Goal: Information Seeking & Learning: Learn about a topic

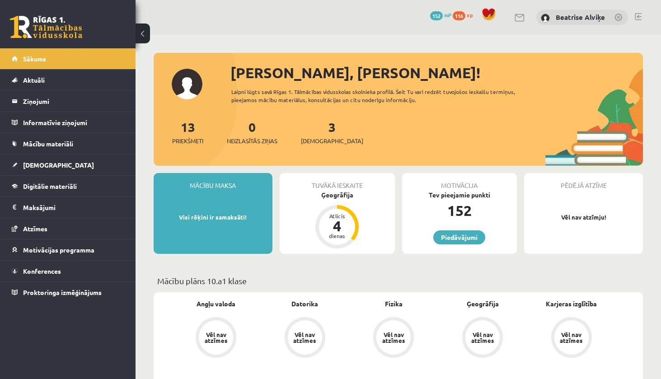
scroll to position [45, 0]
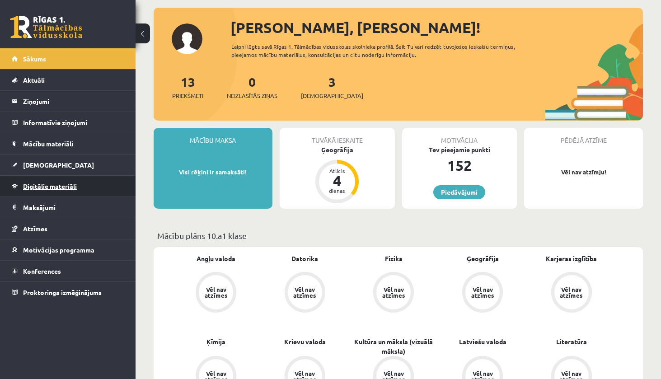
click at [85, 192] on link "Digitālie materiāli" at bounding box center [68, 186] width 112 height 21
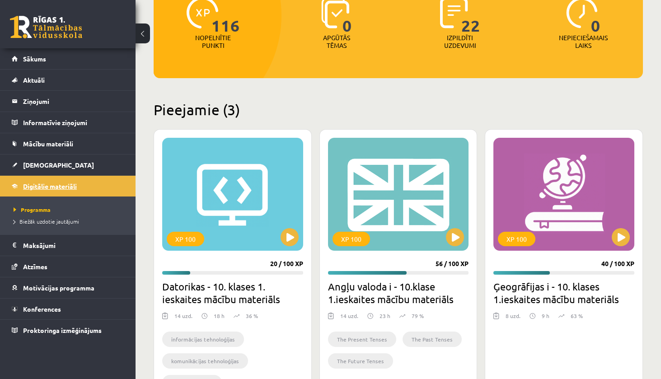
scroll to position [226, 0]
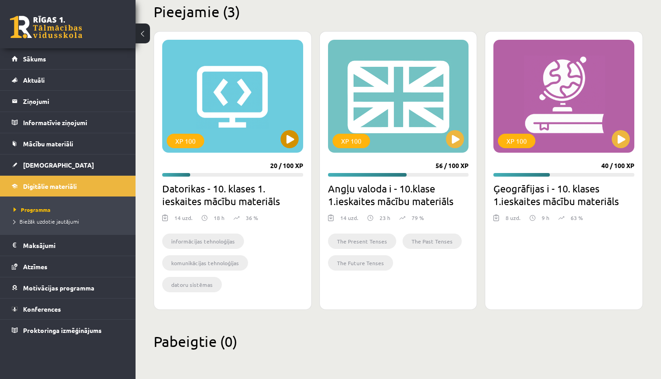
click at [284, 115] on div "XP 100" at bounding box center [232, 96] width 141 height 113
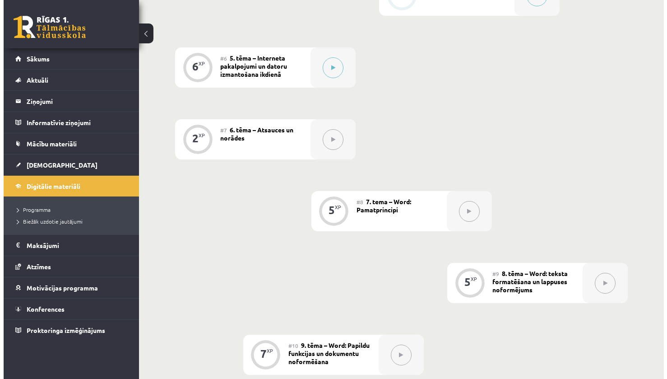
scroll to position [587, 0]
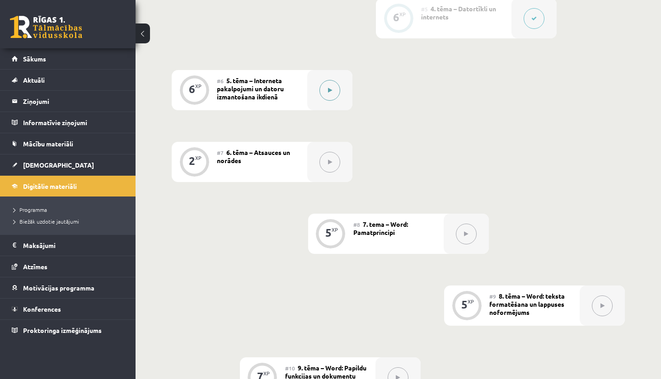
click at [320, 88] on button at bounding box center [329, 90] width 21 height 21
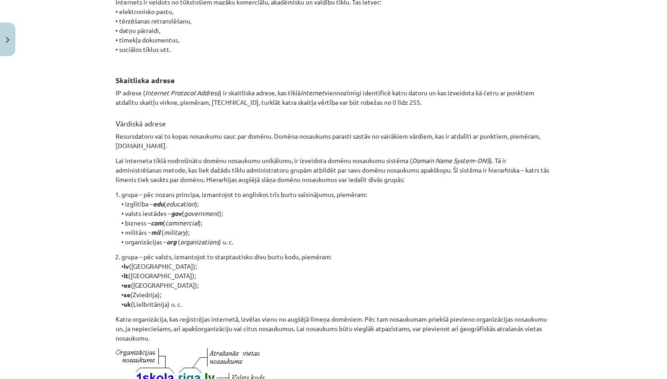
scroll to position [0, 0]
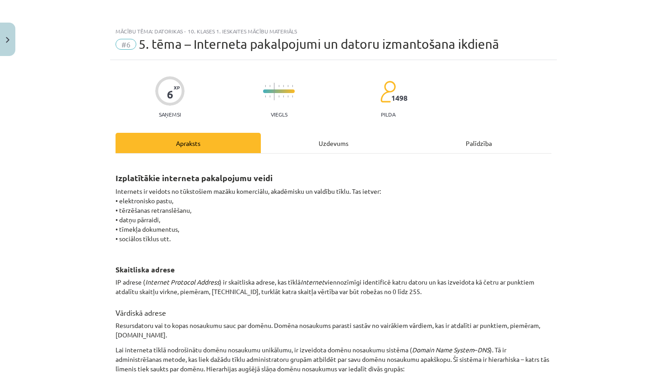
click at [311, 149] on div "Uzdevums" at bounding box center [333, 143] width 145 height 20
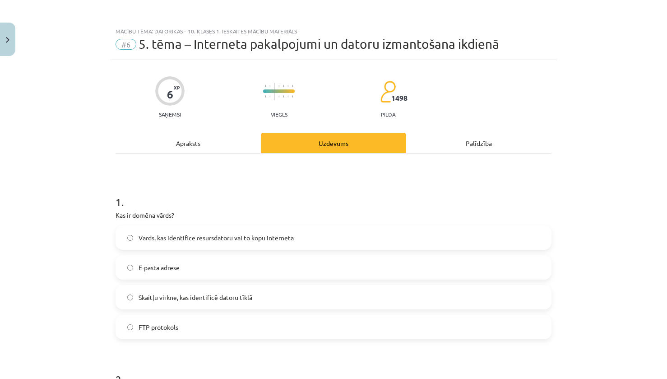
scroll to position [23, 0]
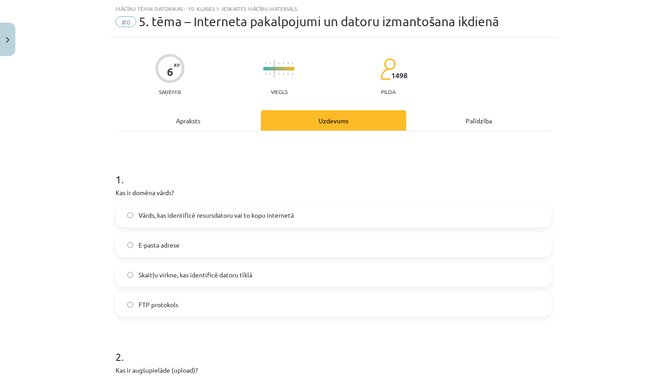
click at [211, 119] on div "Apraksts" at bounding box center [188, 120] width 145 height 20
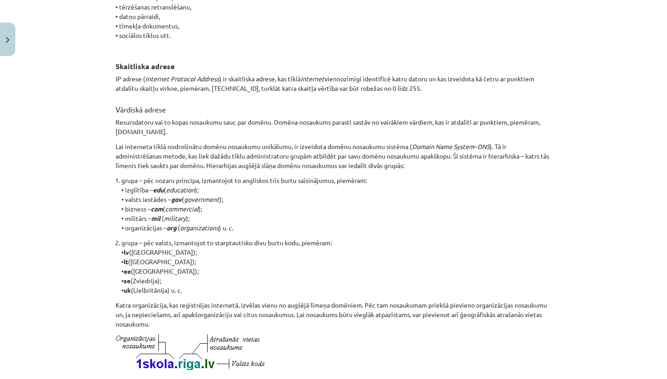
scroll to position [429, 0]
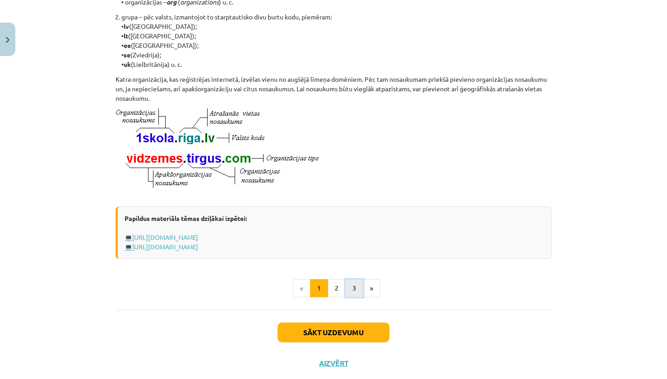
click at [345, 297] on button "3" at bounding box center [354, 288] width 18 height 18
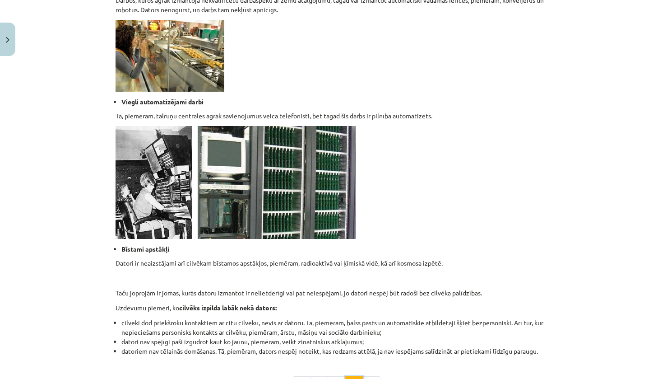
scroll to position [830, 0]
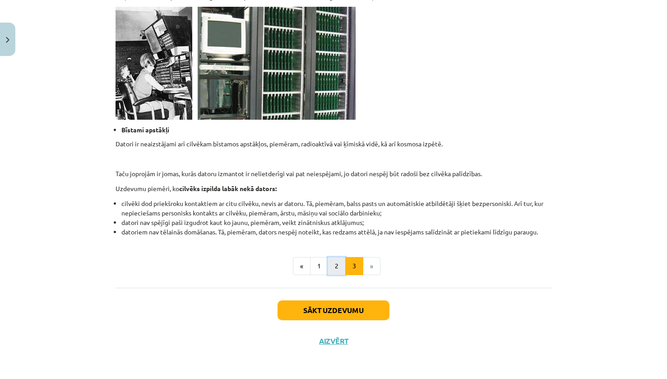
click at [329, 271] on button "2" at bounding box center [337, 266] width 18 height 18
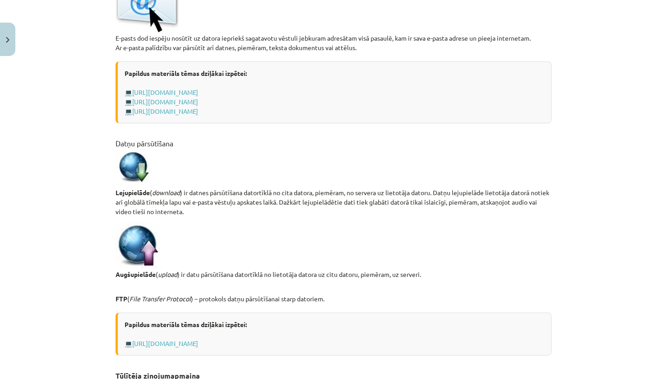
scroll to position [523, 0]
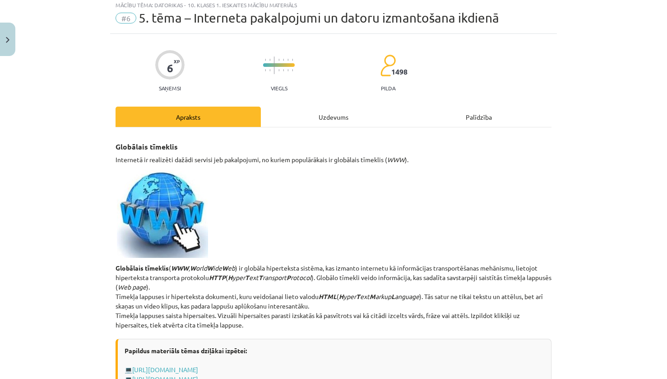
click at [296, 114] on div "Uzdevums" at bounding box center [333, 117] width 145 height 20
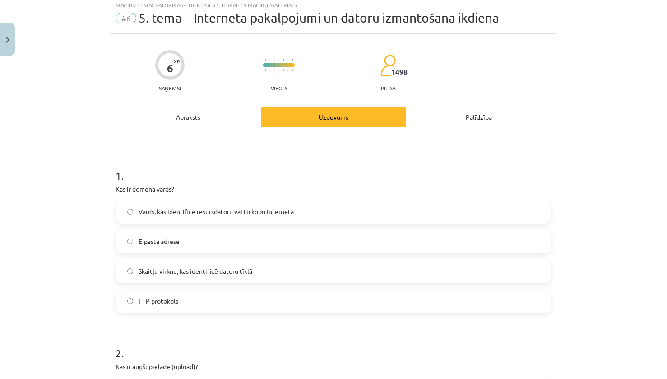
scroll to position [23, 0]
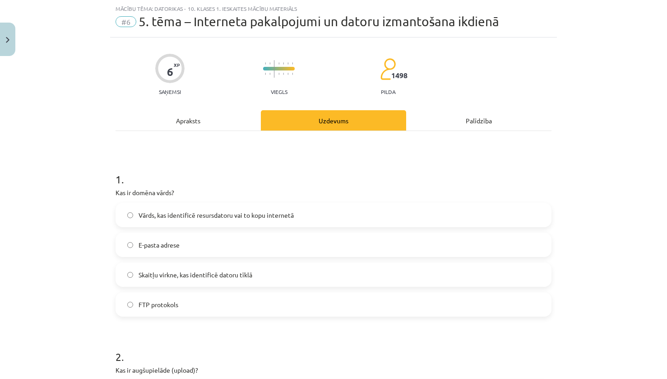
click at [206, 117] on div "Apraksts" at bounding box center [188, 120] width 145 height 20
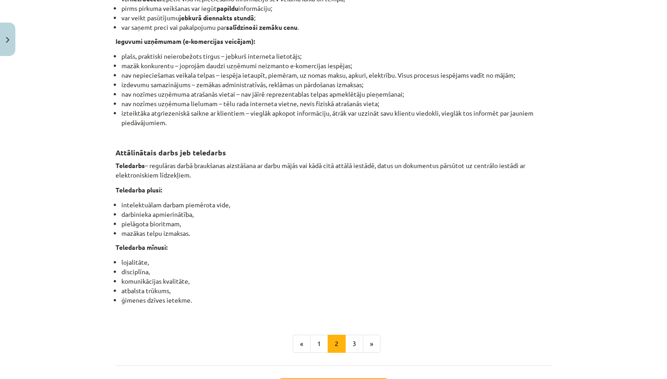
scroll to position [1146, 0]
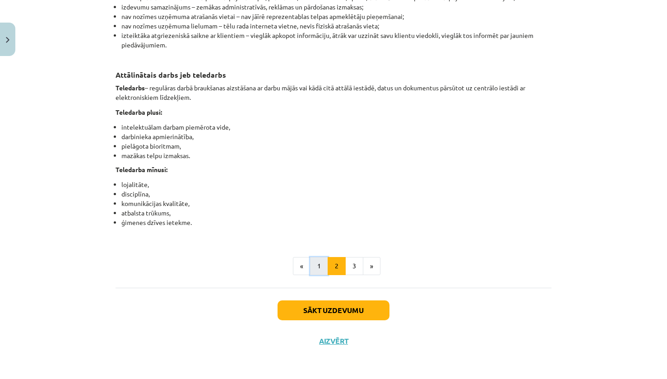
click at [317, 265] on button "1" at bounding box center [319, 266] width 18 height 18
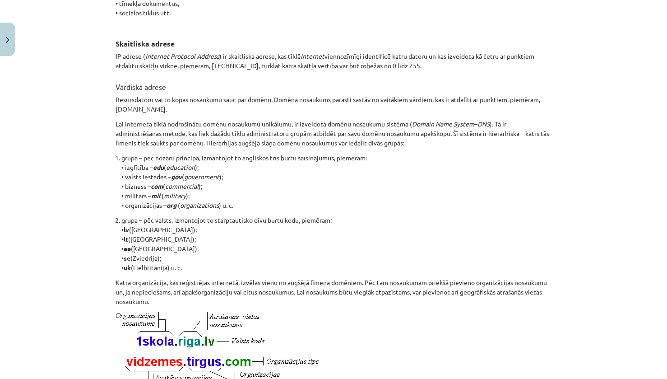
scroll to position [0, 0]
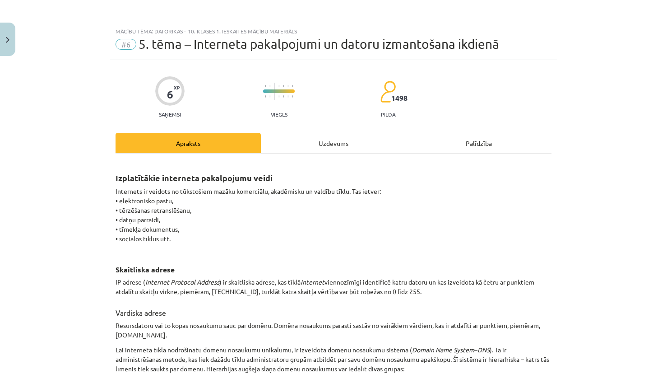
drag, startPoint x: 302, startPoint y: 129, endPoint x: 305, endPoint y: 134, distance: 5.9
click at [305, 134] on div "Uzdevums" at bounding box center [333, 143] width 145 height 20
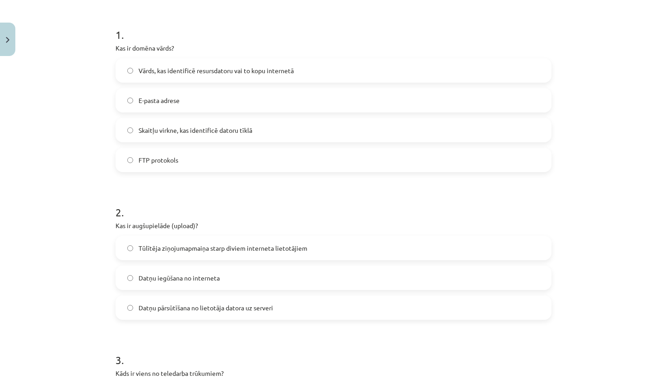
scroll to position [23, 0]
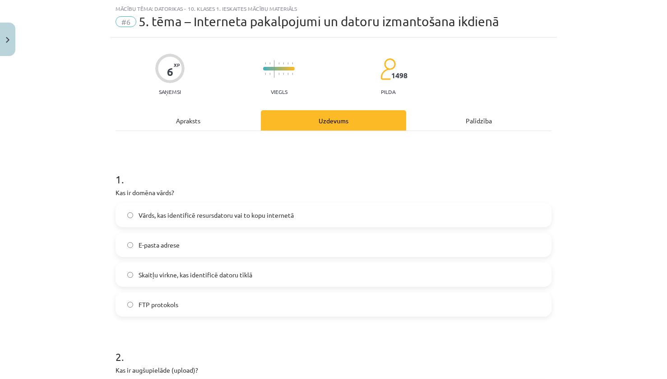
click at [189, 131] on hr at bounding box center [334, 131] width 436 height 0
click at [196, 122] on div "Apraksts" at bounding box center [188, 120] width 145 height 20
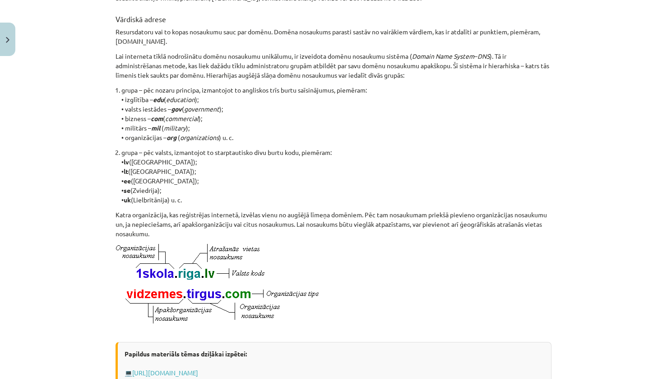
scroll to position [460, 0]
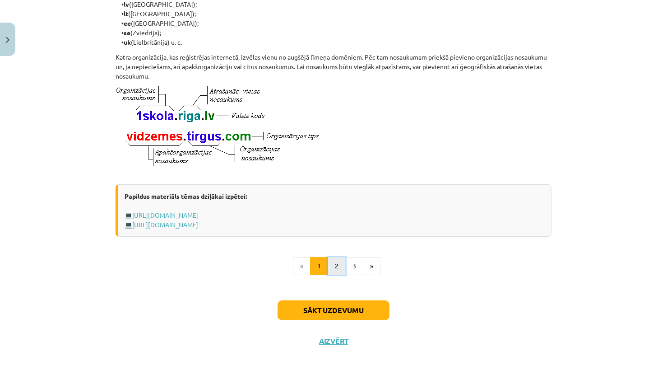
click at [339, 269] on button "2" at bounding box center [337, 266] width 18 height 18
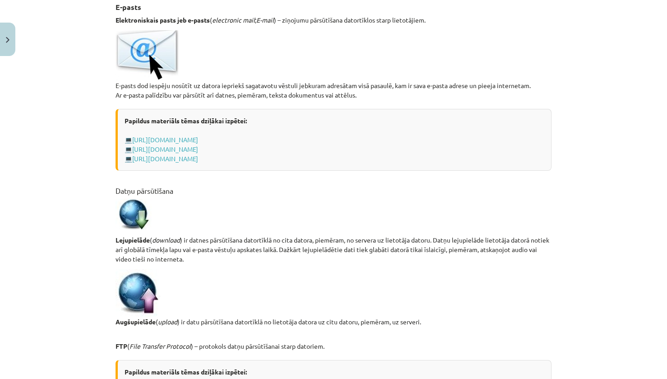
scroll to position [433, 0]
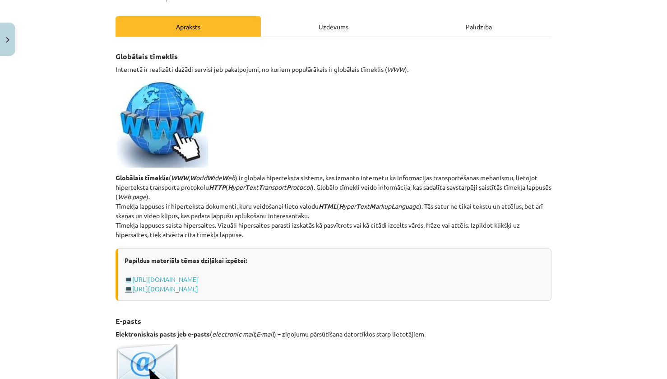
click at [306, 20] on div "Uzdevums" at bounding box center [333, 26] width 145 height 20
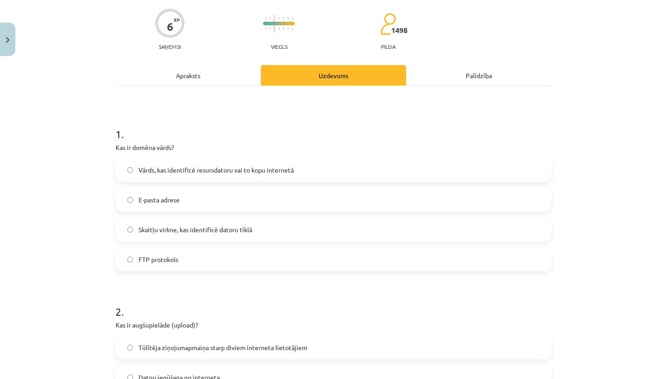
click at [182, 72] on div "Apraksts" at bounding box center [188, 75] width 145 height 20
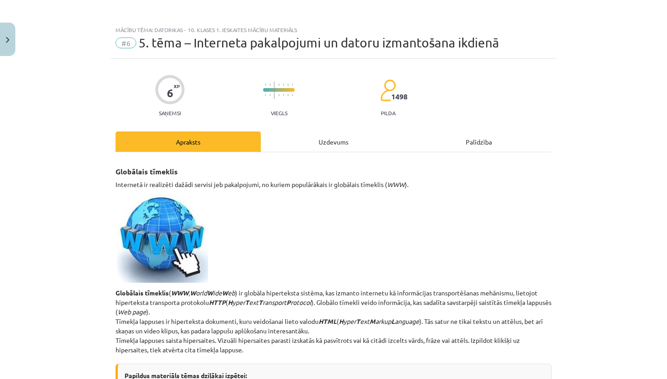
scroll to position [0, 0]
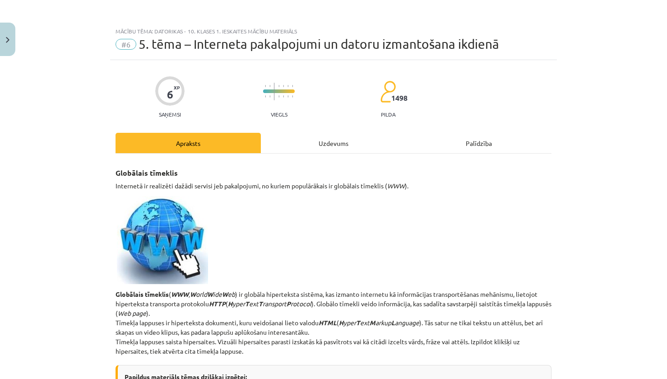
click at [321, 137] on div "Uzdevums" at bounding box center [333, 143] width 145 height 20
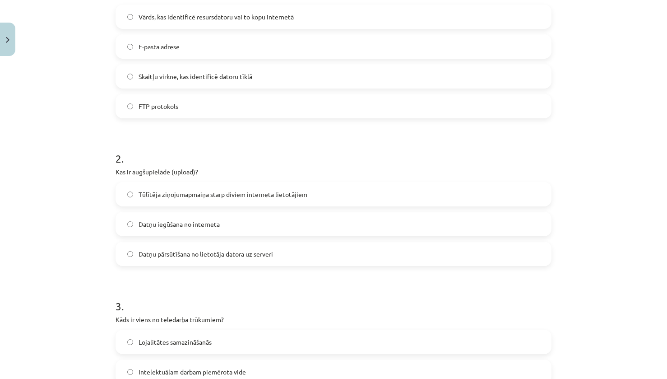
scroll to position [248, 0]
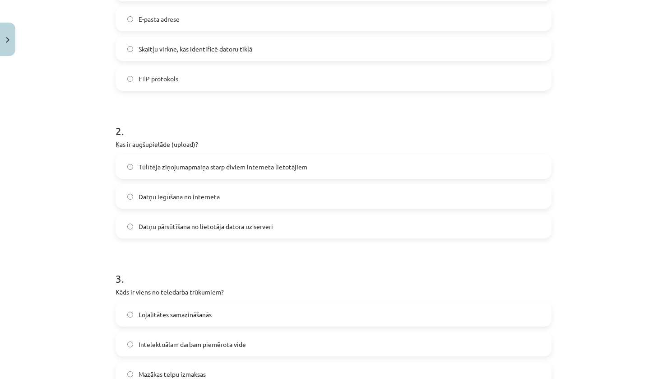
click at [307, 224] on label "Datņu pārsūtīšana no lietotāja datora uz serveri" at bounding box center [334, 226] width 434 height 23
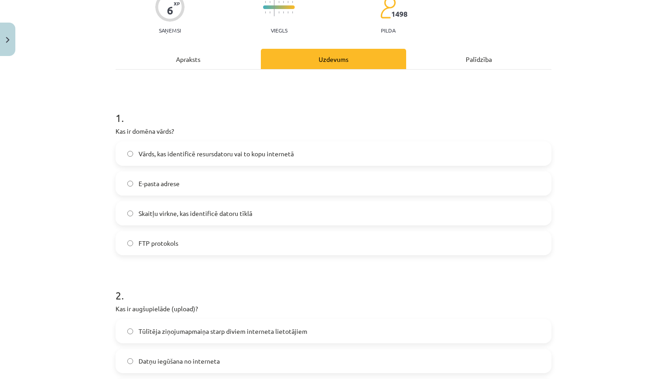
scroll to position [0, 0]
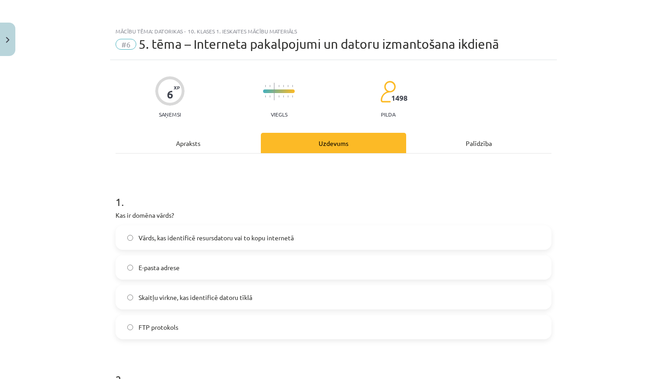
click at [180, 147] on div "Apraksts" at bounding box center [188, 143] width 145 height 20
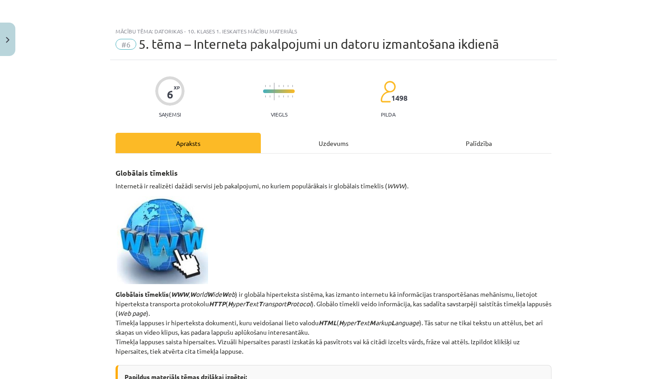
click at [308, 147] on div "Uzdevums" at bounding box center [333, 143] width 145 height 20
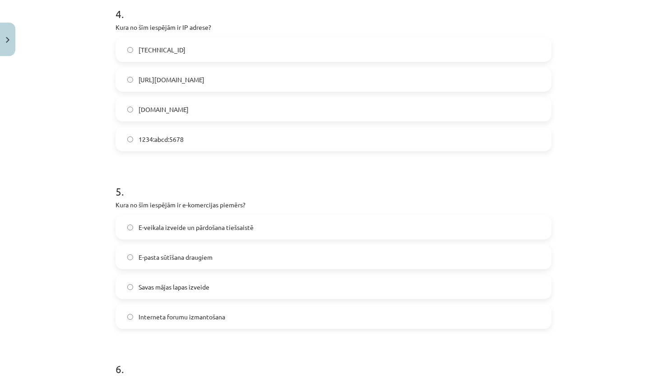
scroll to position [655, 0]
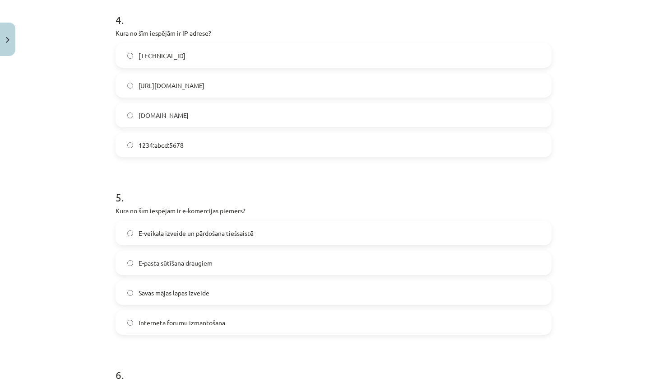
click at [367, 236] on label "E-veikala izveide un pārdošana tiešsaistē" at bounding box center [334, 233] width 434 height 23
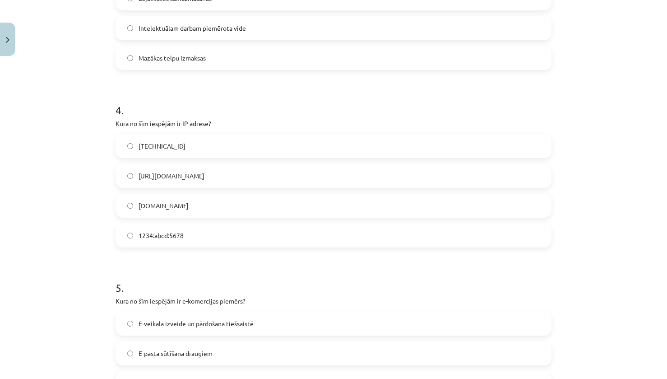
scroll to position [519, 0]
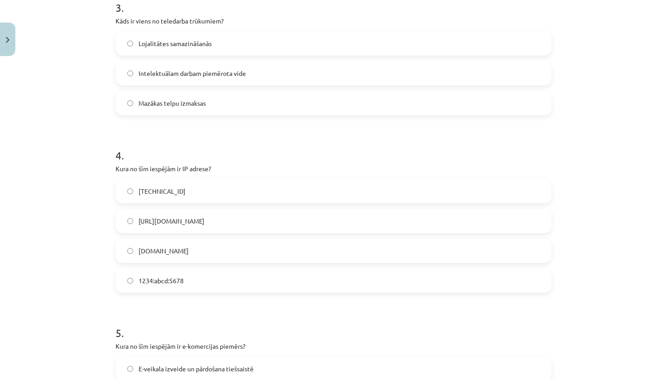
click at [240, 186] on label "192.100.81.101" at bounding box center [334, 191] width 434 height 23
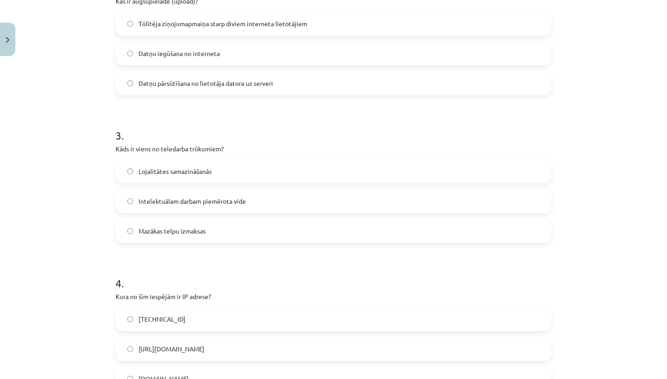
scroll to position [384, 0]
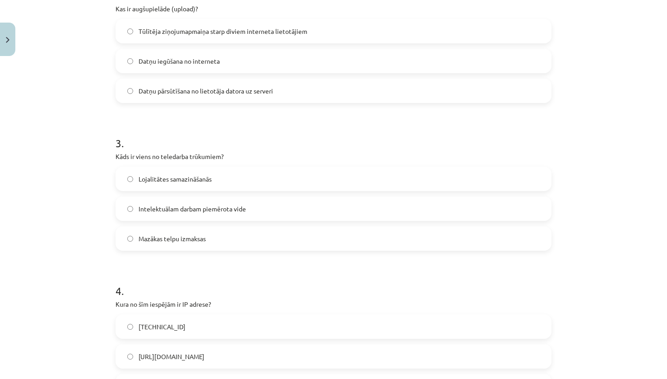
click at [196, 180] on span "Lojalitātes samazināšanās" at bounding box center [175, 178] width 73 height 9
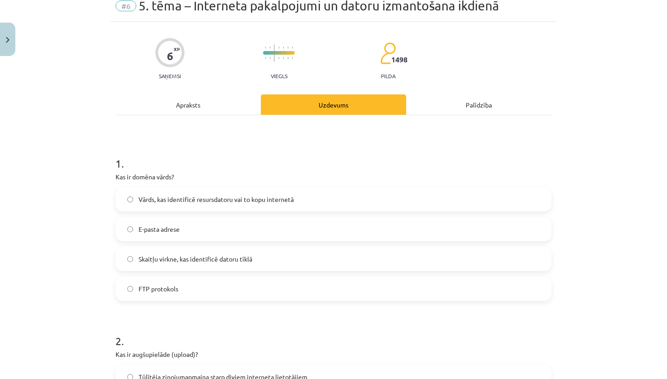
scroll to position [23, 0]
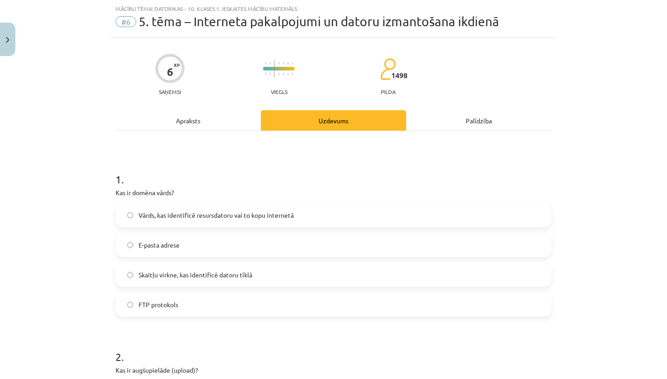
click at [340, 221] on label "Vārds, kas identificē resursdatoru vai to kopu internetā" at bounding box center [334, 215] width 434 height 23
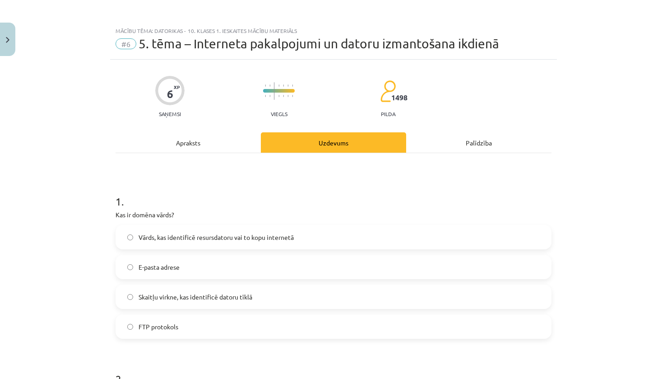
scroll to position [0, 0]
click at [154, 152] on div "Apraksts" at bounding box center [188, 143] width 145 height 20
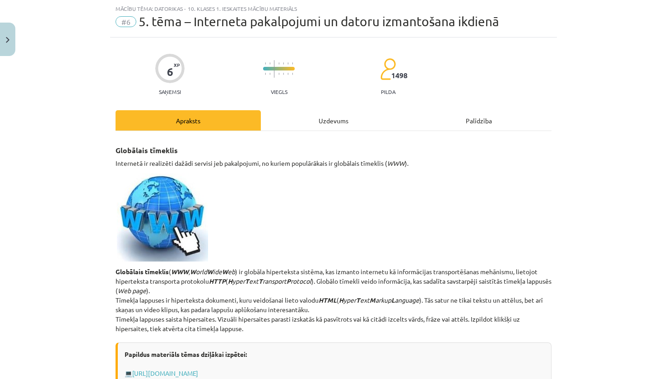
click at [347, 128] on div "Uzdevums" at bounding box center [333, 120] width 145 height 20
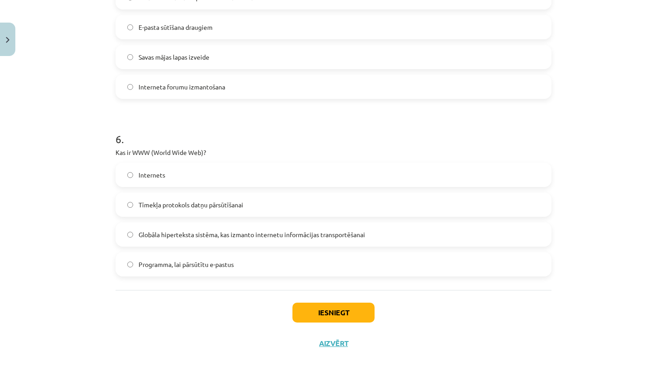
scroll to position [893, 0]
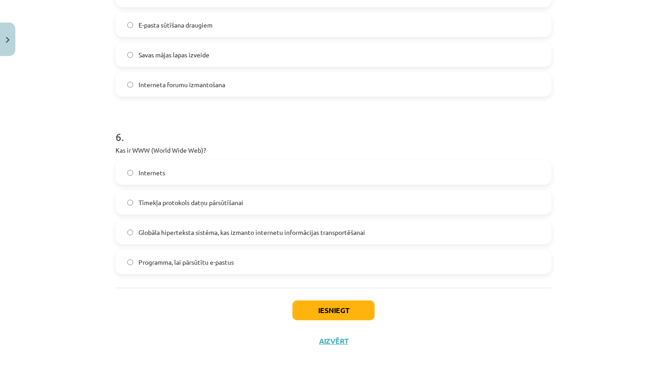
click at [253, 231] on span "Globāla hiperteksta sistēma, kas izmanto internetu informācijas transportēšanai" at bounding box center [252, 232] width 227 height 9
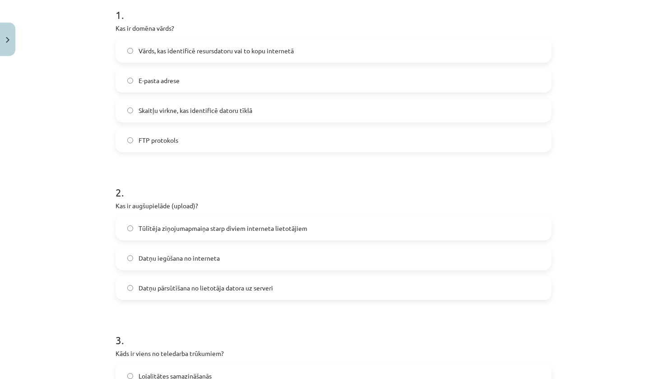
scroll to position [0, 0]
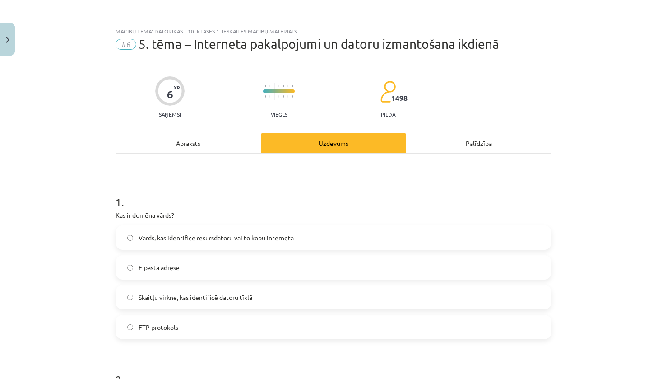
click at [149, 150] on div "Apraksts" at bounding box center [188, 143] width 145 height 20
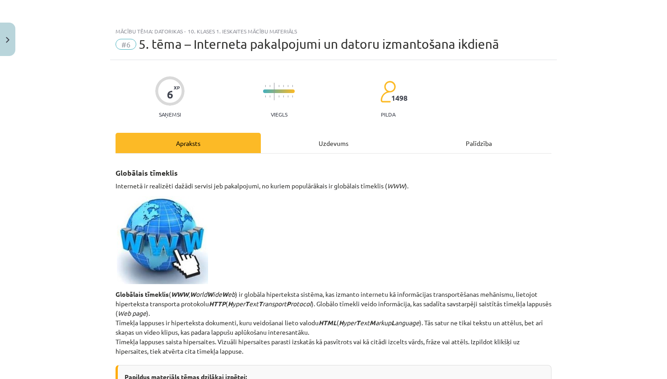
scroll to position [23, 0]
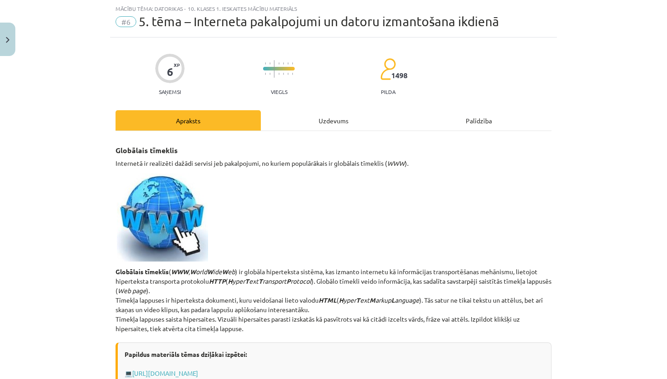
click at [319, 121] on div "Uzdevums" at bounding box center [333, 120] width 145 height 20
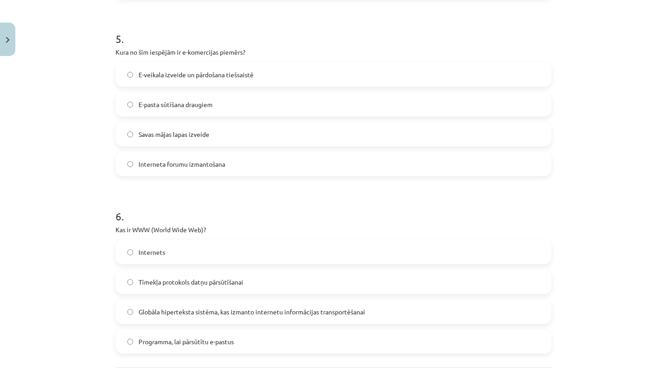
scroll to position [893, 0]
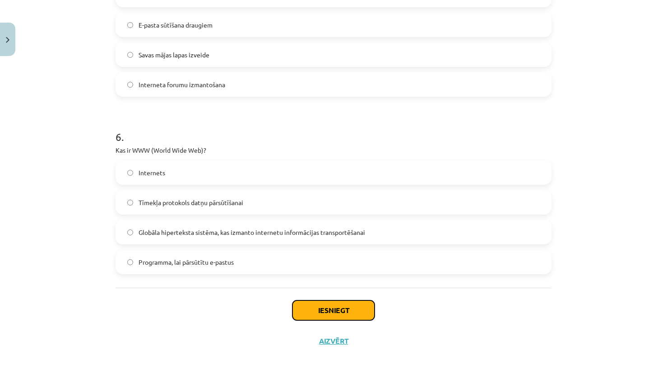
click at [359, 316] on button "Iesniegt" at bounding box center [334, 310] width 82 height 20
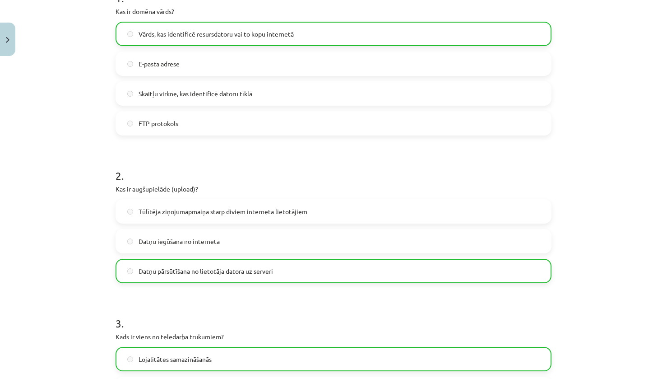
scroll to position [0, 0]
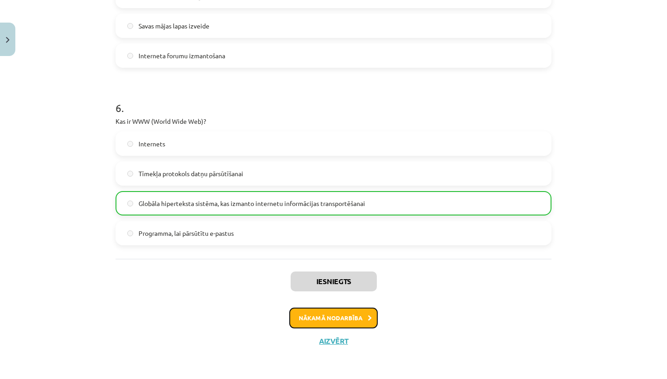
click at [317, 316] on button "Nākamā nodarbība" at bounding box center [333, 318] width 89 height 21
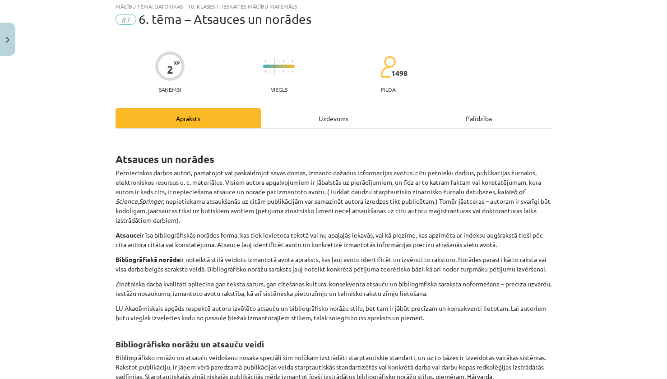
scroll to position [23, 0]
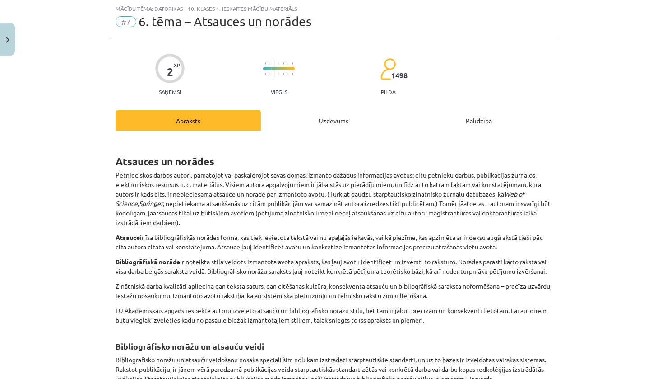
click at [353, 124] on div "Uzdevums" at bounding box center [333, 120] width 145 height 20
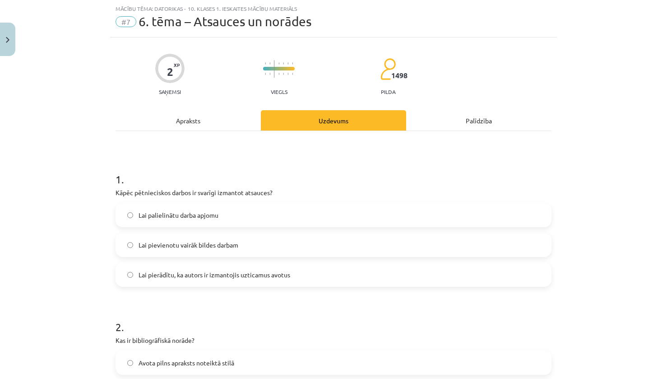
click at [189, 117] on div "Apraksts" at bounding box center [188, 120] width 145 height 20
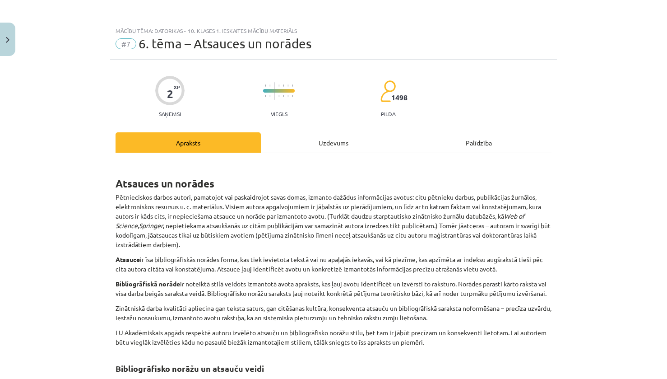
scroll to position [0, 0]
click at [333, 153] on div "Apraksts Uzdevums Palīdzība Atsauces un norādes Pētnieciskos darbos autori, pam…" at bounding box center [334, 362] width 436 height 459
click at [341, 149] on div "Uzdevums" at bounding box center [333, 143] width 145 height 20
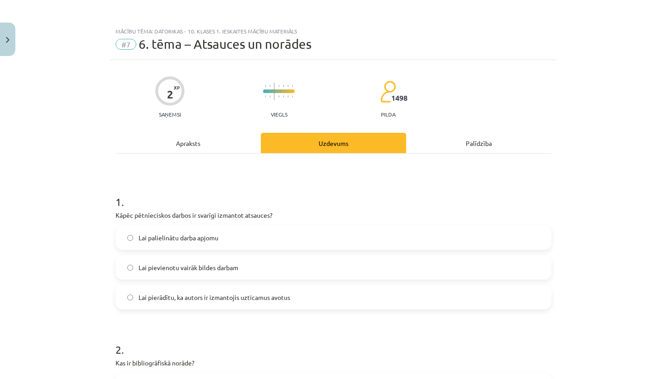
click at [224, 134] on div "Apraksts" at bounding box center [188, 143] width 145 height 20
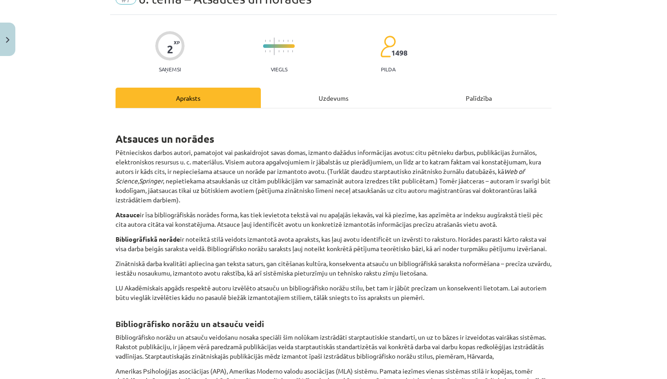
scroll to position [68, 0]
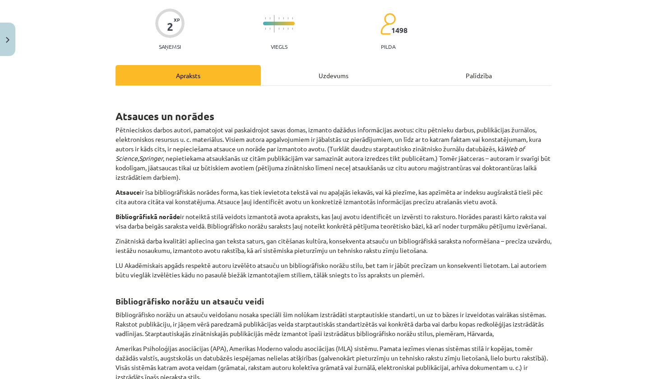
click at [343, 74] on div "Uzdevums" at bounding box center [333, 75] width 145 height 20
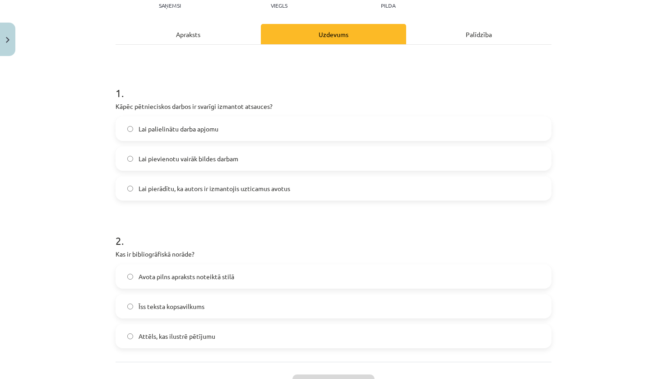
scroll to position [113, 0]
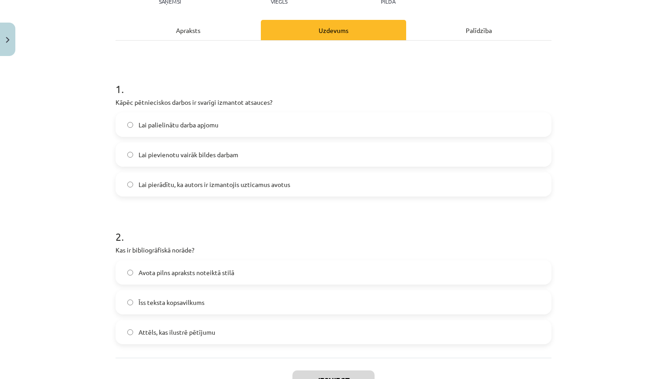
click at [192, 24] on div "Apraksts" at bounding box center [188, 30] width 145 height 20
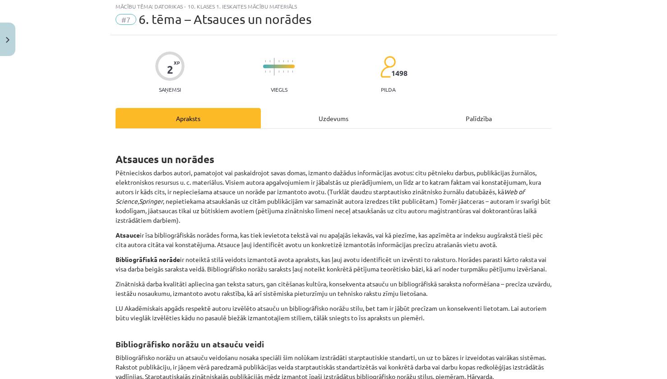
scroll to position [23, 0]
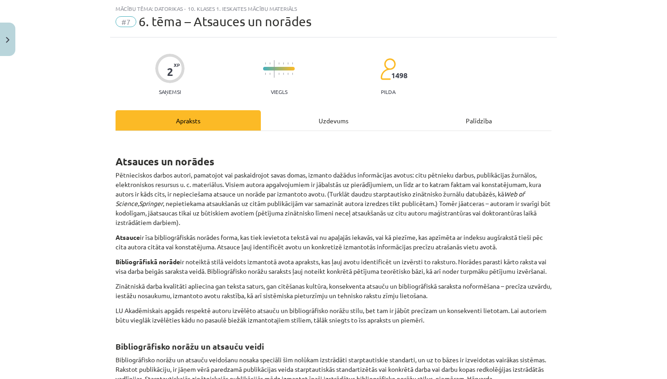
click at [330, 124] on div "Uzdevums" at bounding box center [333, 120] width 145 height 20
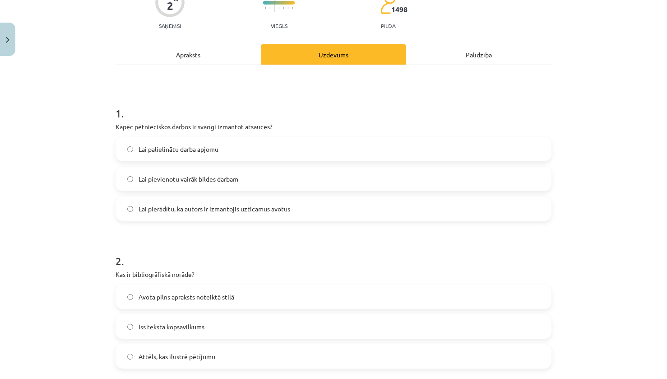
scroll to position [183, 0]
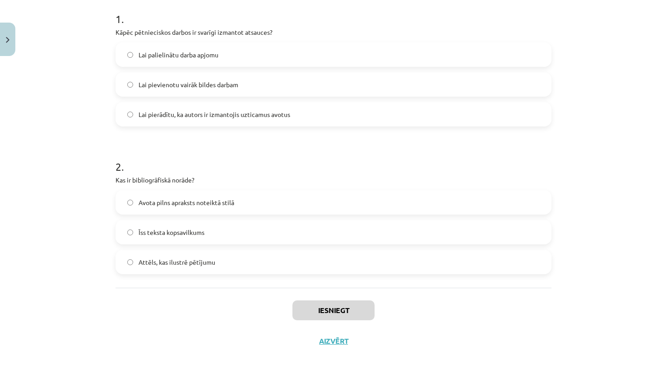
click at [341, 196] on label "Avota pilns apraksts noteiktā stilā" at bounding box center [334, 202] width 434 height 23
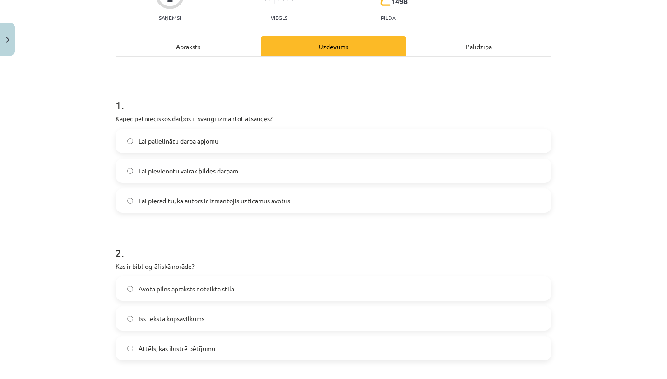
scroll to position [93, 0]
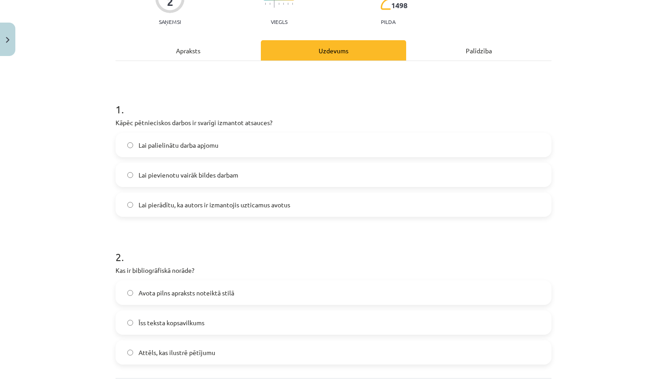
click at [236, 49] on div "Apraksts" at bounding box center [188, 50] width 145 height 20
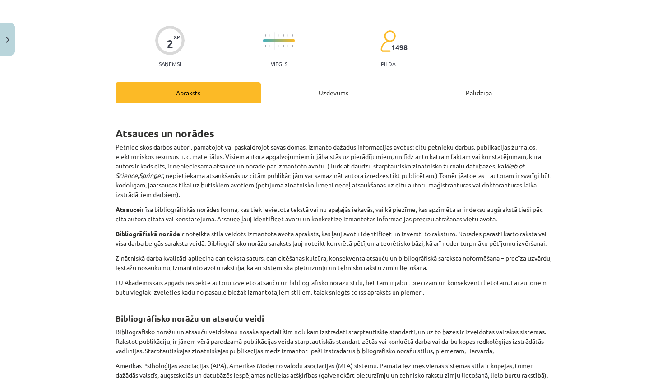
scroll to position [42, 0]
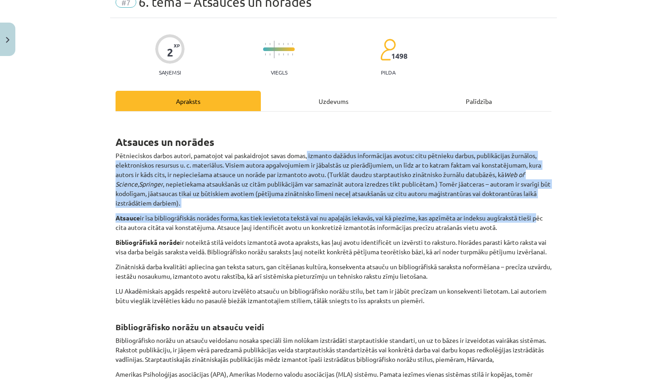
drag, startPoint x: 306, startPoint y: 152, endPoint x: 540, endPoint y: 212, distance: 241.9
click at [540, 212] on div "Atsauces un norādes Pētnieciskos darbos autori, pamatojot vai paskaidrojot sava…" at bounding box center [334, 328] width 436 height 416
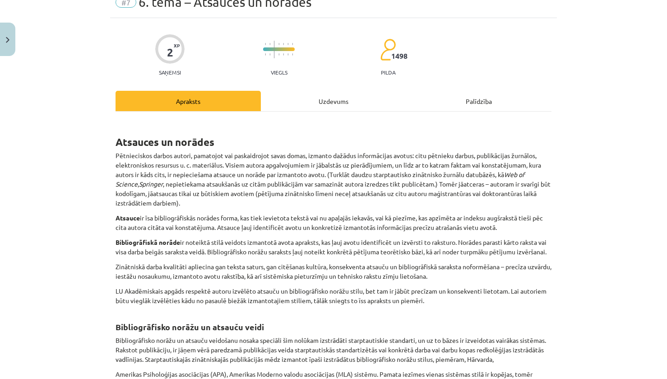
click at [348, 103] on div "Uzdevums" at bounding box center [333, 101] width 145 height 20
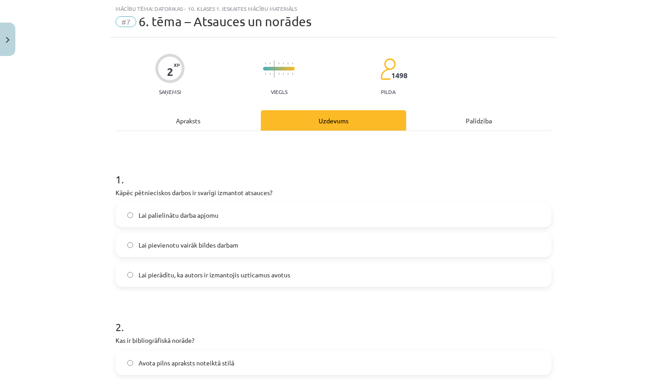
click at [220, 266] on label "Lai pierādītu, ka autors ir izmantojis uzticamus avotus" at bounding box center [334, 274] width 434 height 23
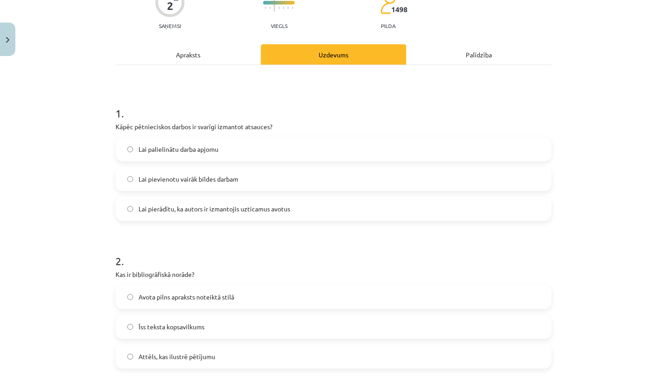
scroll to position [183, 0]
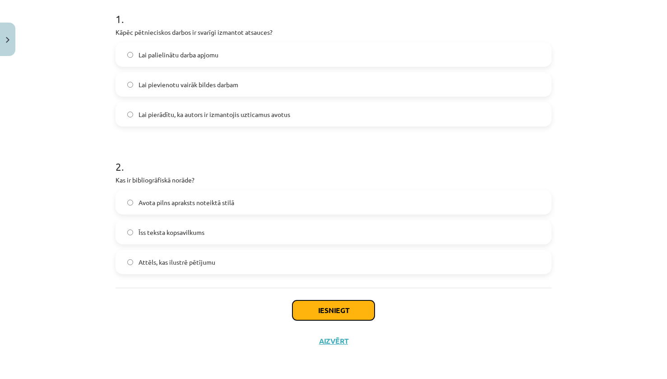
drag, startPoint x: 338, startPoint y: 307, endPoint x: 344, endPoint y: 302, distance: 7.4
click at [344, 302] on button "Iesniegt" at bounding box center [334, 310] width 82 height 20
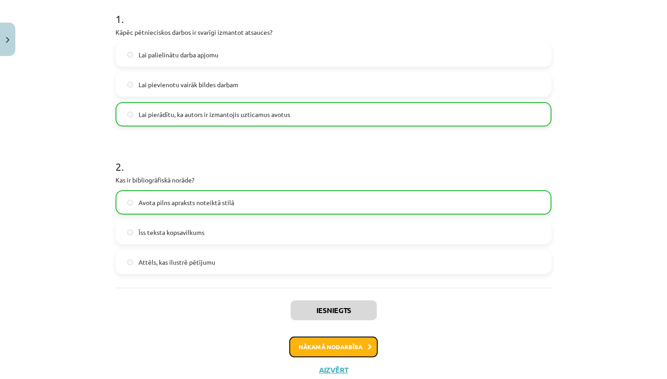
click at [355, 347] on button "Nākamā nodarbība" at bounding box center [333, 346] width 89 height 21
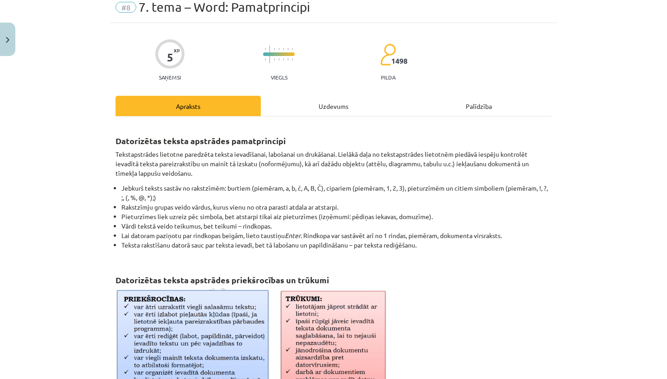
scroll to position [23, 0]
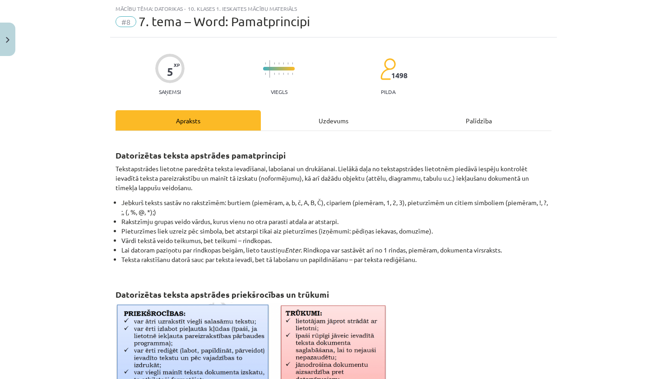
click at [317, 118] on div "Uzdevums" at bounding box center [333, 120] width 145 height 20
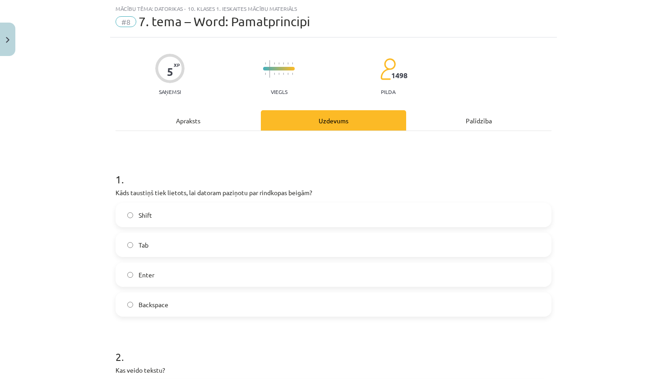
click at [166, 279] on label "Enter" at bounding box center [334, 274] width 434 height 23
click at [228, 115] on div "Apraksts" at bounding box center [188, 120] width 145 height 20
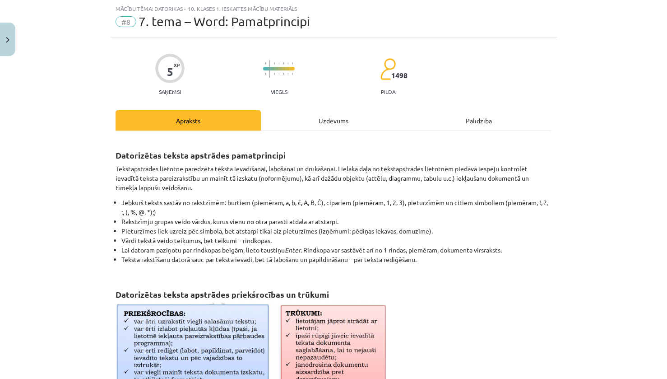
click at [298, 126] on div "Uzdevums" at bounding box center [333, 120] width 145 height 20
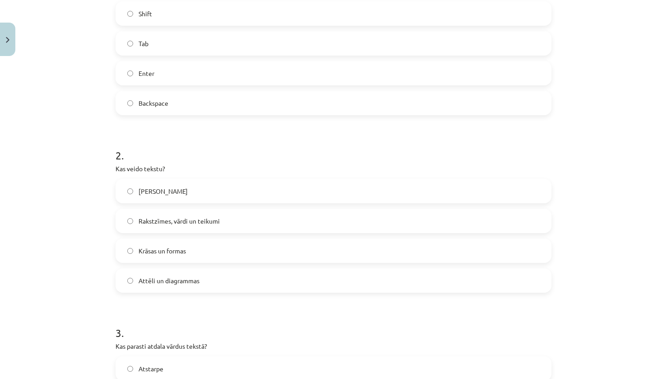
scroll to position [226, 0]
click at [139, 213] on label "Rakstzīmes, vārdi un teikumi" at bounding box center [334, 219] width 434 height 23
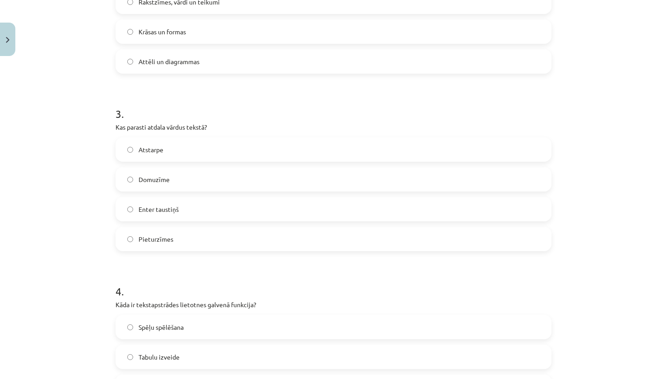
scroll to position [452, 0]
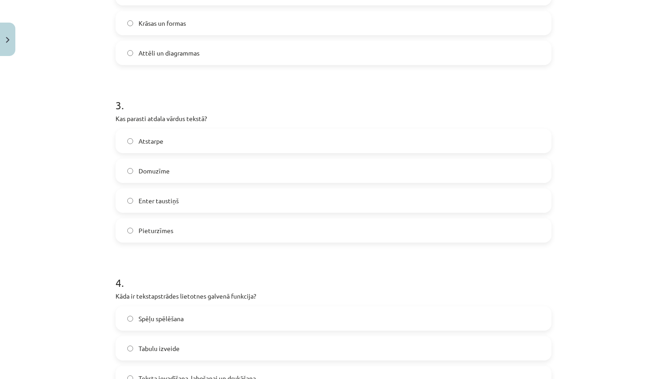
click at [217, 140] on label "Atstarpe" at bounding box center [334, 141] width 434 height 23
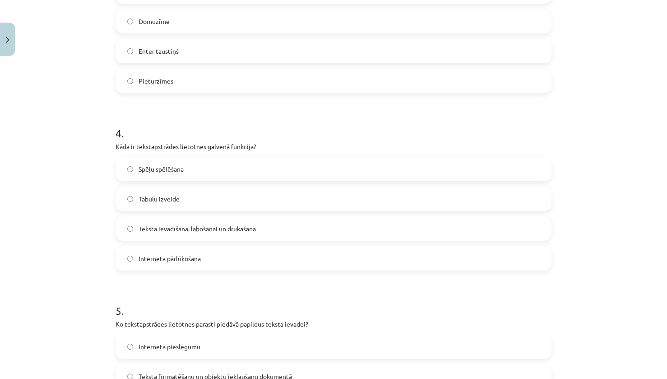
scroll to position [632, 0]
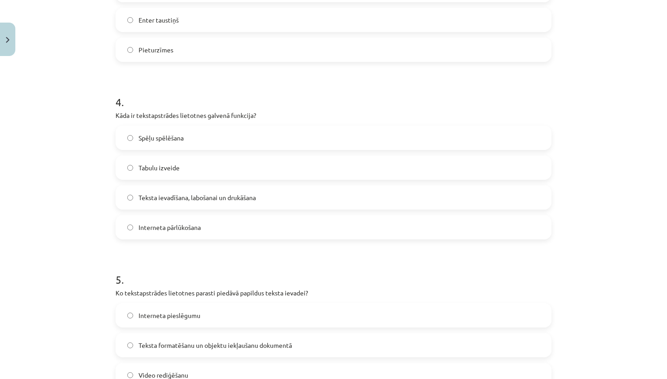
click at [271, 197] on label "Teksta ievadīšana, labošanai un drukāšana" at bounding box center [334, 197] width 434 height 23
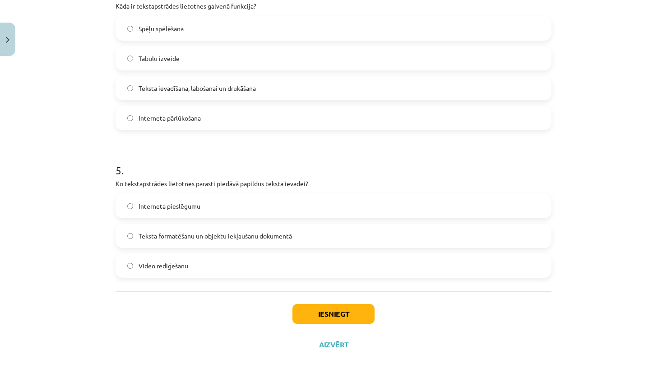
scroll to position [745, 0]
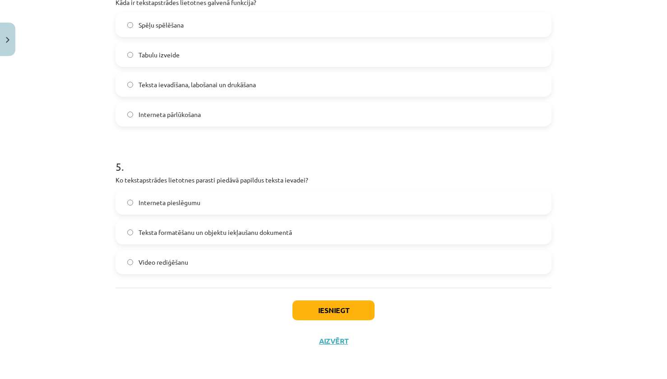
click at [266, 229] on span "Teksta formatēšanu un objektu iekļaušanu dokumentā" at bounding box center [216, 232] width 154 height 9
click at [319, 303] on button "Iesniegt" at bounding box center [334, 310] width 82 height 20
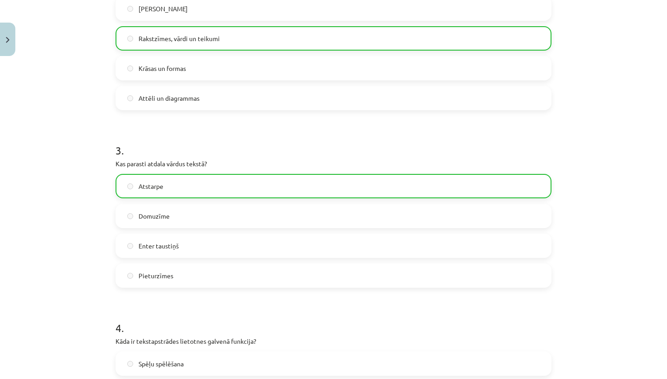
scroll to position [774, 0]
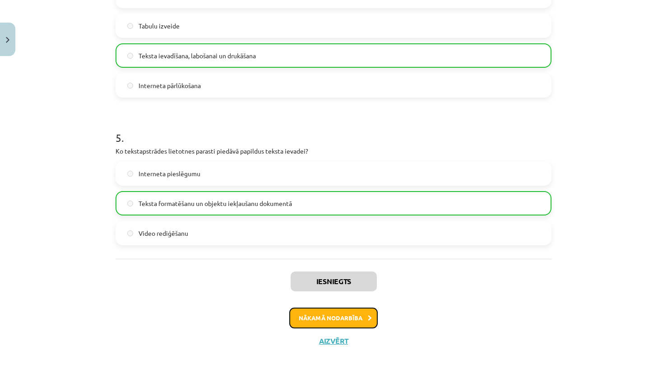
click at [368, 315] on icon at bounding box center [370, 318] width 4 height 6
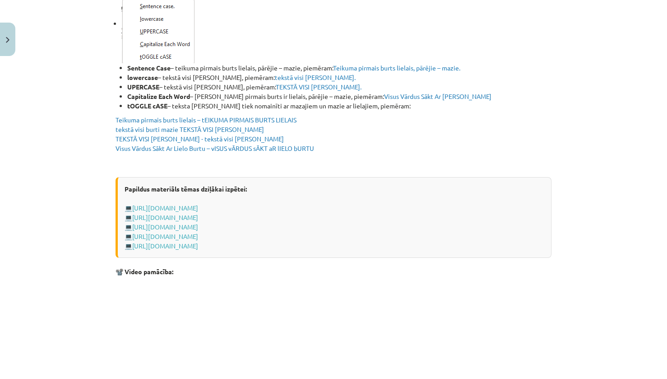
scroll to position [1760, 0]
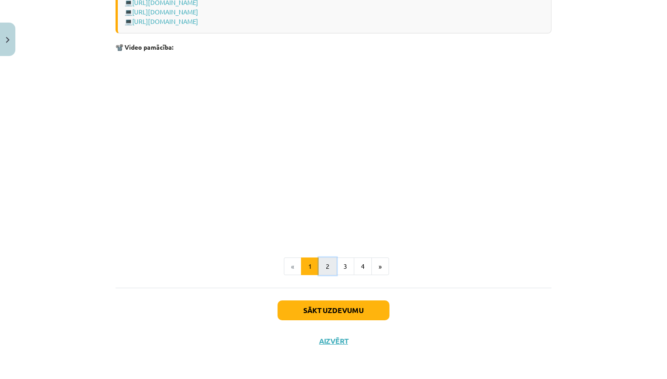
click at [321, 272] on button "2" at bounding box center [328, 266] width 18 height 18
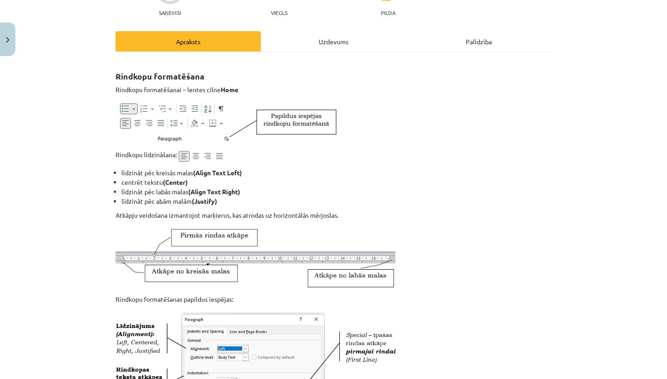
scroll to position [0, 0]
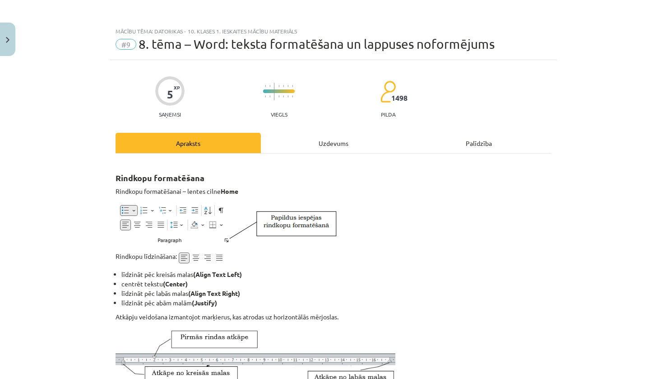
drag, startPoint x: 311, startPoint y: 165, endPoint x: 325, endPoint y: 156, distance: 16.0
drag, startPoint x: 337, startPoint y: 145, endPoint x: 347, endPoint y: 144, distance: 9.7
click at [347, 144] on div "Uzdevums" at bounding box center [333, 143] width 145 height 20
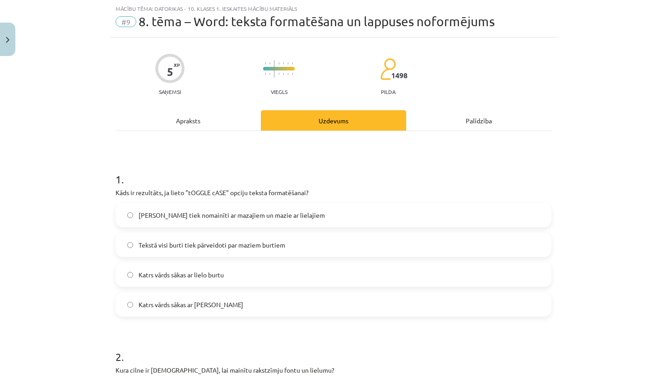
click at [50, 196] on div "Mācību tēma: Datorikas - 10. klases 1. ieskaites mācību materiāls #9 8. tēma – …" at bounding box center [333, 189] width 667 height 379
click at [257, 203] on div "Lielie burti tiek nomainīti ar mazajiem un mazie ar lielajiem" at bounding box center [334, 215] width 436 height 24
click at [261, 205] on label "Lielie burti tiek nomainīti ar mazajiem un mazie ar lielajiem" at bounding box center [334, 215] width 434 height 23
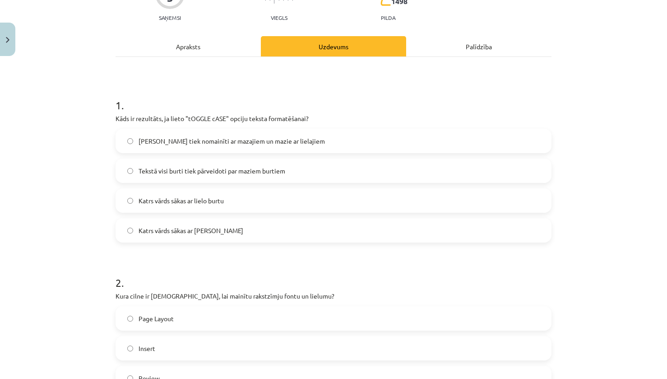
scroll to position [113, 0]
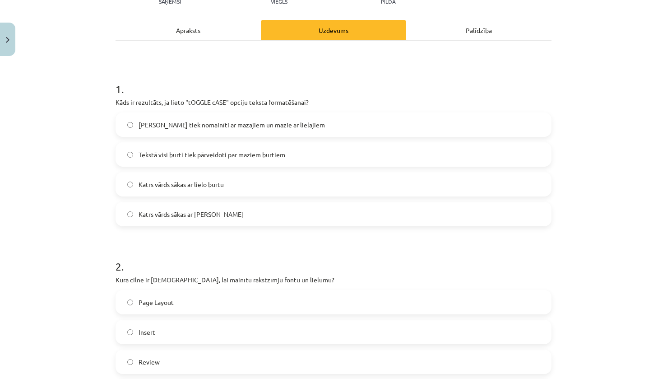
click at [248, 32] on div "Apraksts" at bounding box center [188, 30] width 145 height 20
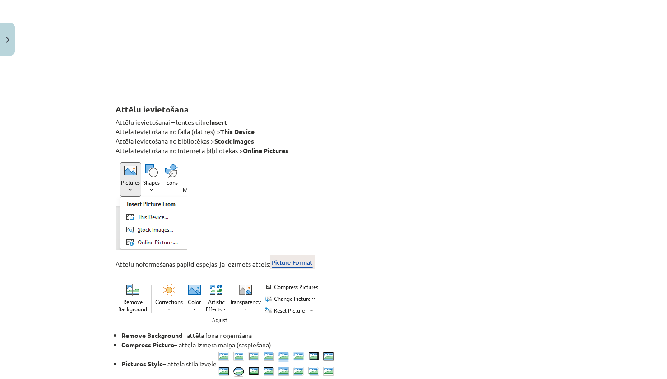
scroll to position [835, 0]
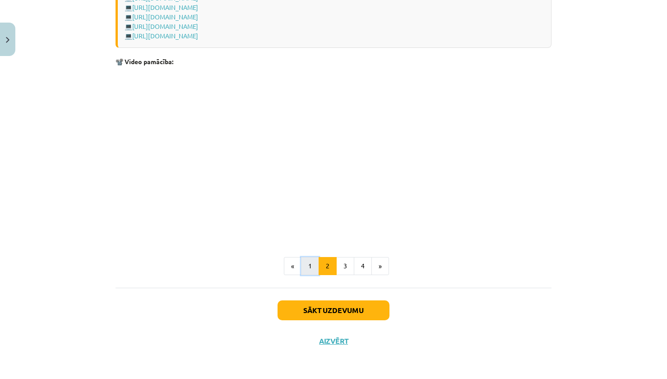
click at [312, 263] on button "1" at bounding box center [310, 266] width 18 height 18
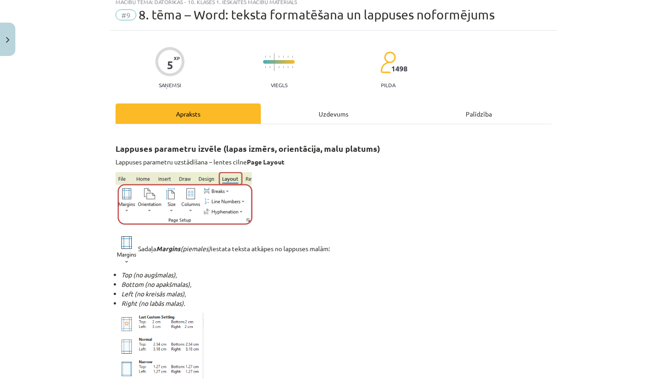
scroll to position [0, 0]
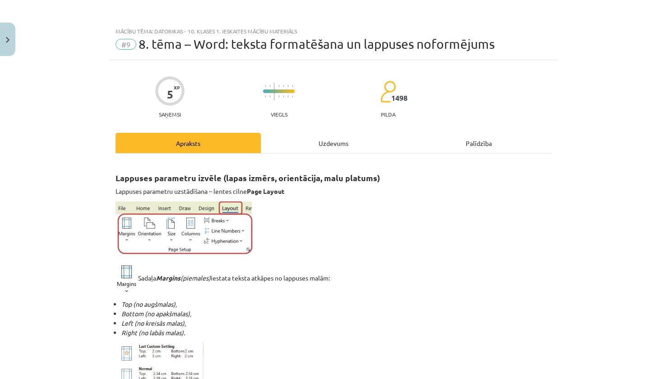
click at [306, 145] on div "Uzdevums" at bounding box center [333, 143] width 145 height 20
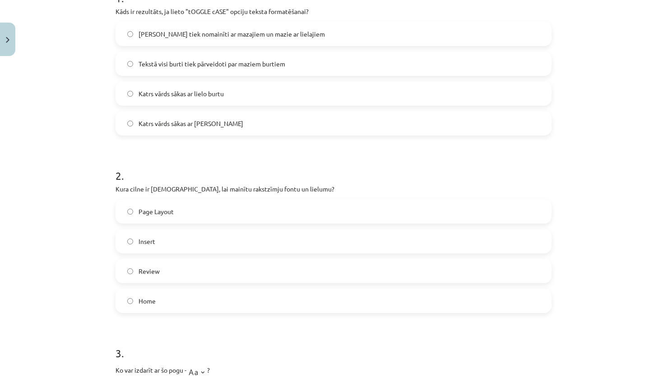
scroll to position [248, 0]
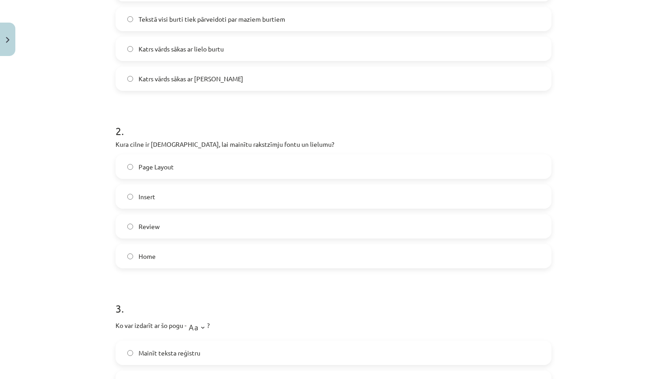
click at [152, 252] on span "Home" at bounding box center [147, 256] width 17 height 9
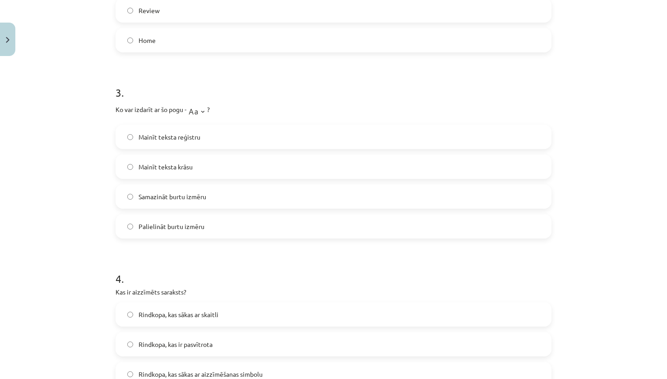
scroll to position [474, 0]
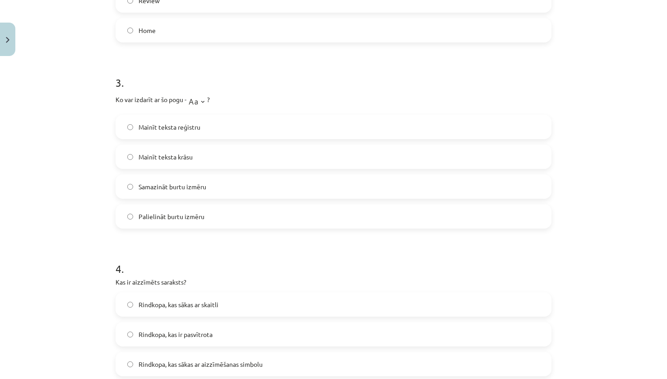
click at [167, 121] on label "Mainīt teksta reģistru" at bounding box center [334, 127] width 434 height 23
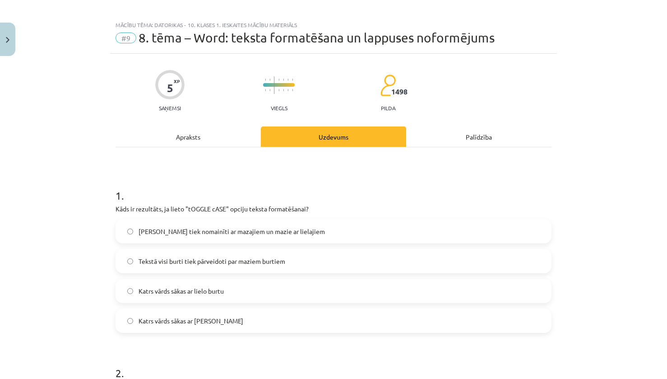
scroll to position [0, 0]
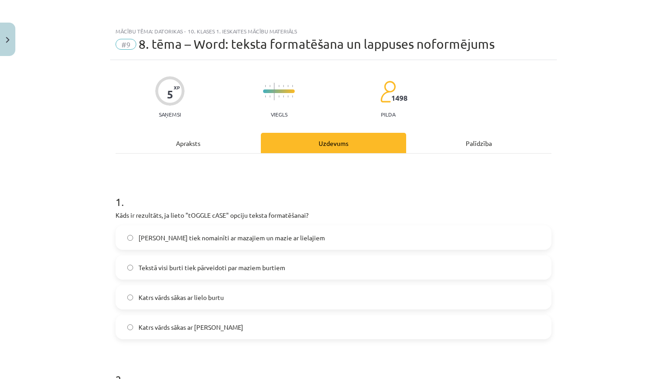
click at [155, 153] on div "Apraksts" at bounding box center [188, 143] width 145 height 20
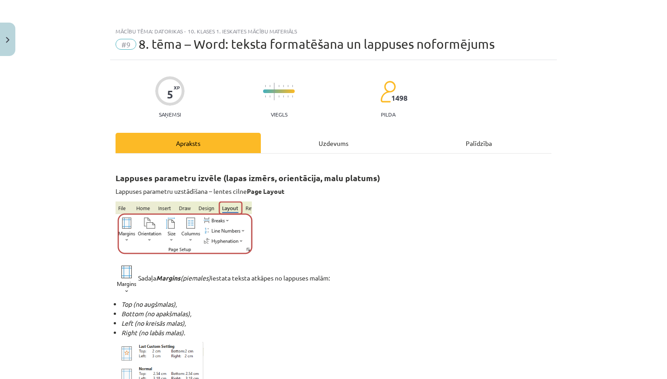
scroll to position [23, 0]
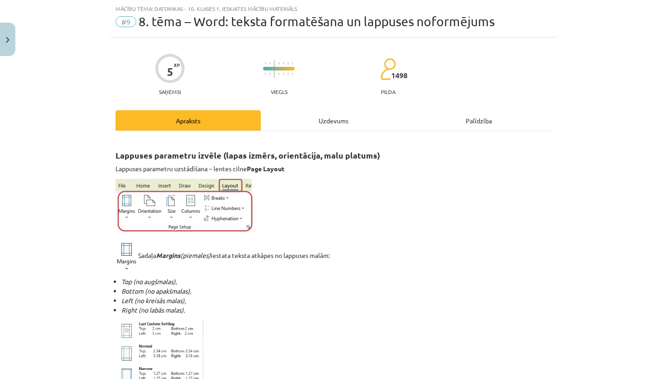
click at [274, 116] on div "Uzdevums" at bounding box center [333, 120] width 145 height 20
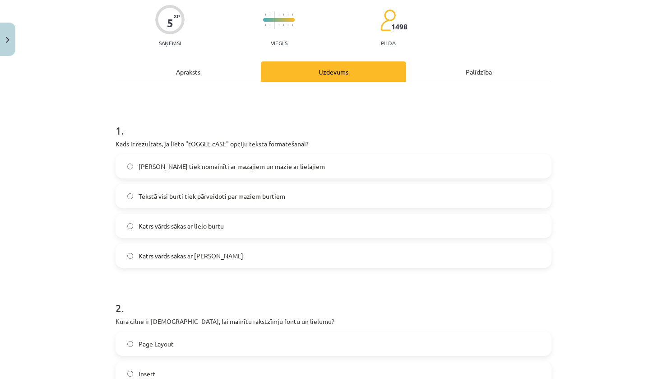
scroll to position [0, 0]
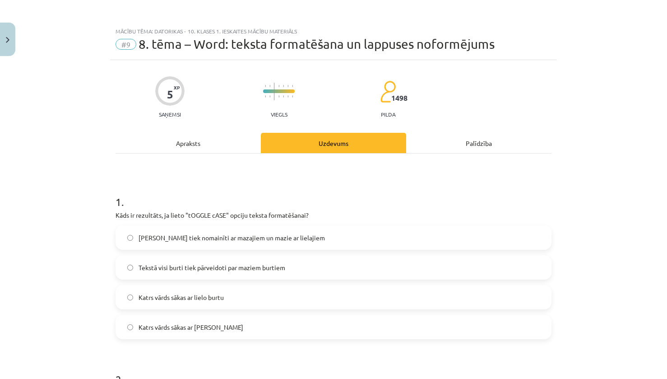
click at [164, 142] on div "Apraksts" at bounding box center [188, 143] width 145 height 20
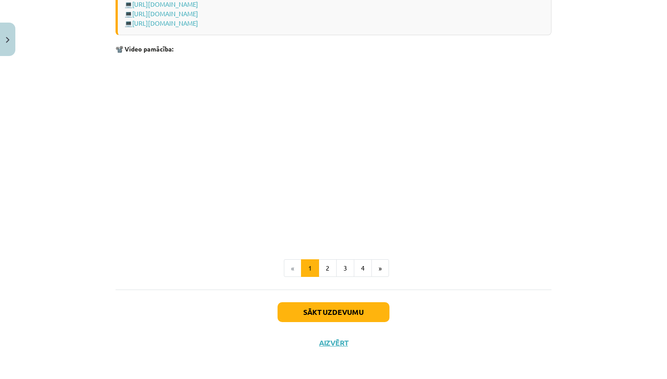
scroll to position [1760, 0]
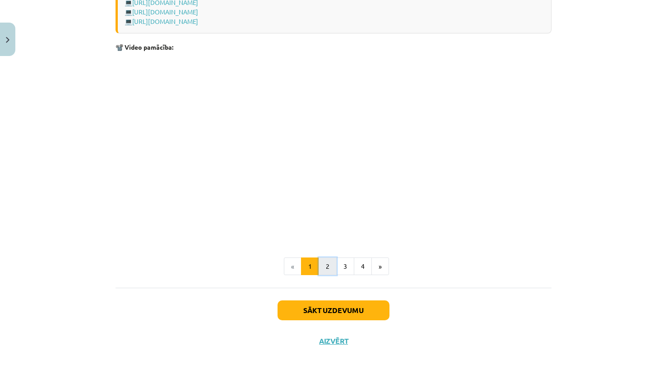
click at [327, 261] on button "2" at bounding box center [328, 266] width 18 height 18
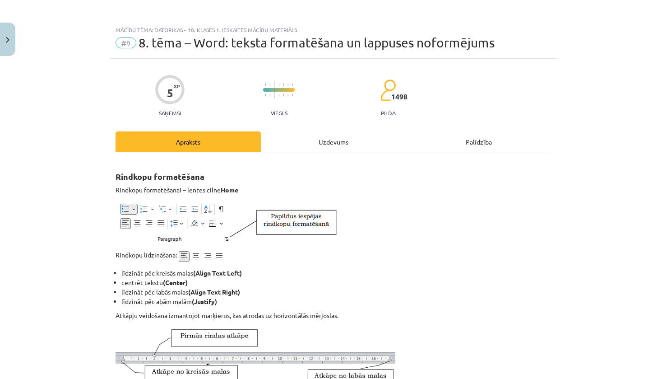
scroll to position [0, 0]
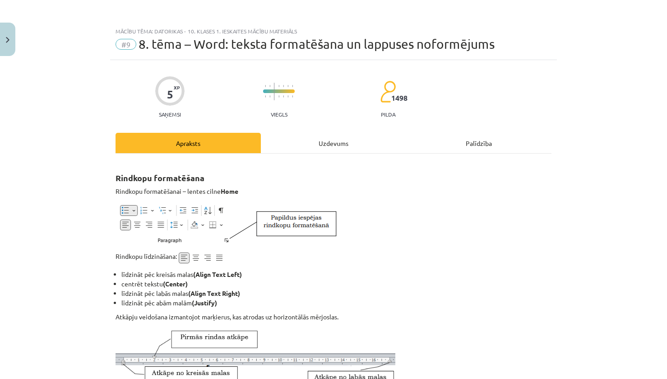
click at [291, 144] on div "Uzdevums" at bounding box center [333, 143] width 145 height 20
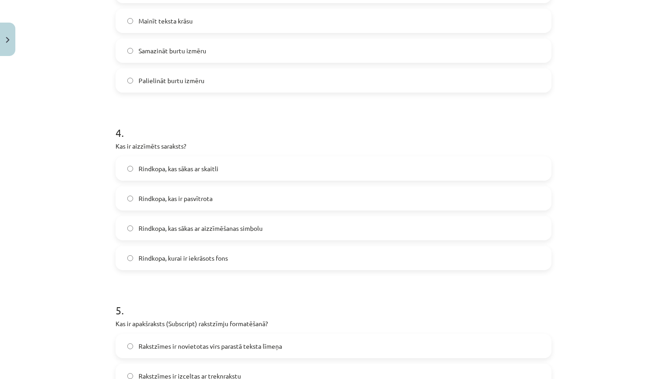
scroll to position [610, 0]
click at [159, 228] on span "Rindkopa, kas sākas ar aizzīmēšanas simbolu" at bounding box center [201, 228] width 124 height 9
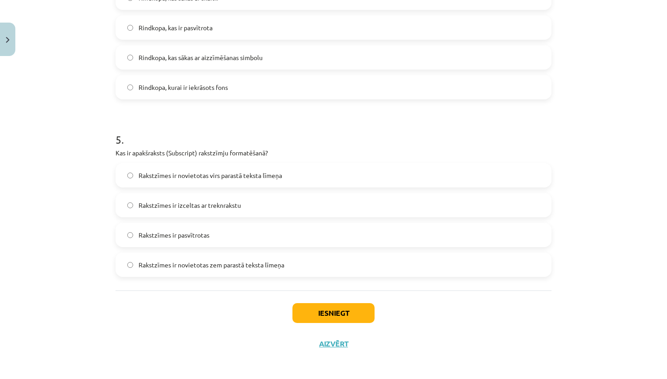
scroll to position [783, 0]
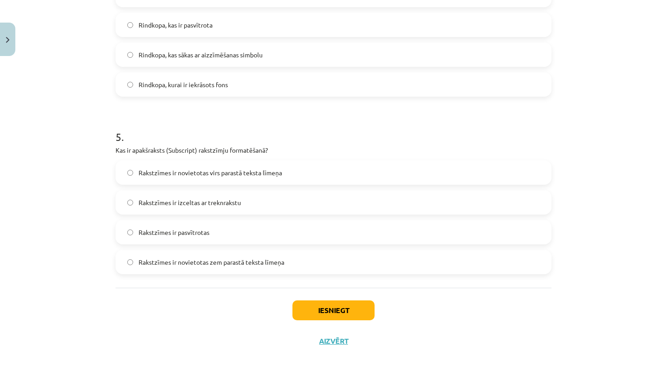
click at [294, 263] on label "Rakstzīmes ir novietotas zem parastā teksta līmeņa" at bounding box center [334, 262] width 434 height 23
click at [345, 307] on button "Iesniegt" at bounding box center [334, 310] width 82 height 20
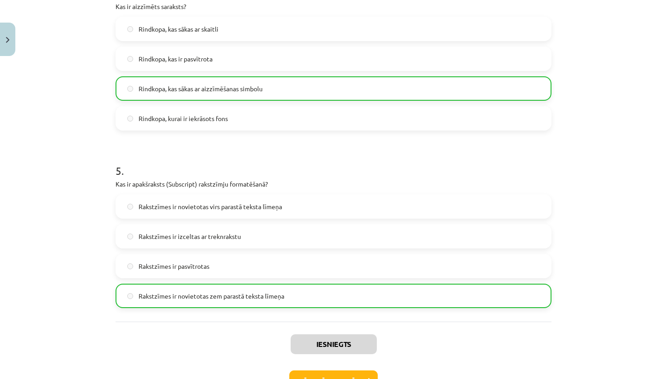
scroll to position [812, 0]
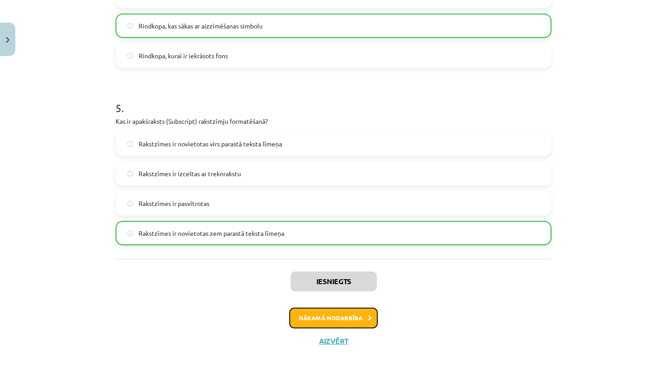
click at [365, 321] on button "Nākamā nodarbība" at bounding box center [333, 318] width 89 height 21
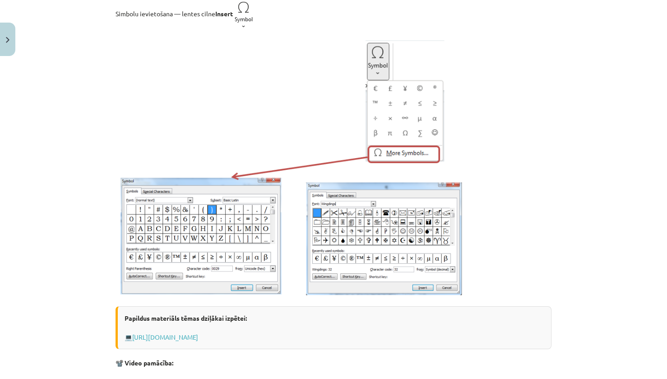
scroll to position [68, 0]
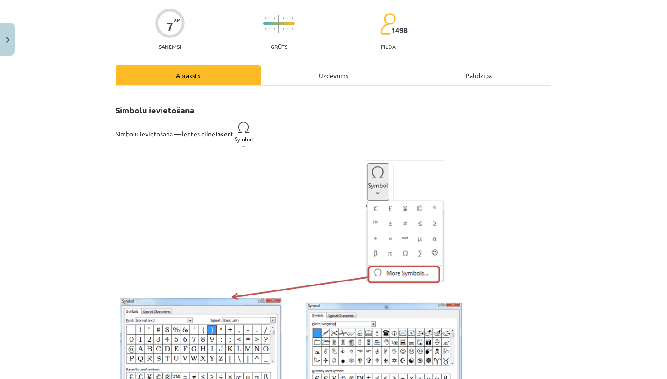
click at [335, 74] on div "Uzdevums" at bounding box center [333, 75] width 145 height 20
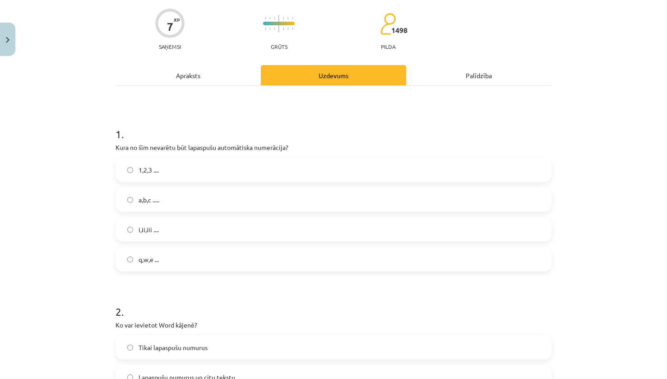
scroll to position [23, 0]
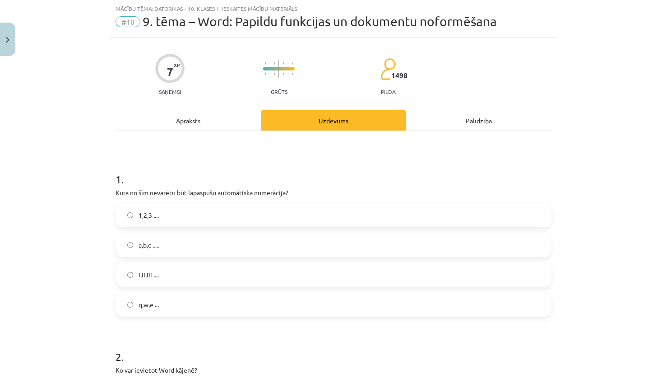
click at [149, 303] on span "q,w,e ..." at bounding box center [149, 304] width 20 height 9
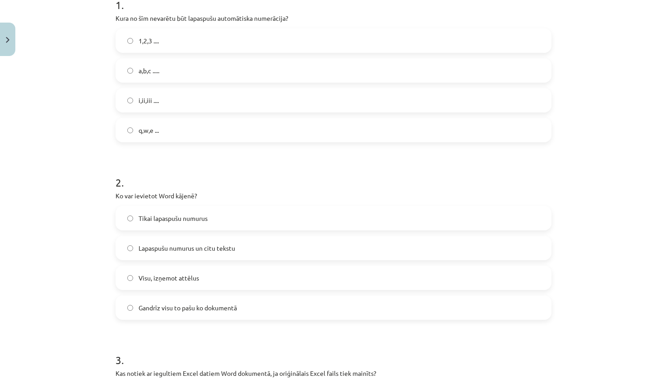
scroll to position [248, 0]
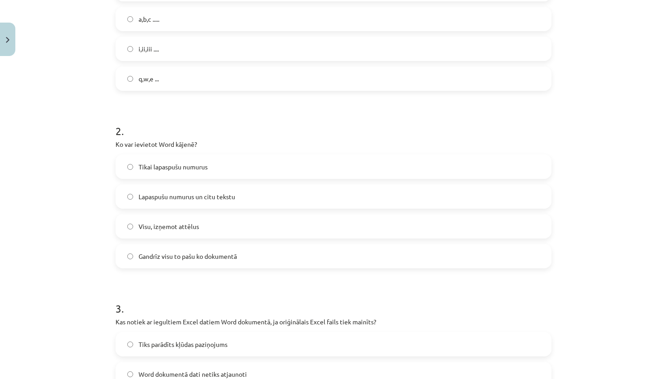
click at [240, 194] on label "Lapaspušu numurus un citu tekstu" at bounding box center [334, 196] width 434 height 23
click at [155, 218] on label "Visu, izņemot attēlus" at bounding box center [334, 226] width 434 height 23
click at [294, 196] on label "Lapaspušu numurus un citu tekstu" at bounding box center [334, 196] width 434 height 23
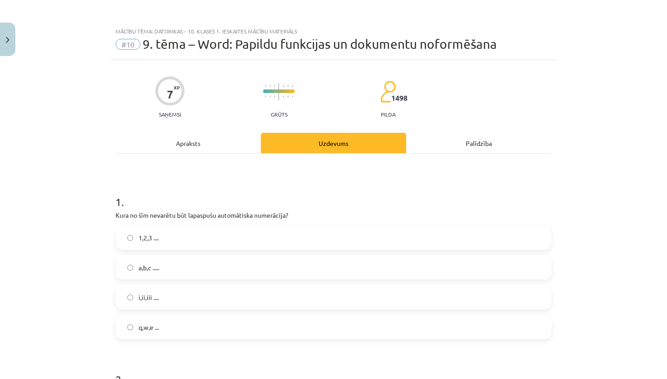
drag, startPoint x: 240, startPoint y: 141, endPoint x: 226, endPoint y: 142, distance: 14.5
click at [230, 142] on div "Apraksts" at bounding box center [188, 143] width 145 height 20
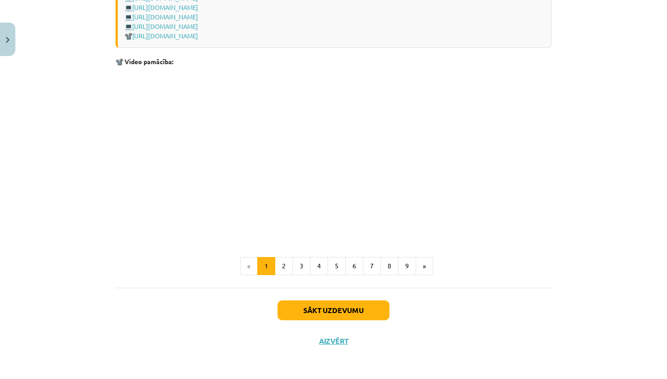
scroll to position [1853, 0]
click at [398, 262] on button "9" at bounding box center [407, 266] width 18 height 18
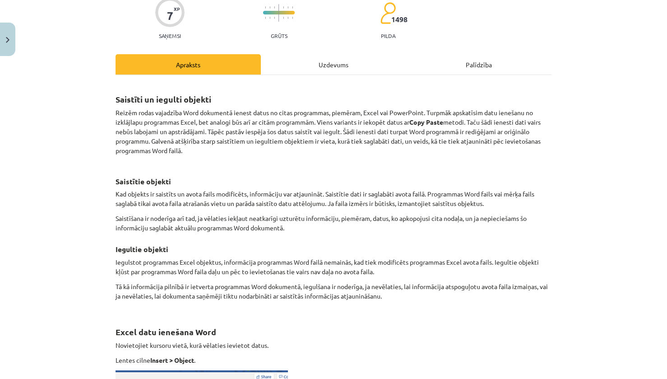
scroll to position [0, 0]
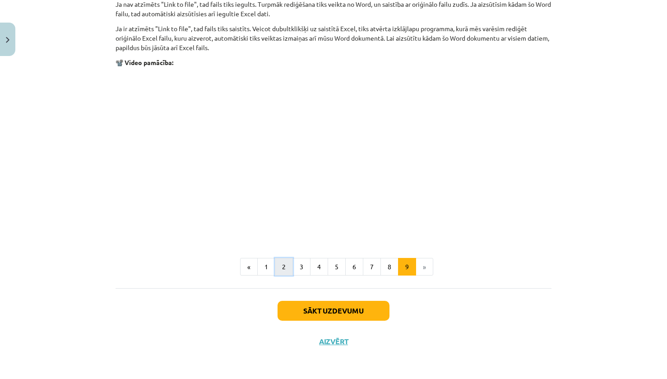
click at [282, 259] on button "2" at bounding box center [284, 267] width 18 height 18
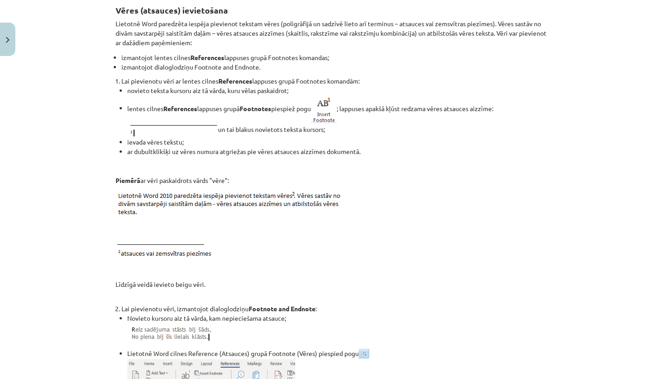
scroll to position [162, 0]
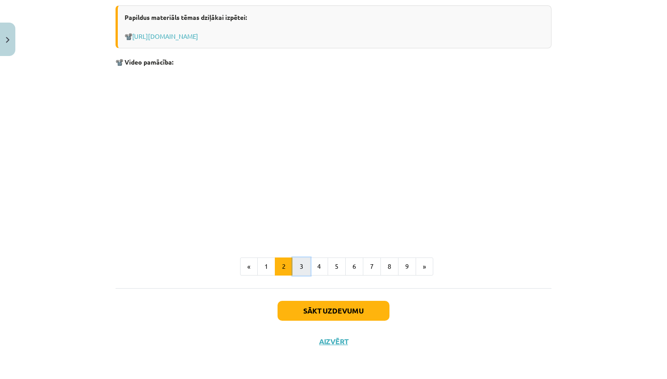
click at [301, 269] on button "3" at bounding box center [302, 266] width 18 height 18
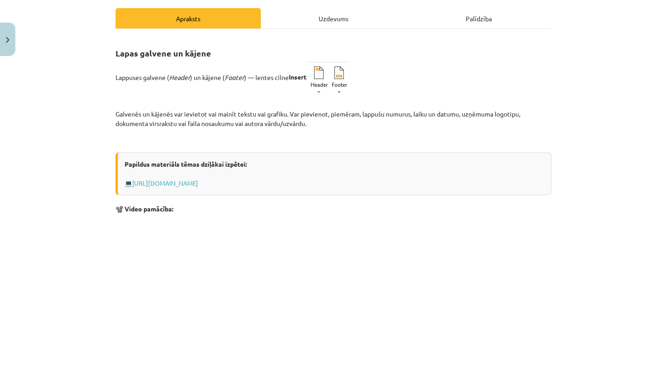
scroll to position [0, 0]
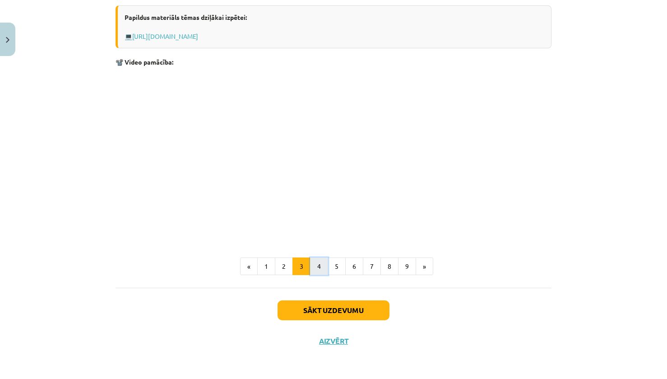
click at [313, 261] on button "4" at bounding box center [319, 266] width 18 height 18
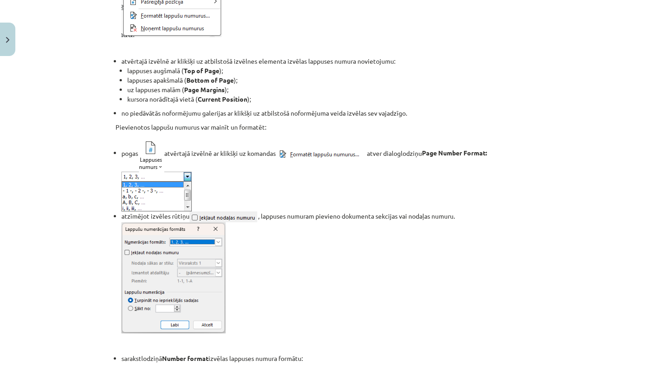
scroll to position [316, 0]
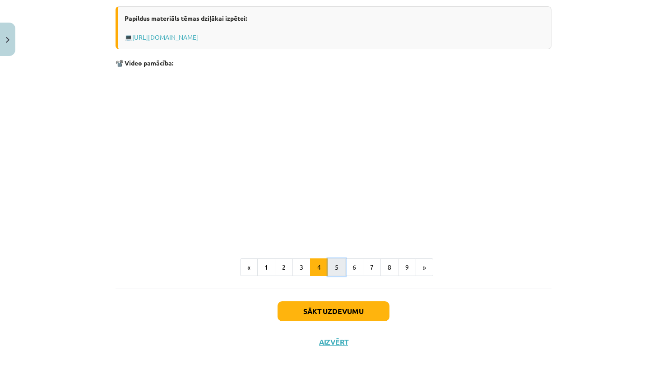
click at [331, 270] on button "5" at bounding box center [337, 267] width 18 height 18
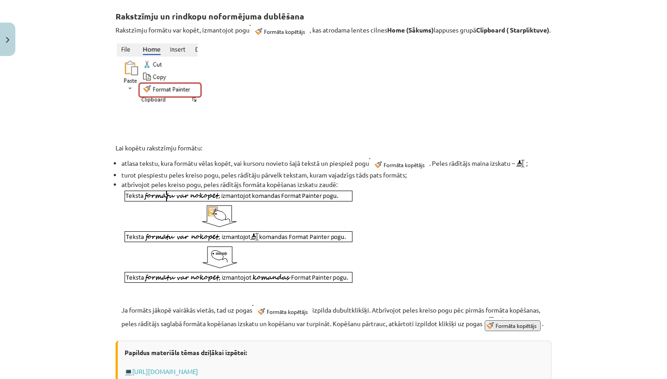
scroll to position [433, 0]
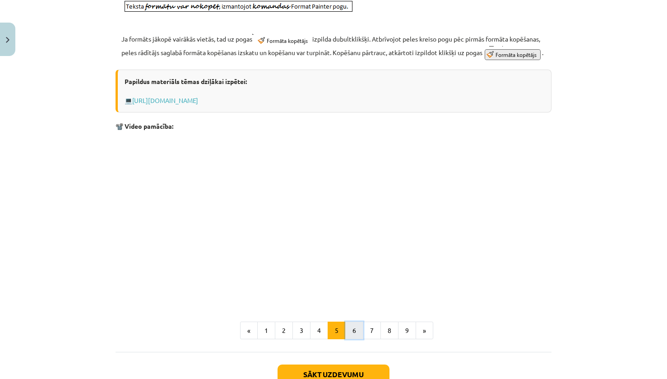
click at [350, 340] on button "6" at bounding box center [354, 331] width 18 height 18
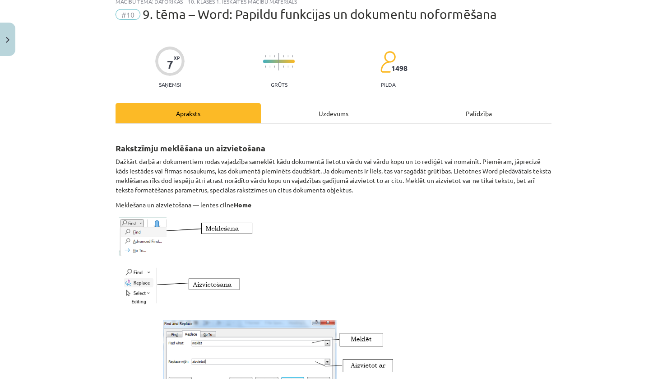
scroll to position [26, 0]
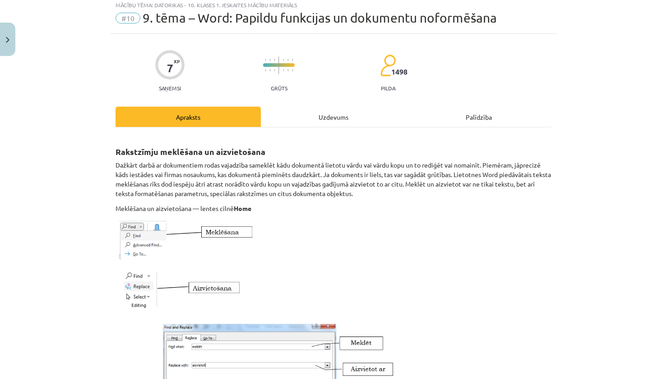
click at [310, 116] on div "Uzdevums" at bounding box center [333, 117] width 145 height 20
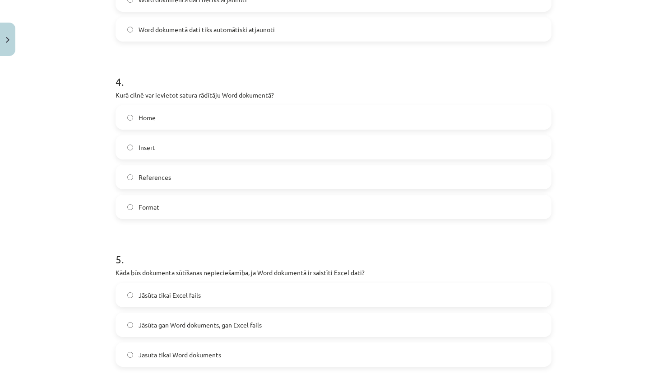
scroll to position [474, 0]
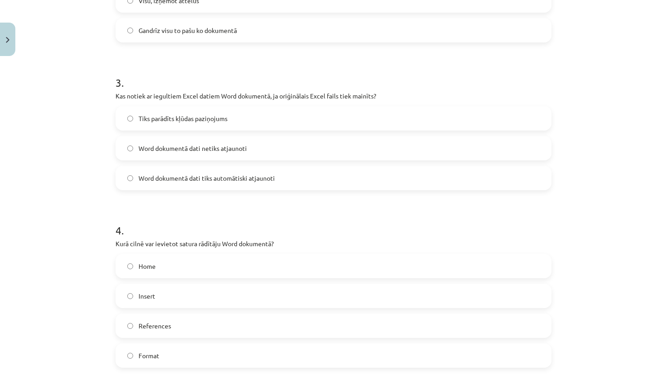
click at [201, 149] on span "Word dokumentā dati netiks atjaunoti" at bounding box center [193, 148] width 108 height 9
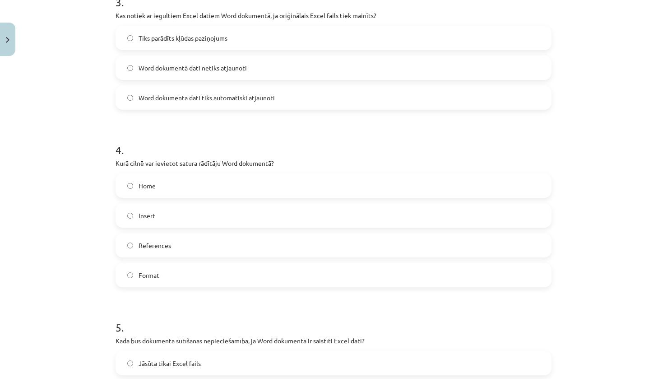
scroll to position [564, 0]
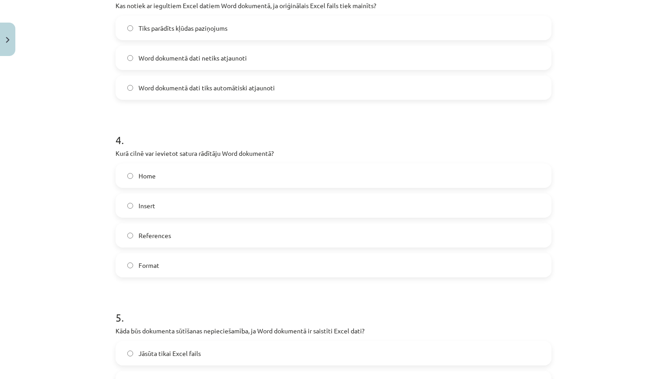
click at [172, 211] on label "Insert" at bounding box center [334, 205] width 434 height 23
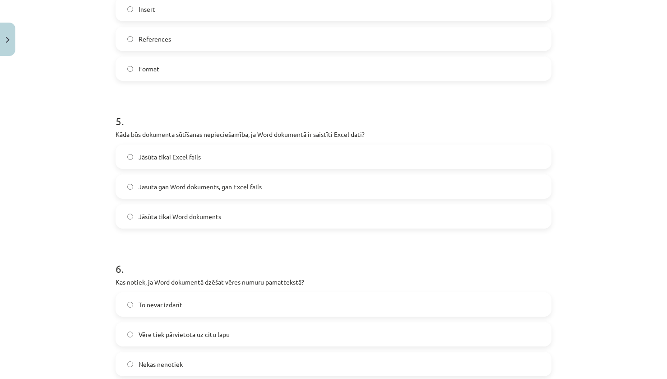
scroll to position [790, 0]
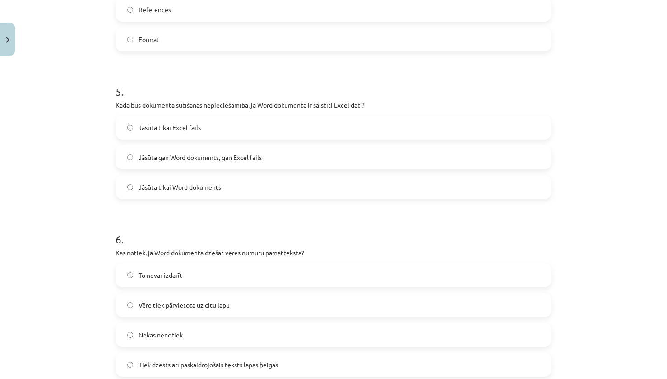
click at [306, 159] on label "Jāsūta gan Word dokuments, gan Excel fails" at bounding box center [334, 157] width 434 height 23
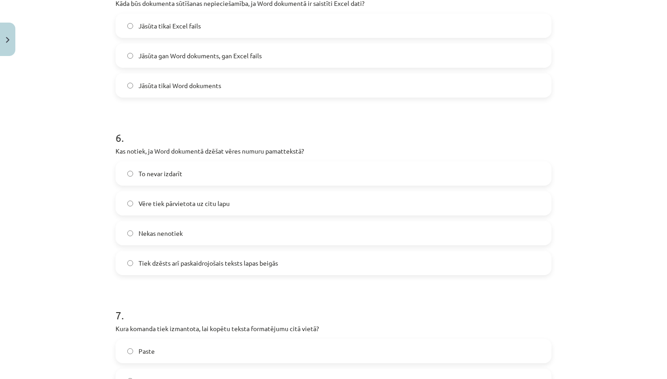
scroll to position [926, 0]
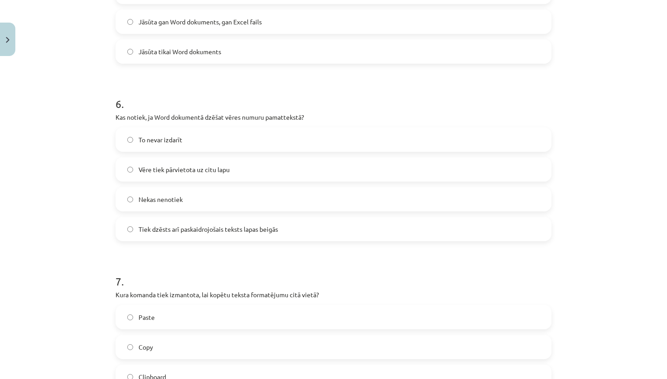
click at [571, 197] on div "Mācību tēma: Datorikas - 10. klases 1. ieskaites mācību materiāls #10 9. tēma –…" at bounding box center [333, 189] width 667 height 379
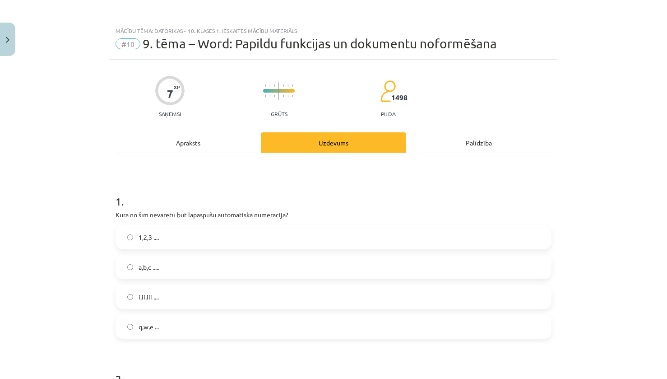
scroll to position [0, 0]
click at [208, 140] on div "Apraksts" at bounding box center [188, 143] width 145 height 20
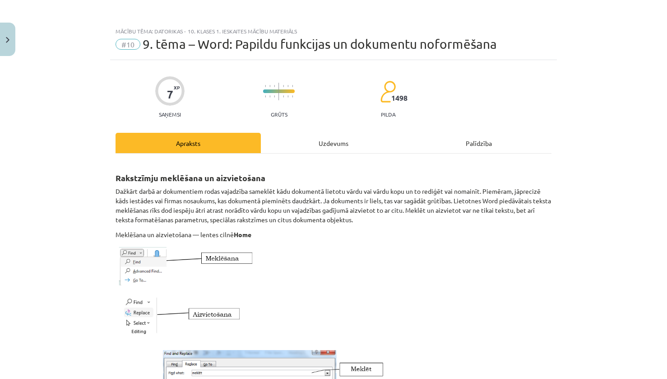
click at [306, 148] on div "Uzdevums" at bounding box center [333, 143] width 145 height 20
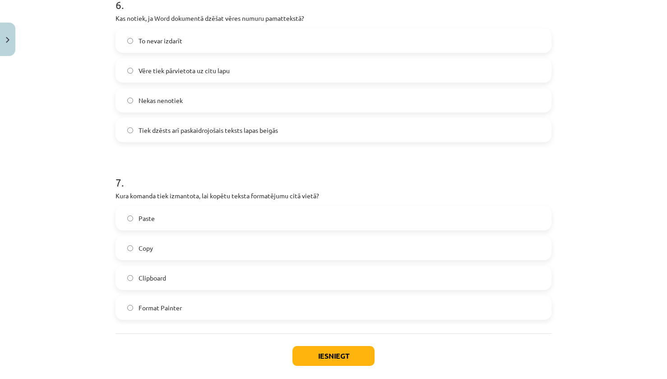
scroll to position [1025, 0]
click at [271, 131] on span "Tiek dzēsts arī paskaidrojošais teksts lapas beigās" at bounding box center [209, 129] width 140 height 9
click at [298, 311] on label "Format Painter" at bounding box center [334, 307] width 434 height 23
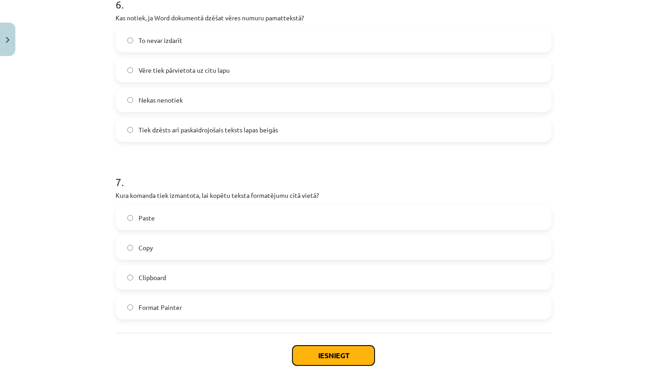
click at [350, 355] on button "Iesniegt" at bounding box center [334, 355] width 82 height 20
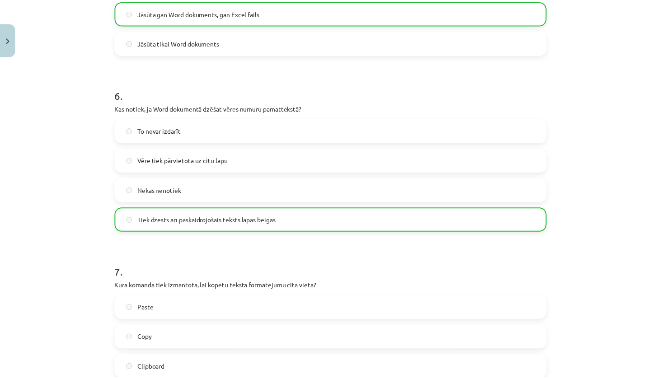
scroll to position [1099, 0]
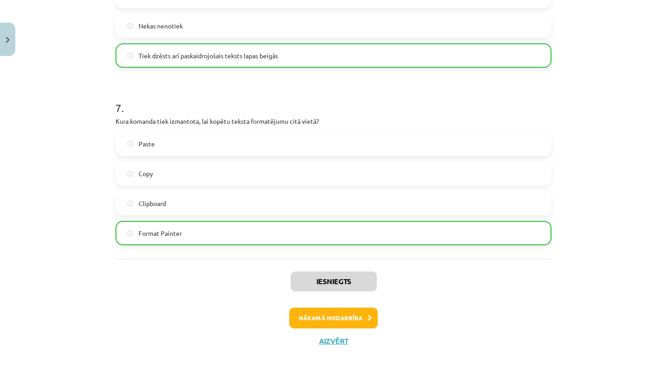
click at [329, 347] on div "Iesniegts Nākamā nodarbība Aizvērt" at bounding box center [334, 305] width 436 height 92
click at [340, 342] on button "Aizvērt" at bounding box center [334, 340] width 34 height 9
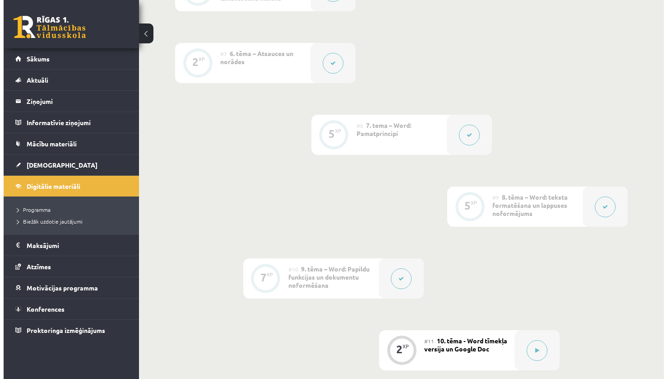
scroll to position [677, 0]
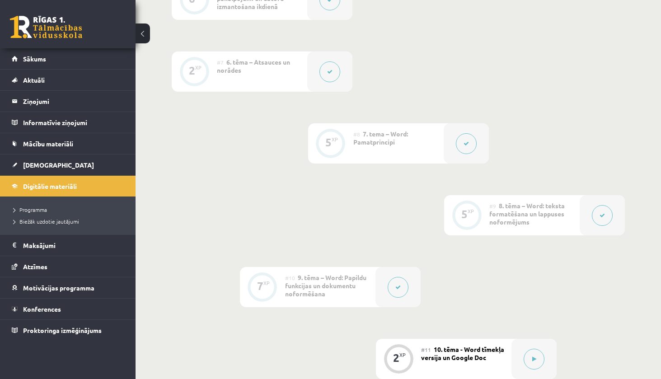
drag, startPoint x: 368, startPoint y: 303, endPoint x: 385, endPoint y: 293, distance: 19.8
click at [368, 303] on div "#10 9. tēma – Word: Papildu funkcijas un dokumentu noformēšana" at bounding box center [330, 287] width 90 height 40
click at [387, 292] on div at bounding box center [397, 287] width 45 height 40
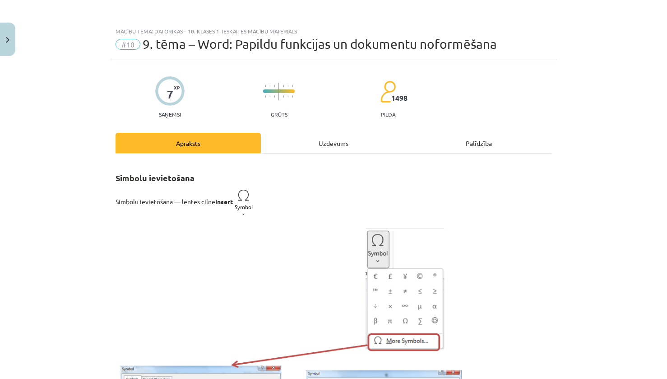
click at [310, 143] on div "Uzdevums" at bounding box center [333, 143] width 145 height 20
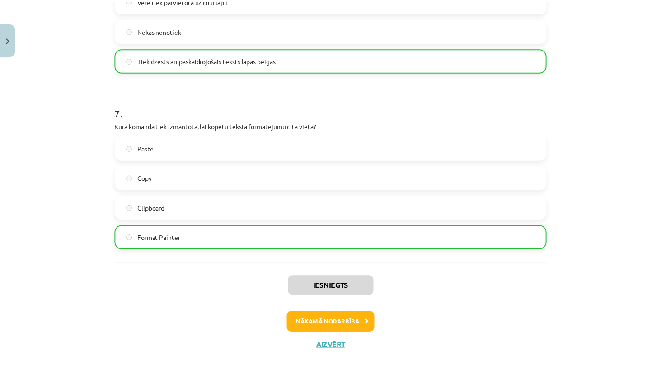
scroll to position [1099, 0]
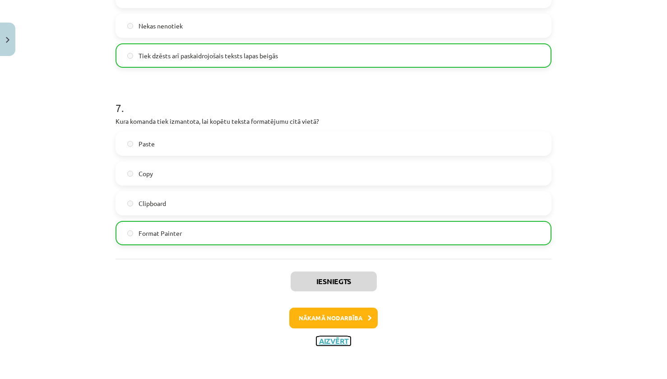
click at [340, 341] on button "Aizvērt" at bounding box center [334, 340] width 34 height 9
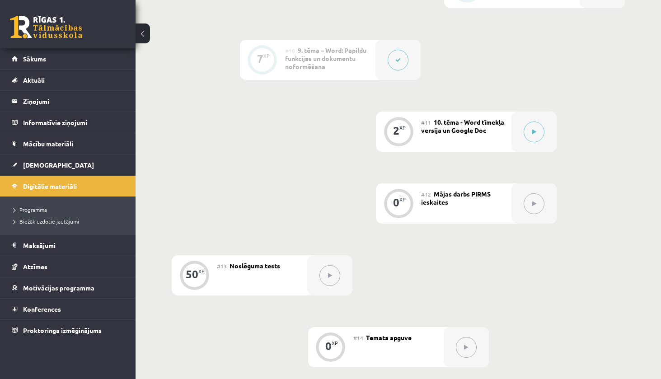
scroll to position [903, 0]
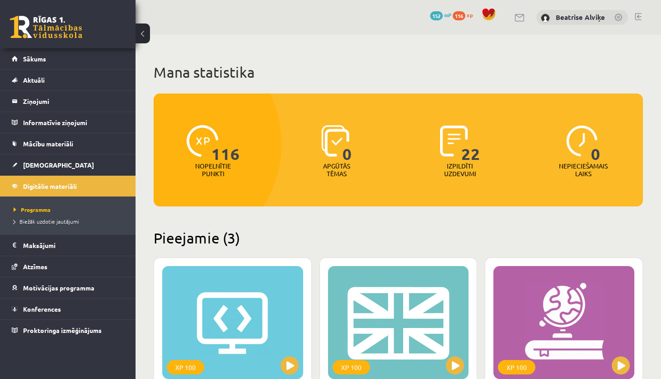
scroll to position [226, 0]
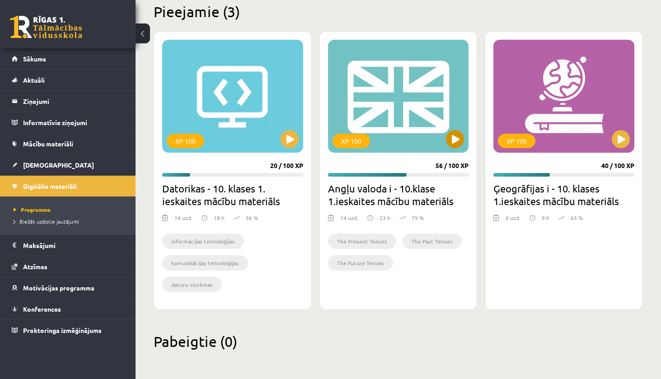
click at [420, 140] on div "XP 100" at bounding box center [398, 96] width 141 height 113
click at [407, 121] on div "XP 100" at bounding box center [398, 96] width 141 height 113
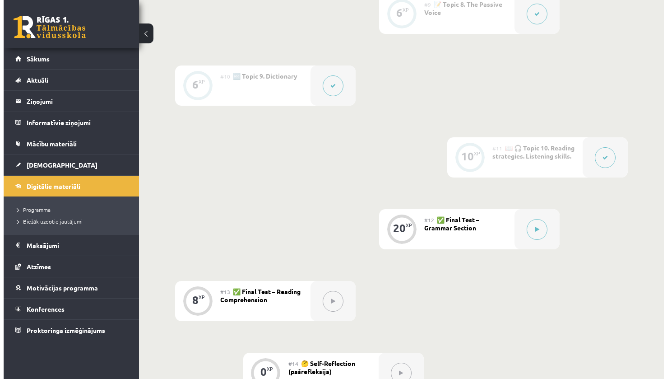
scroll to position [827, 0]
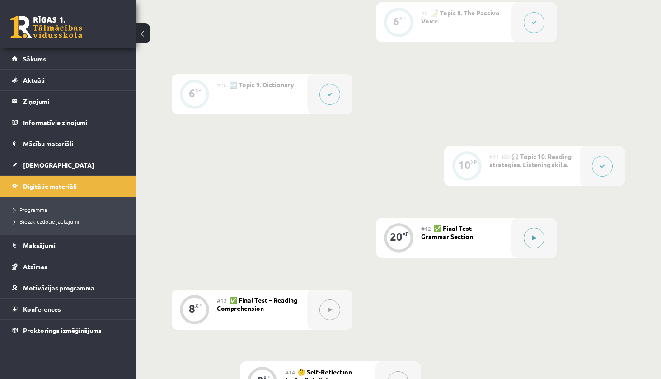
click at [527, 250] on div at bounding box center [533, 238] width 45 height 40
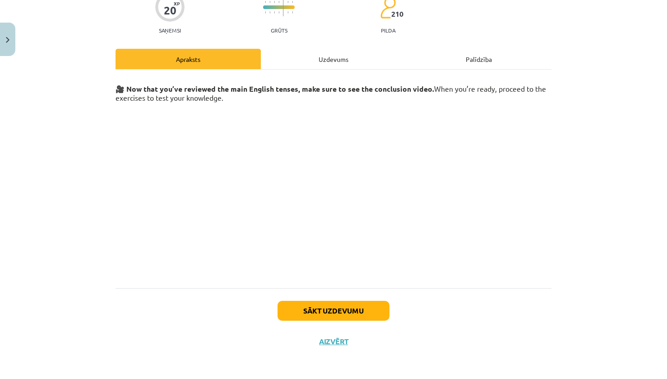
scroll to position [84, 0]
click at [311, 68] on div "Apraksts Uzdevums Palīdzība 🎥 Now that you’ve reviewed the main English tenses,…" at bounding box center [334, 167] width 436 height 239
click at [331, 52] on div "Uzdevums" at bounding box center [333, 58] width 145 height 20
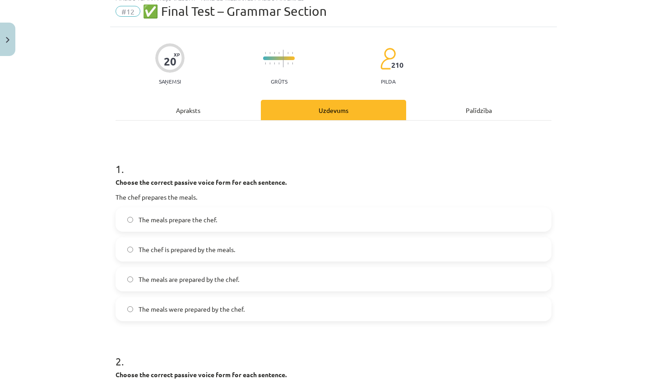
scroll to position [23, 0]
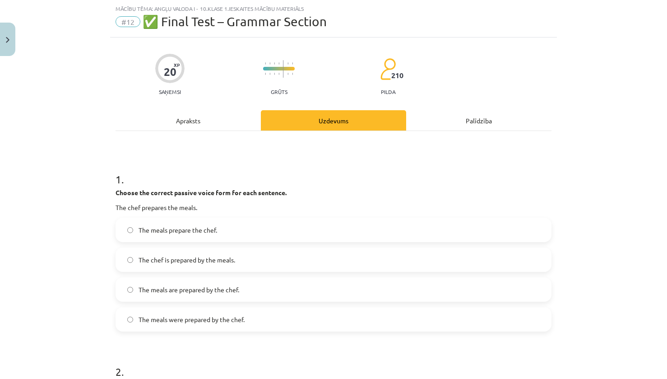
click at [580, 268] on div "Mācību tēma: Angļu valoda i - 10.klase 1.ieskaites mācību materiāls #12 ✅ Final…" at bounding box center [333, 189] width 667 height 379
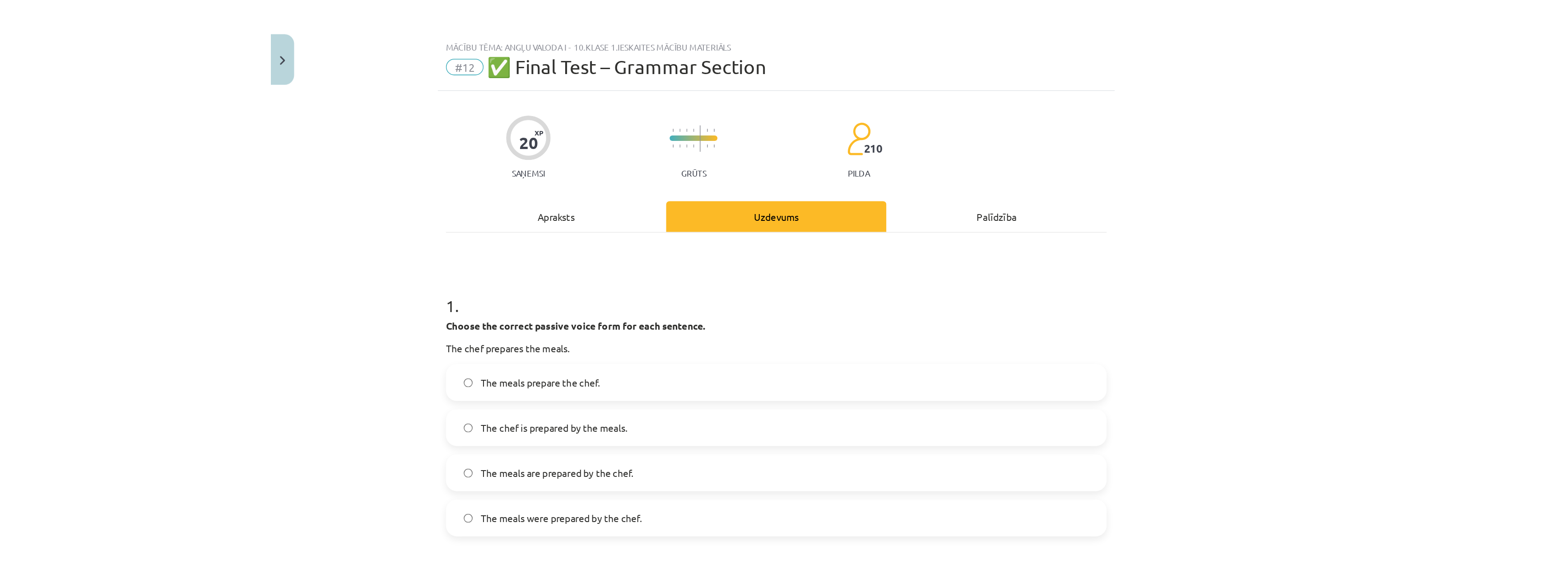
scroll to position [812, 0]
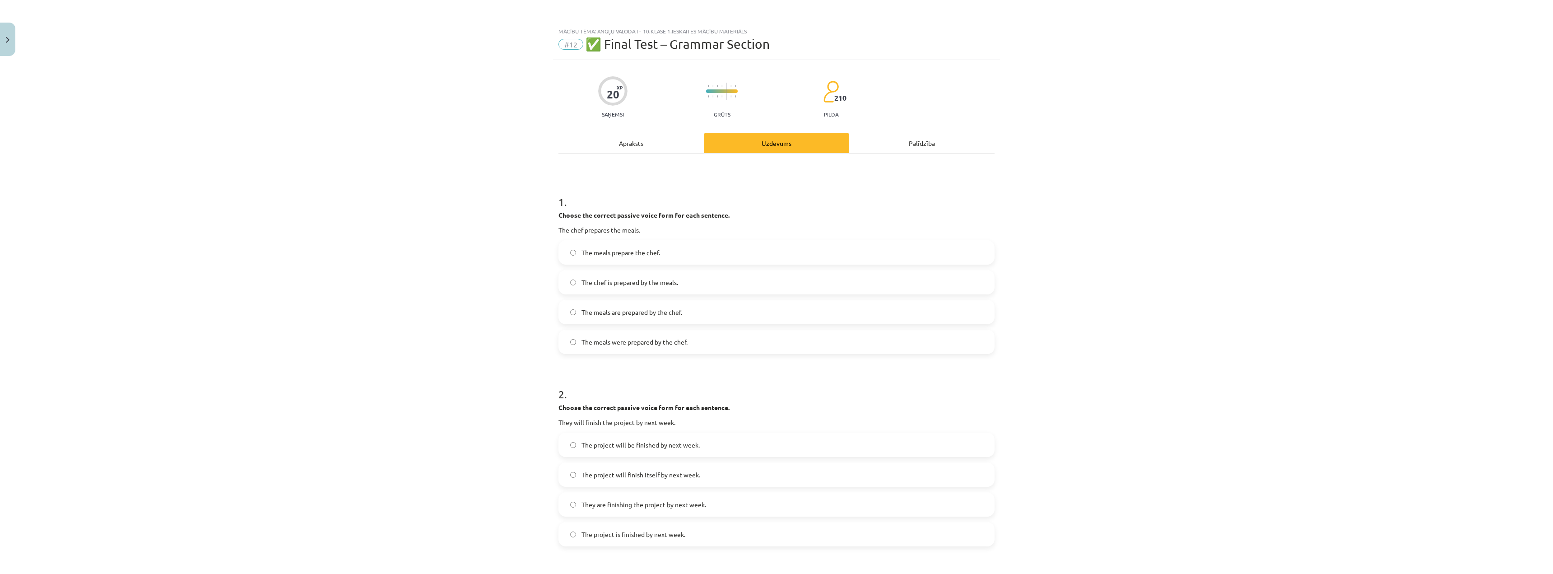
click at [660, 310] on span "The meals are prepared by the chef." at bounding box center [632, 312] width 101 height 9
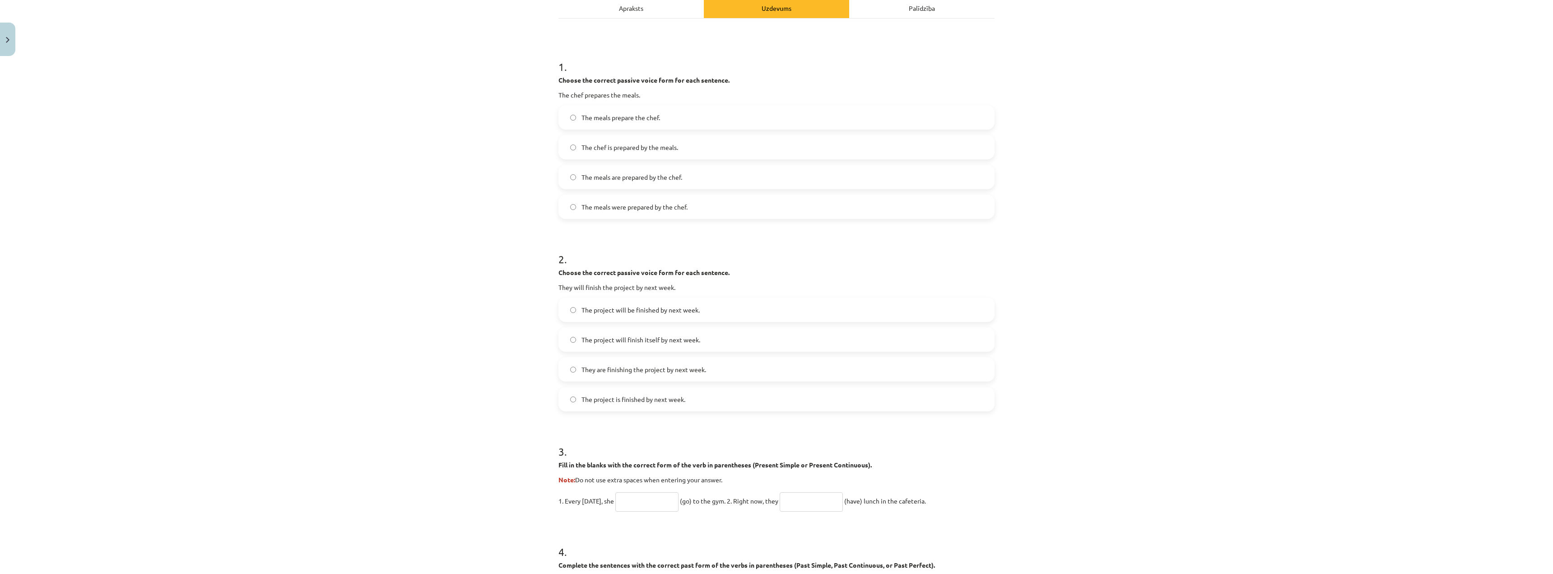
scroll to position [135, 0]
click at [660, 310] on span "The project will be finished by next week." at bounding box center [641, 309] width 118 height 9
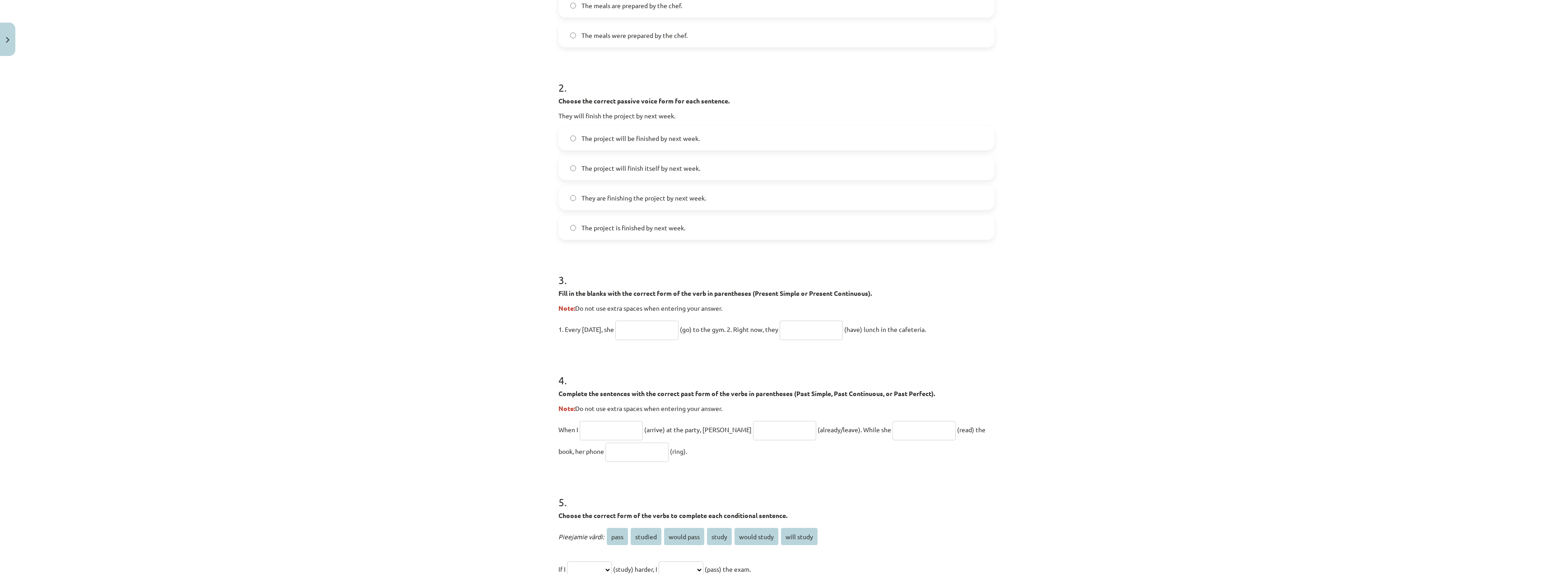
scroll to position [316, 0]
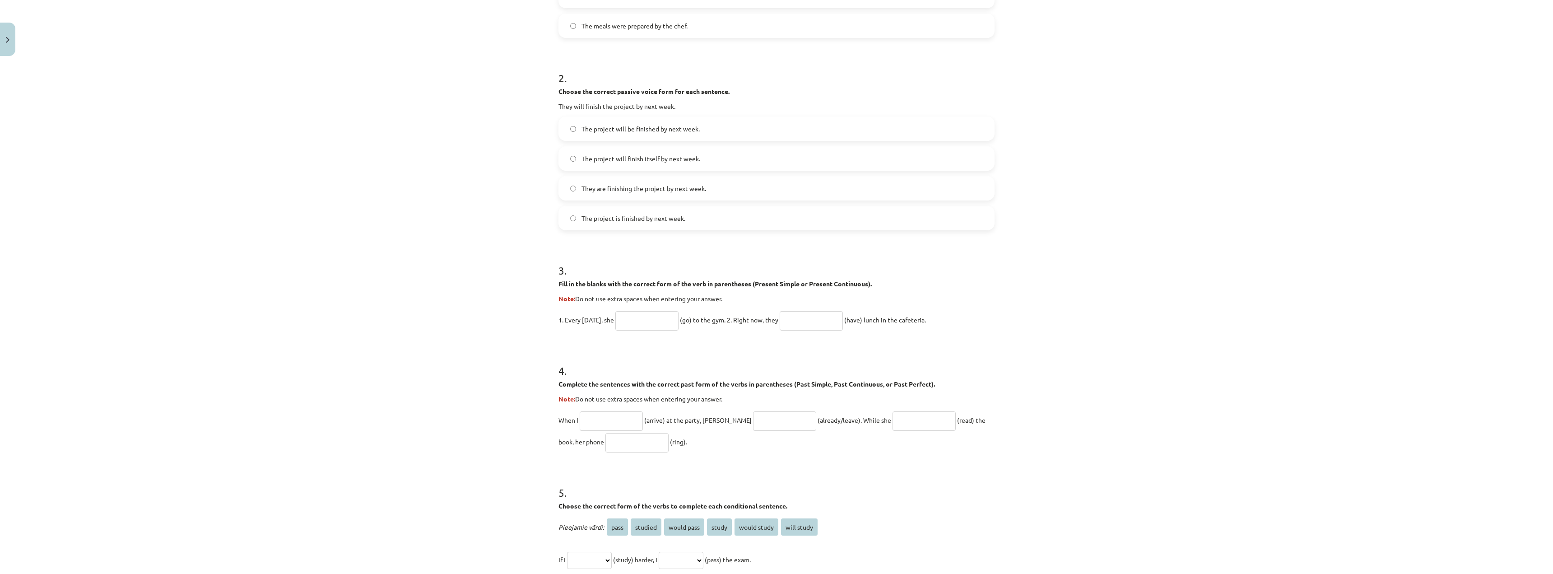
click at [637, 317] on input "text" at bounding box center [647, 320] width 63 height 19
type input "****"
click at [660, 315] on input "text" at bounding box center [811, 320] width 63 height 19
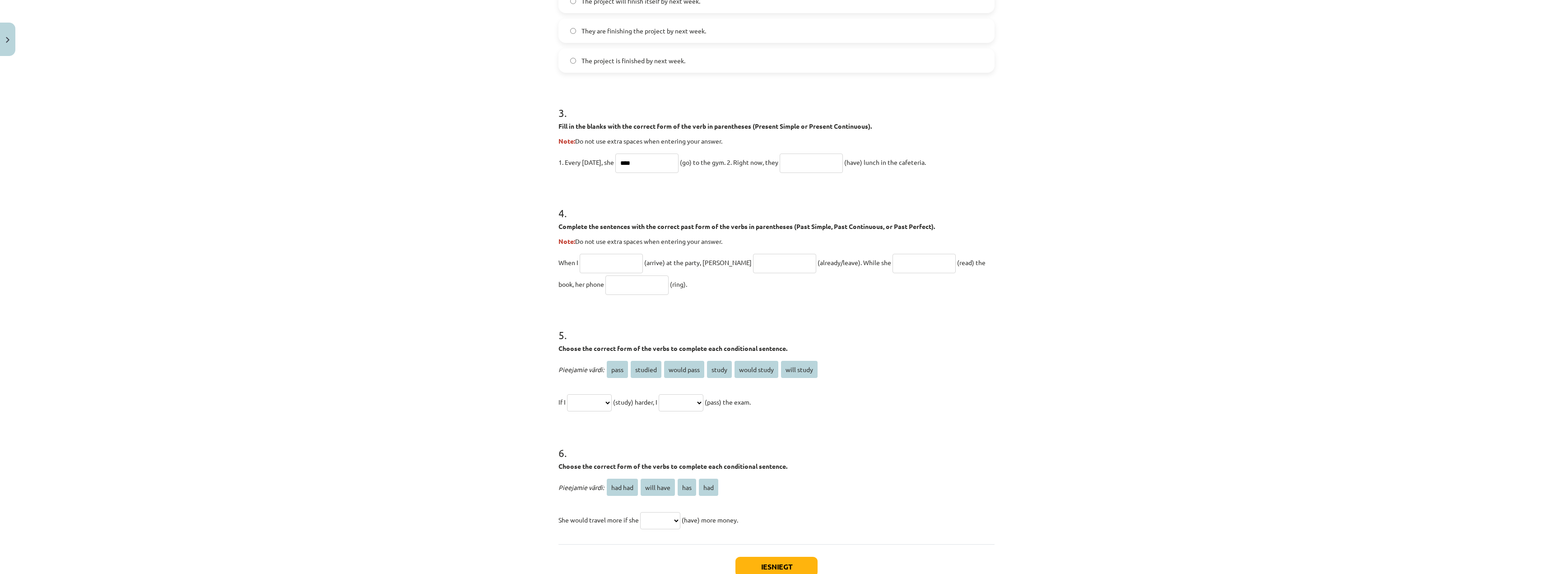
scroll to position [452, 0]
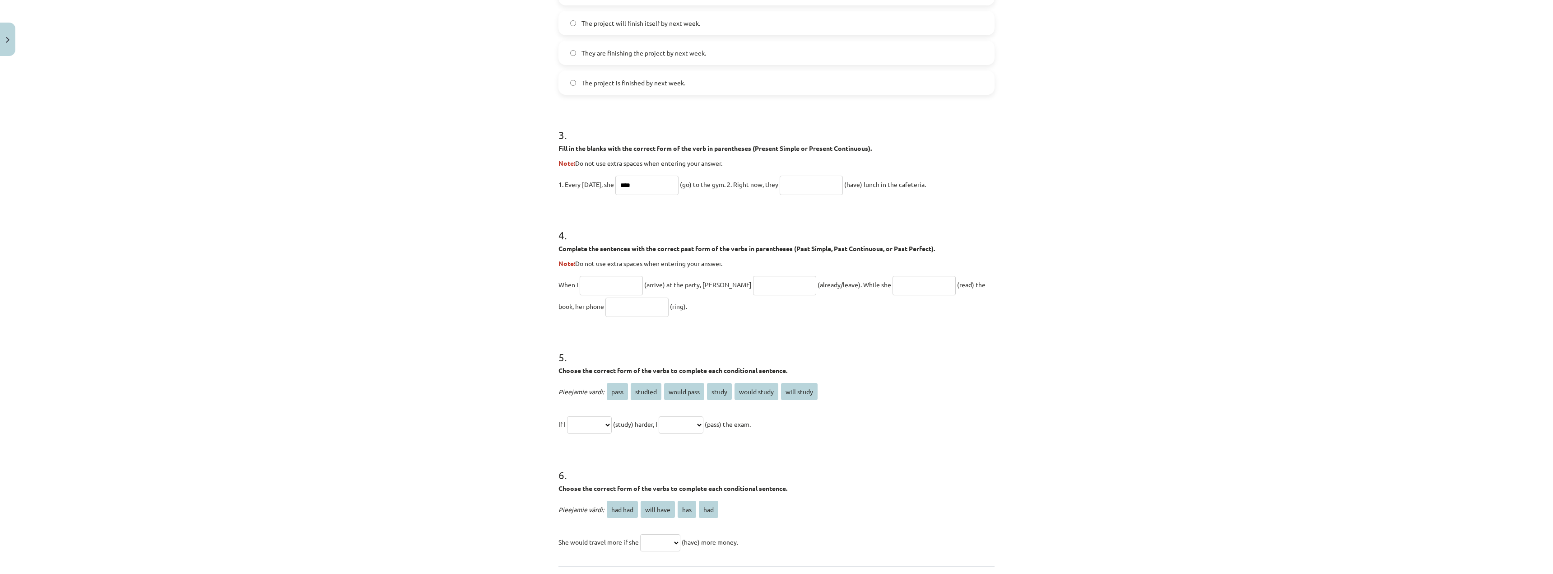
click at [660, 360] on h1 "5 ." at bounding box center [777, 349] width 436 height 28
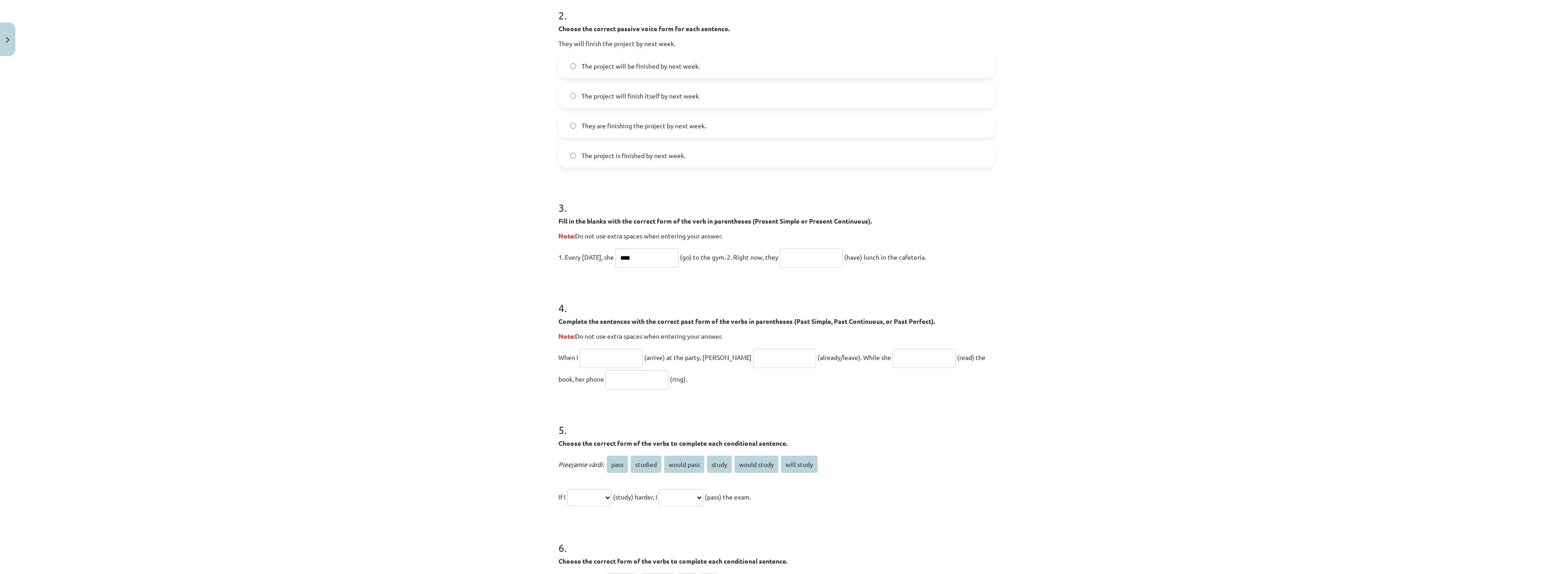
scroll to position [361, 0]
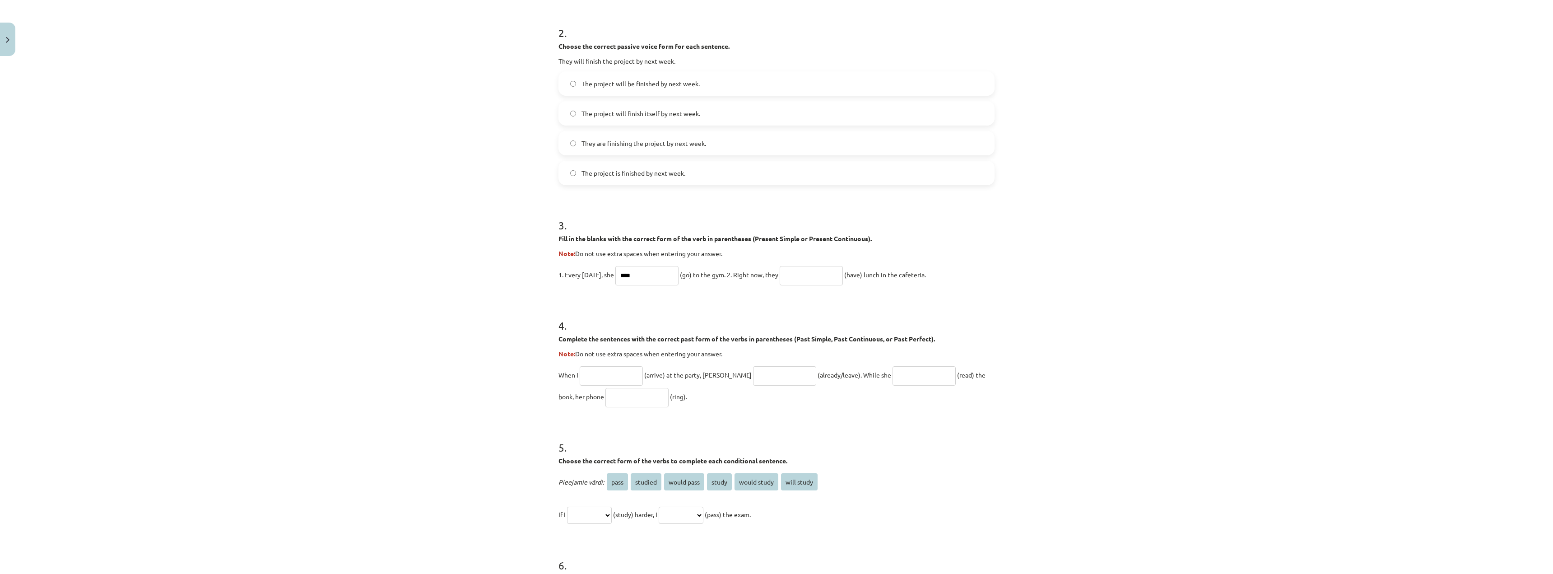
click at [660, 274] on input "text" at bounding box center [811, 275] width 63 height 19
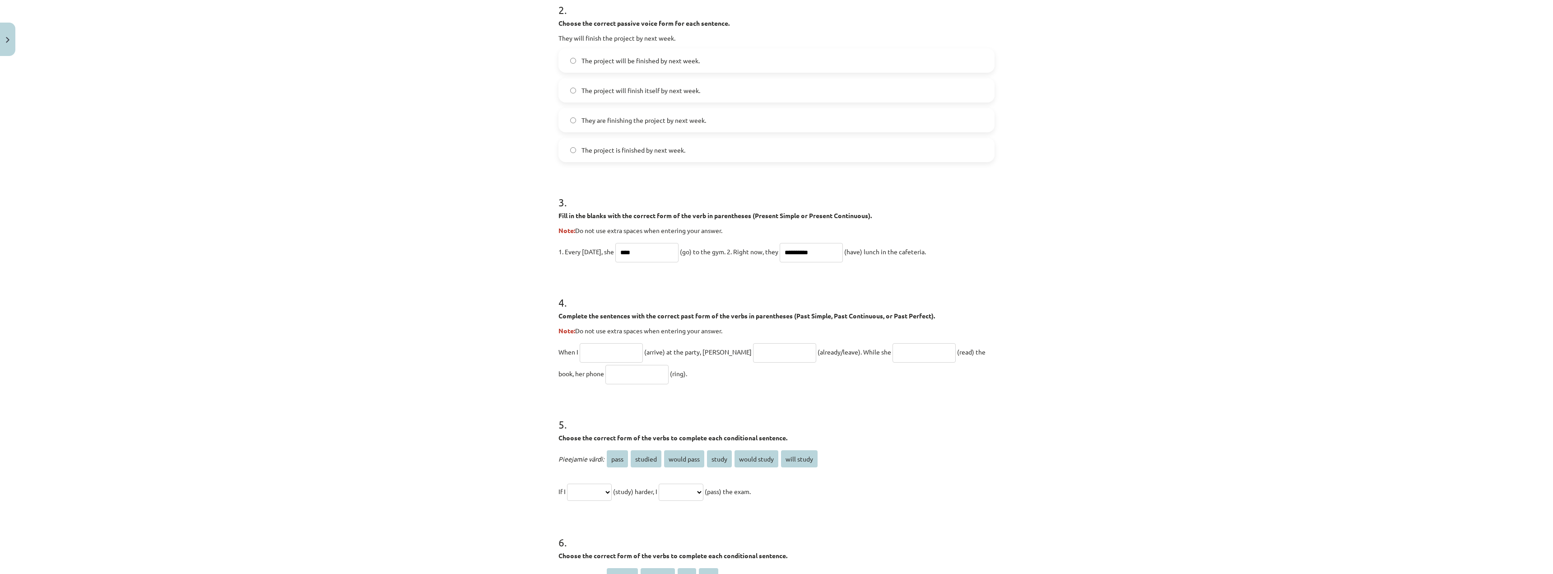
scroll to position [406, 0]
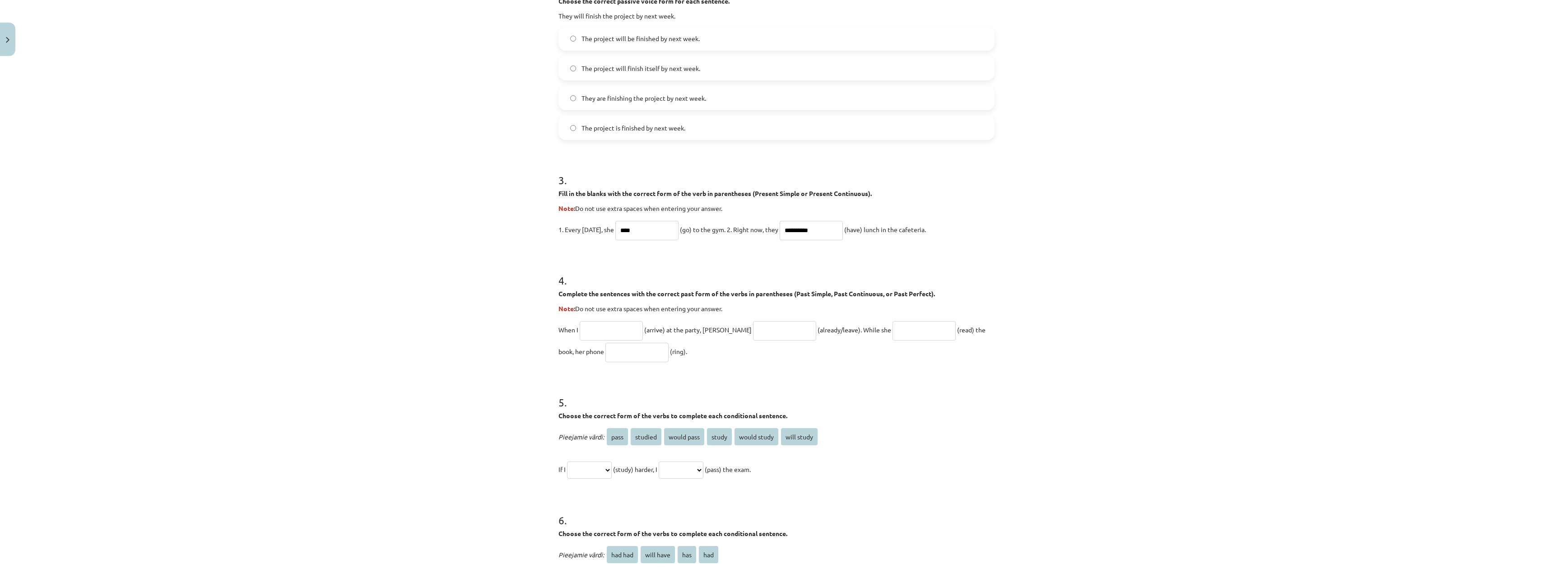
type input "**********"
click at [613, 336] on input "text" at bounding box center [611, 330] width 63 height 19
type input "*******"
click at [660, 331] on input "text" at bounding box center [784, 330] width 63 height 19
type input "**********"
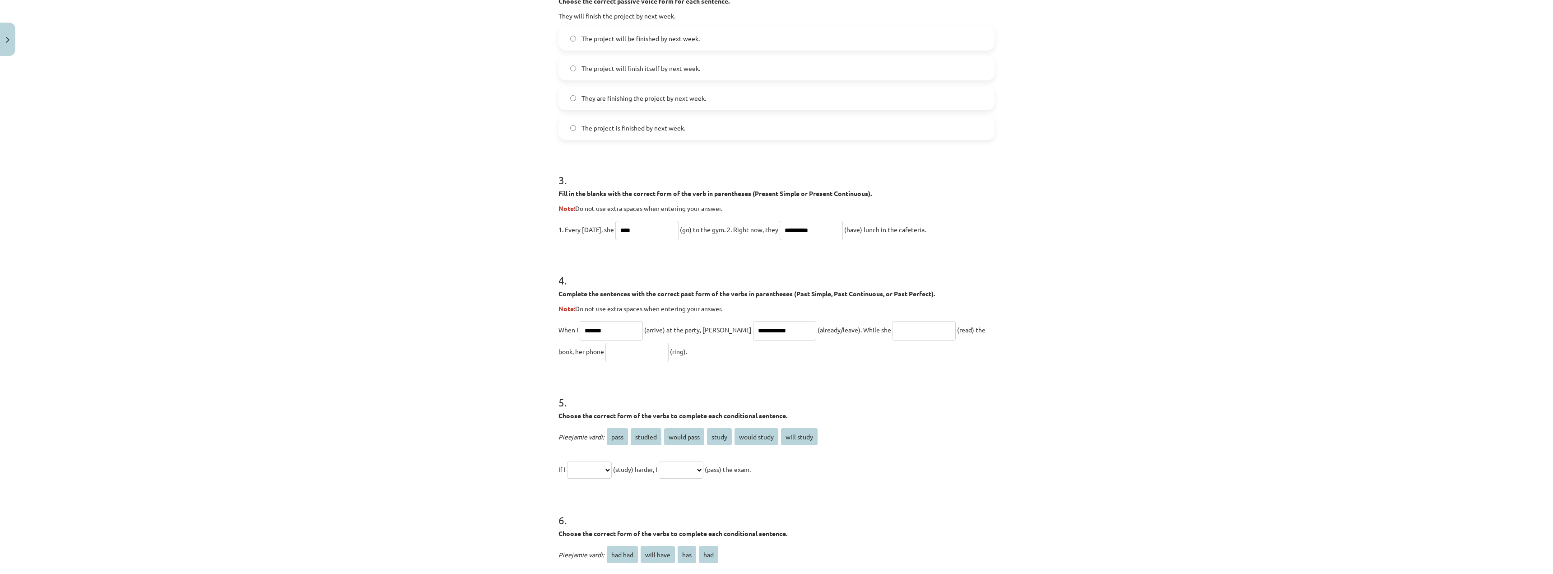
click at [660, 333] on input "text" at bounding box center [924, 330] width 63 height 19
type input "****"
drag, startPoint x: 636, startPoint y: 356, endPoint x: 628, endPoint y: 357, distance: 8.2
click at [628, 357] on input "text" at bounding box center [637, 352] width 63 height 19
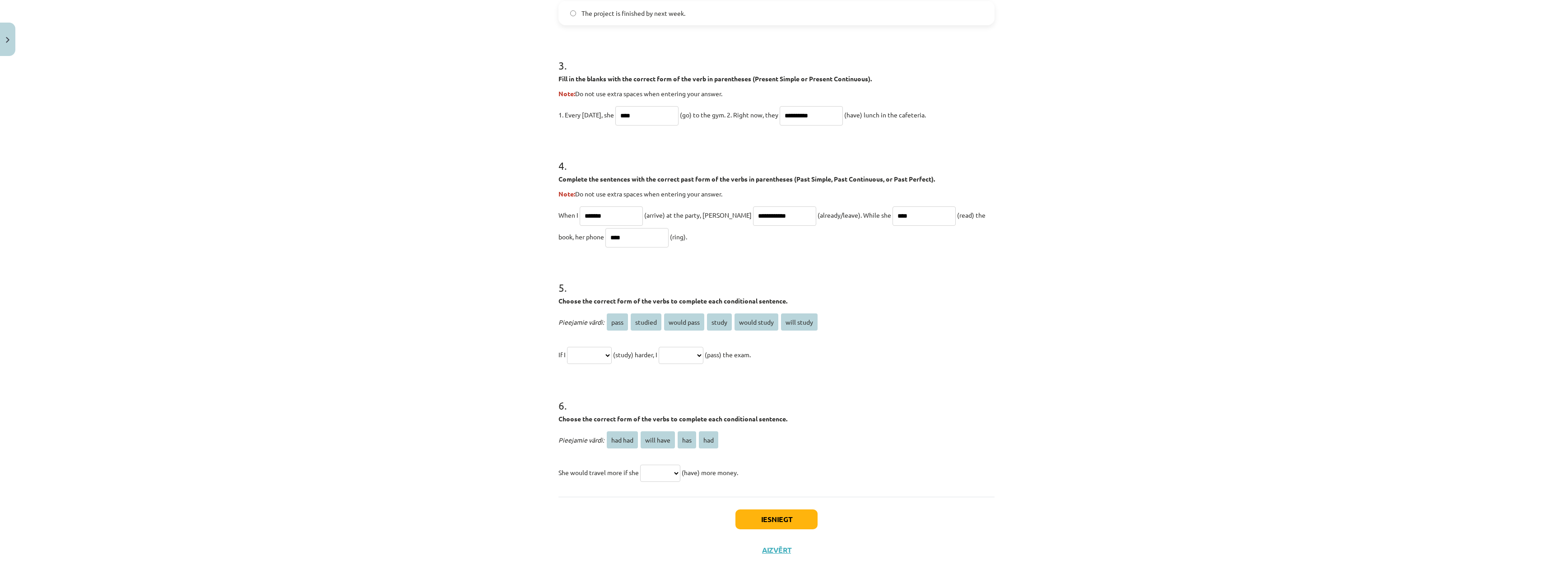
scroll to position [535, 0]
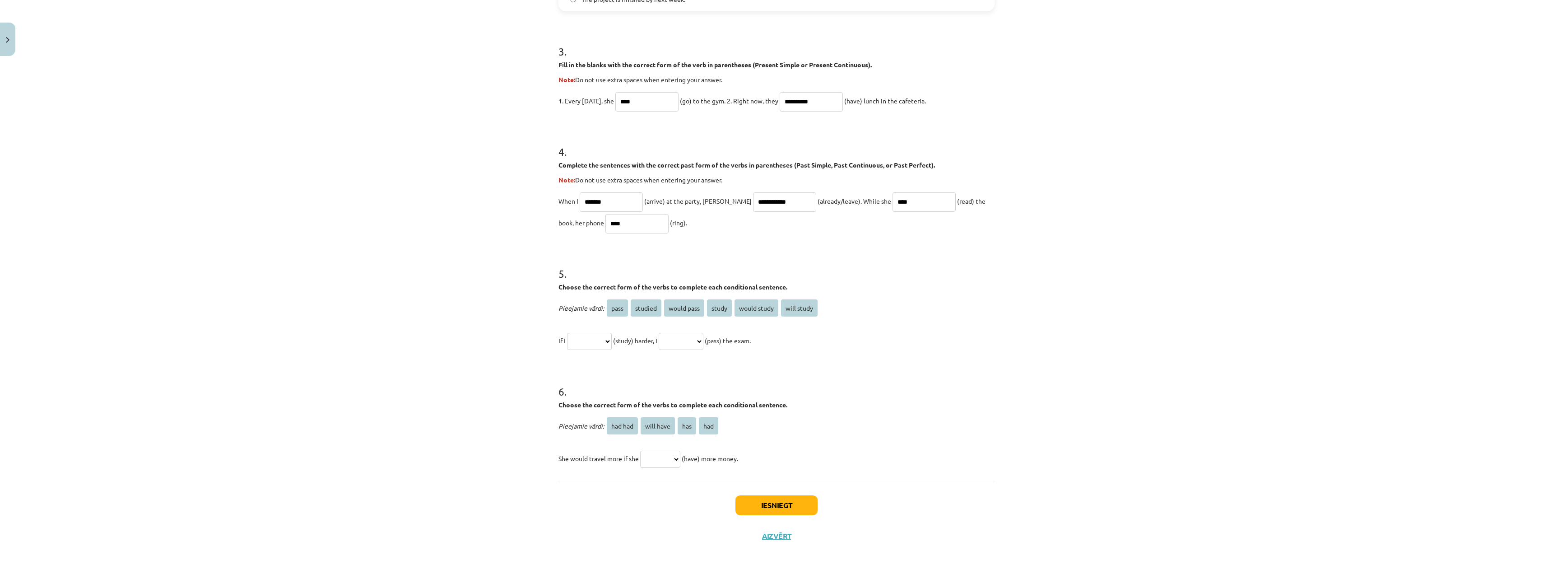
type input "****"
click at [639, 325] on div "**********" at bounding box center [777, 324] width 436 height 54
click at [584, 335] on select "**********" at bounding box center [589, 341] width 45 height 17
select select "*******"
click at [567, 333] on select "**********" at bounding box center [589, 341] width 45 height 17
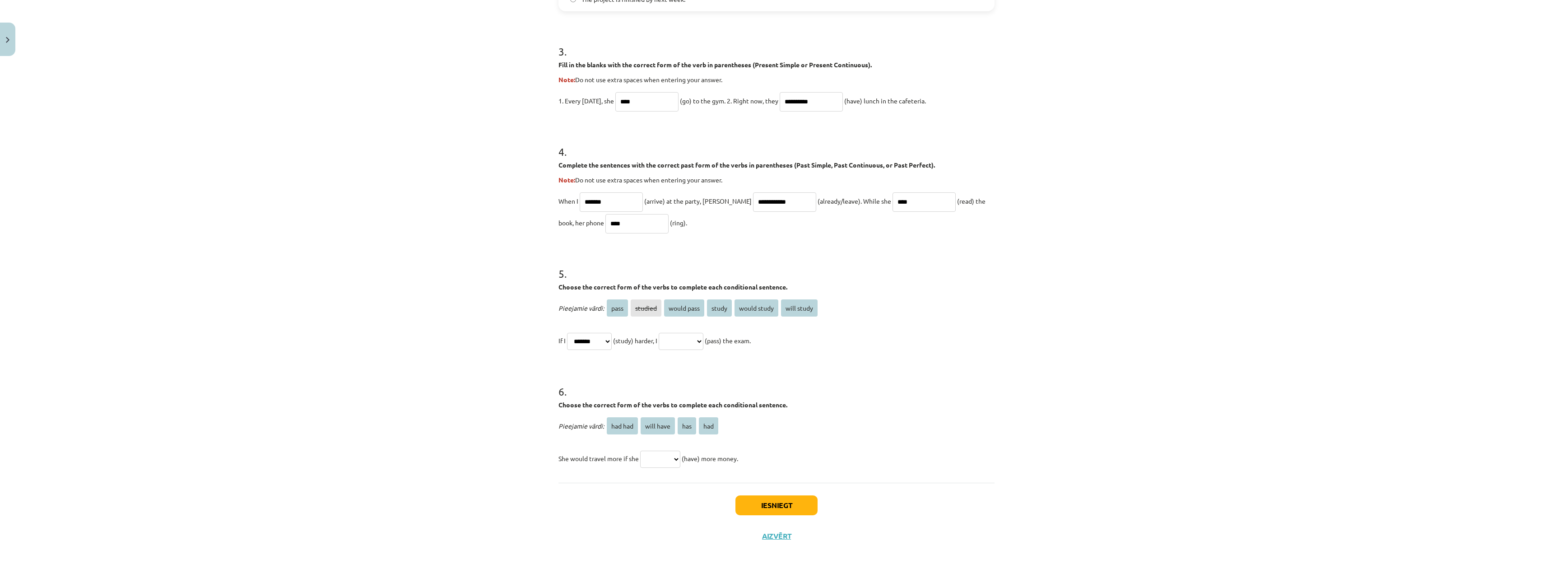
click at [660, 327] on div "**********" at bounding box center [777, 324] width 436 height 54
click at [660, 329] on div "**********" at bounding box center [777, 324] width 436 height 54
click at [660, 347] on select "**********" at bounding box center [681, 341] width 45 height 17
select select "**********"
click at [660, 333] on select "**********" at bounding box center [681, 341] width 45 height 17
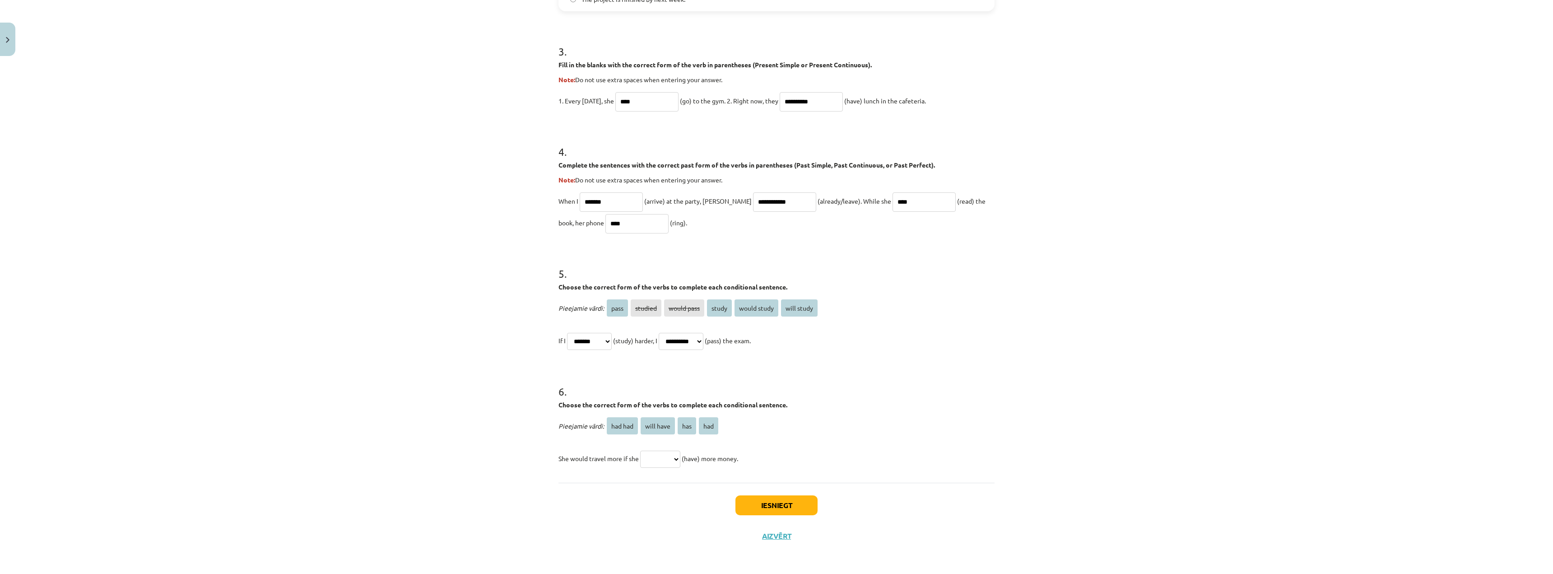
click at [660, 378] on select "******* ********* *** ***" at bounding box center [660, 459] width 40 height 17
select select "***"
click at [640, 378] on select "******* ********* *** ***" at bounding box center [660, 459] width 40 height 17
click at [660, 378] on button "Iesniegt" at bounding box center [777, 505] width 82 height 20
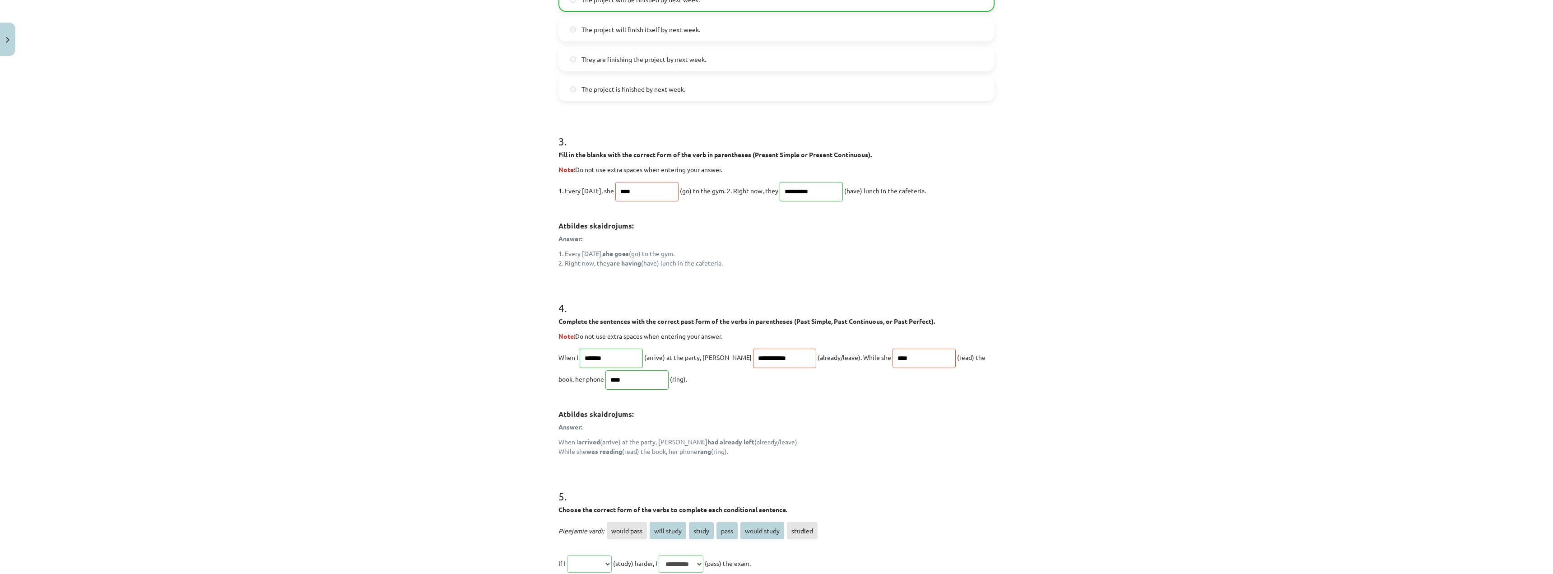
scroll to position [335, 0]
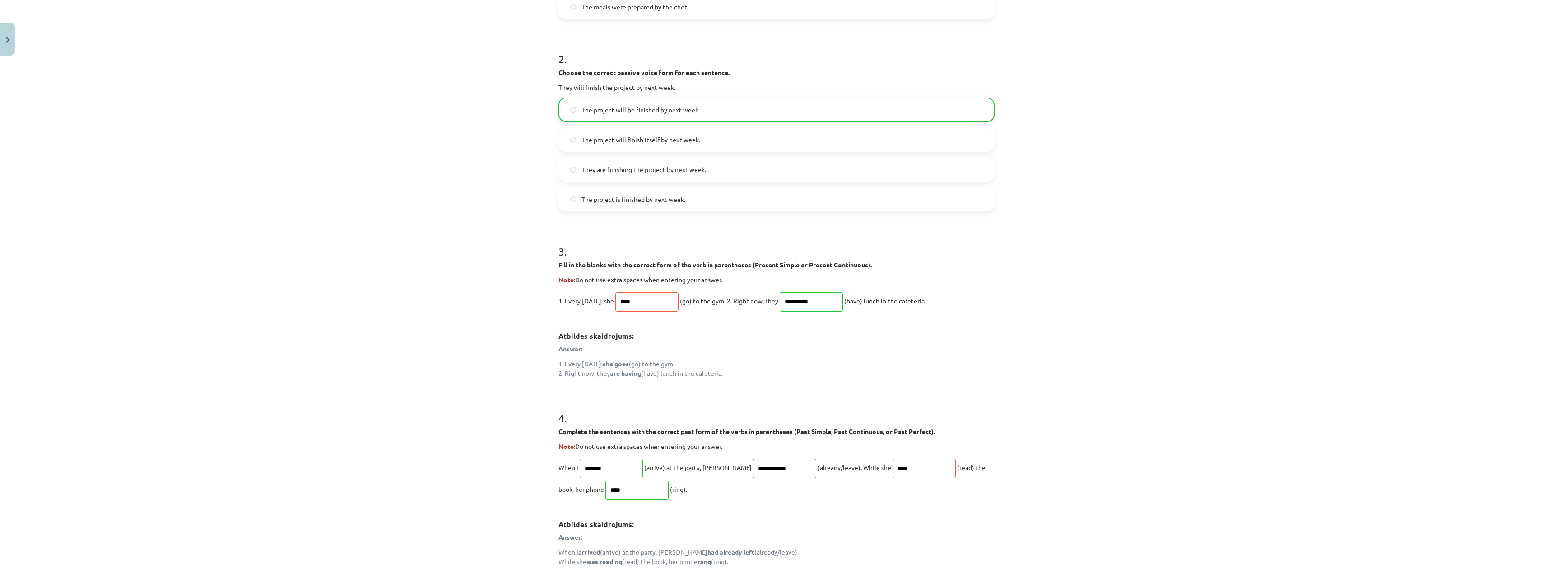
drag, startPoint x: 673, startPoint y: 317, endPoint x: 646, endPoint y: 315, distance: 26.8
click at [646, 315] on div "**********" at bounding box center [777, 303] width 436 height 149
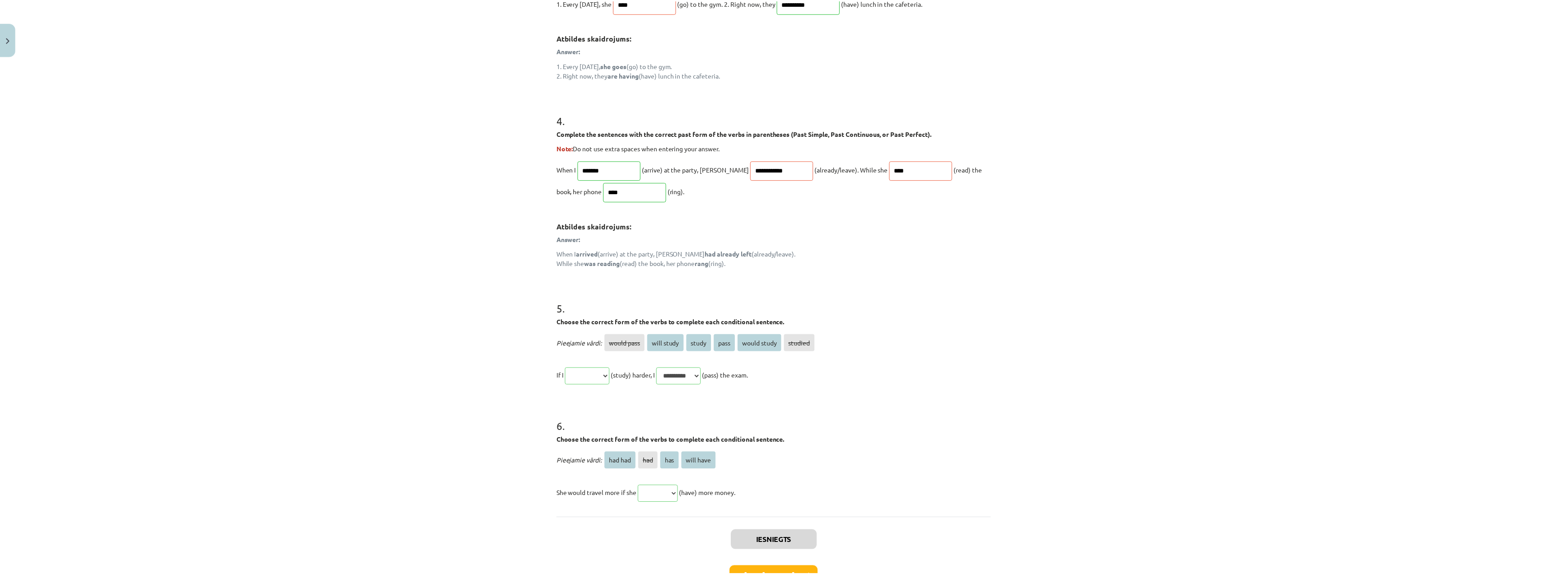
scroll to position [696, 0]
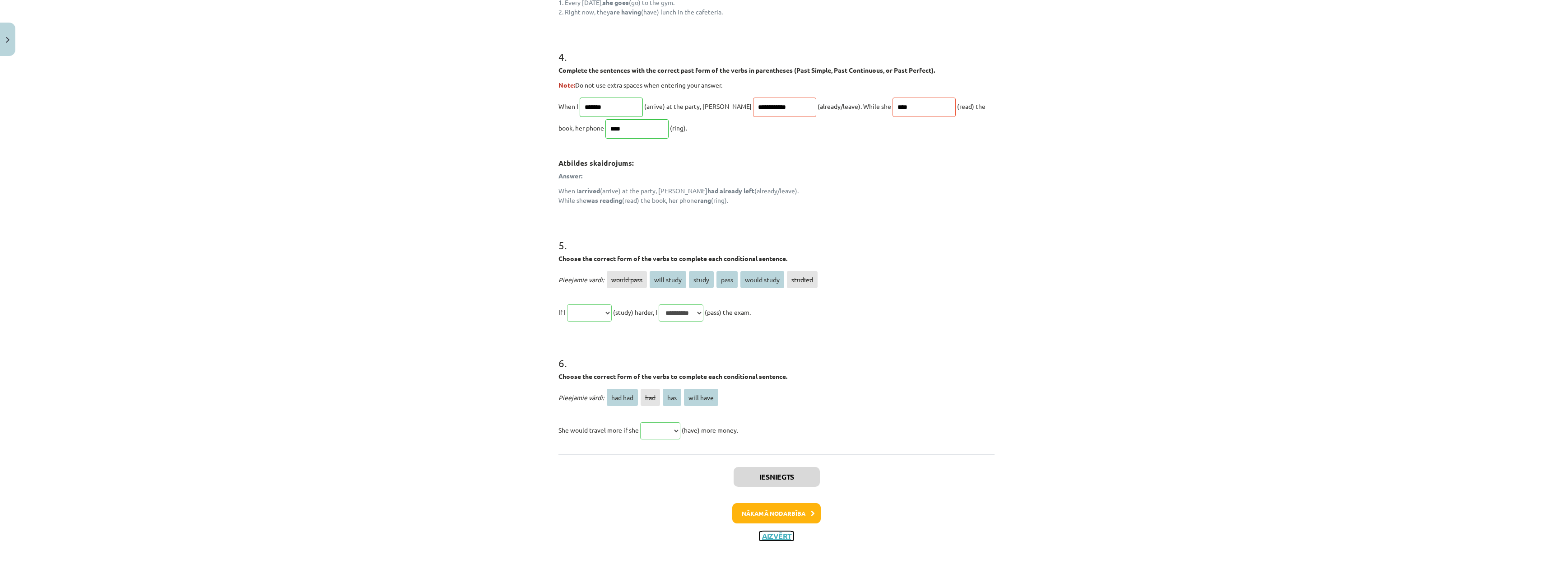
click at [660, 378] on button "Aizvērt" at bounding box center [777, 536] width 34 height 9
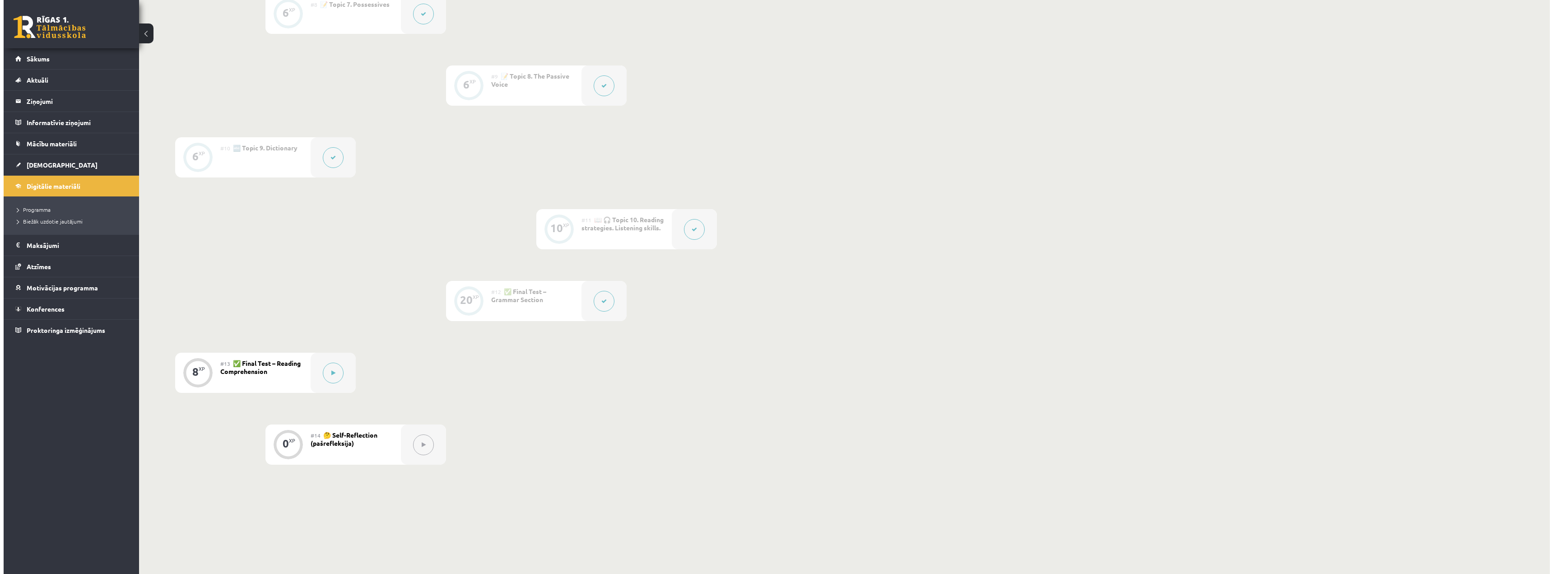
scroll to position [768, 0]
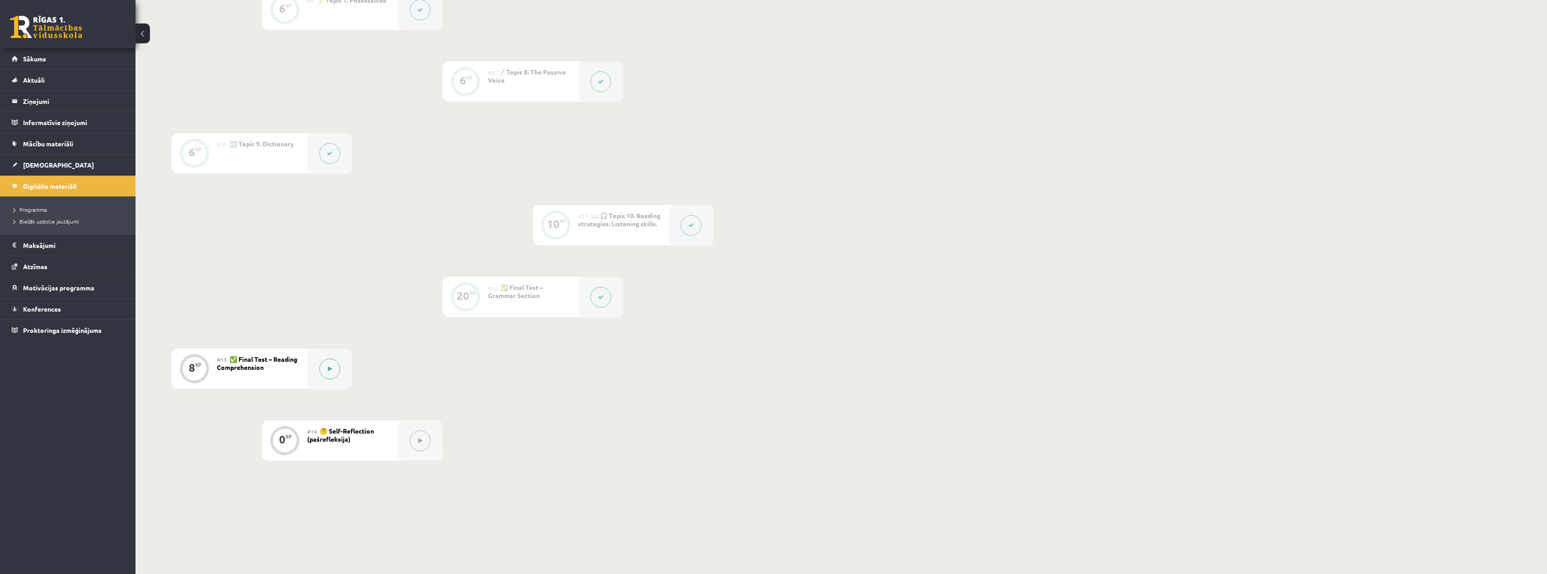
click at [345, 366] on div at bounding box center [329, 369] width 45 height 40
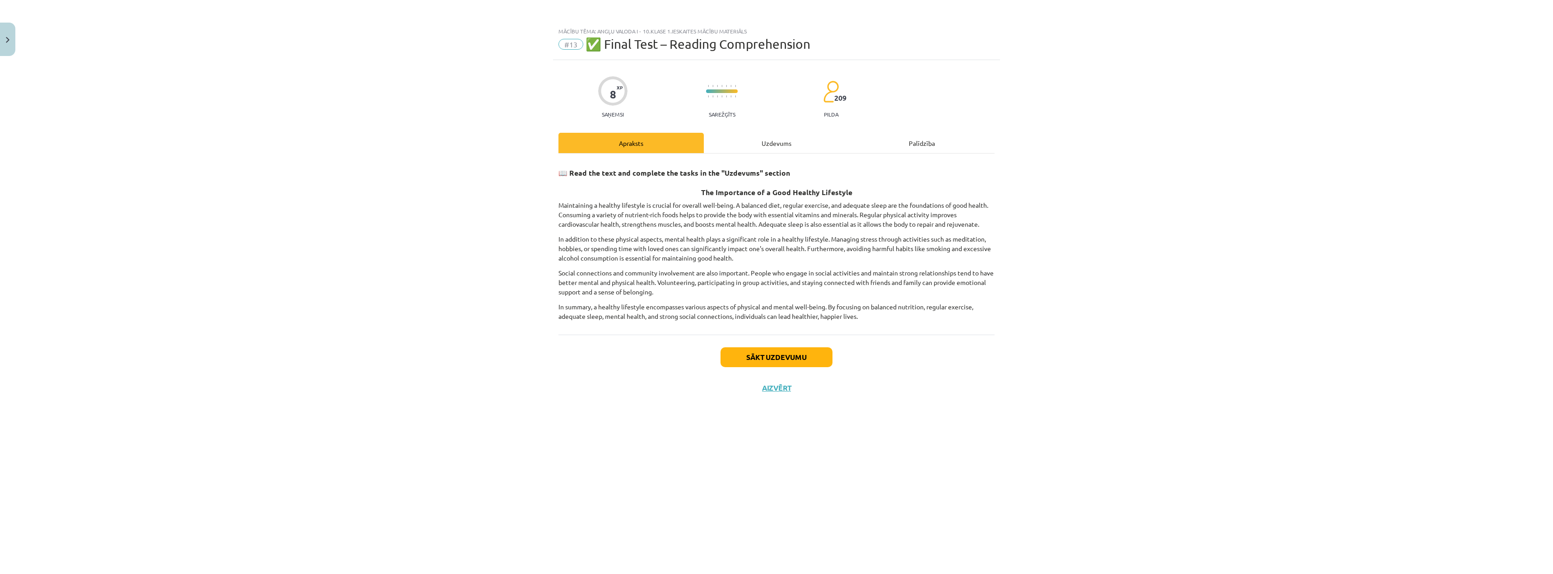
click at [660, 140] on div "Uzdevums" at bounding box center [776, 143] width 145 height 20
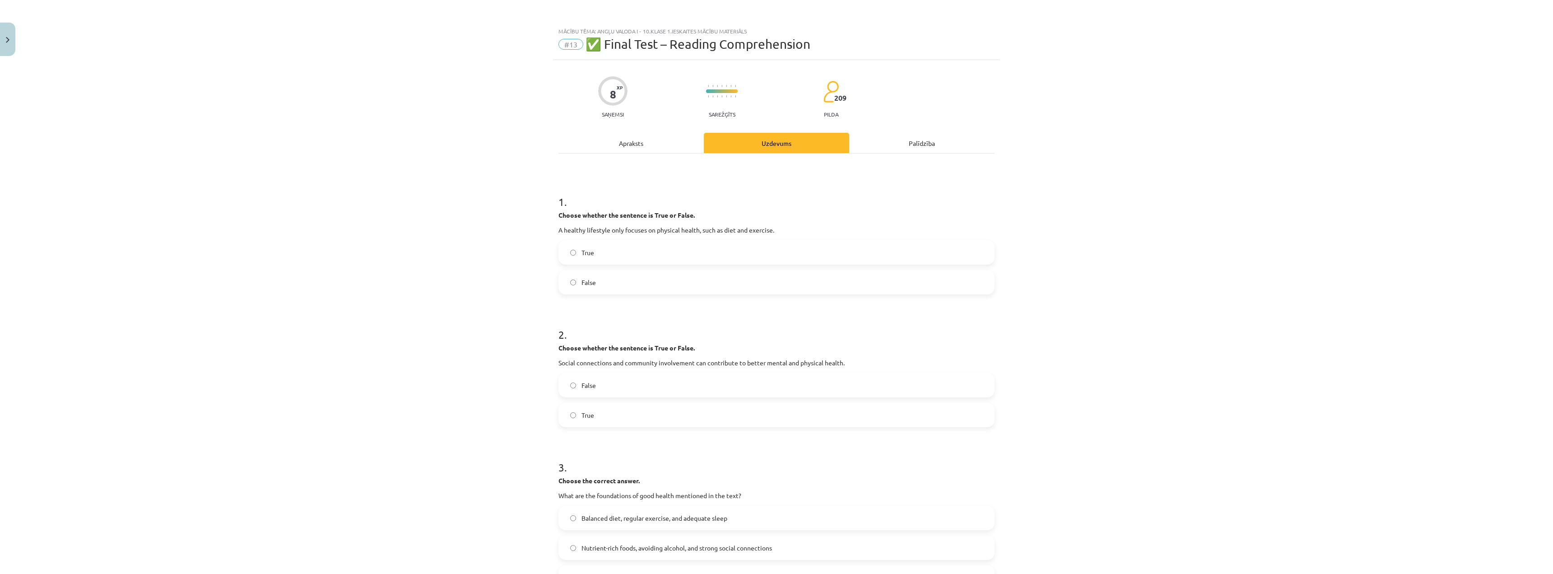
click at [574, 129] on div "8 XP Saņemsi Sarežģīts 209 pilda Apraksts Uzdevums Palīdzība 1 . Choose whether…" at bounding box center [776, 477] width 447 height 834
click at [644, 194] on h1 "1 ." at bounding box center [777, 194] width 436 height 28
click at [595, 150] on div "Apraksts" at bounding box center [631, 143] width 145 height 20
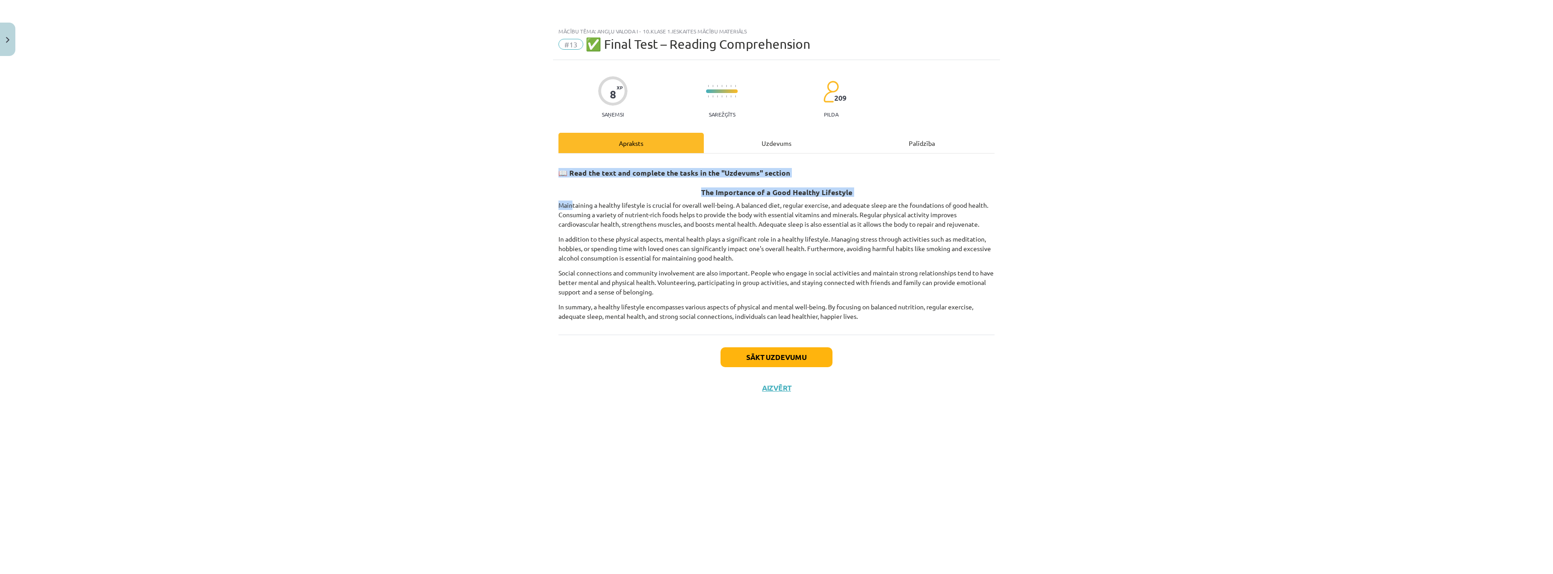
drag, startPoint x: 553, startPoint y: 177, endPoint x: 575, endPoint y: 200, distance: 32.3
click at [573, 201] on div "8 XP Saņemsi Sarežģīts 209 pilda Apraksts Uzdevums Palīdzība 📖 Read the text an…" at bounding box center [776, 305] width 447 height 491
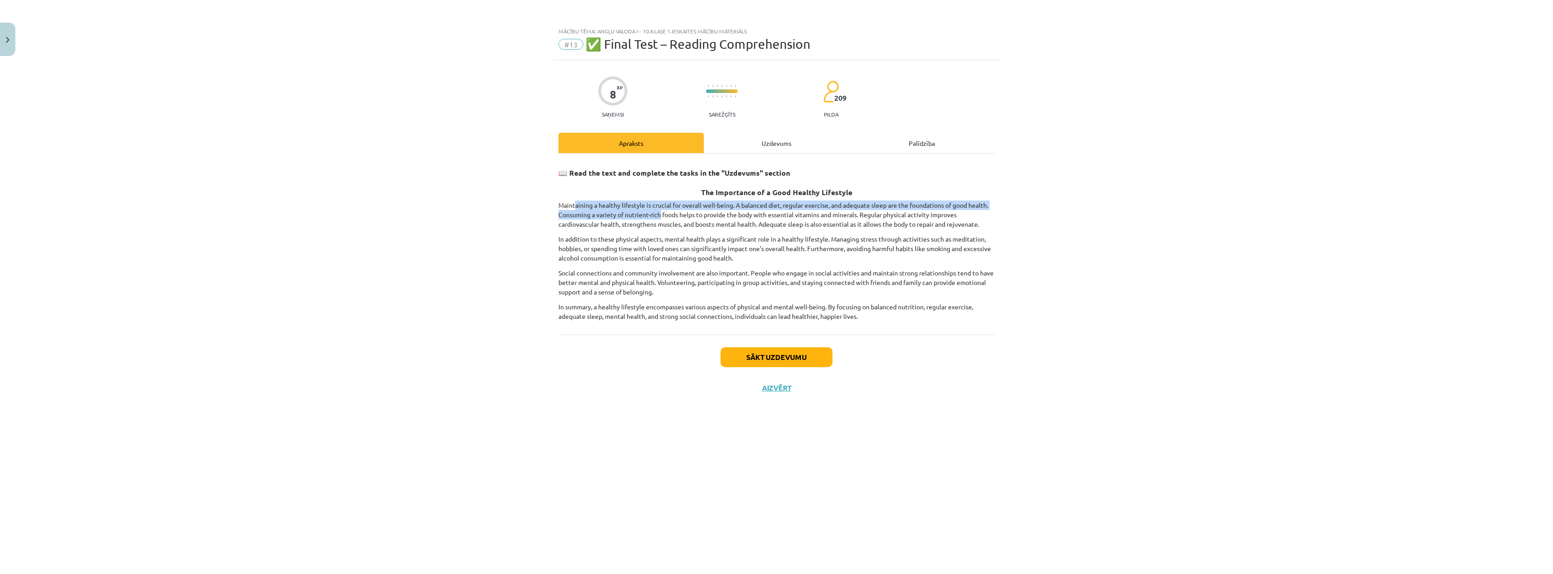
drag, startPoint x: 575, startPoint y: 200, endPoint x: 660, endPoint y: 216, distance: 86.0
click at [660, 216] on p "Maintaining a healthy lifestyle is crucial for overall well-being. A balanced d…" at bounding box center [777, 215] width 436 height 28
click at [660, 140] on div "Uzdevums" at bounding box center [776, 143] width 145 height 20
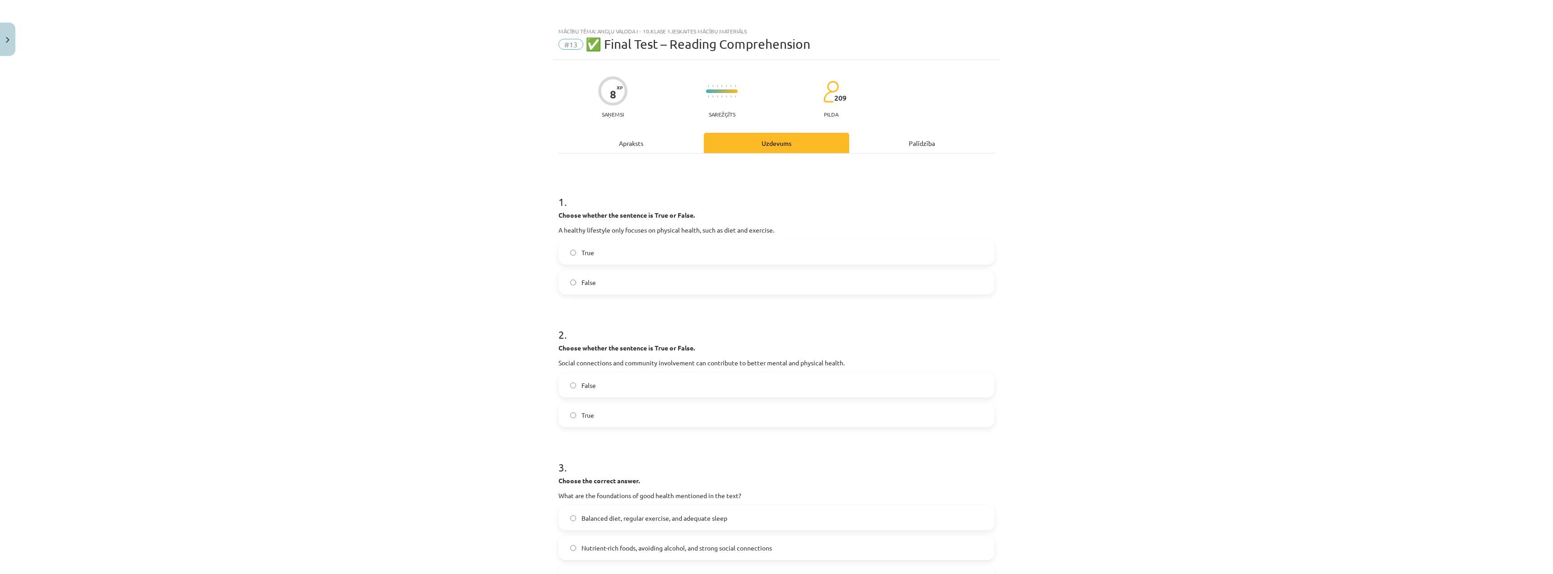
drag, startPoint x: 677, startPoint y: 134, endPoint x: 667, endPoint y: 141, distance: 12.9
click at [660, 141] on div "Apraksts" at bounding box center [631, 143] width 145 height 20
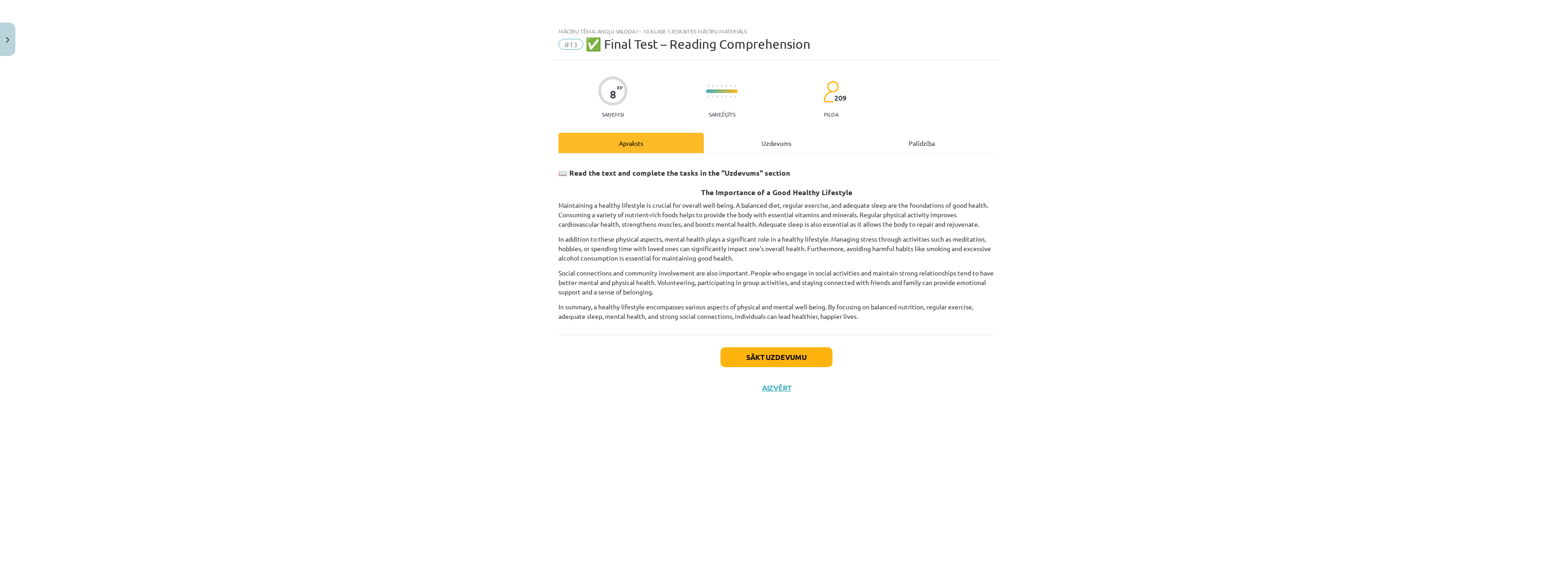
click at [660, 139] on div "Uzdevums" at bounding box center [776, 143] width 145 height 20
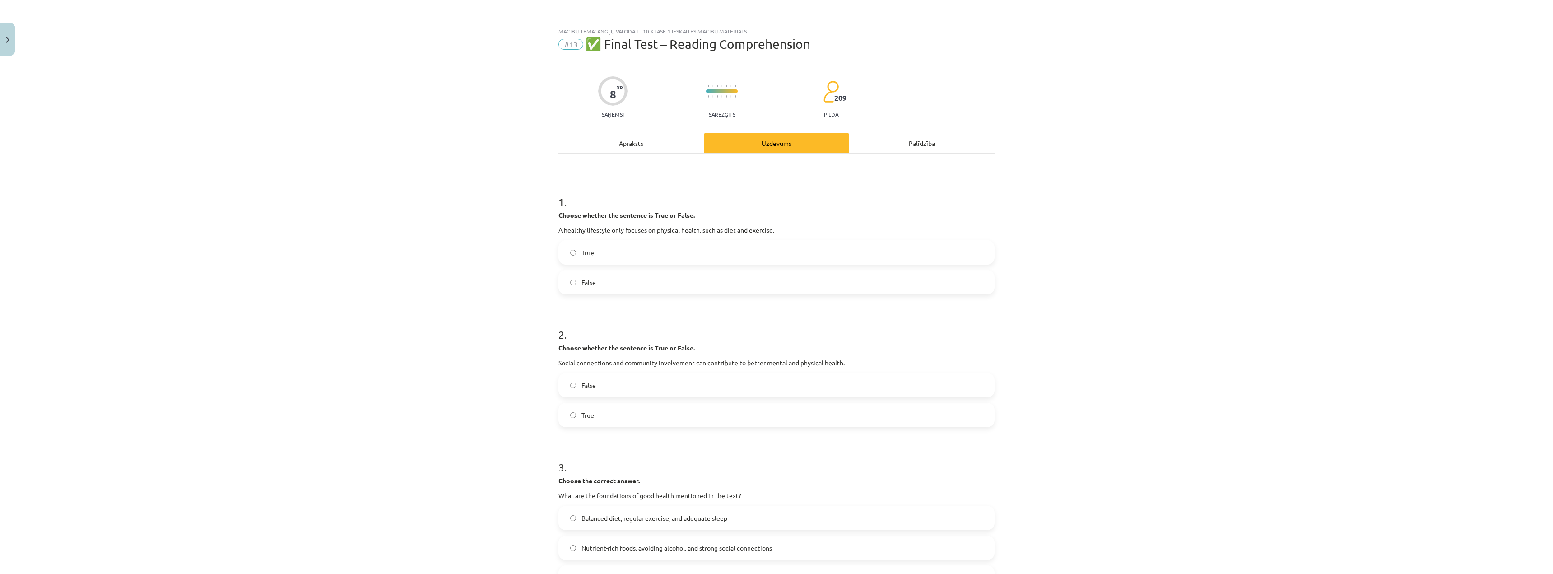
click at [660, 152] on div "Apraksts" at bounding box center [631, 143] width 145 height 20
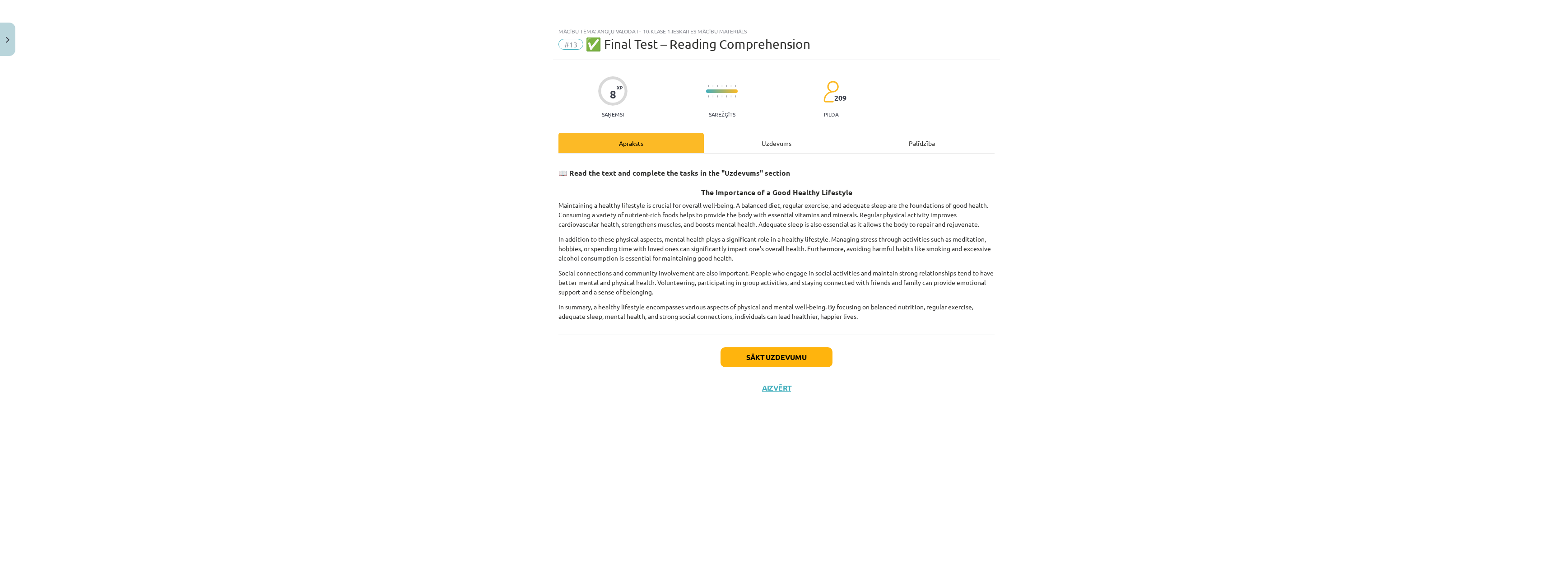
click at [660, 144] on div "Uzdevums" at bounding box center [776, 143] width 145 height 20
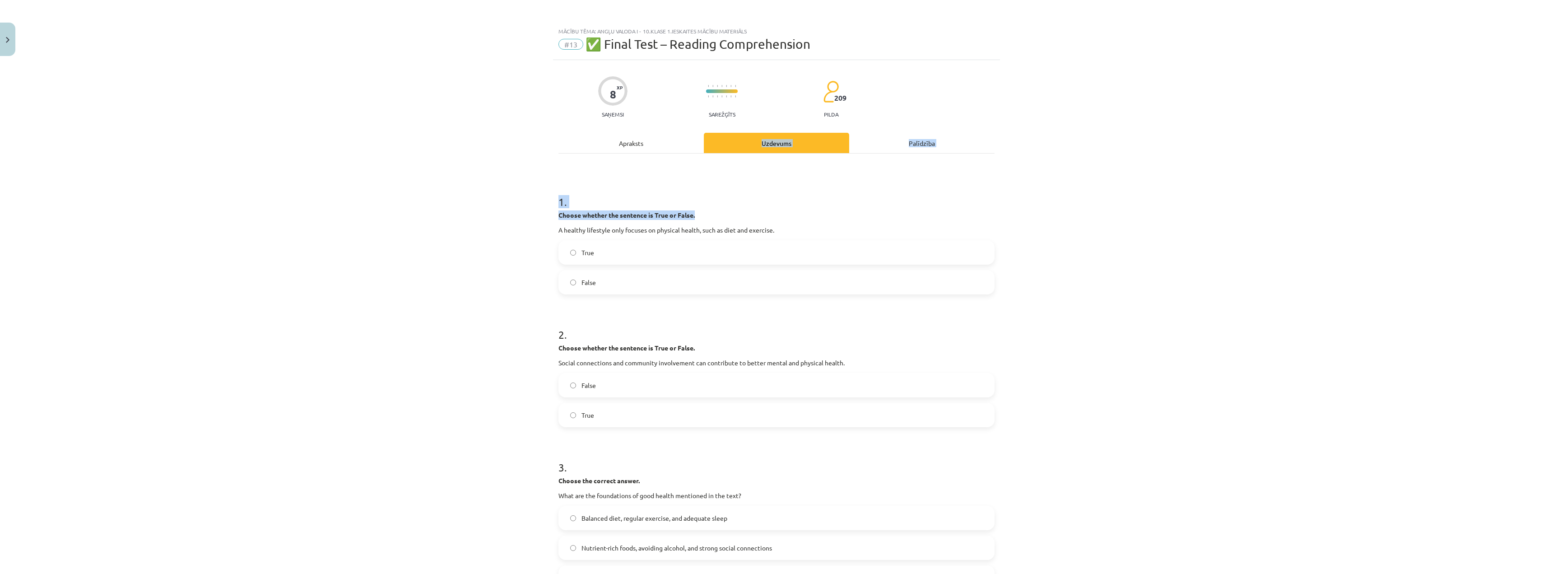
drag, startPoint x: 744, startPoint y: 144, endPoint x: 723, endPoint y: 214, distance: 72.5
click at [660, 214] on div "Apraksts Uzdevums Palīdzība 1 . Choose whether the sentence is True or False. A…" at bounding box center [777, 479] width 436 height 693
click at [660, 214] on p "Choose whether the sentence is True or False." at bounding box center [777, 214] width 436 height 9
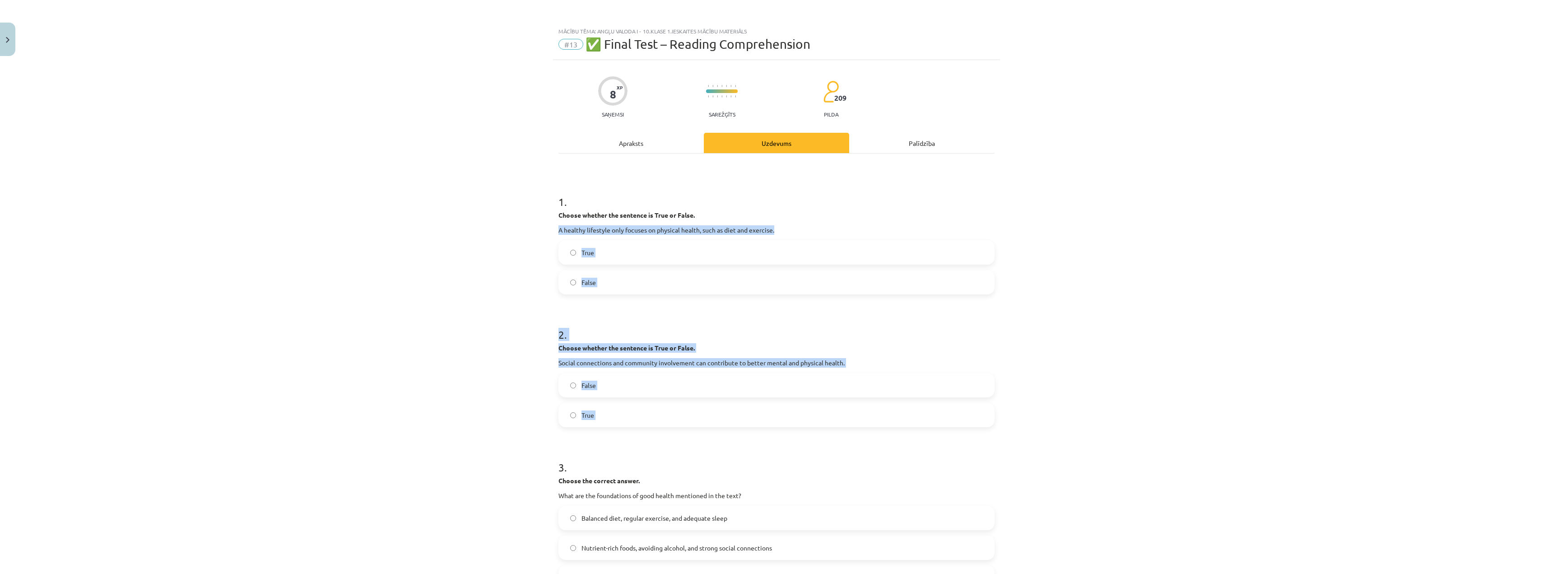
drag, startPoint x: 723, startPoint y: 214, endPoint x: 648, endPoint y: 408, distance: 208.3
click at [648, 378] on form "1 . Choose whether the sentence is True or False. A healthy lifestyle only focu…" at bounding box center [777, 496] width 436 height 632
click at [587, 283] on span "False" at bounding box center [589, 282] width 14 height 9
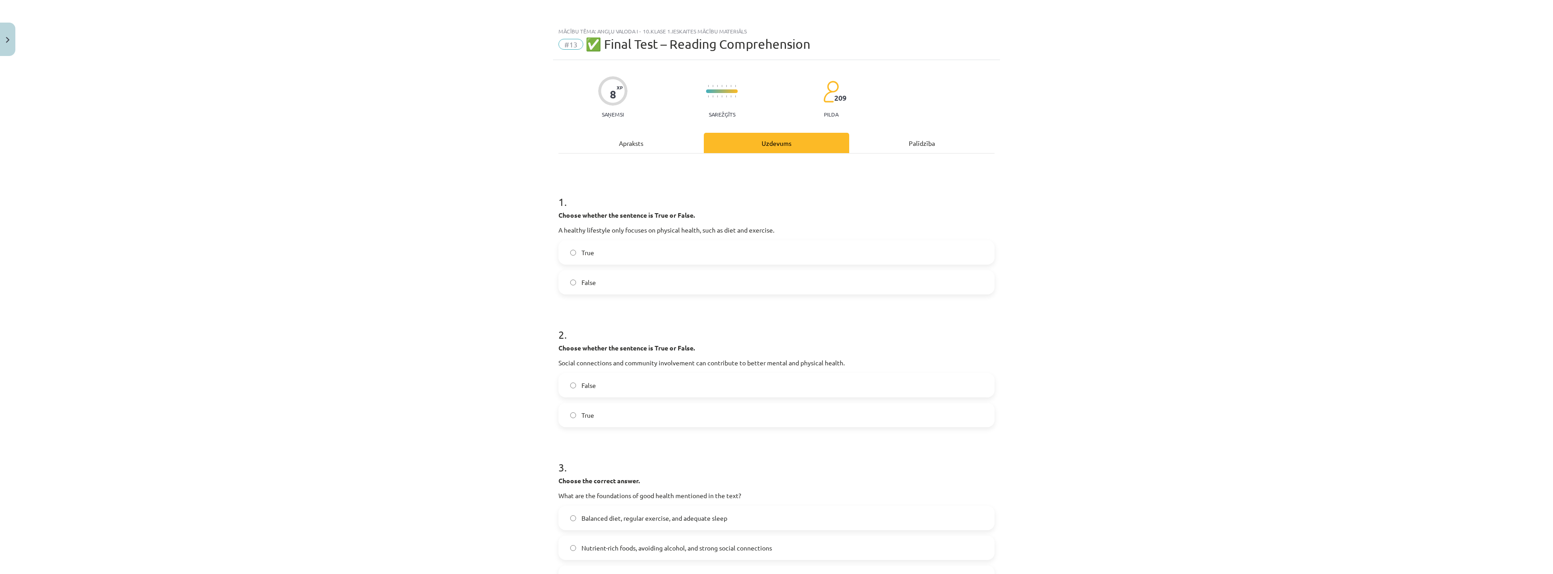
click at [565, 378] on label "True" at bounding box center [777, 415] width 434 height 23
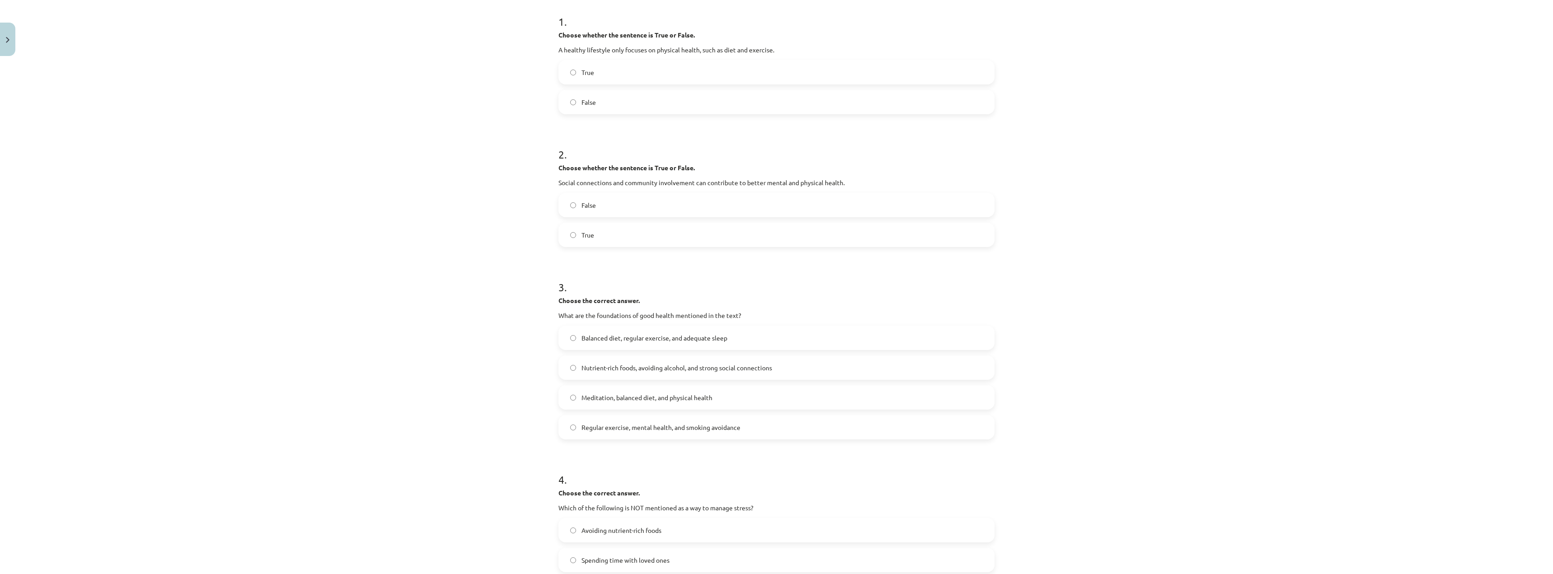
scroll to position [181, 0]
click at [660, 342] on label "Balanced diet, regular exercise, and adequate sleep" at bounding box center [777, 337] width 434 height 23
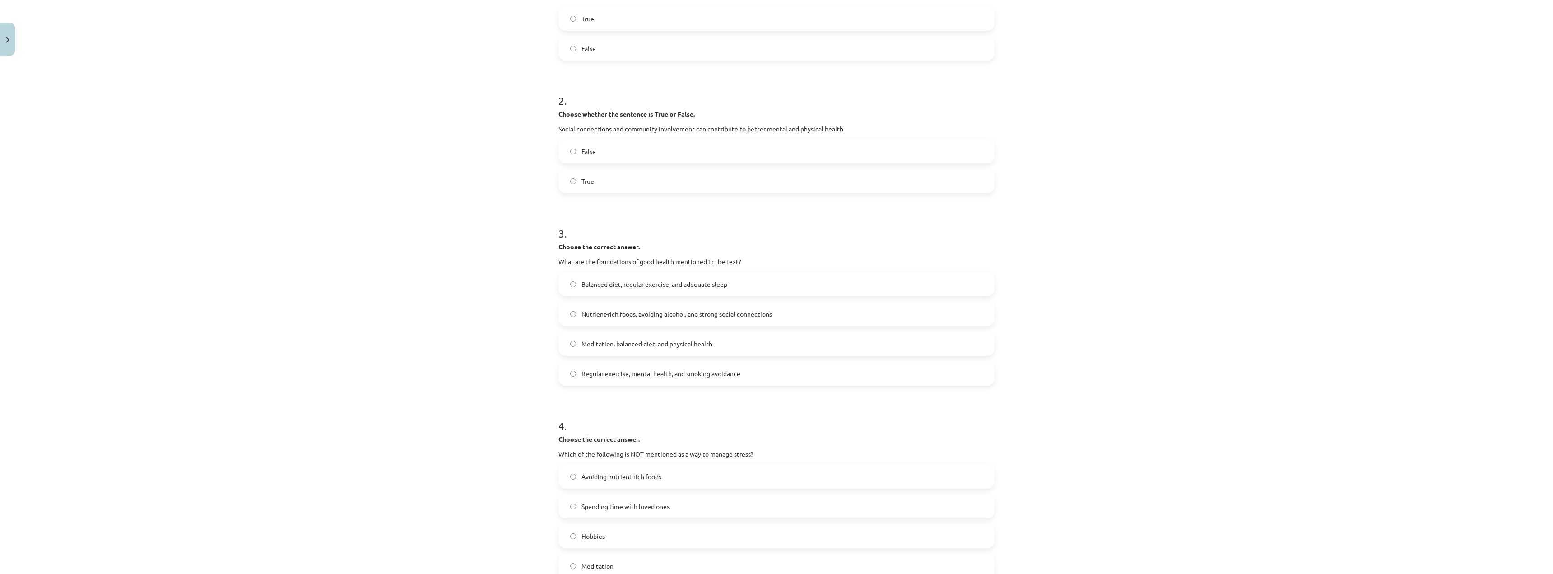
scroll to position [252, 0]
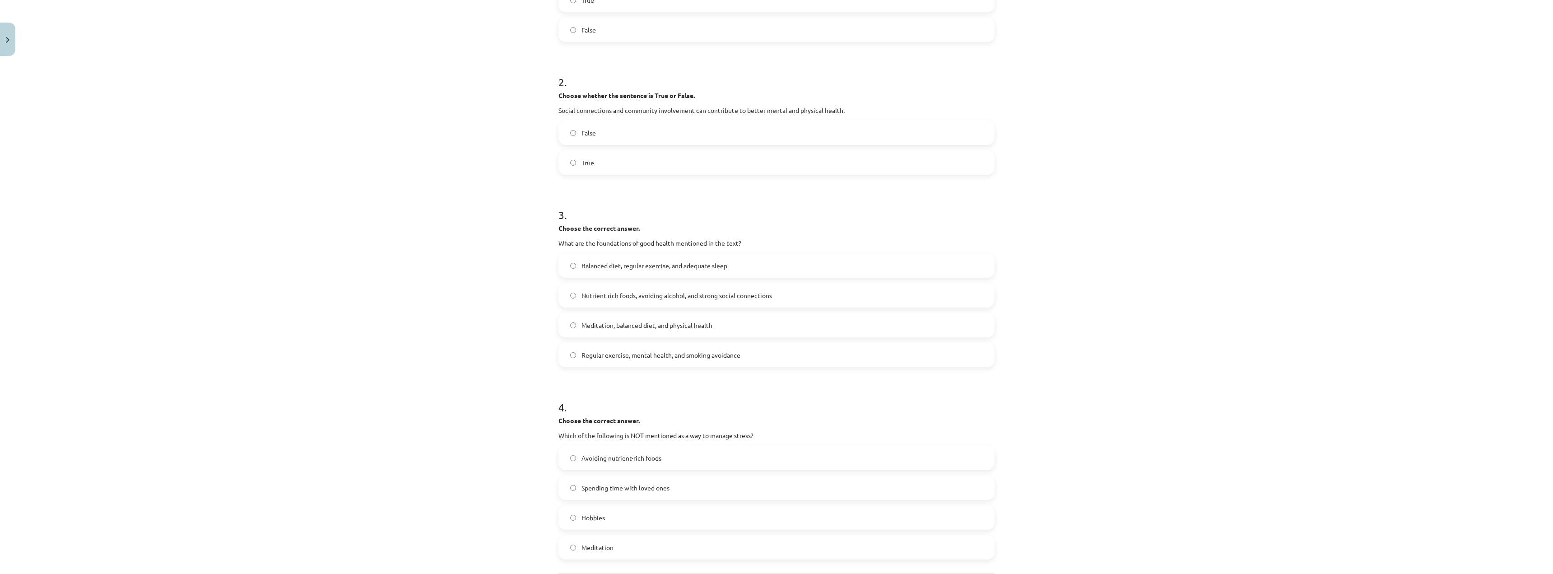
click at [629, 378] on label "Avoiding nutrient-rich foods" at bounding box center [777, 458] width 434 height 23
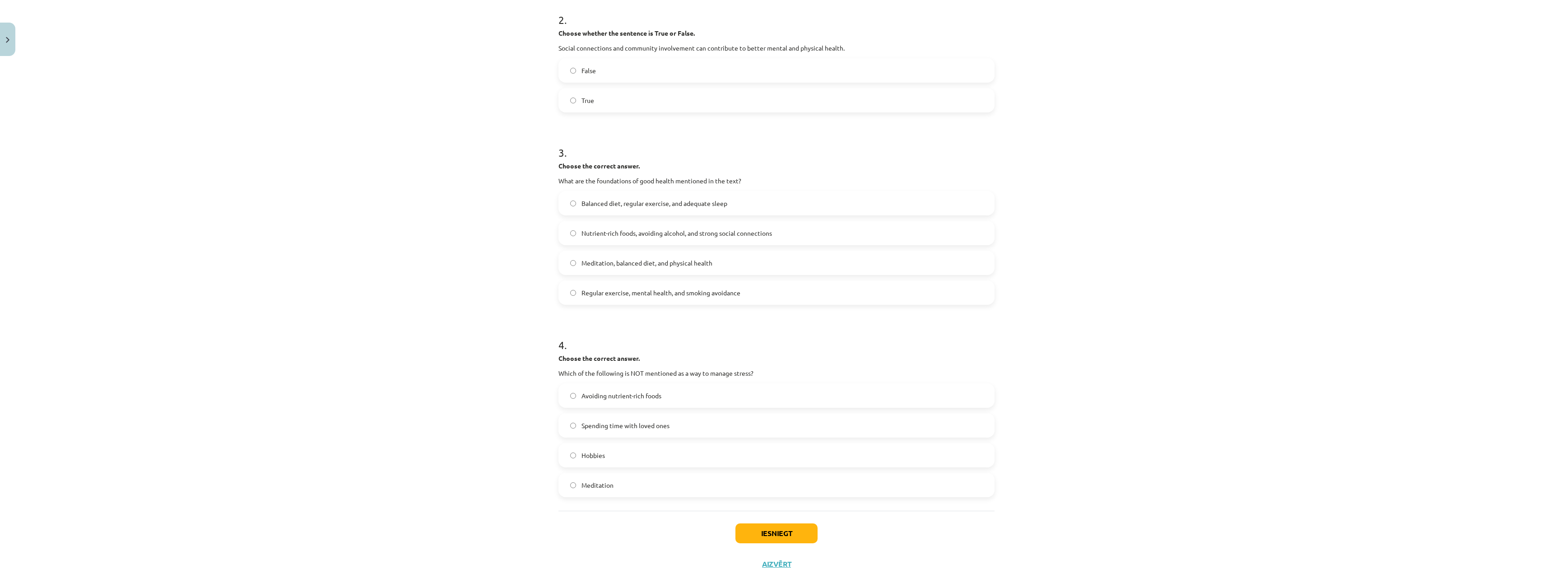
scroll to position [343, 0]
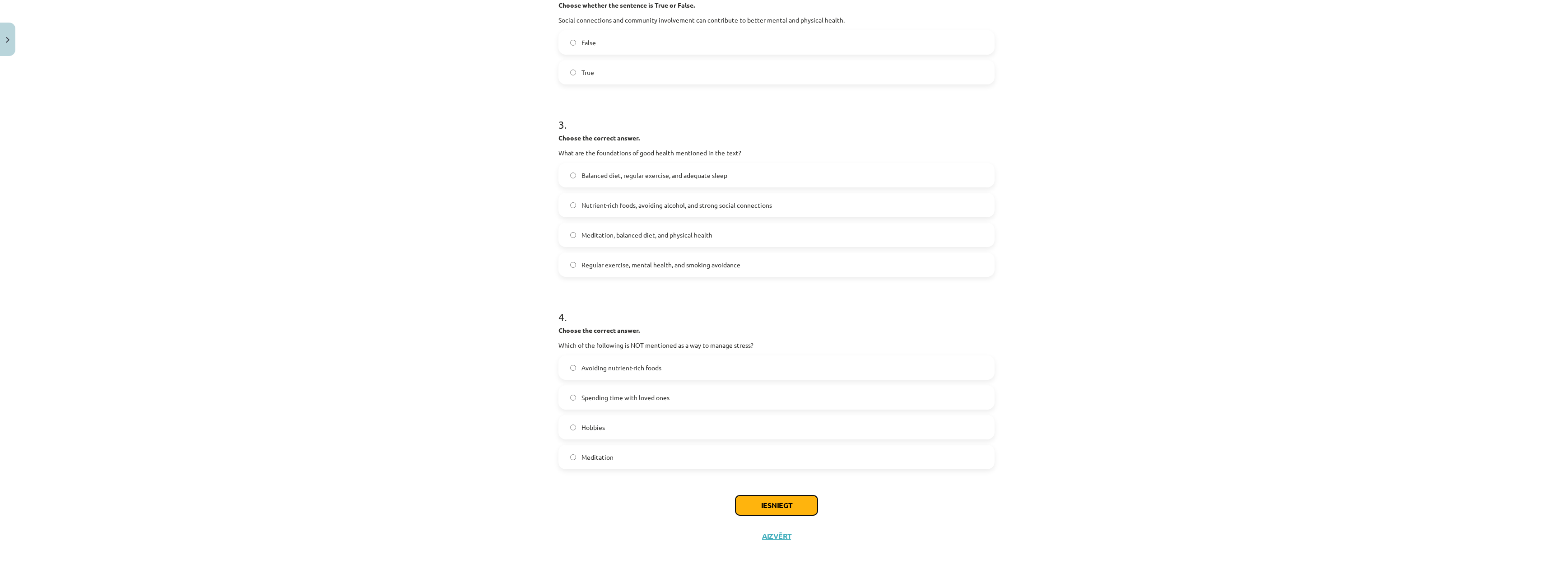
click at [660, 378] on button "Iesniegt" at bounding box center [777, 505] width 82 height 20
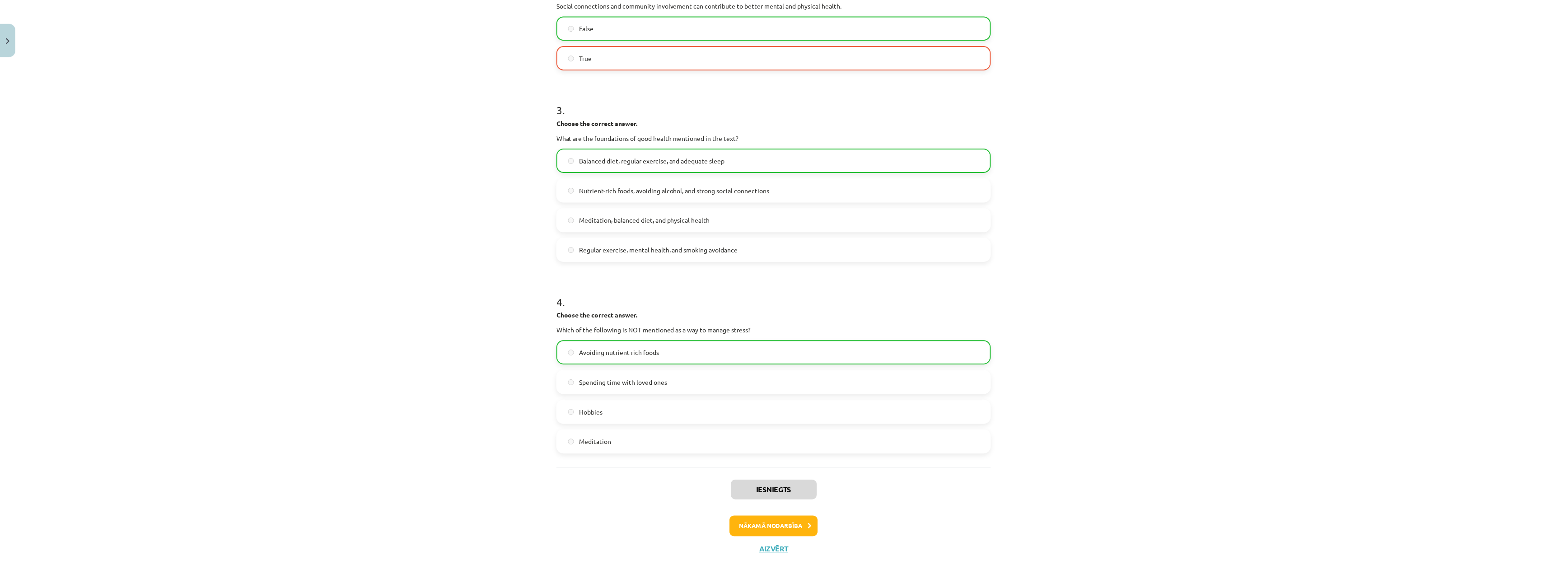
scroll to position [372, 0]
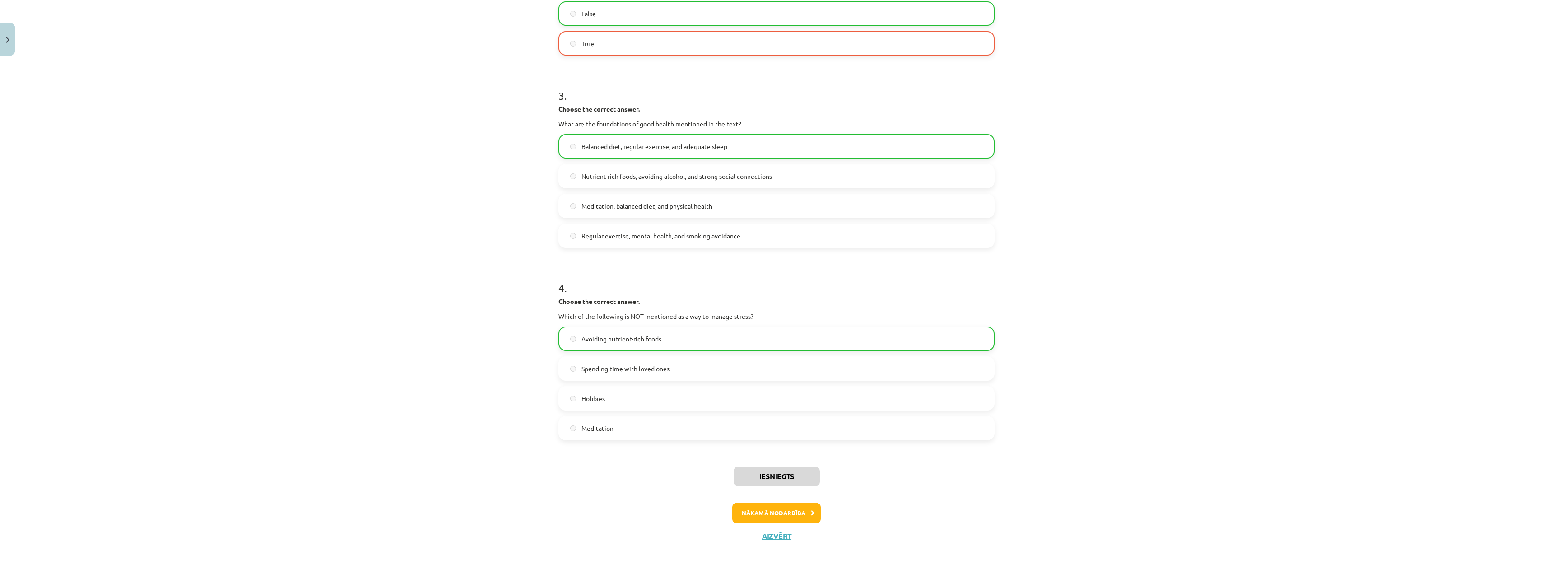
click at [660, 378] on div "Iesniegts Nākamā nodarbība Aizvērt" at bounding box center [777, 500] width 436 height 92
drag, startPoint x: 763, startPoint y: 541, endPoint x: 774, endPoint y: 524, distance: 20.9
click at [660, 378] on div "Iesniegts Nākamā nodarbība Aizvērt" at bounding box center [777, 500] width 436 height 92
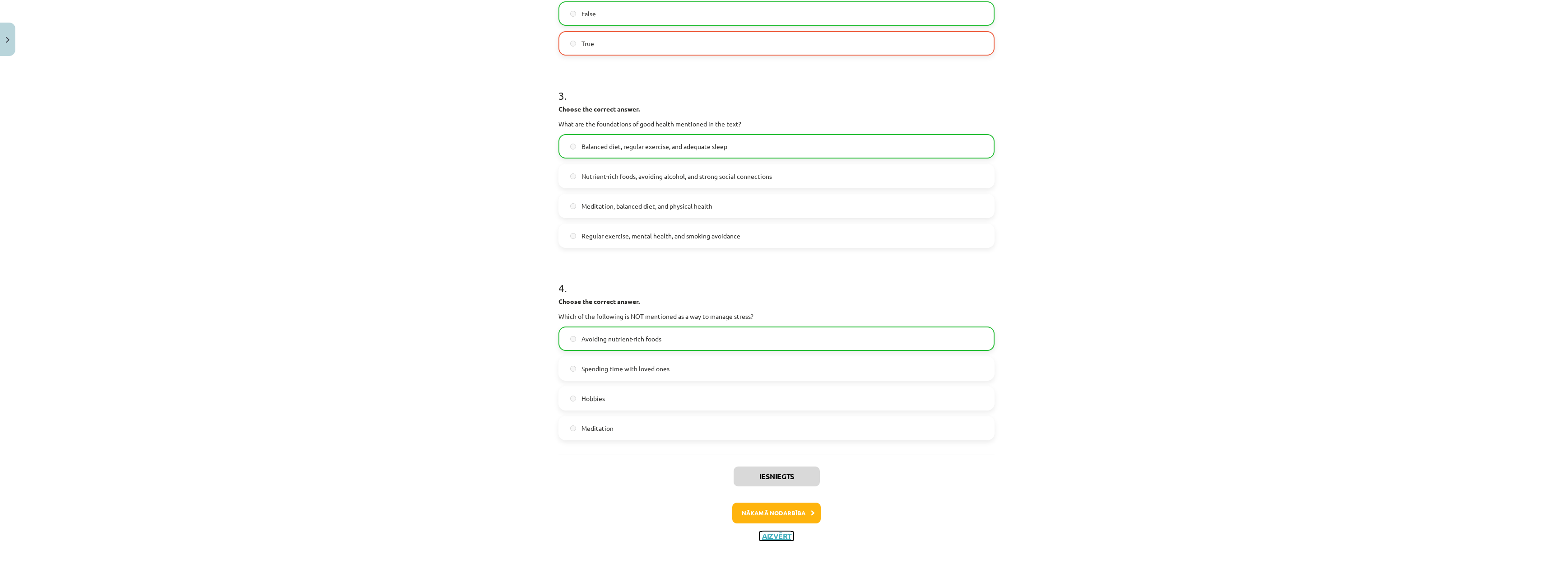
click at [660, 378] on button "Aizvērt" at bounding box center [777, 536] width 34 height 9
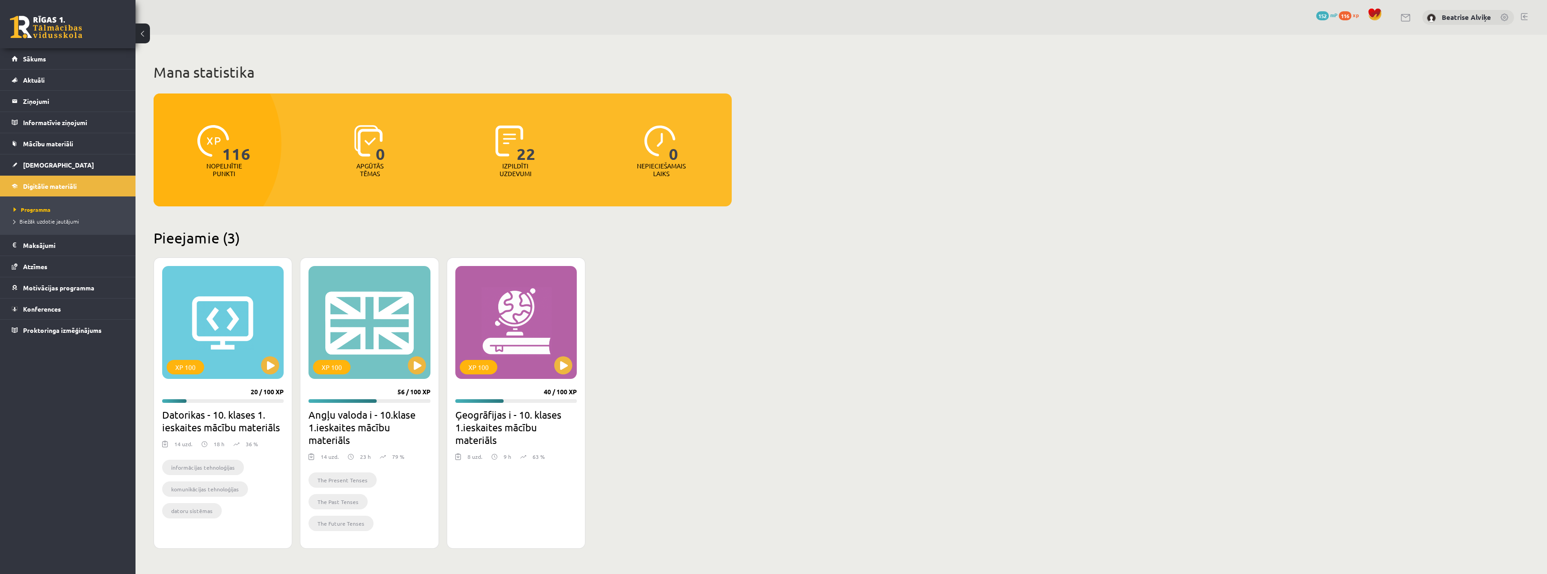
scroll to position [44, 0]
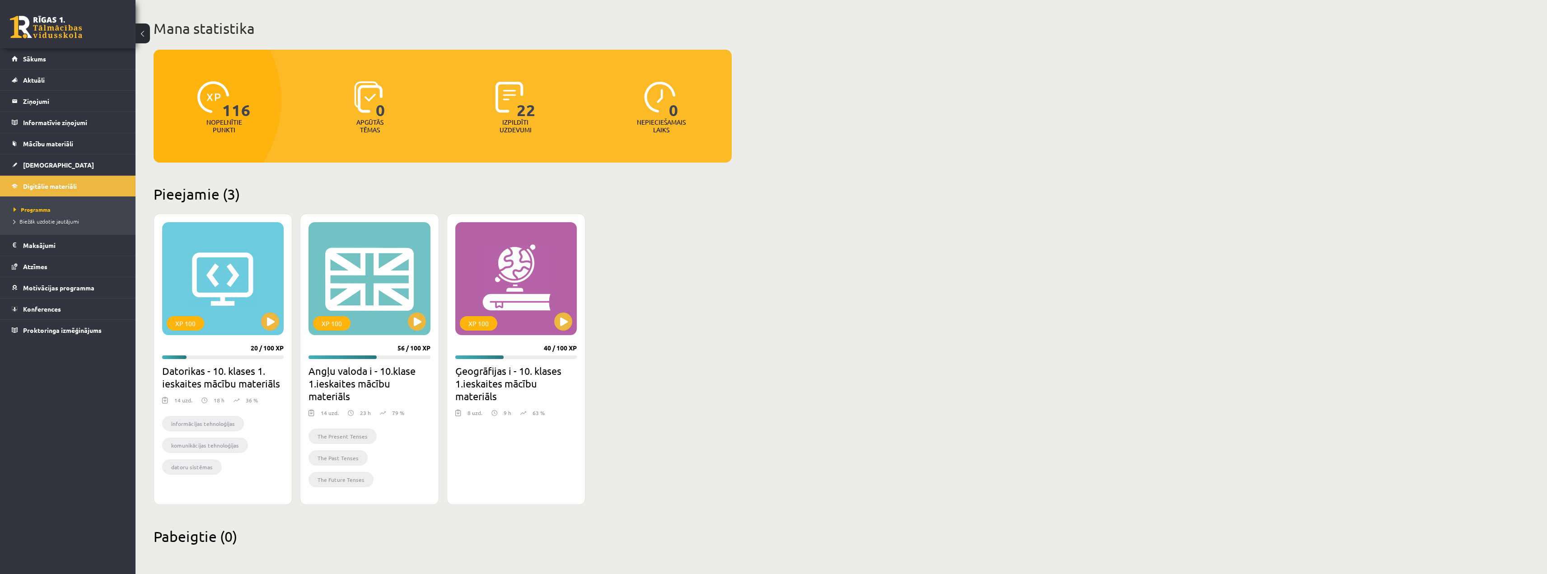
click at [941, 297] on div "Mana statistika 116 Nopelnītie punkti 0 Apgūtās tēmas 22 Izpildīti uzdevumi 0 N…" at bounding box center [840, 282] width 1411 height 583
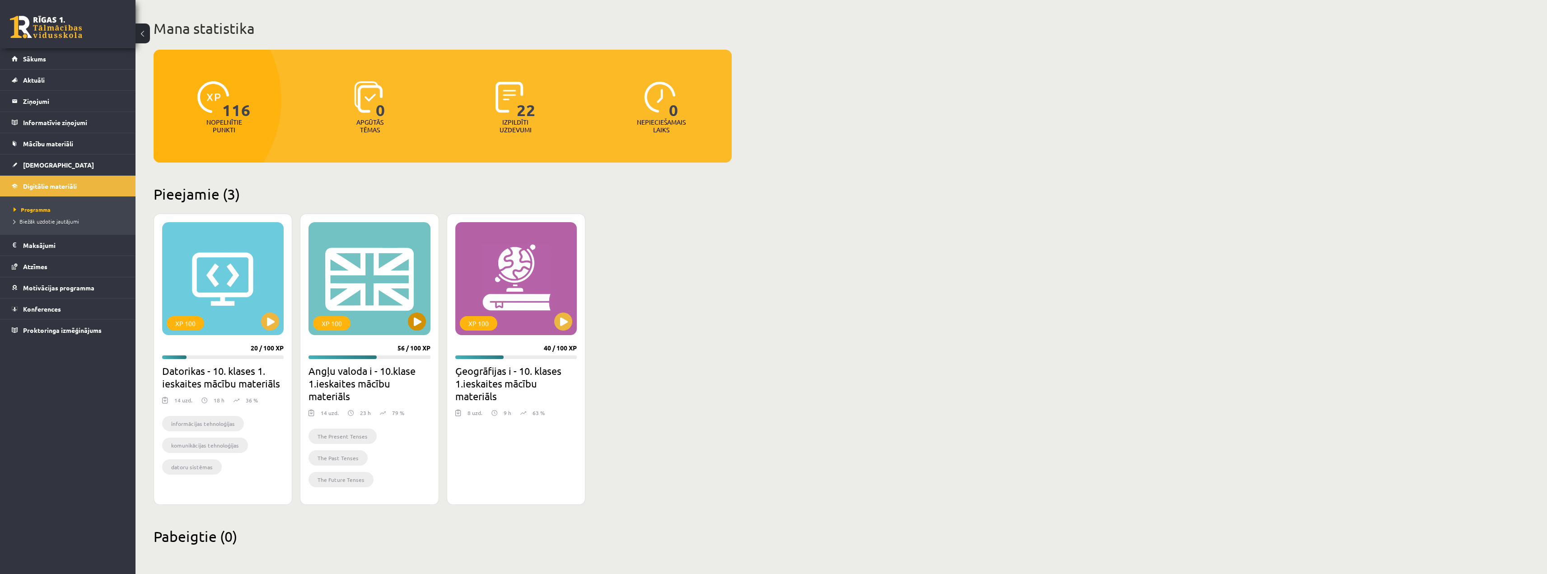
click at [407, 289] on div "XP 100" at bounding box center [368, 278] width 121 height 113
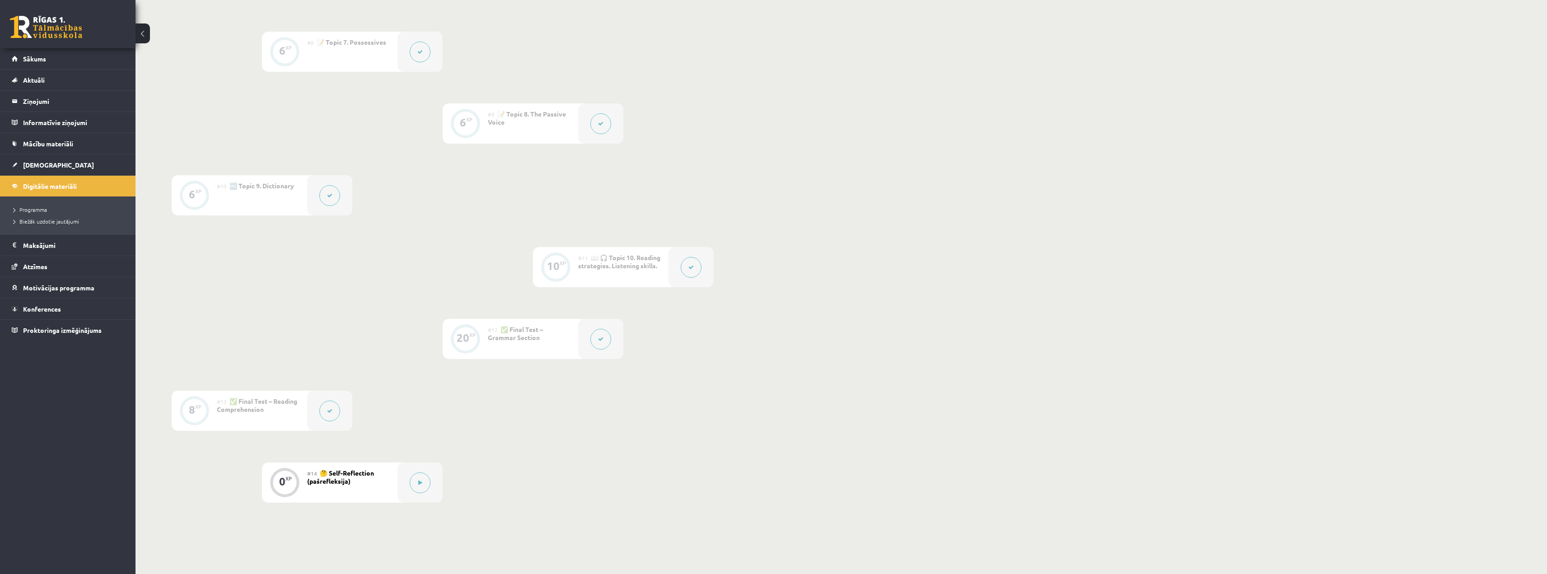
scroll to position [812, 0]
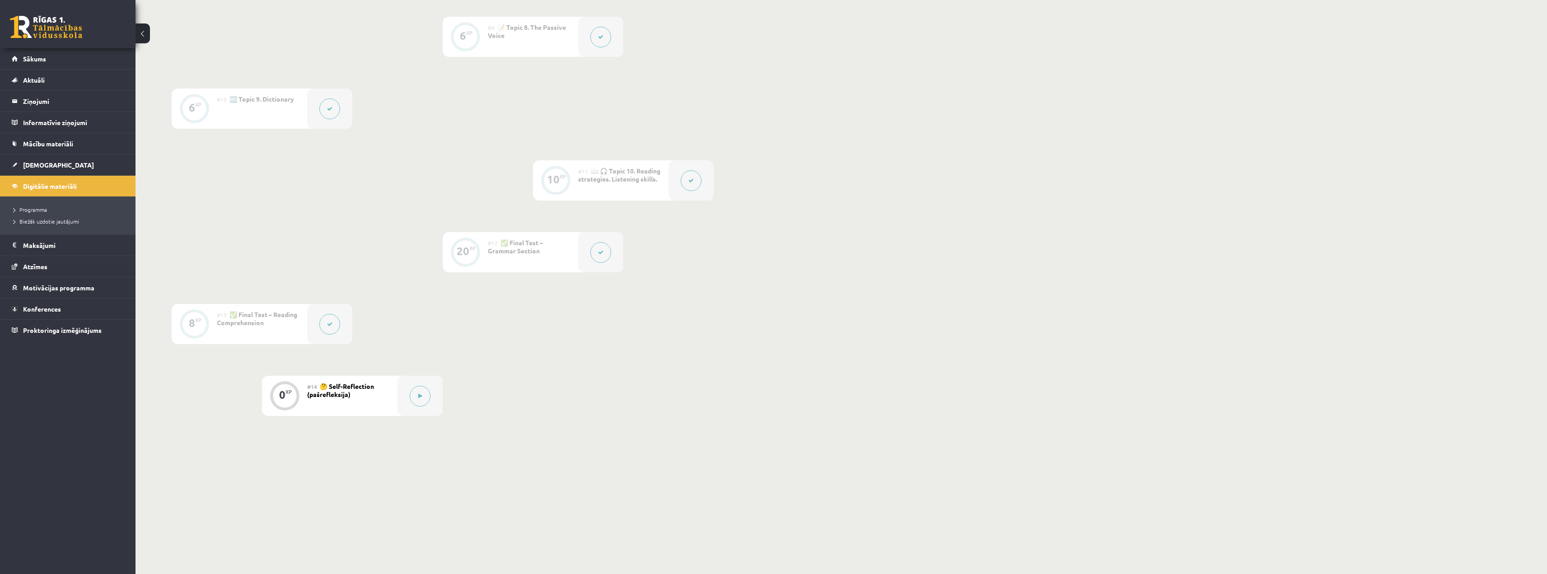
click at [396, 397] on div "#14 🤔 Self-Reflection (pašrefleksija)" at bounding box center [352, 396] width 90 height 40
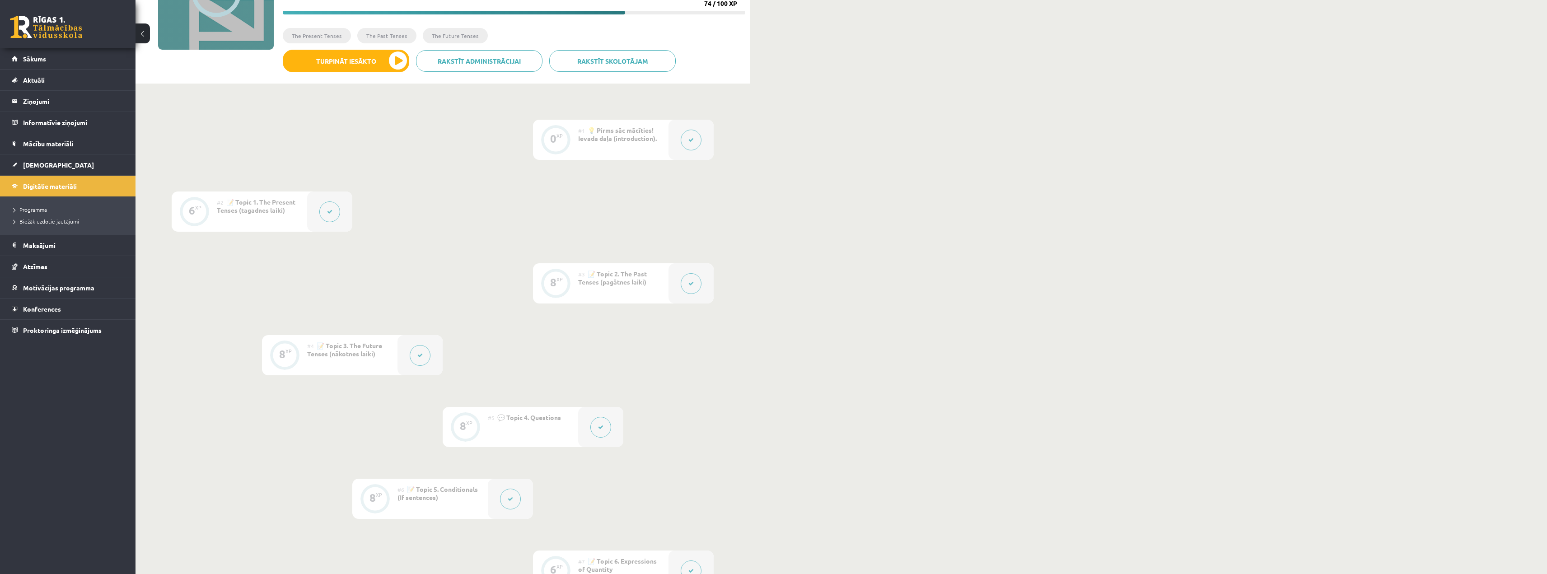
scroll to position [0, 0]
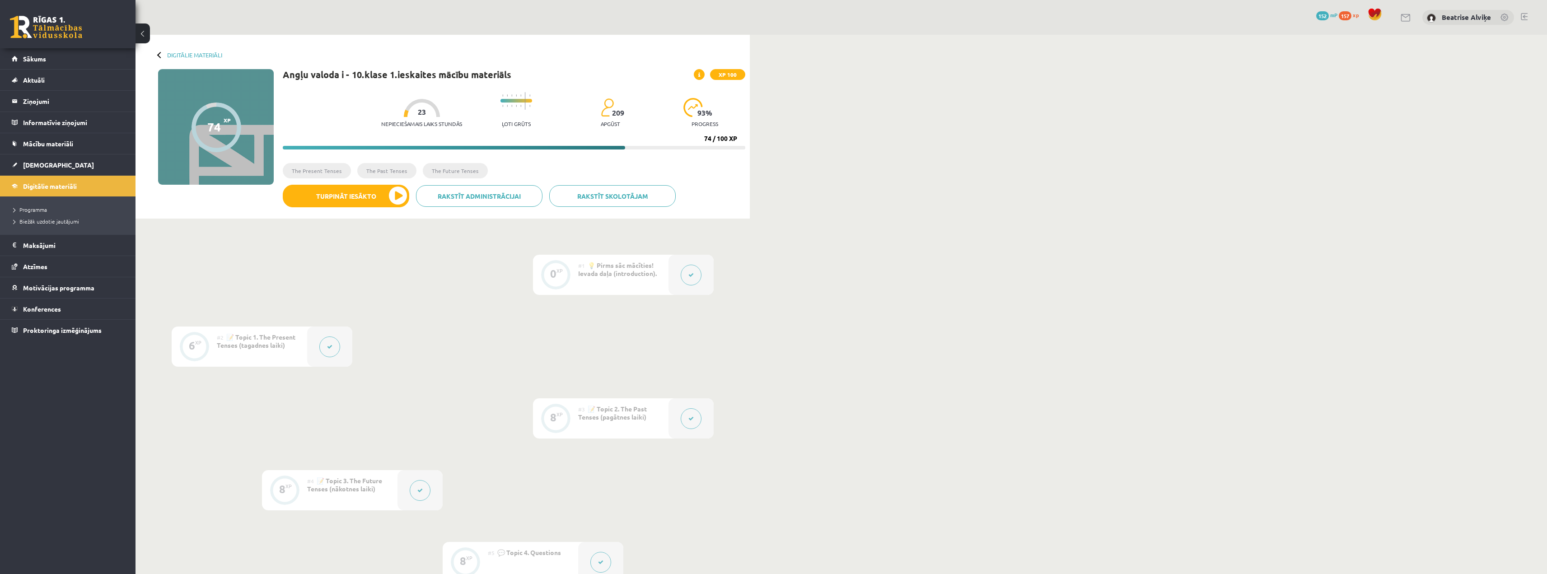
click at [1316, 18] on span "152" at bounding box center [1322, 15] width 13 height 9
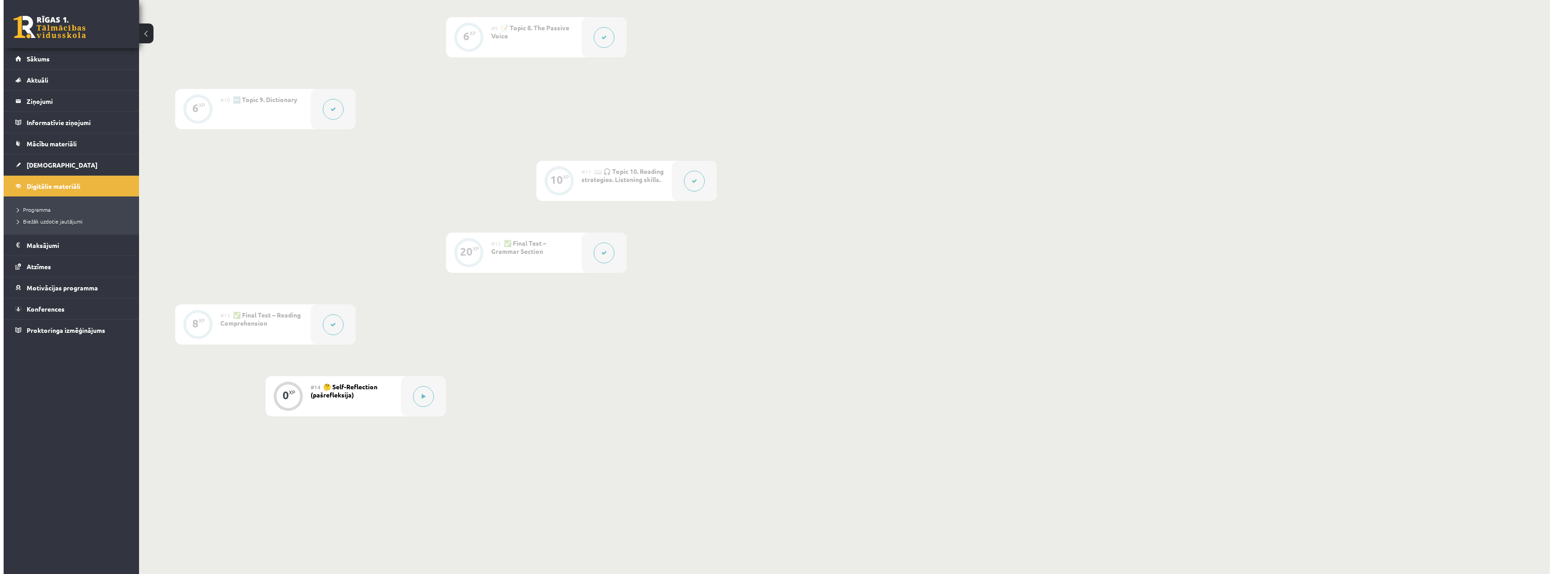
scroll to position [812, 0]
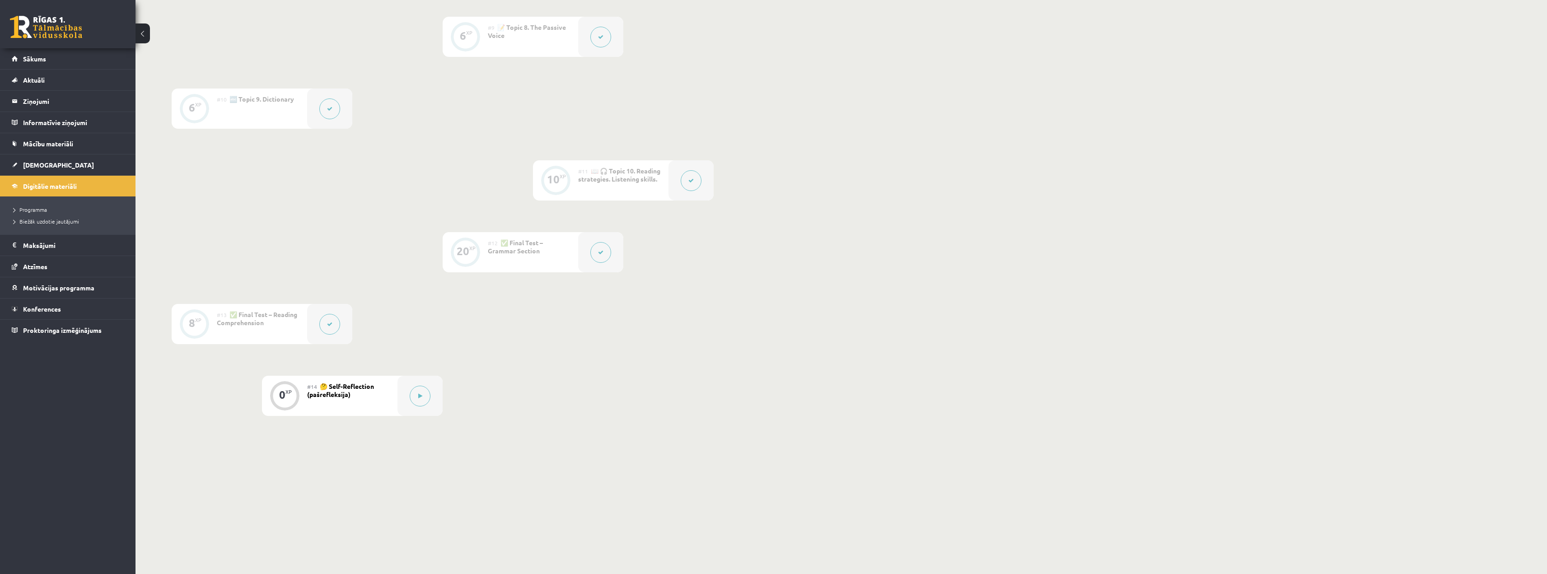
click at [389, 404] on div "#14 🤔 Self-Reflection (pašrefleksija)" at bounding box center [352, 396] width 90 height 40
click at [408, 403] on div at bounding box center [419, 396] width 45 height 40
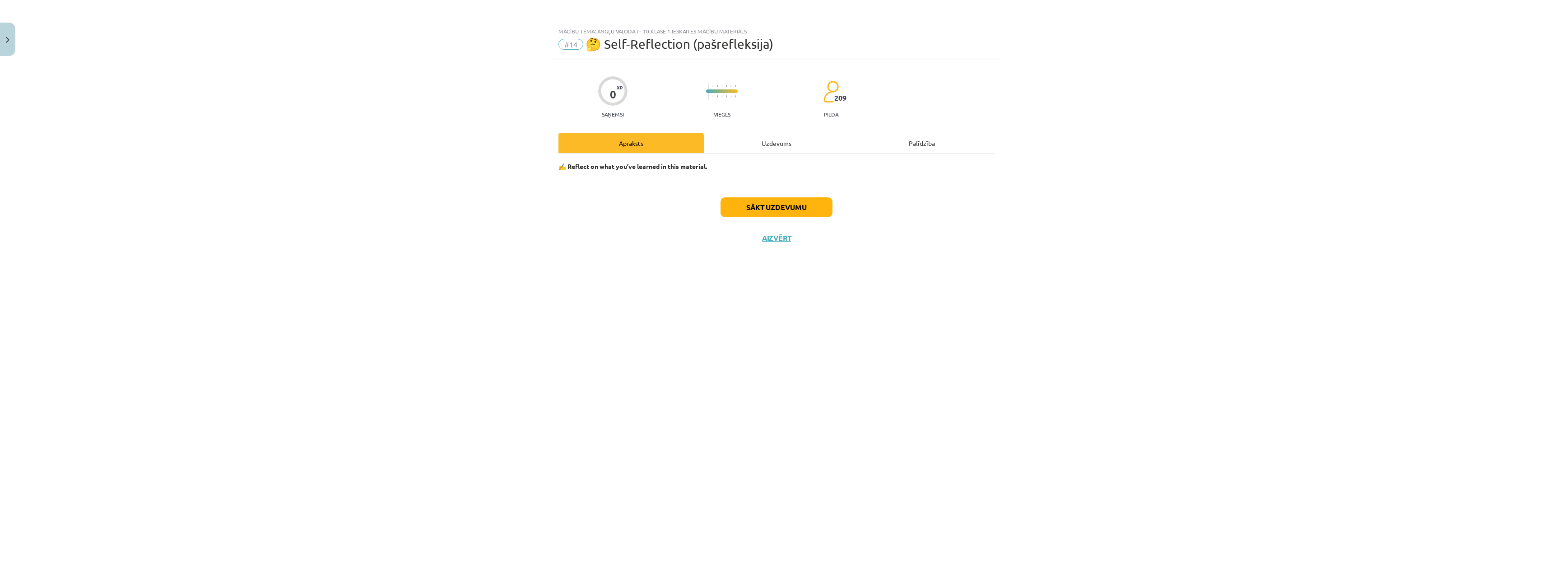
click at [788, 135] on div "Uzdevums" at bounding box center [776, 143] width 145 height 20
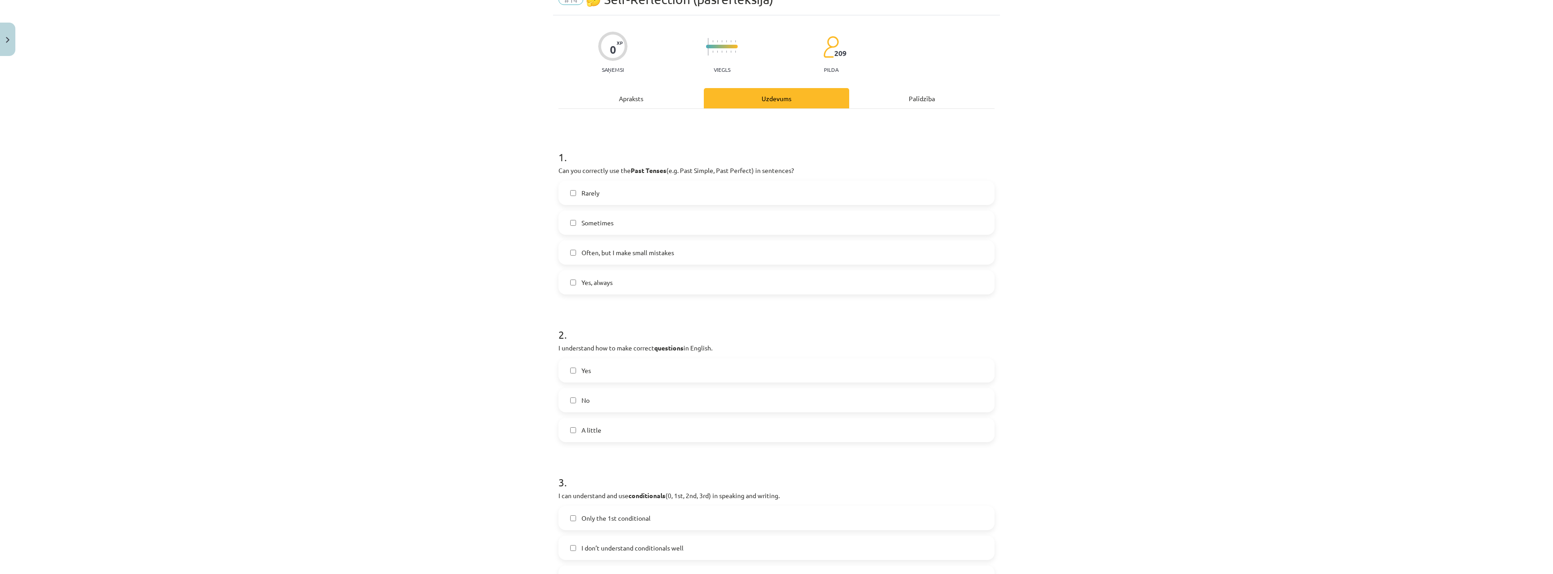
scroll to position [45, 0]
drag, startPoint x: 620, startPoint y: 274, endPoint x: 588, endPoint y: 241, distance: 46.0
drag, startPoint x: 588, startPoint y: 241, endPoint x: 496, endPoint y: 208, distance: 97.7
click at [496, 208] on div "Mācību tēma: Angļu valoda i - 10.klase 1.ieskaites mācību materiāls #14 🤔 Self-…" at bounding box center [776, 287] width 1553 height 574
click at [280, 283] on div "Mācību tēma: Angļu valoda i - 10.klase 1.ieskaites mācību materiāls #14 🤔 Self-…" at bounding box center [776, 287] width 1553 height 574
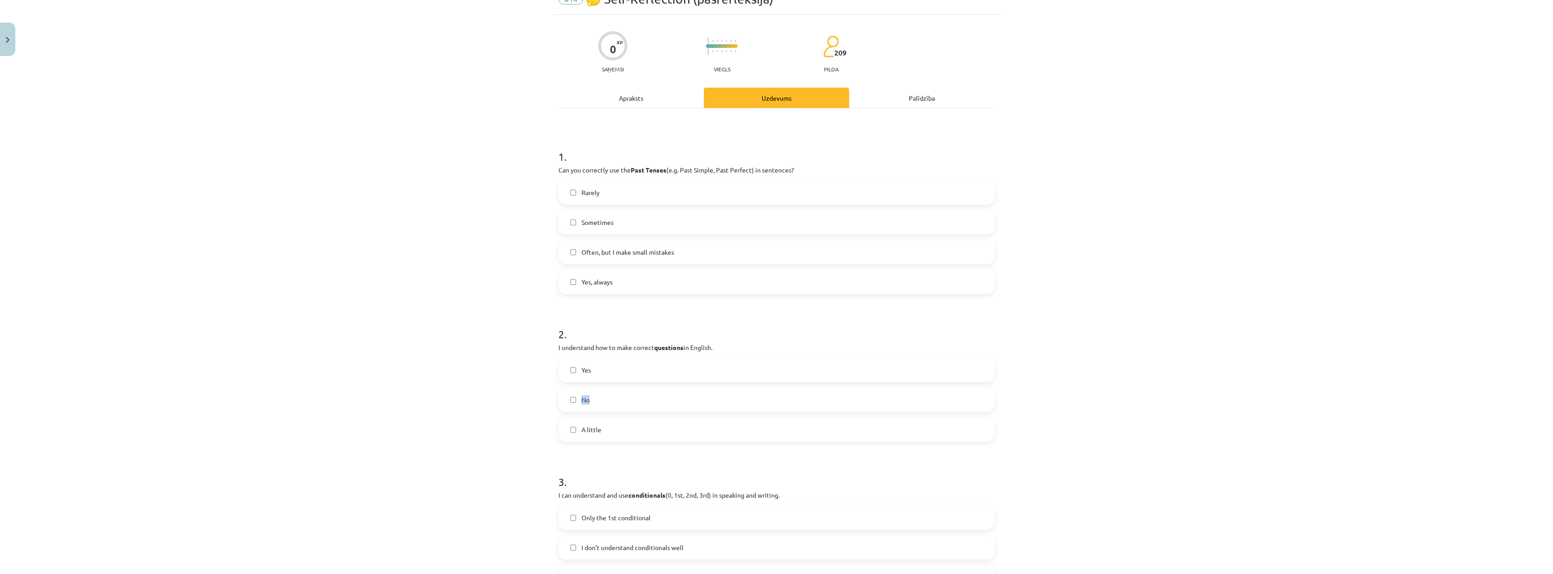
drag, startPoint x: 611, startPoint y: 385, endPoint x: 614, endPoint y: 401, distance: 16.6
click at [614, 401] on div "Yes No A little" at bounding box center [777, 400] width 436 height 84
click at [594, 380] on label "Yes" at bounding box center [777, 370] width 434 height 23
click at [611, 256] on span "Often, but I make small mistakes" at bounding box center [628, 251] width 93 height 9
click at [614, 223] on label "Sometimes" at bounding box center [777, 222] width 434 height 23
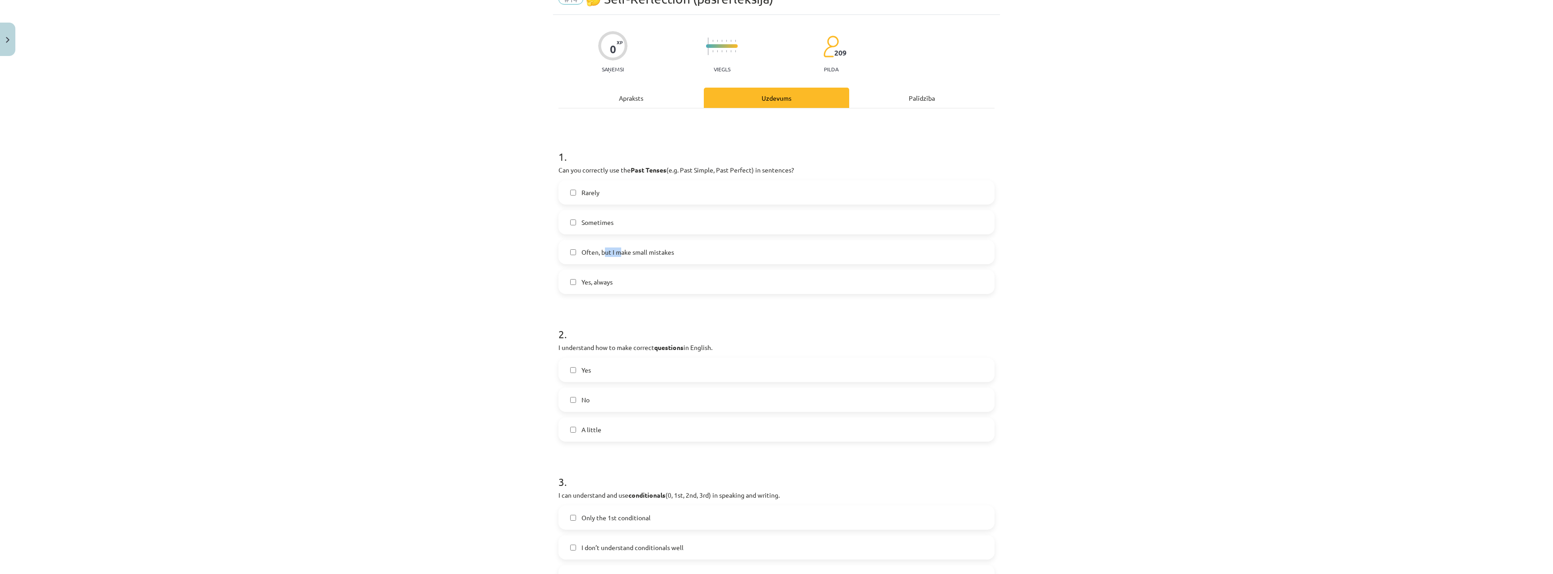
drag, startPoint x: 616, startPoint y: 248, endPoint x: 604, endPoint y: 253, distance: 12.7
click at [604, 253] on span "Often, but I make small mistakes" at bounding box center [628, 251] width 93 height 9
drag, startPoint x: 583, startPoint y: 250, endPoint x: 576, endPoint y: 252, distance: 7.1
click at [577, 252] on label "Often, but I make small mistakes" at bounding box center [777, 252] width 434 height 23
click at [576, 252] on label "Often, but I make small mistakes" at bounding box center [777, 252] width 434 height 23
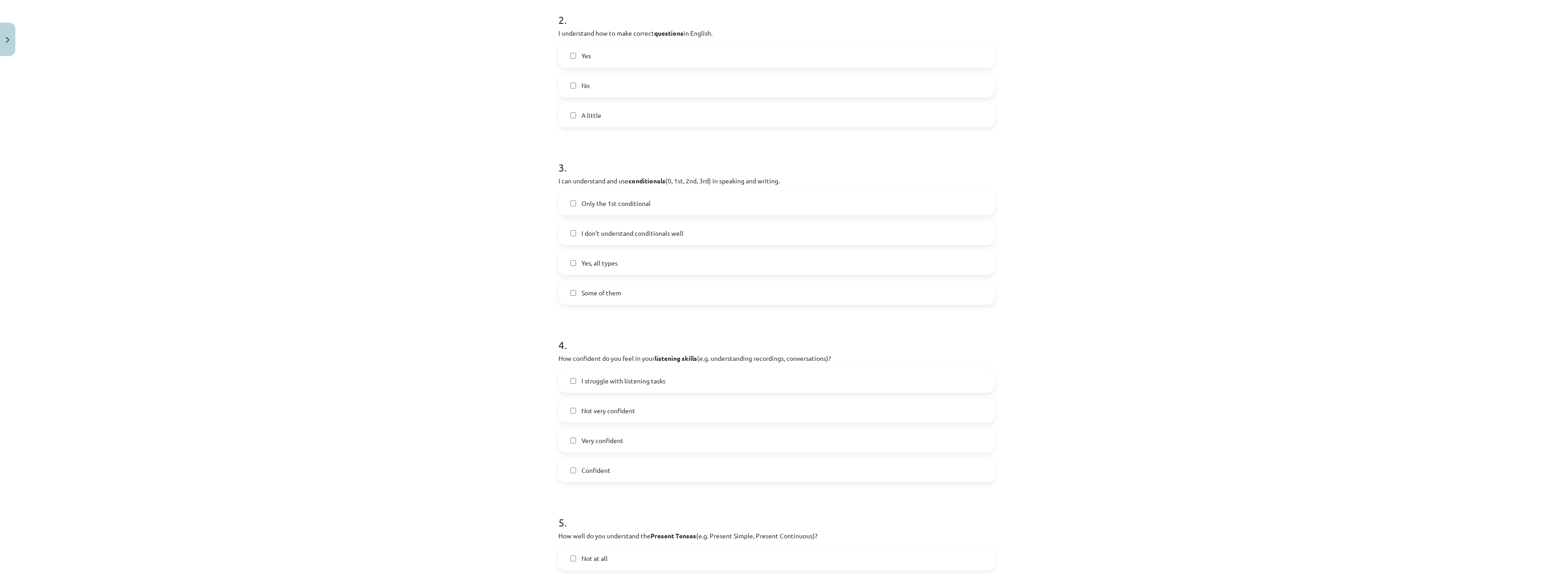
scroll to position [361, 0]
click at [604, 298] on label "Some of them" at bounding box center [777, 291] width 434 height 23
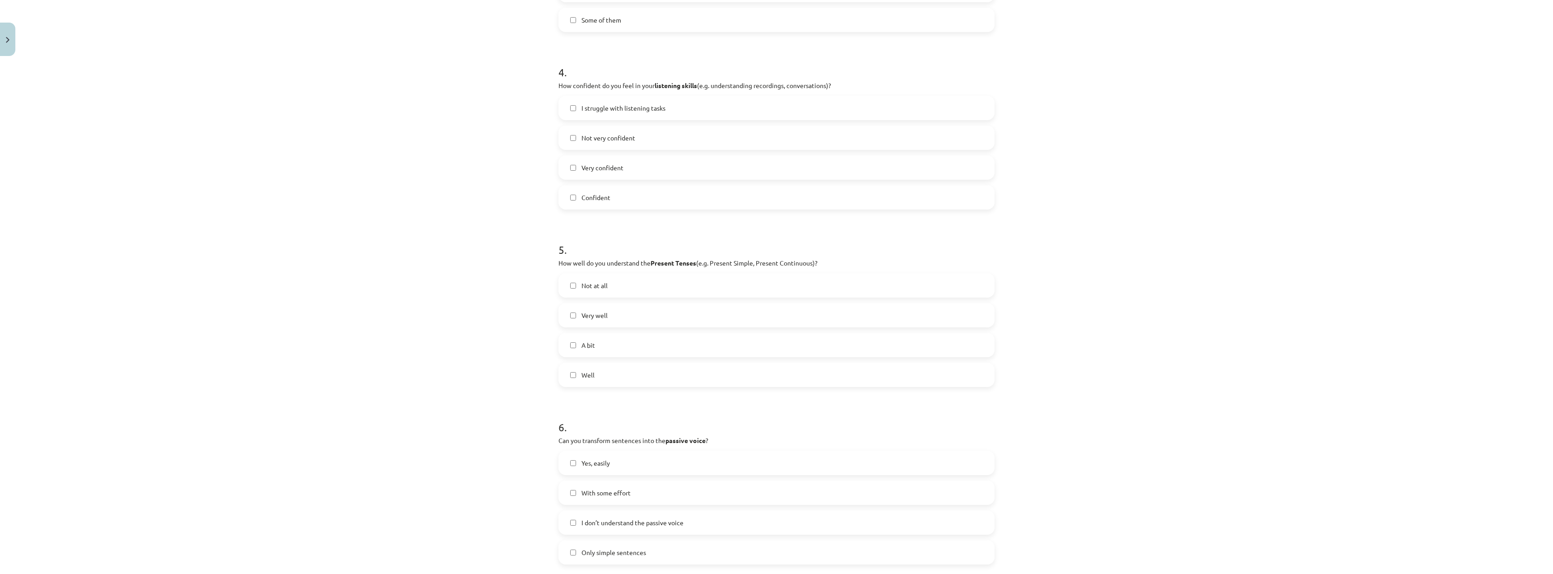
scroll to position [677, 0]
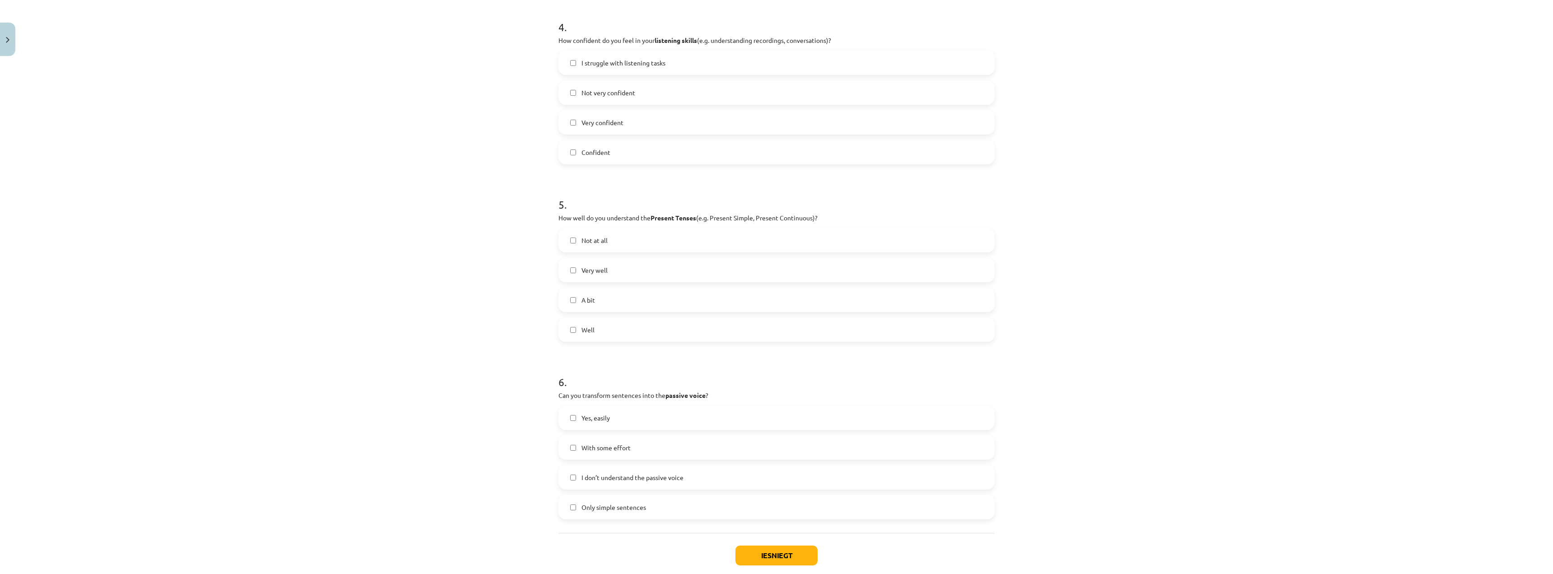
click at [570, 452] on label "With some effort" at bounding box center [777, 447] width 434 height 23
click at [597, 455] on label "With some effort" at bounding box center [777, 447] width 434 height 23
click at [563, 449] on label "With some effort" at bounding box center [777, 447] width 434 height 23
click at [596, 270] on span "Very well" at bounding box center [595, 270] width 26 height 9
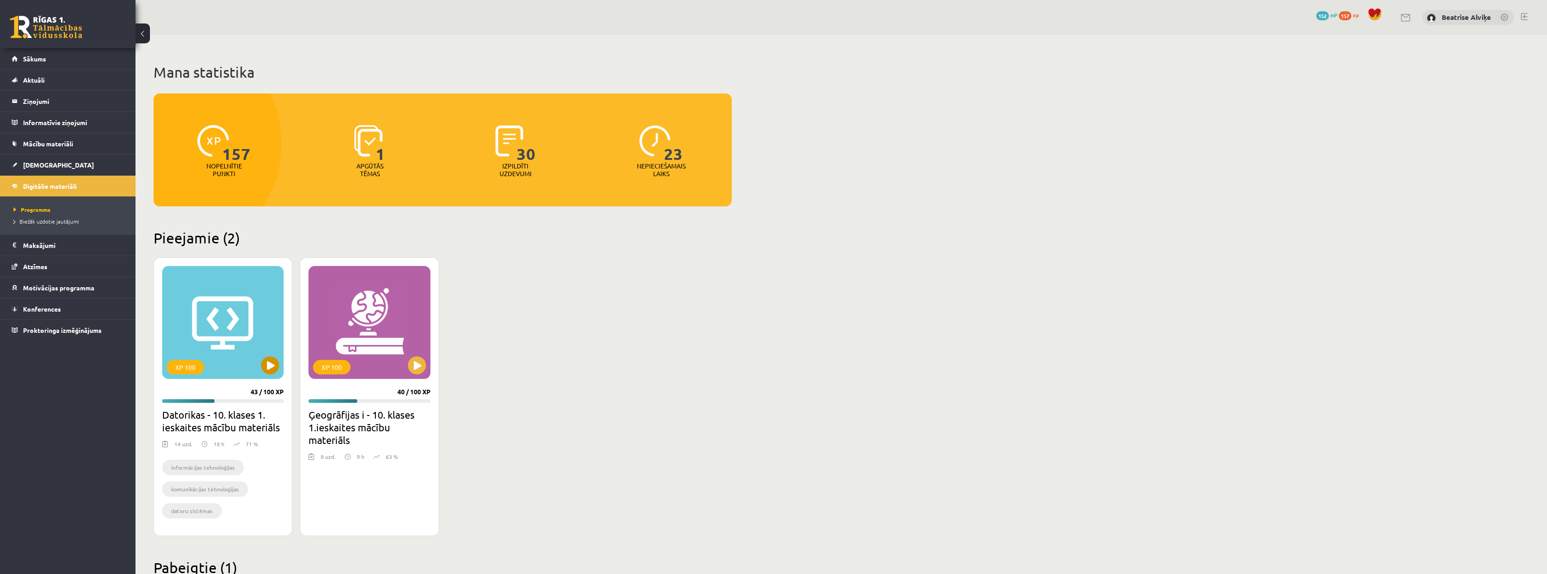
click at [255, 344] on div "XP 100" at bounding box center [222, 322] width 121 height 113
click at [188, 319] on div "XP 100" at bounding box center [222, 322] width 121 height 113
click at [247, 305] on div "XP 100" at bounding box center [222, 322] width 121 height 113
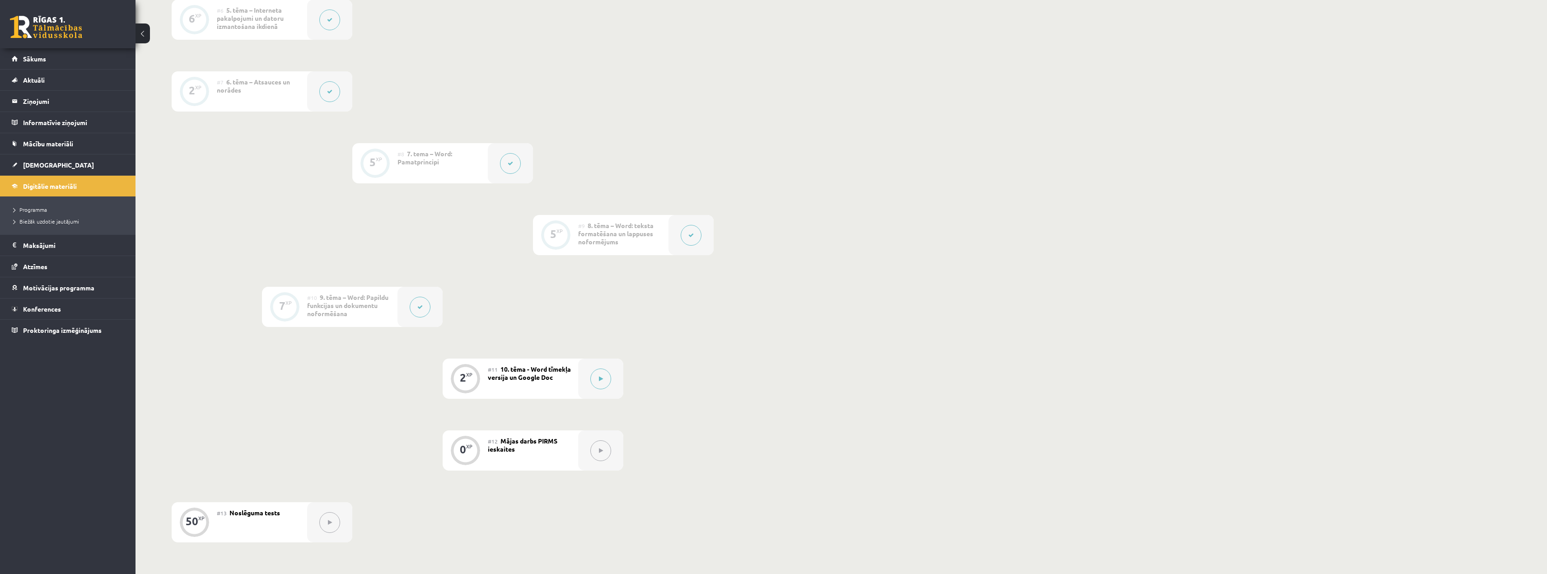
scroll to position [632, 0]
click at [595, 454] on button at bounding box center [600, 454] width 21 height 21
click at [596, 454] on button at bounding box center [600, 454] width 21 height 21
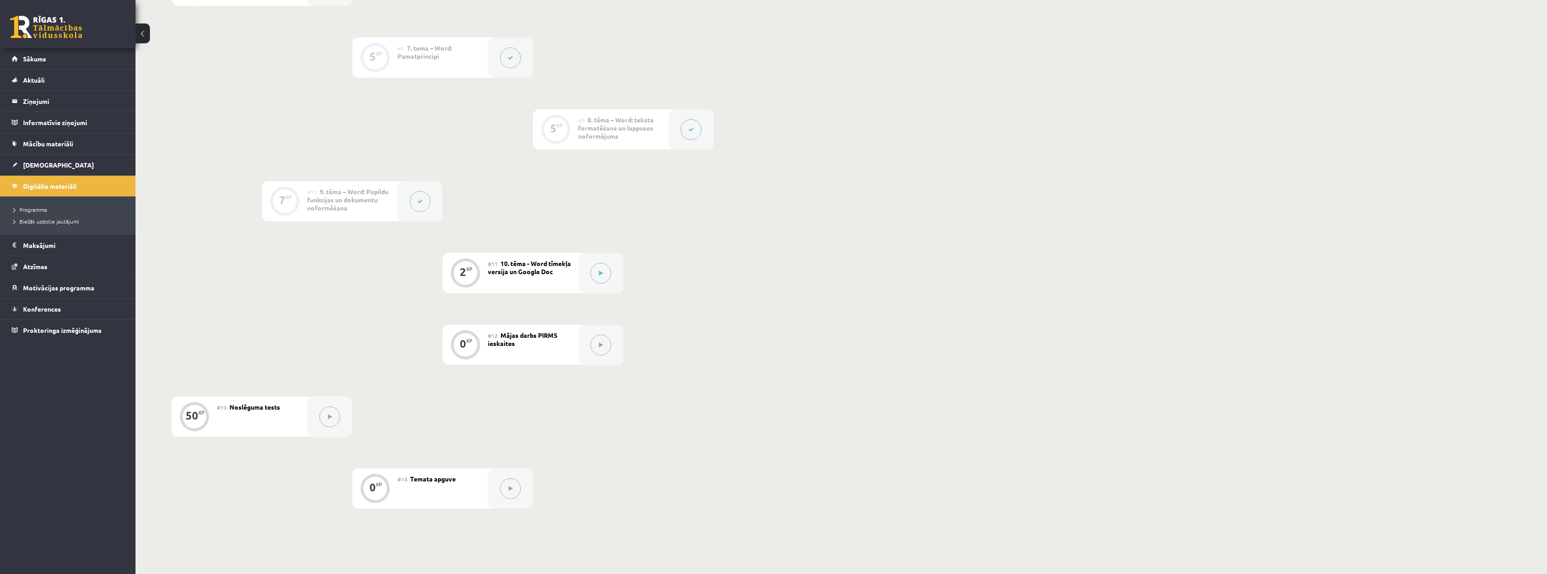
scroll to position [834, 0]
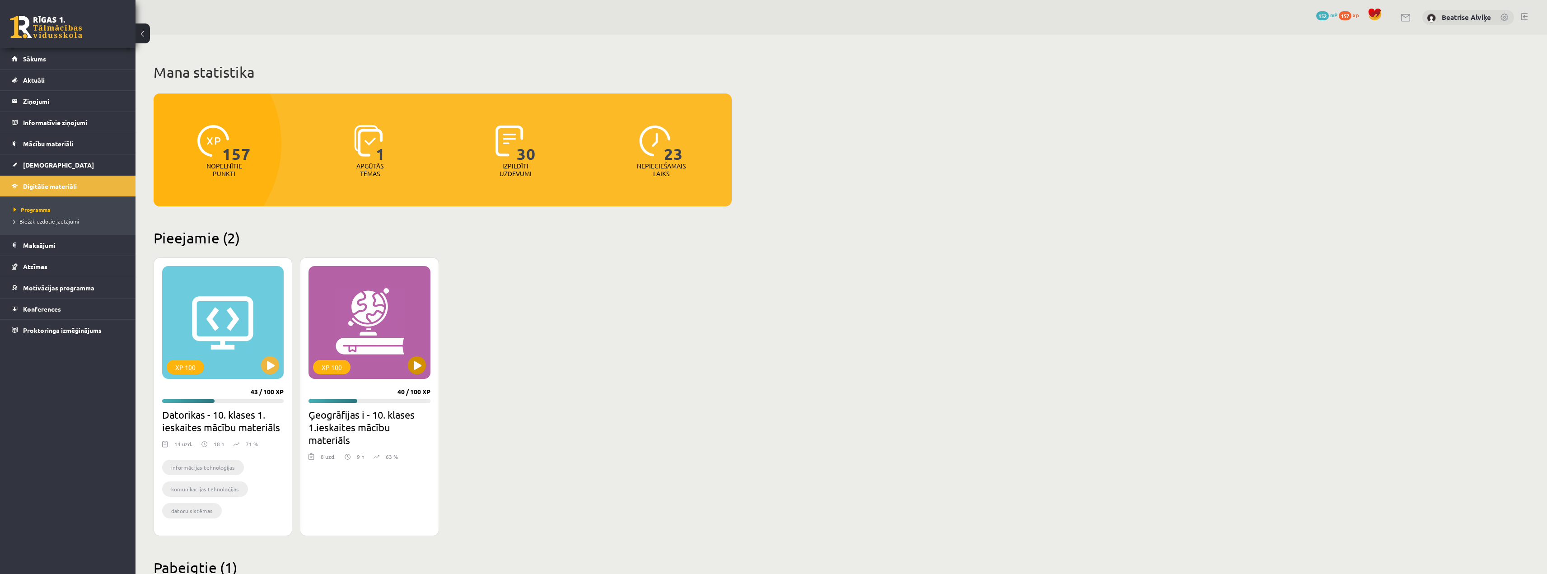
click at [391, 352] on div "XP 100" at bounding box center [368, 322] width 121 height 113
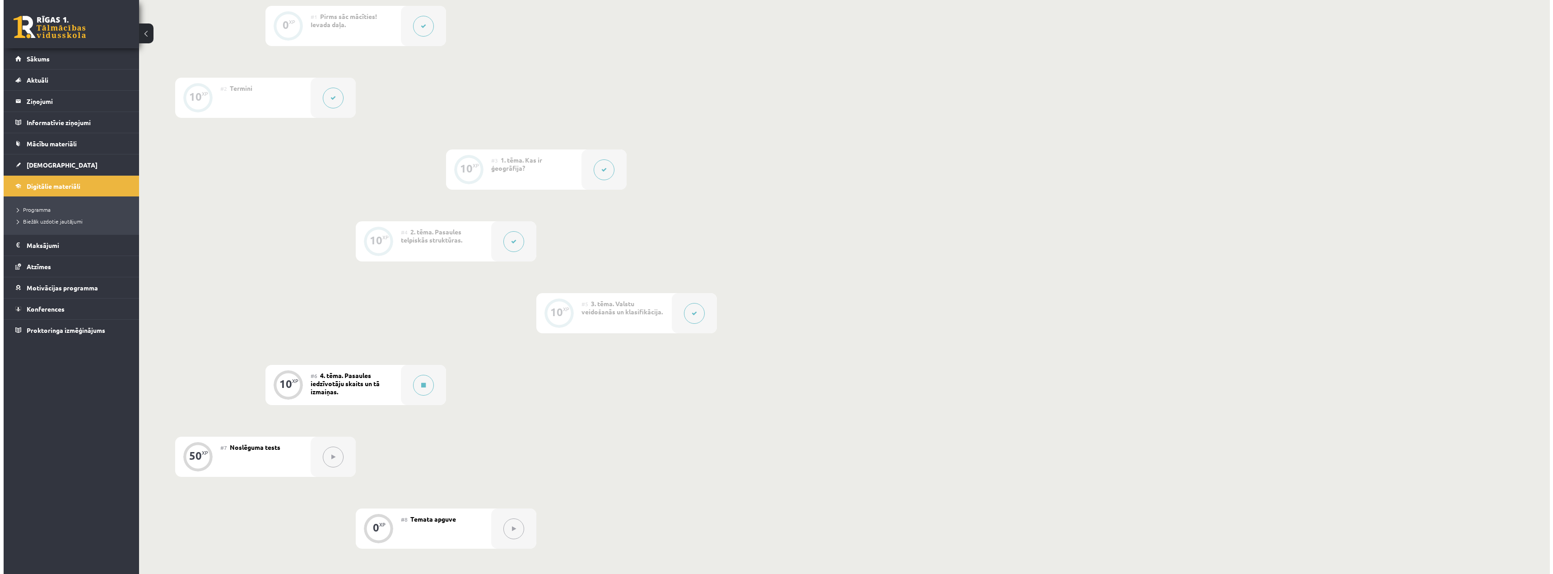
scroll to position [235, 0]
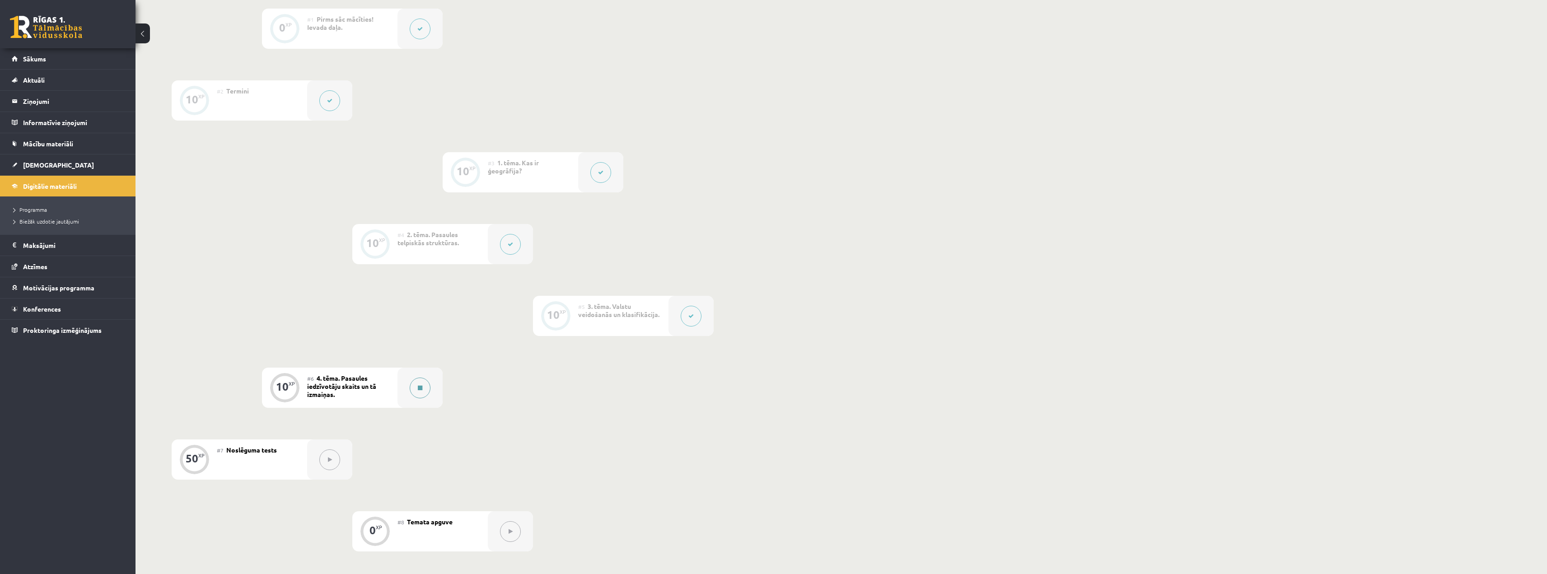
click at [425, 387] on button at bounding box center [420, 388] width 21 height 21
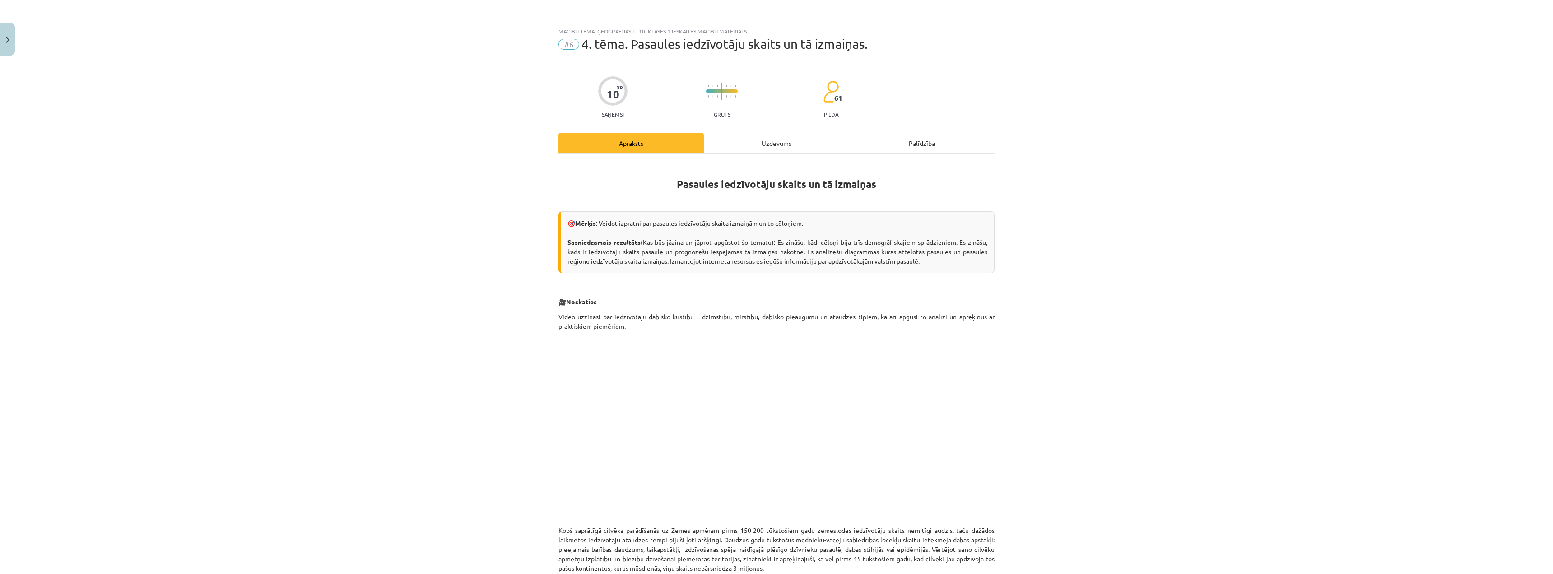
click at [771, 140] on div "Uzdevums" at bounding box center [776, 143] width 145 height 20
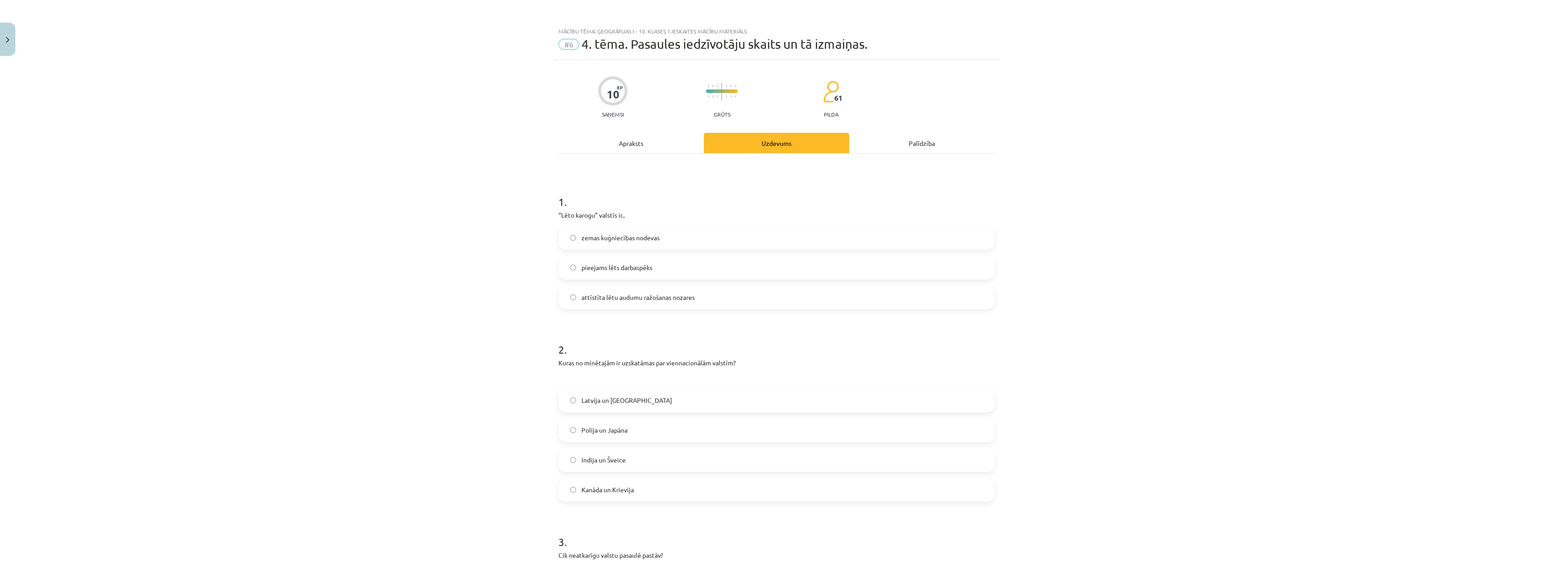
scroll to position [23, 0]
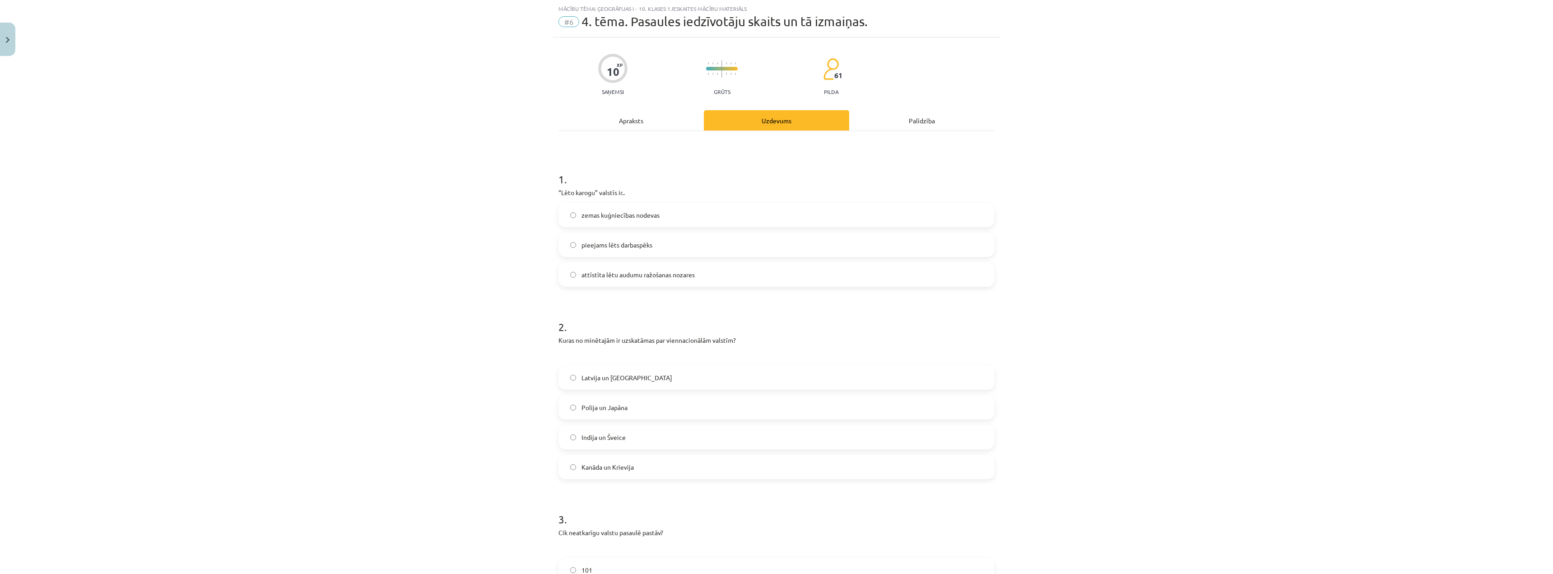
click at [653, 126] on div "Apraksts" at bounding box center [631, 120] width 145 height 20
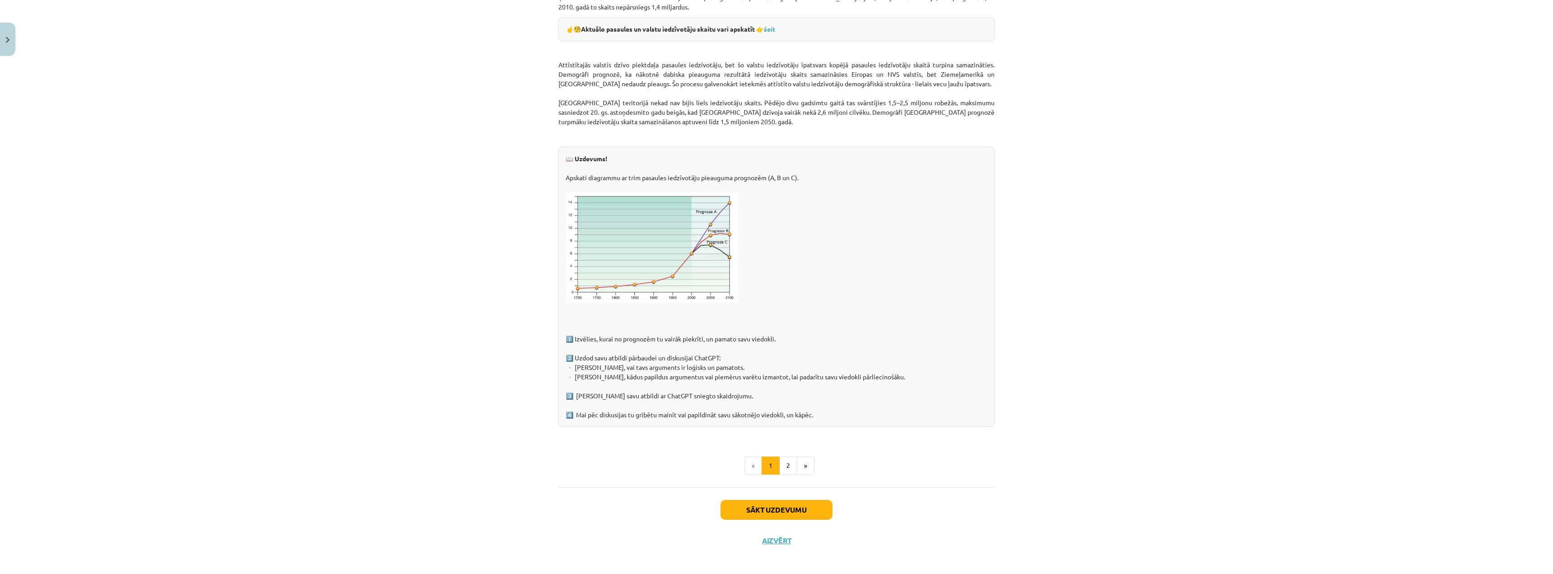
scroll to position [1201, 0]
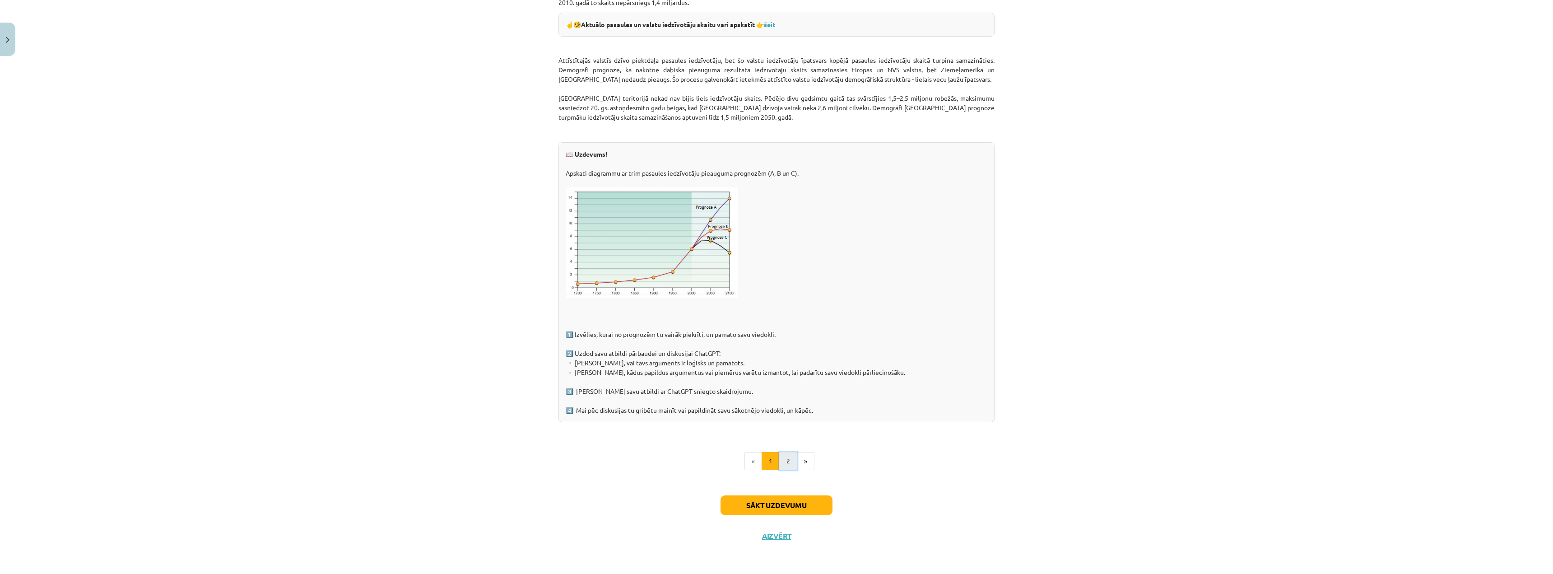
click at [783, 459] on button "2" at bounding box center [788, 461] width 18 height 18
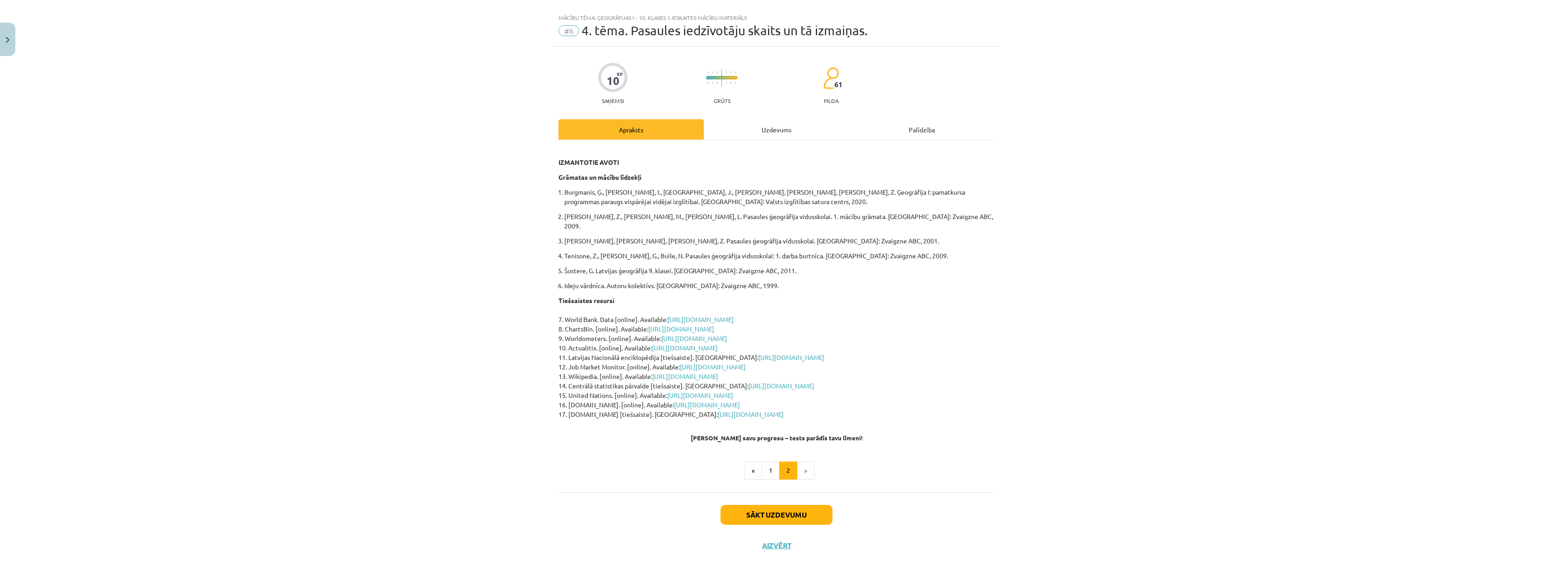
click at [774, 450] on div "IZMANTOTIE AVOTI Grāmatas un mācību līdzekļi [PERSON_NAME], Ģ., [PERSON_NAME], …" at bounding box center [777, 313] width 436 height 331
click at [771, 450] on div "IZMANTOTIE AVOTI Grāmatas un mācību līdzekļi [PERSON_NAME], Ģ., [PERSON_NAME], …" at bounding box center [777, 313] width 436 height 331
click at [768, 453] on div "IZMANTOTIE AVOTI Grāmatas un mācību līdzekļi [PERSON_NAME], Ģ., [PERSON_NAME], …" at bounding box center [777, 313] width 436 height 331
click at [768, 462] on button "1" at bounding box center [771, 471] width 18 height 18
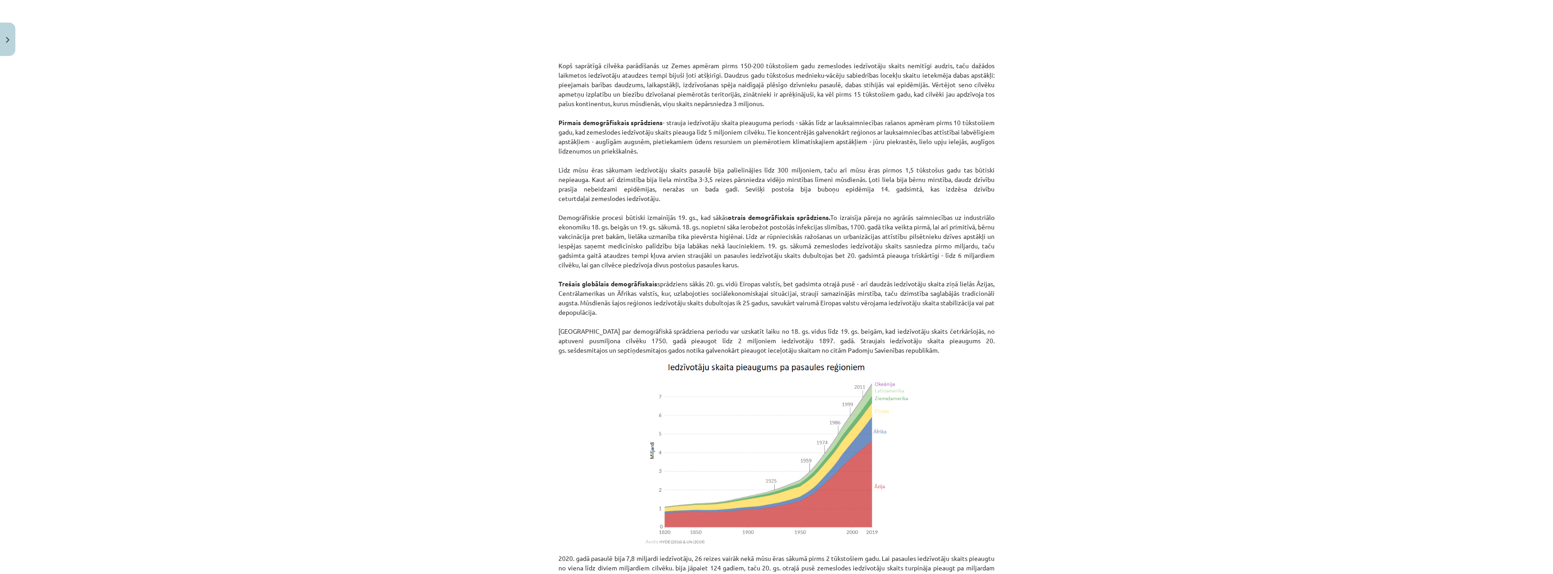
scroll to position [465, 0]
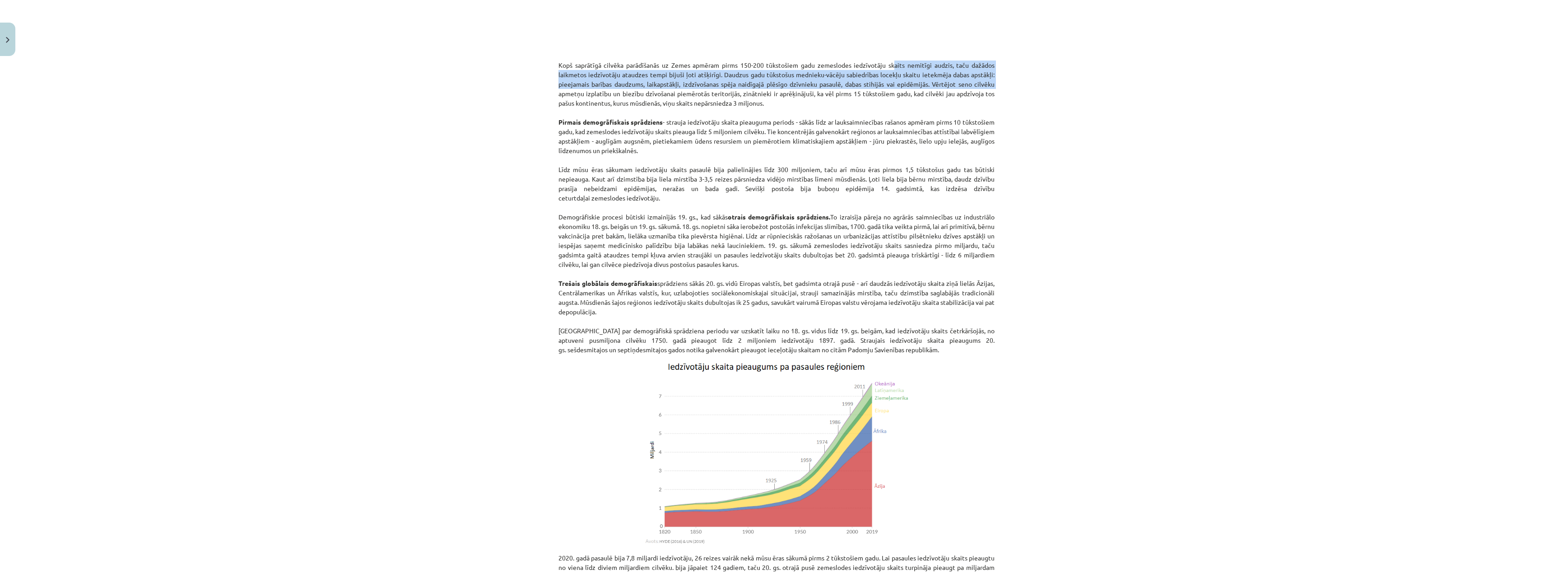
drag, startPoint x: 890, startPoint y: 70, endPoint x: 1004, endPoint y: 98, distance: 118.2
click at [1000, 90] on div "Mācību tēma: Ģeogrāfijas i - 10. klases 1.ieskaites mācību materiāls #6 4. tēma…" at bounding box center [776, 287] width 1553 height 574
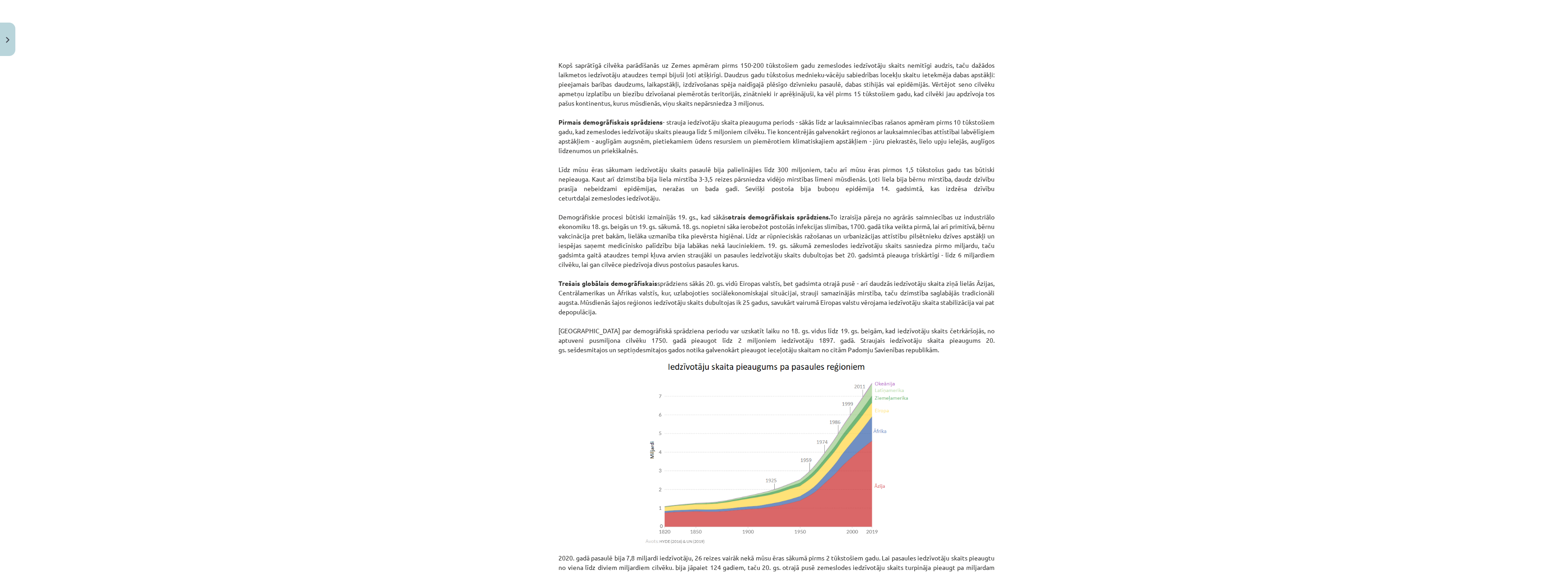
click at [1013, 164] on div "Mācību tēma: Ģeogrāfijas i - 10. klases 1.ieskaites mācību materiāls #6 4. tēma…" at bounding box center [776, 287] width 1553 height 574
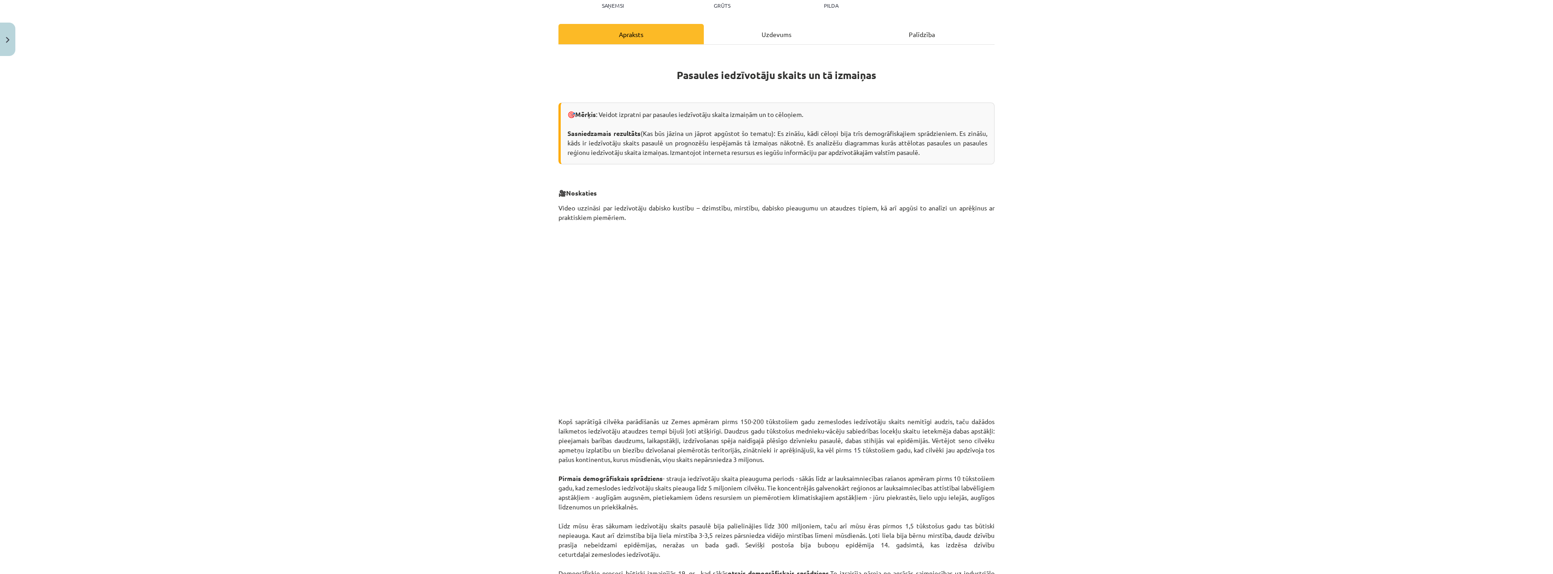
scroll to position [104, 0]
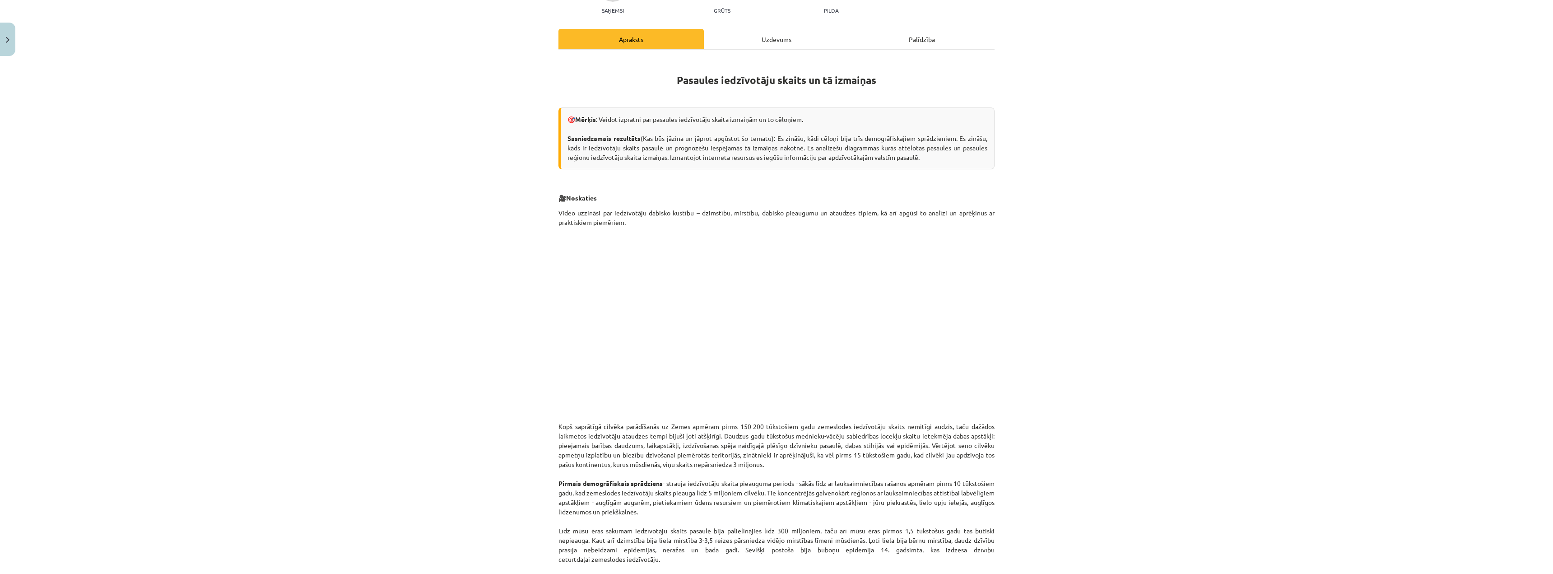
click at [736, 49] on hr at bounding box center [777, 49] width 436 height 0
click at [753, 46] on div "Uzdevums" at bounding box center [776, 39] width 145 height 20
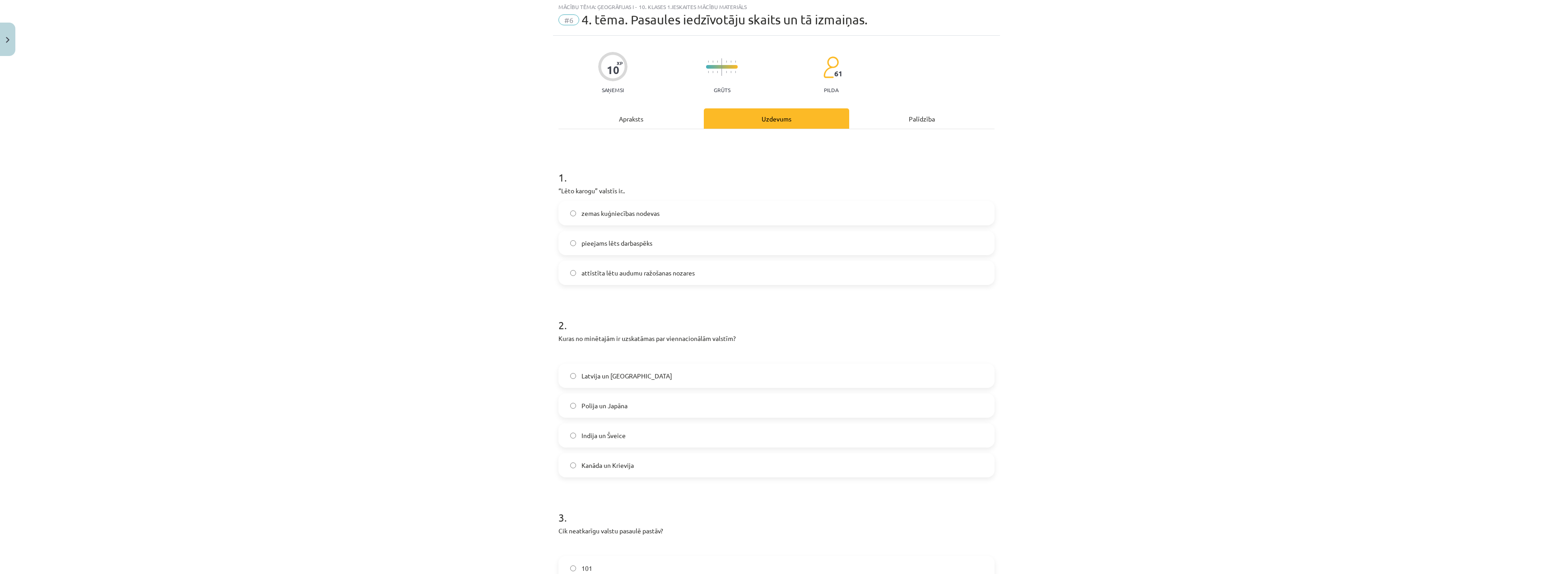
scroll to position [23, 0]
drag, startPoint x: 558, startPoint y: 193, endPoint x: 592, endPoint y: 190, distance: 34.5
click at [592, 190] on p "“Lēto karogu” valstīs ir.." at bounding box center [777, 192] width 436 height 9
drag, startPoint x: 582, startPoint y: 192, endPoint x: 597, endPoint y: 200, distance: 17.6
click at [597, 198] on div "1 . “Lēto karogu” valstīs ir.. zemas kuģniecības nodevas pieejams lēts darbaspē…" at bounding box center [777, 222] width 436 height 130
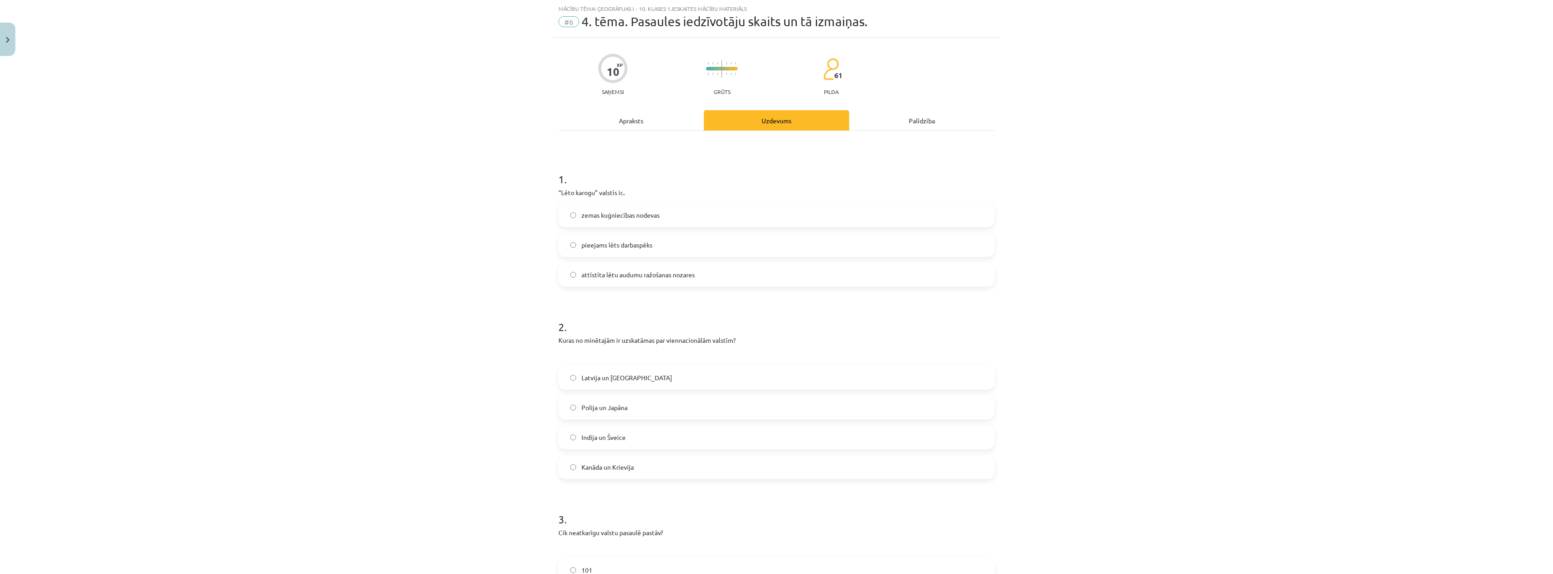
click at [565, 193] on p "“Lēto karogu” valstīs ir.." at bounding box center [777, 192] width 436 height 9
drag, startPoint x: 558, startPoint y: 194, endPoint x: 613, endPoint y: 192, distance: 55.6
click at [613, 192] on p "“Lēto karogu” valstīs ir.." at bounding box center [777, 192] width 436 height 9
copy p "Lēto karogu” valstīs"
click at [620, 211] on span "zemas kuģniecības nodevas" at bounding box center [621, 214] width 78 height 9
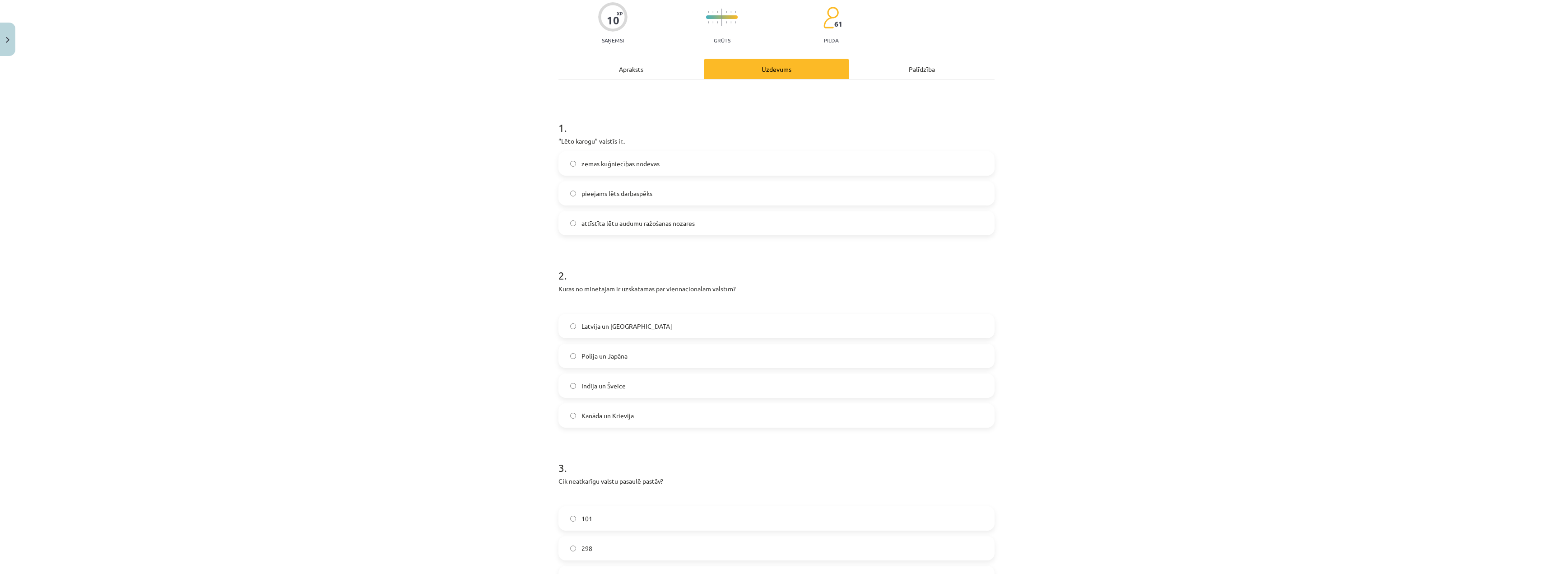
scroll to position [113, 0]
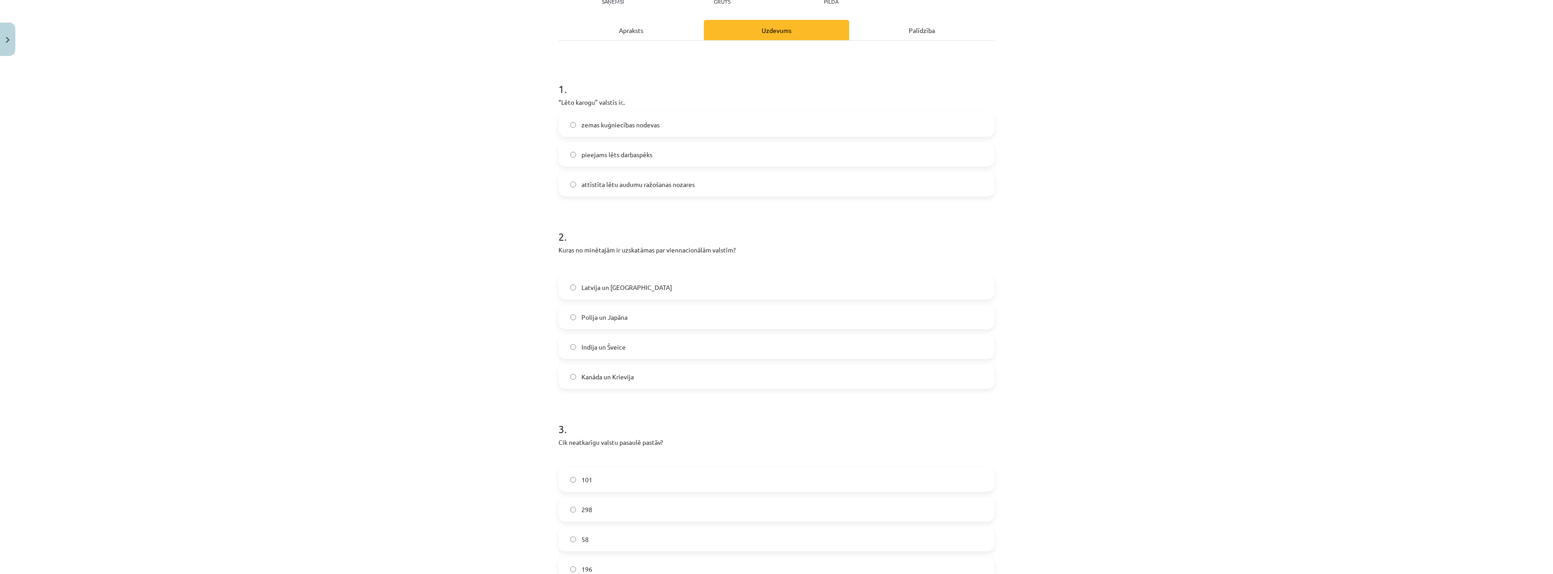
click at [633, 312] on label "Polija un Japāna" at bounding box center [777, 317] width 434 height 23
click at [591, 346] on span "Indija un Šveice" at bounding box center [604, 346] width 44 height 9
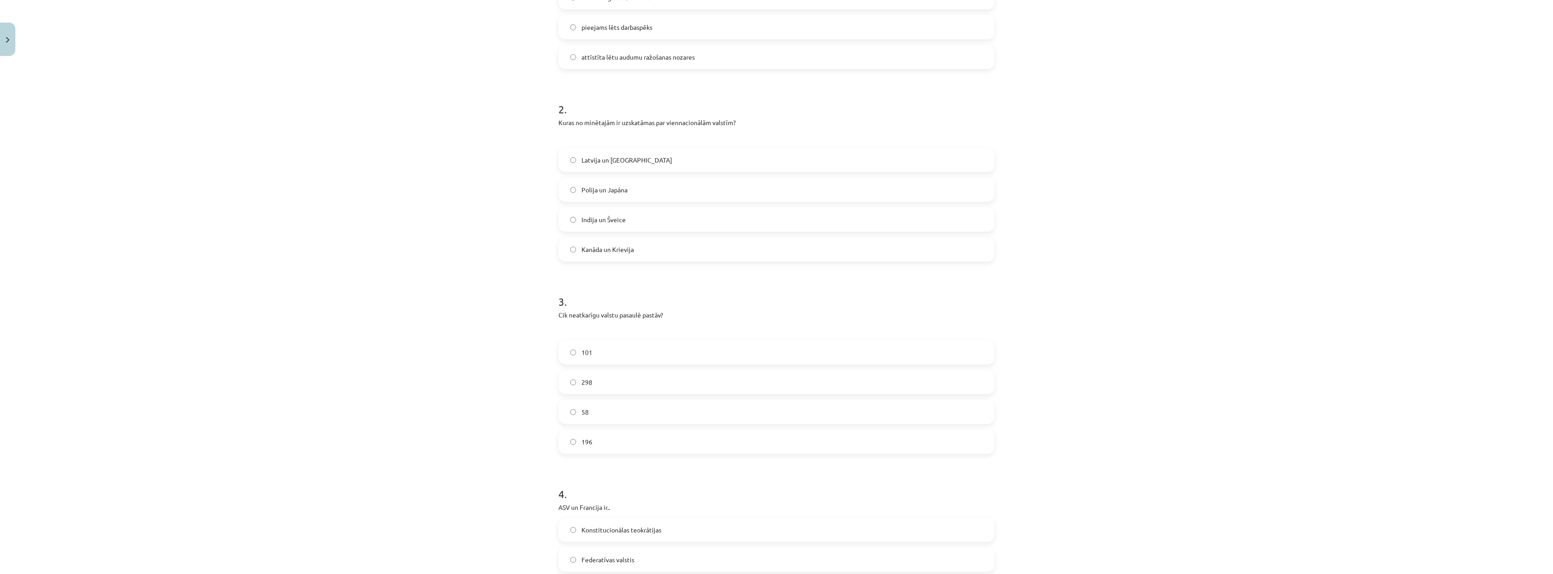
scroll to position [248, 0]
click at [578, 440] on label "196" at bounding box center [777, 433] width 434 height 23
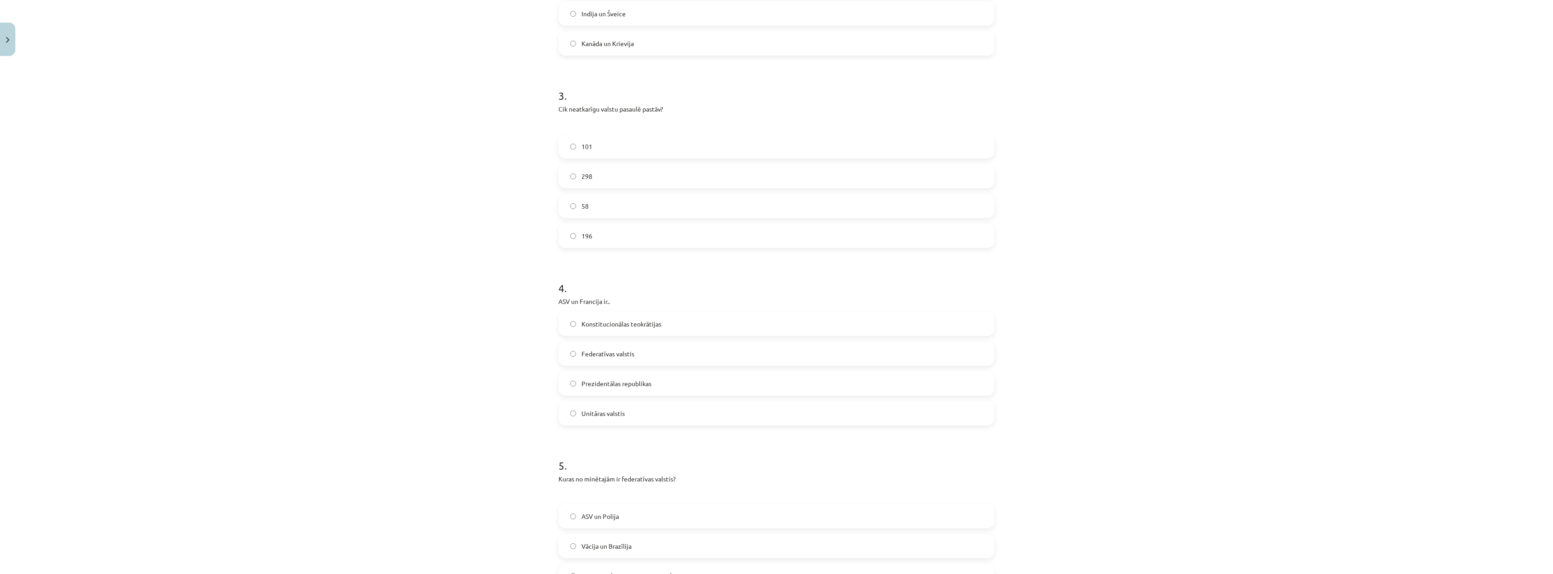
scroll to position [474, 0]
drag, startPoint x: 581, startPoint y: 293, endPoint x: 671, endPoint y: 291, distance: 89.4
click at [671, 291] on label "Konstitucionālas teokrātijas" at bounding box center [777, 295] width 434 height 23
drag, startPoint x: 575, startPoint y: 293, endPoint x: 659, endPoint y: 296, distance: 84.1
click at [659, 296] on label "Konstitucionālas teokrātijas" at bounding box center [777, 295] width 434 height 23
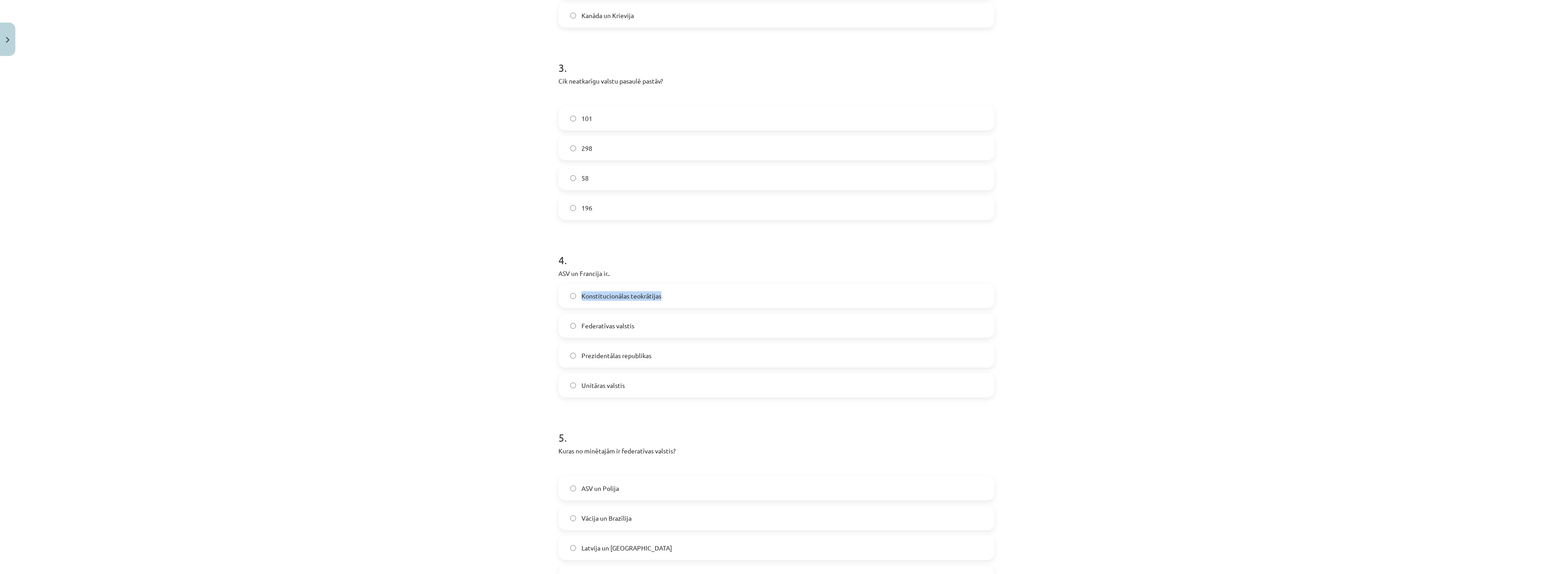
copy span "Konstitucionālas teokrātijas"
drag, startPoint x: 642, startPoint y: 324, endPoint x: 578, endPoint y: 324, distance: 64.1
click at [578, 324] on label "Federatīvas valstis" at bounding box center [777, 325] width 434 height 23
copy span "Federatīvas valstis"
drag, startPoint x: 654, startPoint y: 354, endPoint x: 578, endPoint y: 358, distance: 76.9
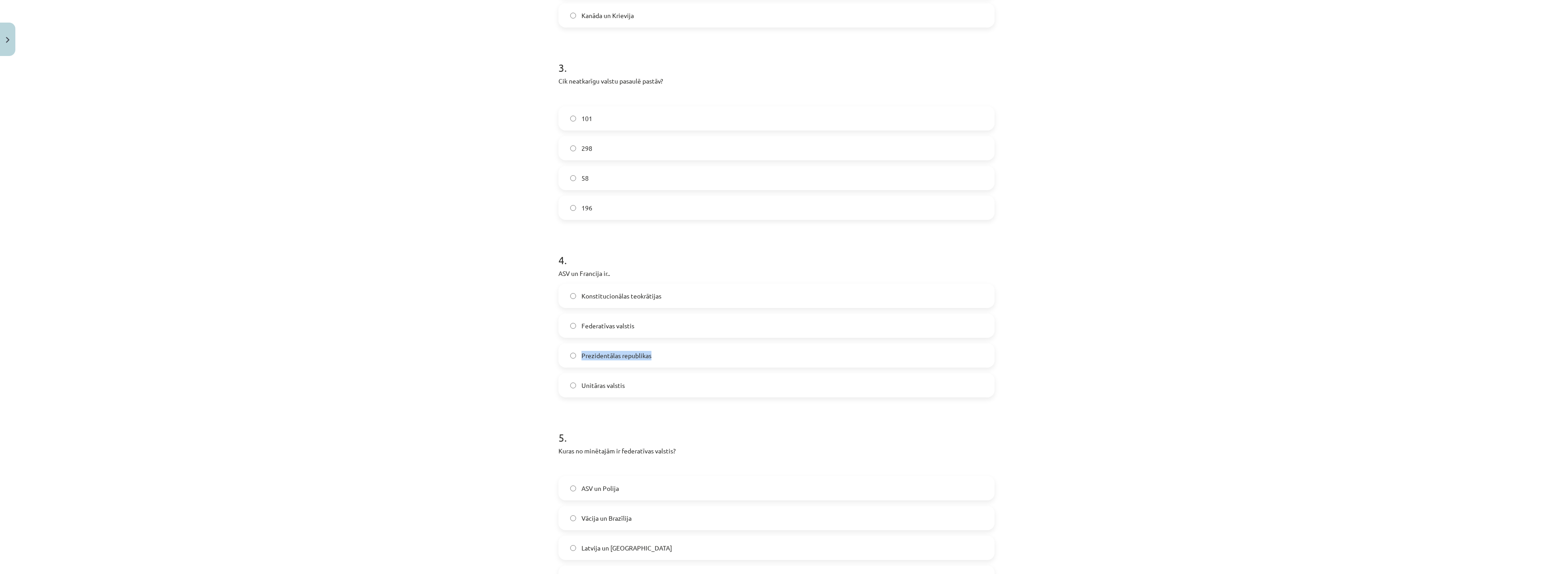
click at [578, 358] on label "Prezidentālas republikas" at bounding box center [777, 355] width 434 height 23
copy span "Prezidentālas republikas"
click at [571, 382] on label "Unitāras valstis" at bounding box center [777, 385] width 434 height 23
drag, startPoint x: 579, startPoint y: 387, endPoint x: 629, endPoint y: 387, distance: 49.7
click at [629, 387] on label "Unitāras valstis" at bounding box center [777, 385] width 434 height 23
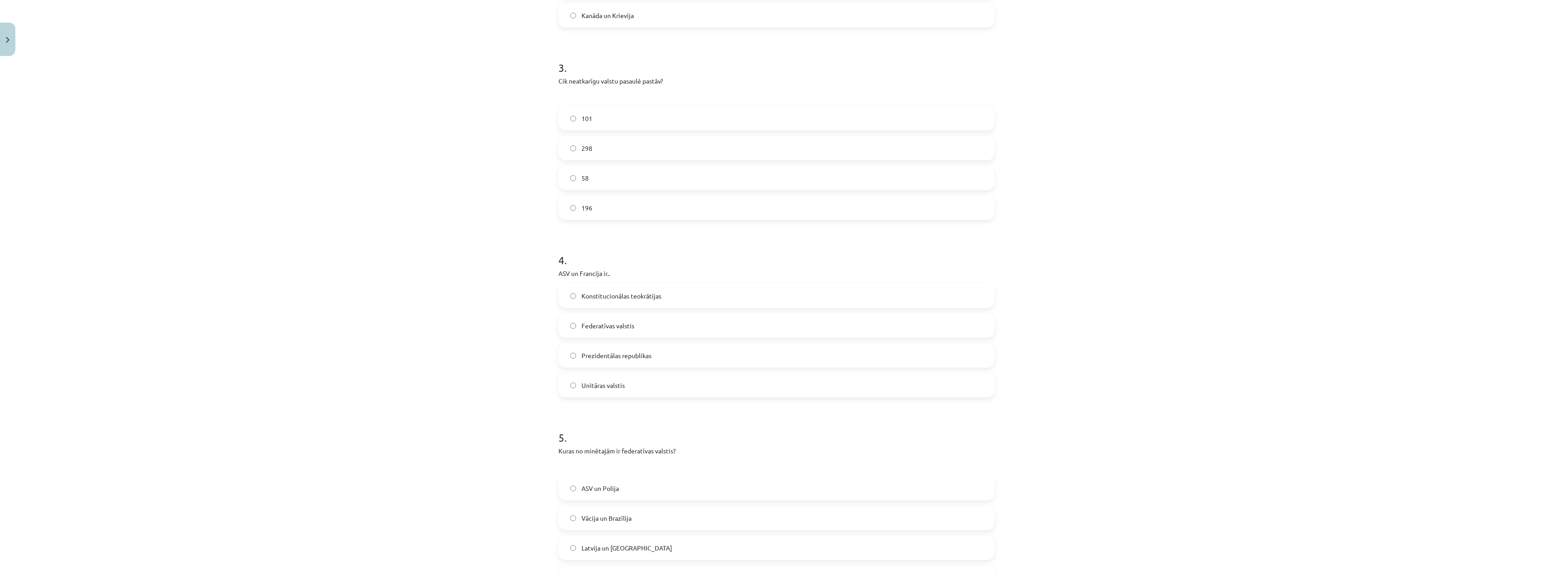
drag, startPoint x: 613, startPoint y: 384, endPoint x: 1002, endPoint y: 409, distance: 389.6
click at [1002, 409] on div "Mācību tēma: Ģeogrāfijas i - 10. klases 1.ieskaites mācību materiāls #6 4. tēma…" at bounding box center [776, 287] width 1553 height 574
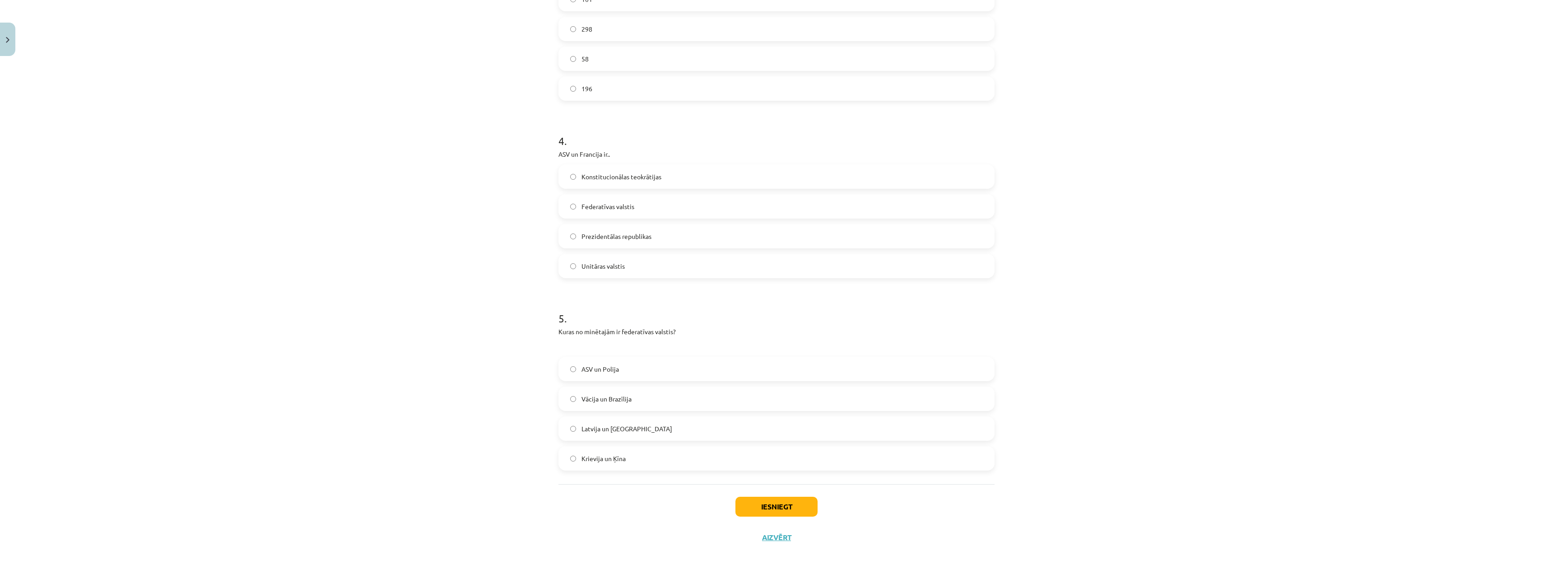
scroll to position [595, 0]
drag, startPoint x: 619, startPoint y: 331, endPoint x: 671, endPoint y: 332, distance: 51.9
click at [671, 332] on p "Kuras no minētajām ir federatīvas valstis?" at bounding box center [777, 330] width 436 height 9
copy p "federatīvas valstis"
click at [583, 373] on label "ASV un Polija" at bounding box center [777, 367] width 434 height 23
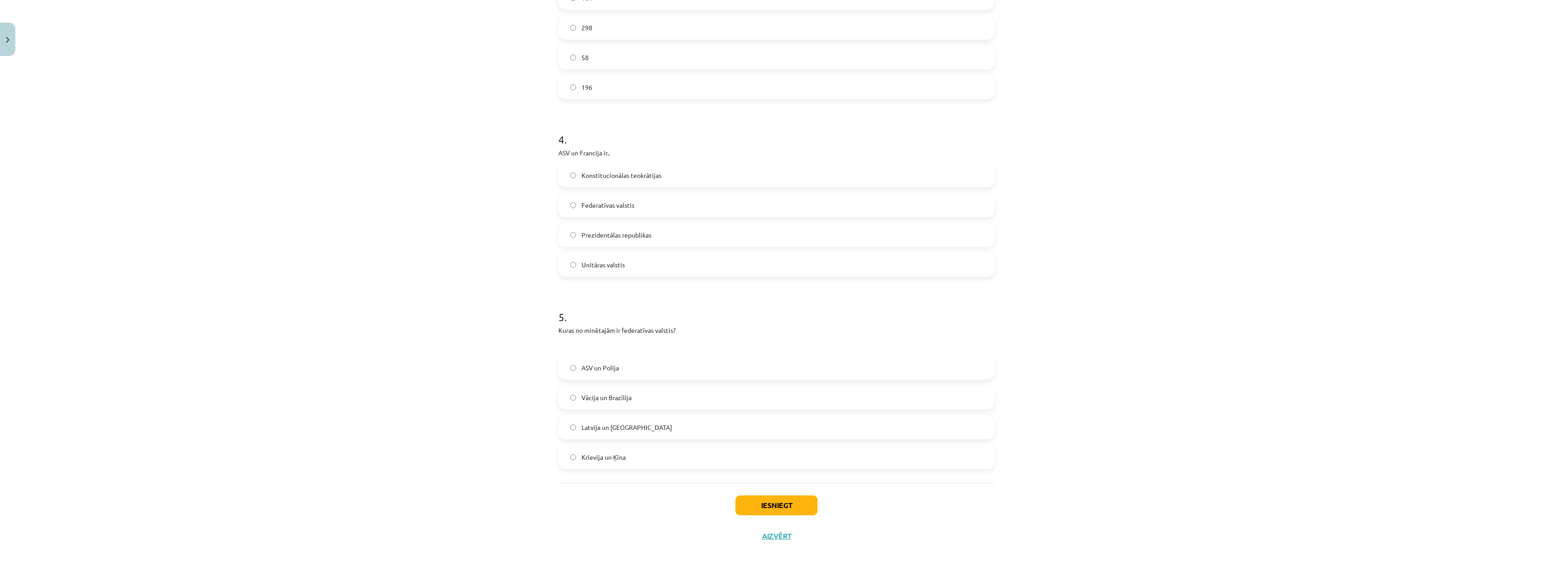
click at [592, 396] on span "Vācija un Brazīlija" at bounding box center [607, 397] width 50 height 9
click at [752, 498] on button "Iesniegt" at bounding box center [777, 505] width 82 height 20
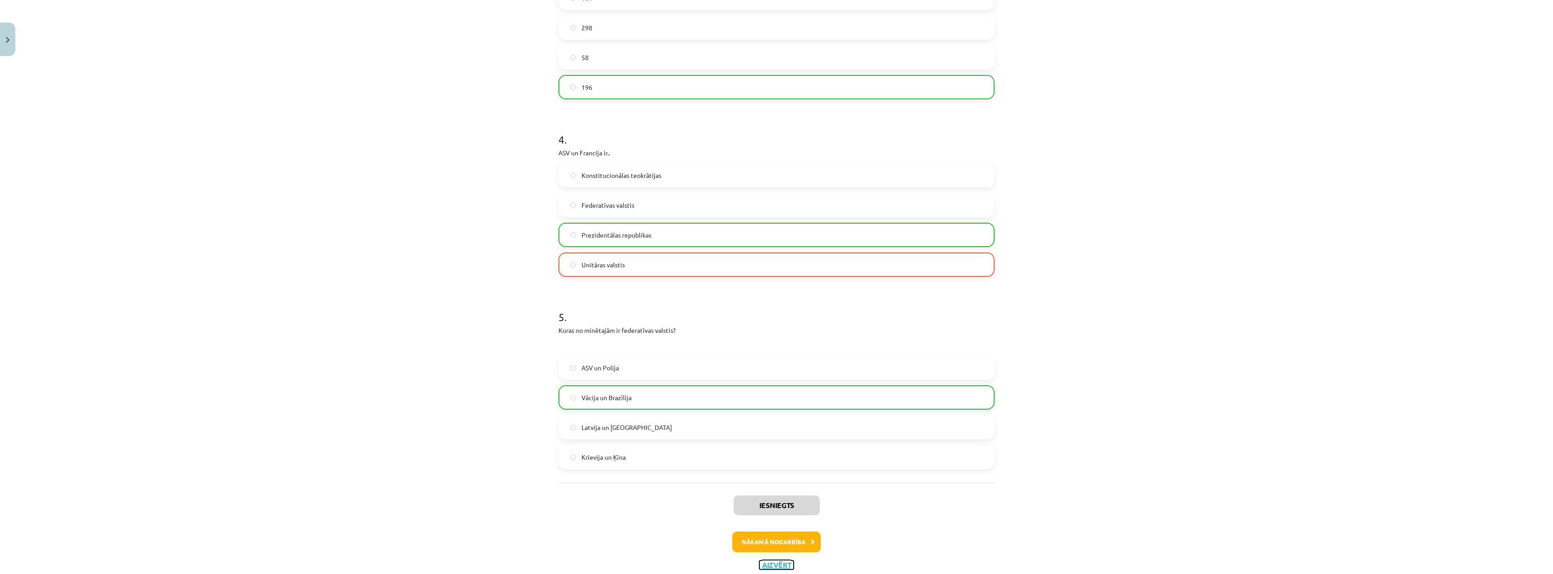
click at [768, 564] on button "Aizvērt" at bounding box center [777, 564] width 34 height 9
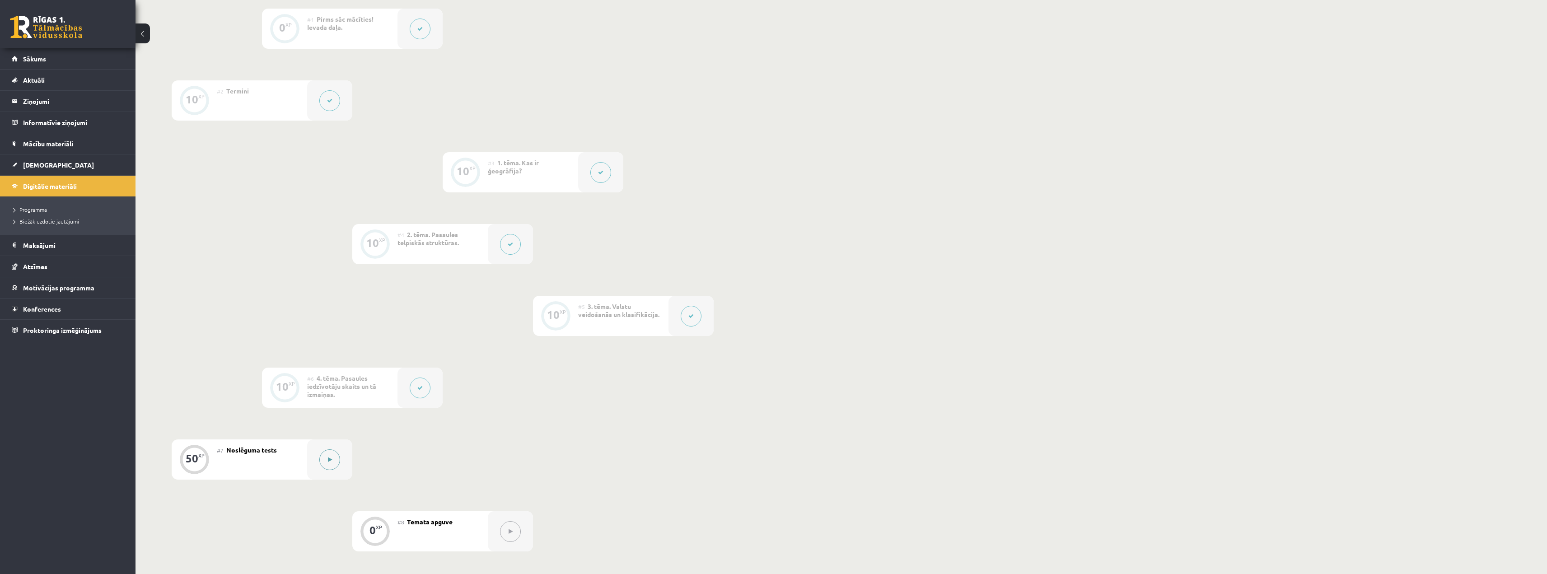
click at [332, 449] on div at bounding box center [329, 459] width 45 height 40
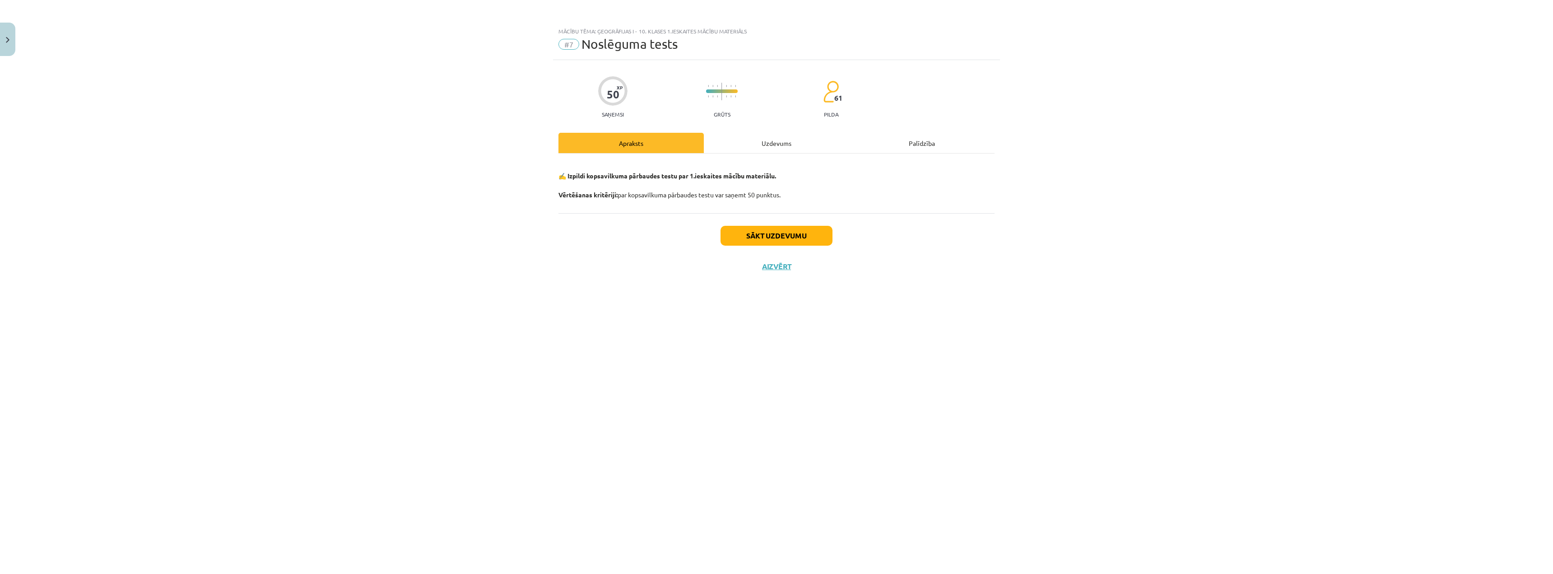
click at [1034, 340] on div "Mācību tēma: Ģeogrāfijas i - 10. klases 1.ieskaites mācību materiāls #7 Noslēgu…" at bounding box center [776, 287] width 1553 height 574
click at [772, 135] on div "Uzdevums" at bounding box center [776, 143] width 145 height 20
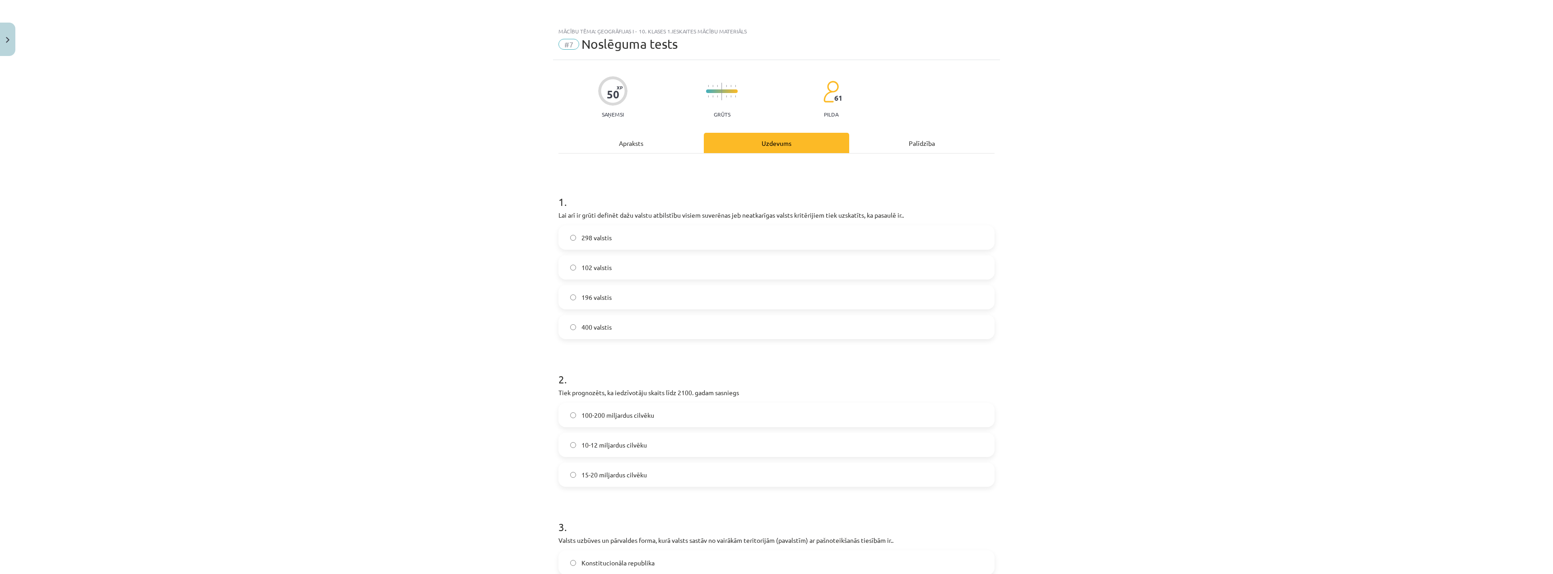
click at [613, 299] on label "196 valstis" at bounding box center [777, 297] width 434 height 23
click at [608, 438] on label "10-12 miljardus cilvēku" at bounding box center [777, 445] width 434 height 23
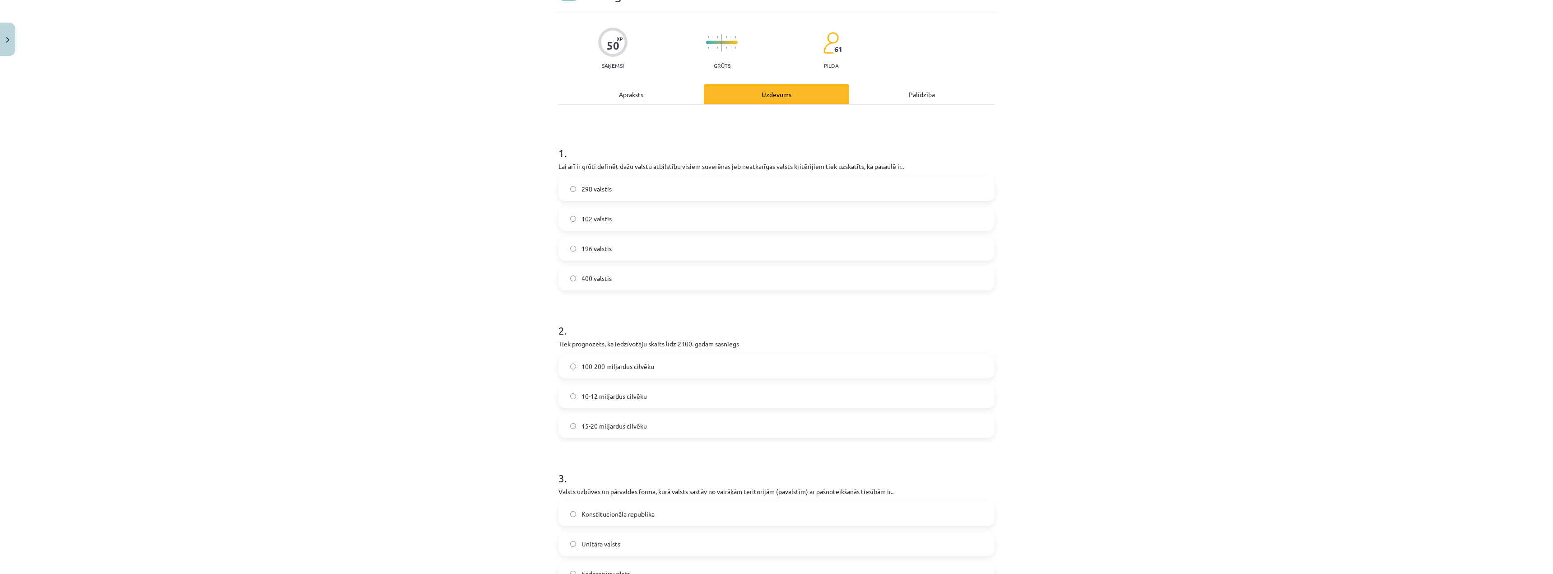
scroll to position [226, 0]
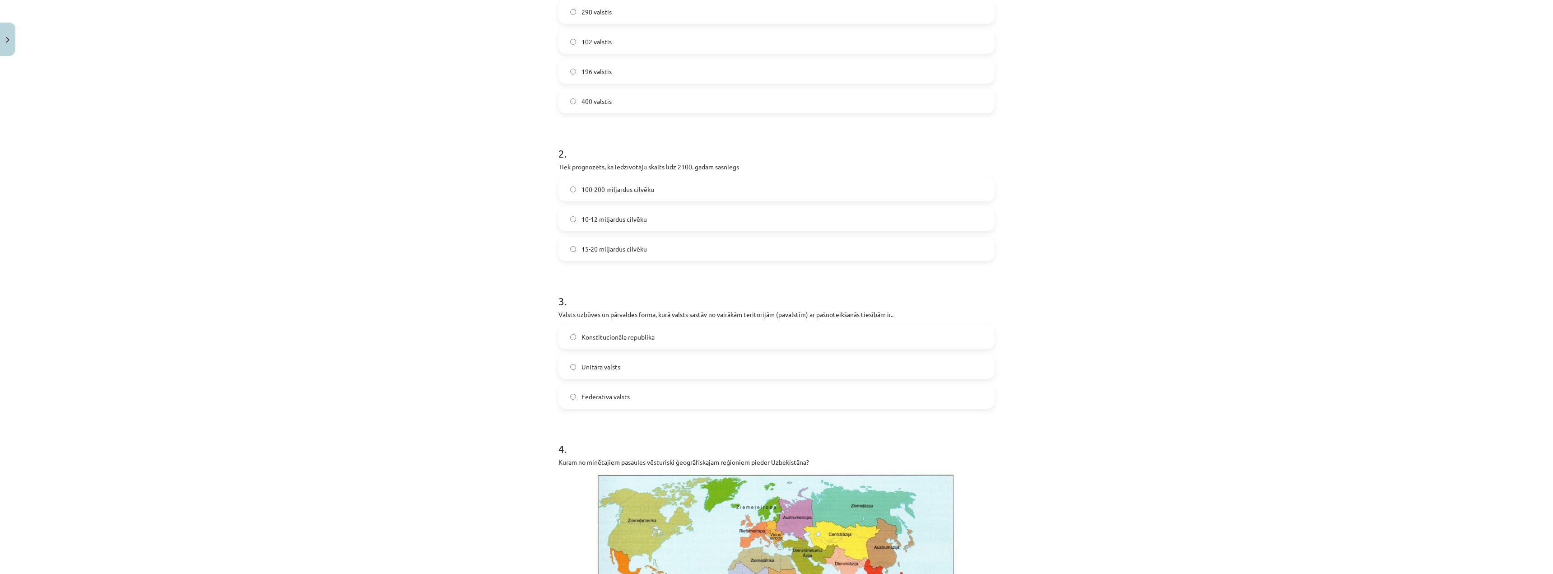
click at [686, 397] on label "Federatīva valsts" at bounding box center [777, 396] width 434 height 23
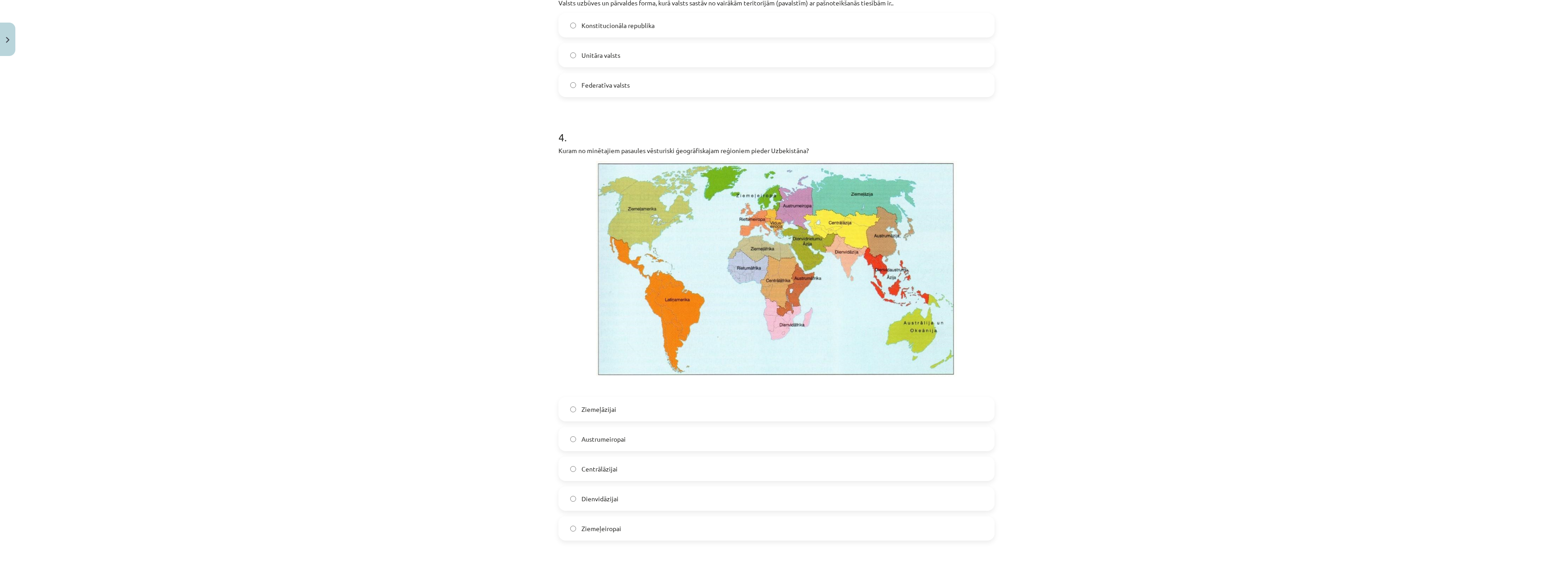
scroll to position [542, 0]
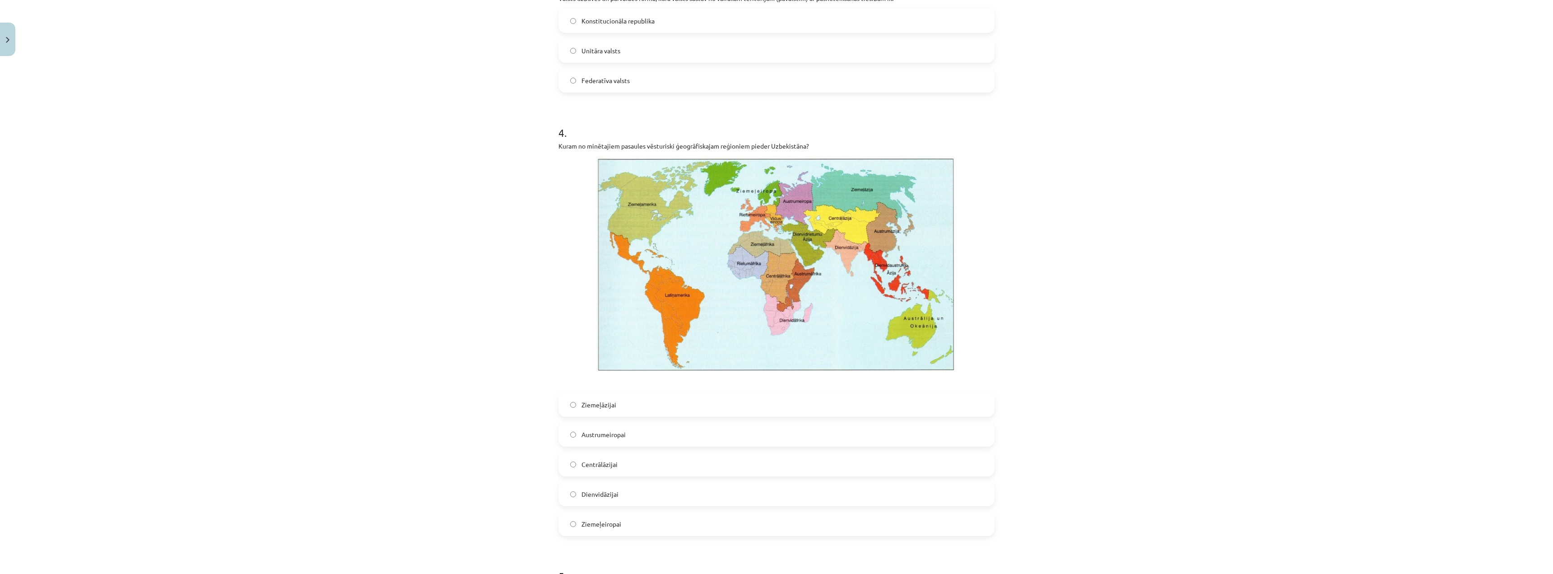
click at [605, 472] on label "Centrālāzijai" at bounding box center [777, 464] width 434 height 23
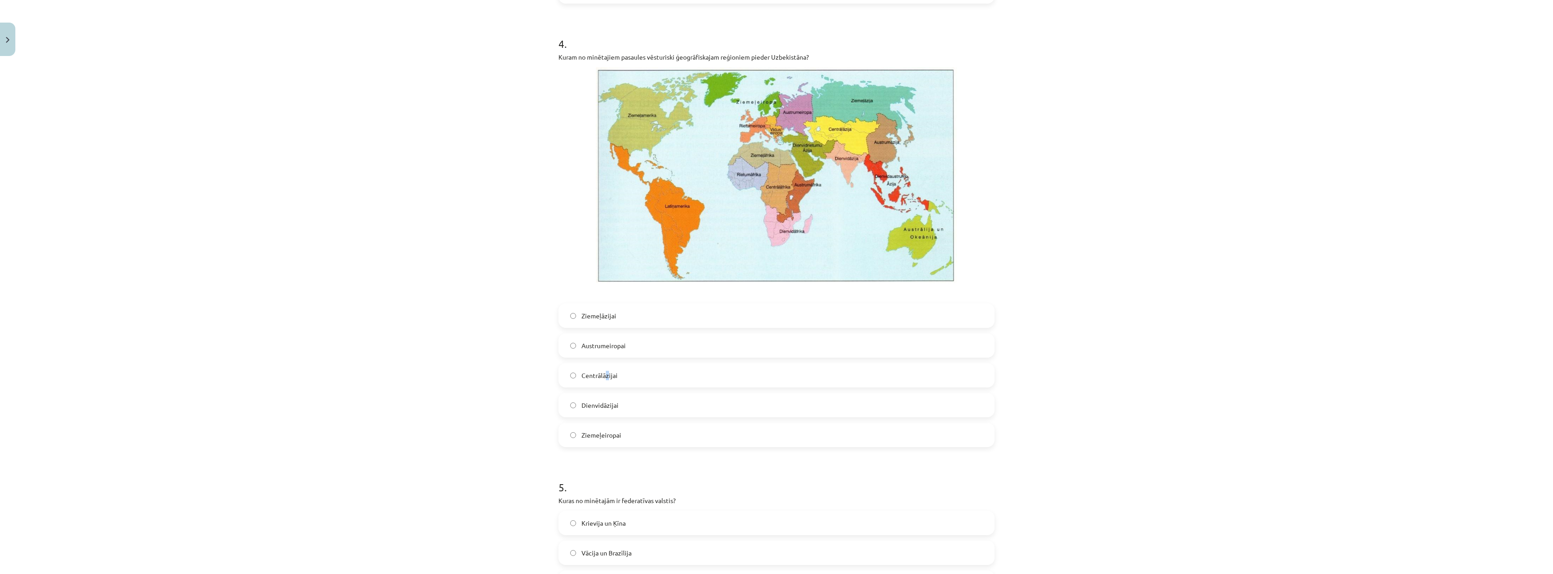
scroll to position [632, 0]
click at [566, 379] on label "Centrālāzijai" at bounding box center [777, 374] width 434 height 23
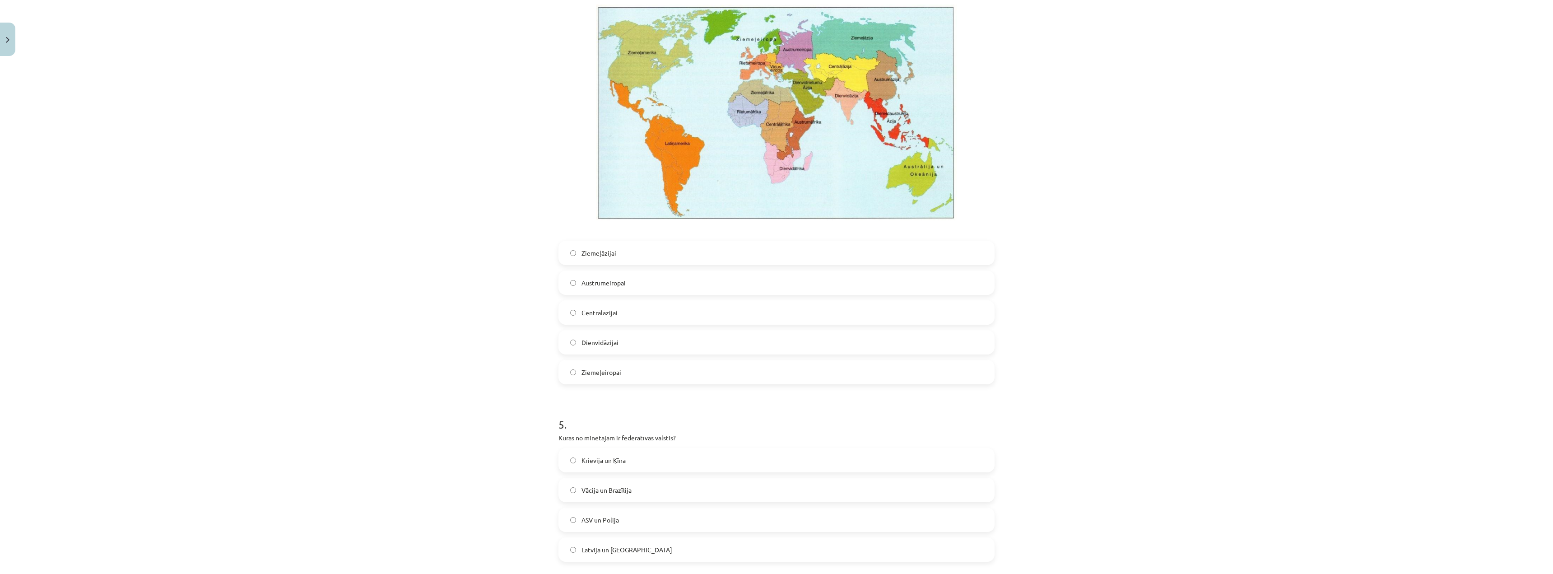
scroll to position [813, 0]
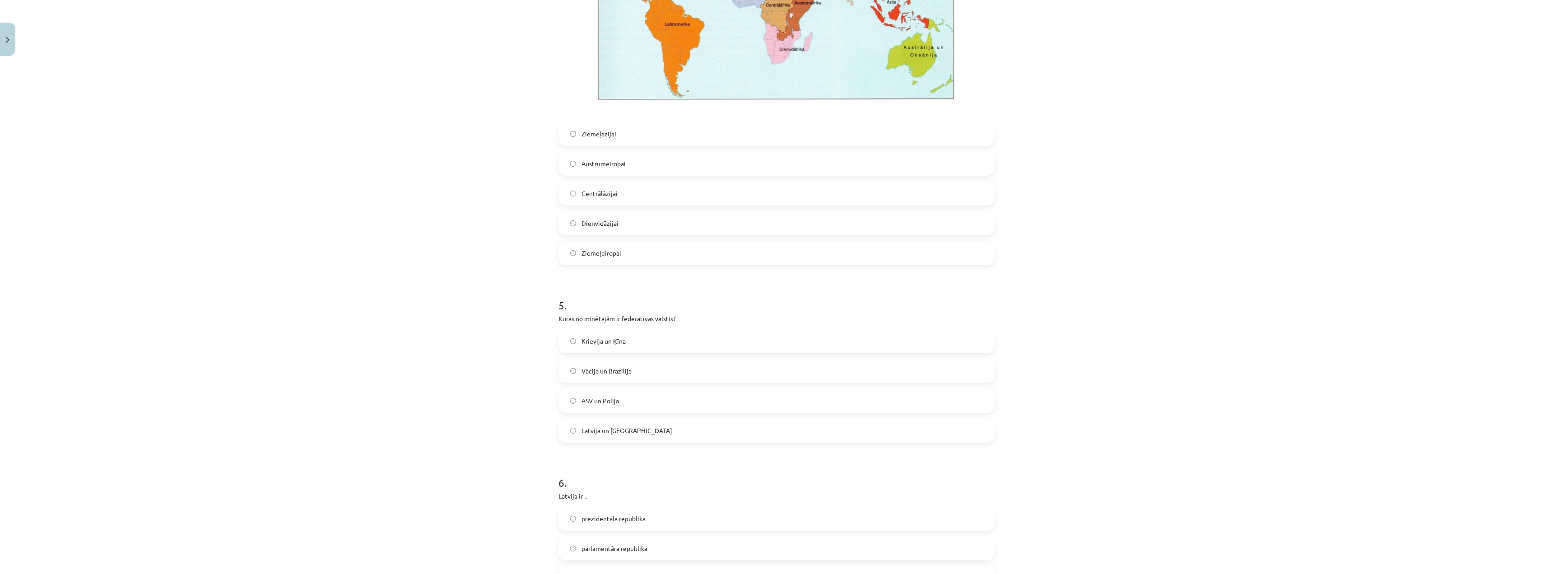
click at [606, 401] on span "ASV un Polija" at bounding box center [600, 400] width 37 height 9
drag, startPoint x: 618, startPoint y: 319, endPoint x: 671, endPoint y: 317, distance: 53.3
click at [671, 317] on p "Kuras no minētajām ir federatīvas valstis?" at bounding box center [777, 318] width 436 height 9
copy p "federatīvas valstis"
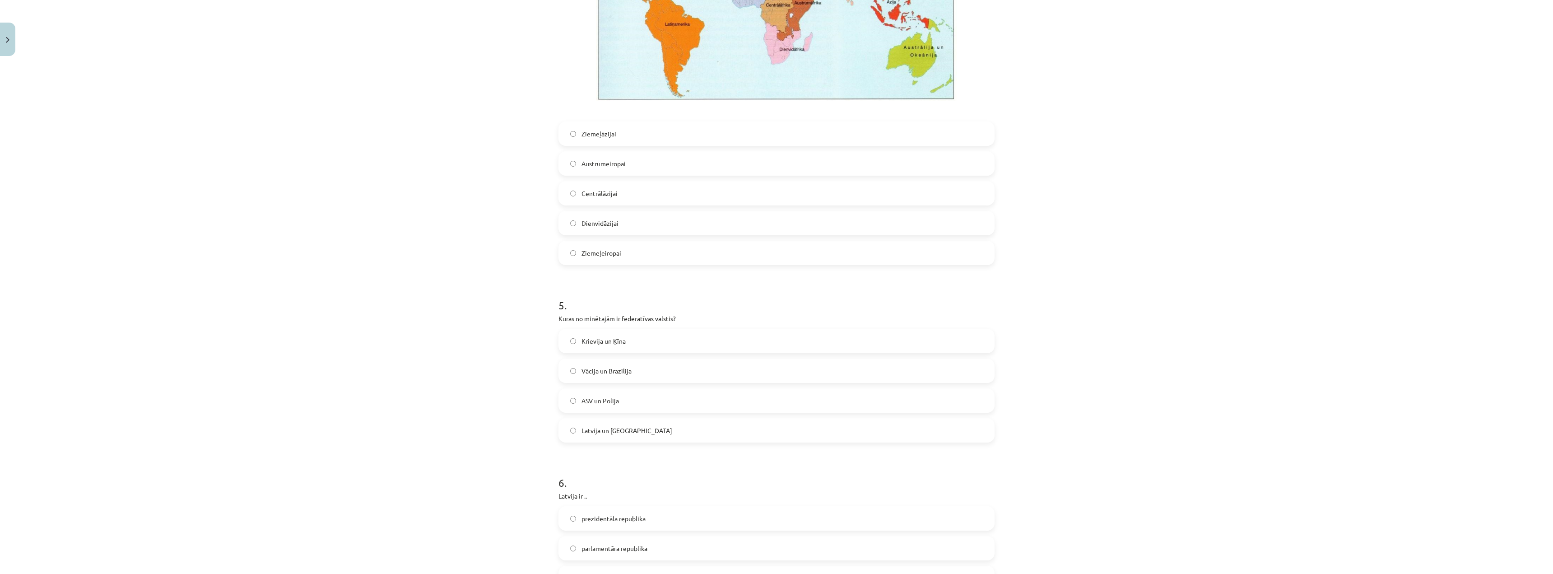
click at [616, 341] on span "Krievija un Ķīna" at bounding box center [604, 340] width 44 height 9
click at [634, 378] on label "Vācija un Brazīlija" at bounding box center [777, 370] width 434 height 23
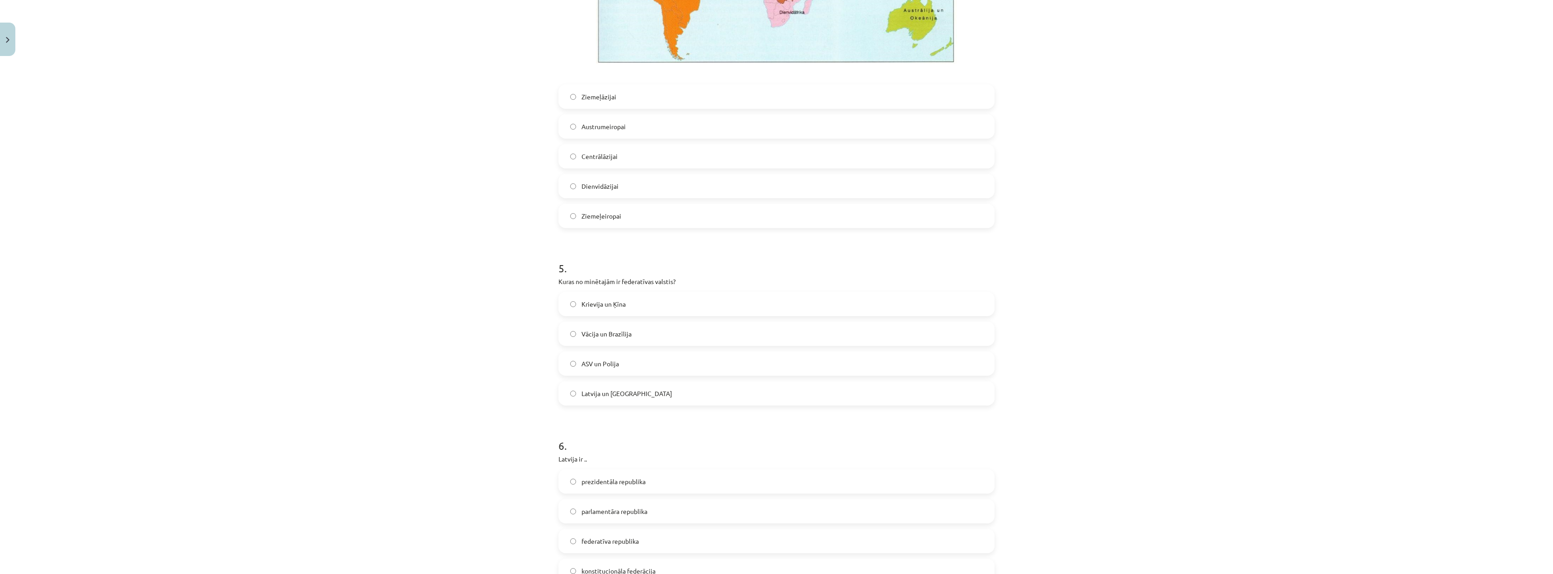
scroll to position [948, 0]
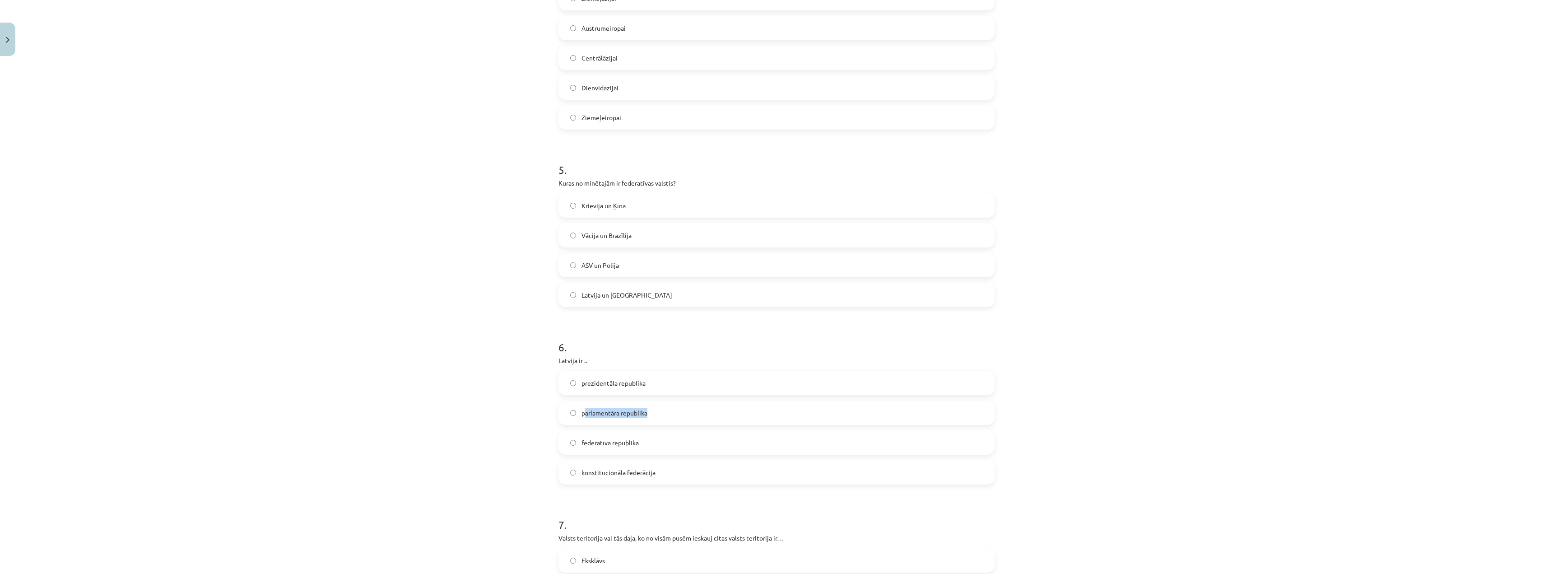
drag, startPoint x: 581, startPoint y: 413, endPoint x: 647, endPoint y: 417, distance: 66.5
click at [647, 417] on label "parlamentāra republika" at bounding box center [777, 412] width 434 height 23
drag, startPoint x: 578, startPoint y: 415, endPoint x: 648, endPoint y: 415, distance: 70.4
click at [648, 415] on label "parlamentāra republika" at bounding box center [777, 412] width 434 height 23
copy span "parlamentāra republika"
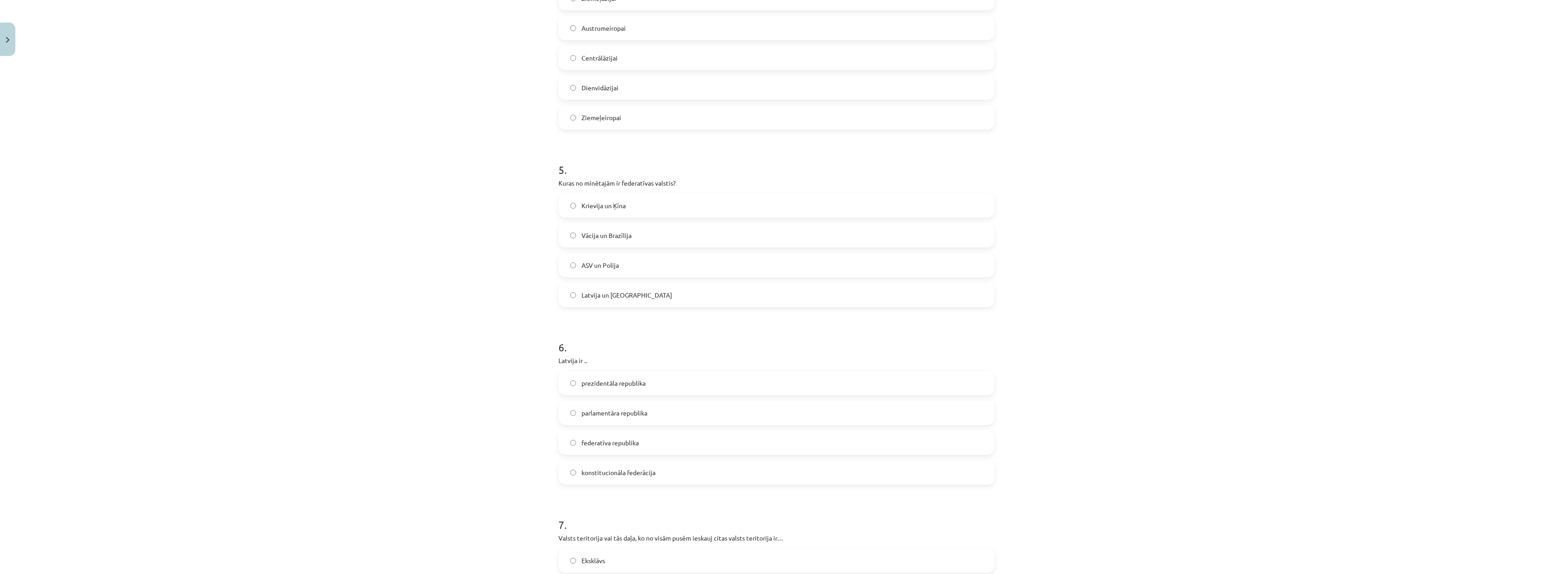
click at [567, 416] on label "parlamentāra republika" at bounding box center [777, 412] width 434 height 23
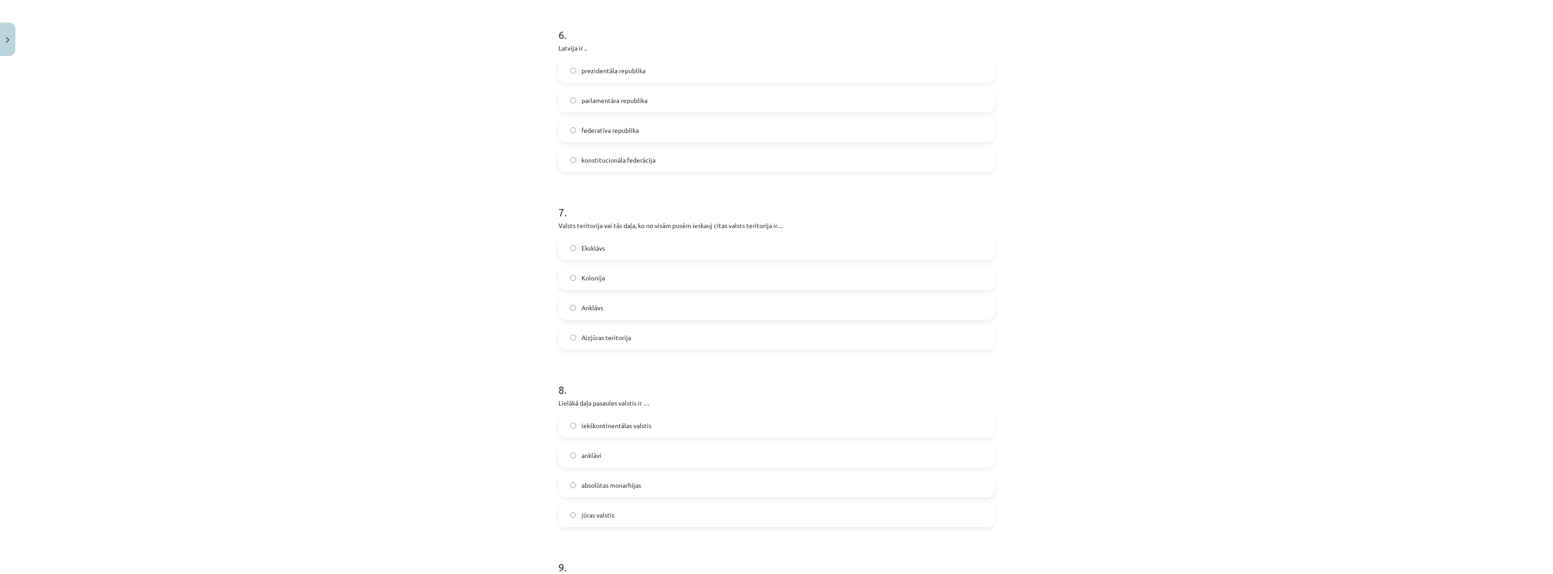
scroll to position [1264, 0]
click at [634, 303] on label "Anklāvs" at bounding box center [777, 304] width 434 height 23
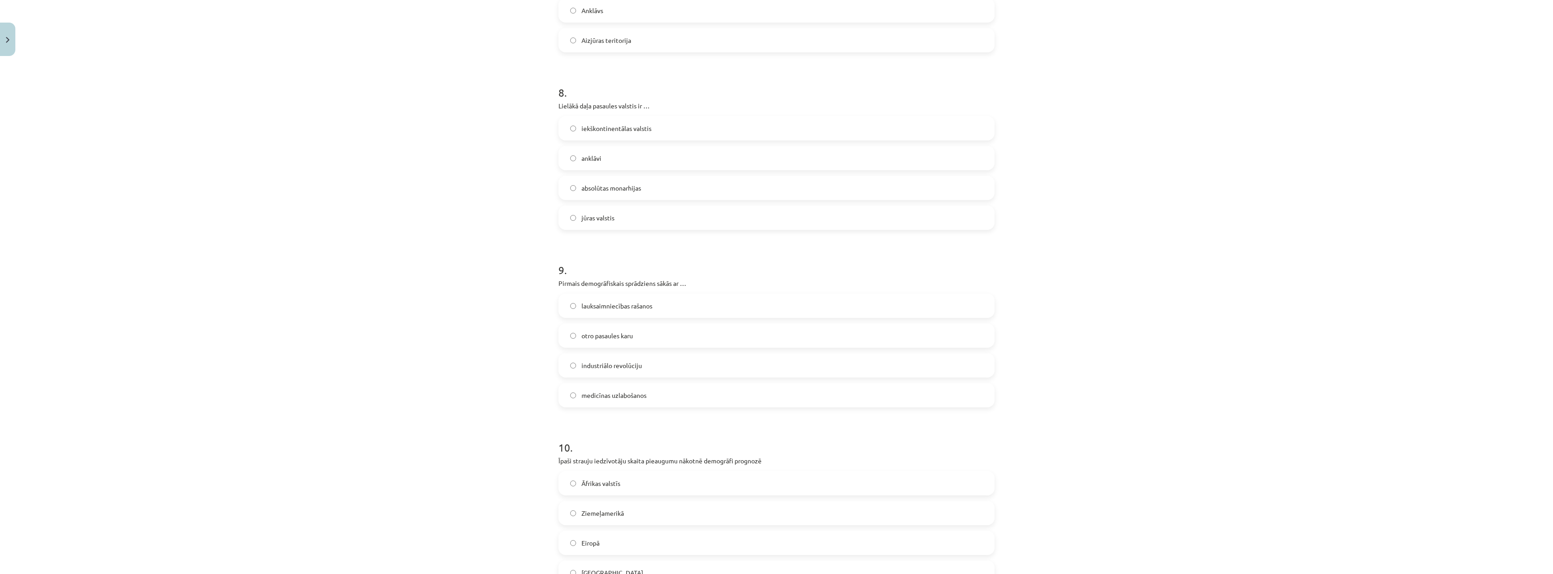
scroll to position [1581, 0]
click at [577, 340] on label "industriālo revolūciju" at bounding box center [777, 342] width 434 height 23
click at [630, 285] on span "lauksaimniecības rašanos" at bounding box center [617, 283] width 71 height 9
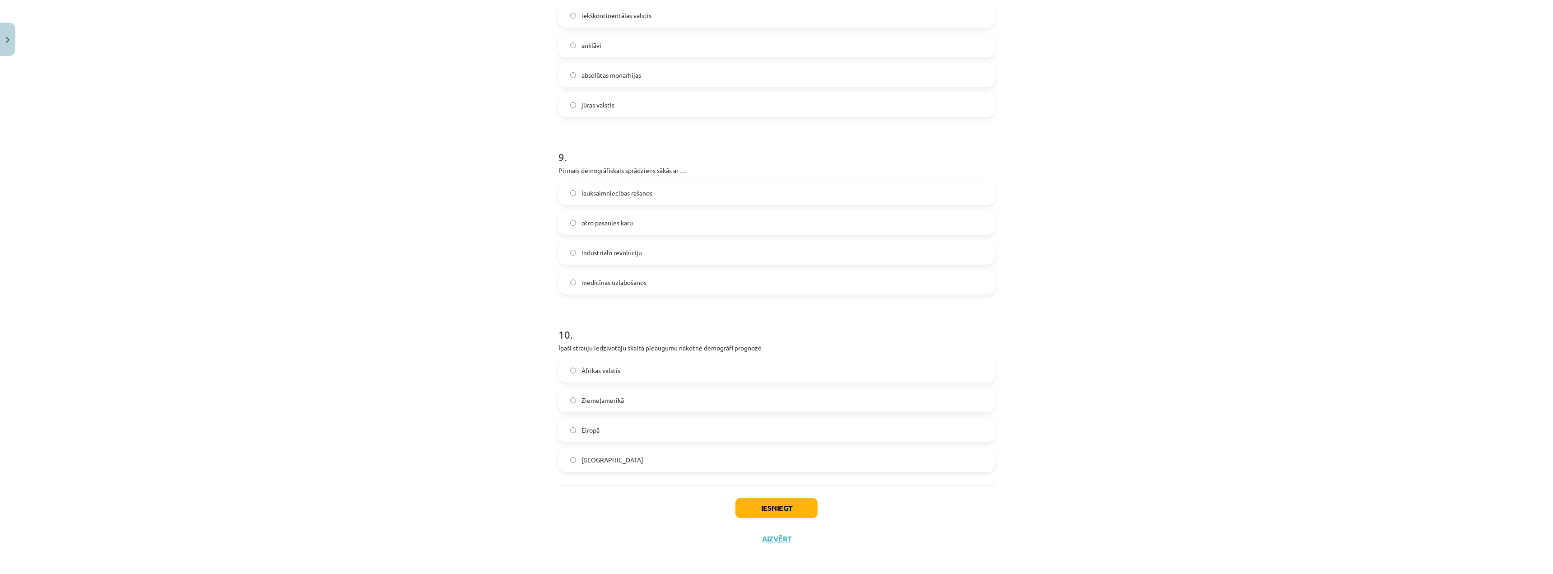
scroll to position [1674, 0]
click at [640, 359] on label "Āfrikas valstīs" at bounding box center [777, 367] width 434 height 23
click at [750, 506] on button "Iesniegt" at bounding box center [777, 505] width 82 height 20
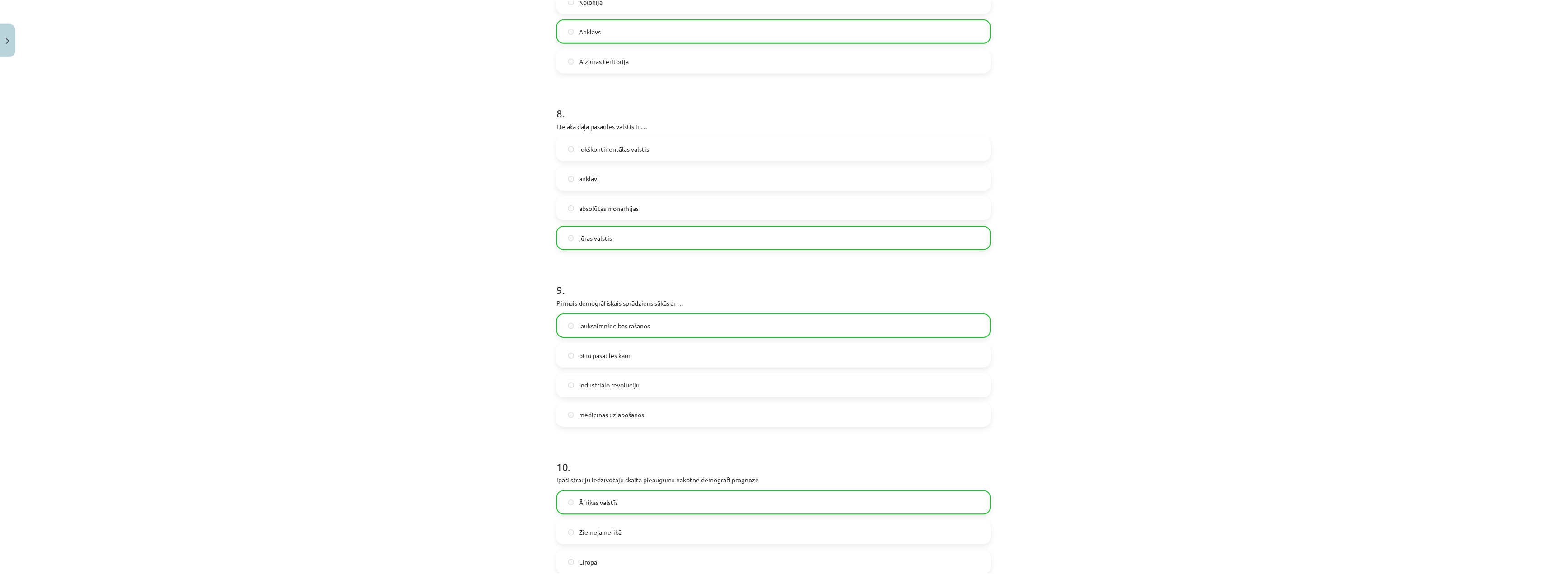
scroll to position [1702, 0]
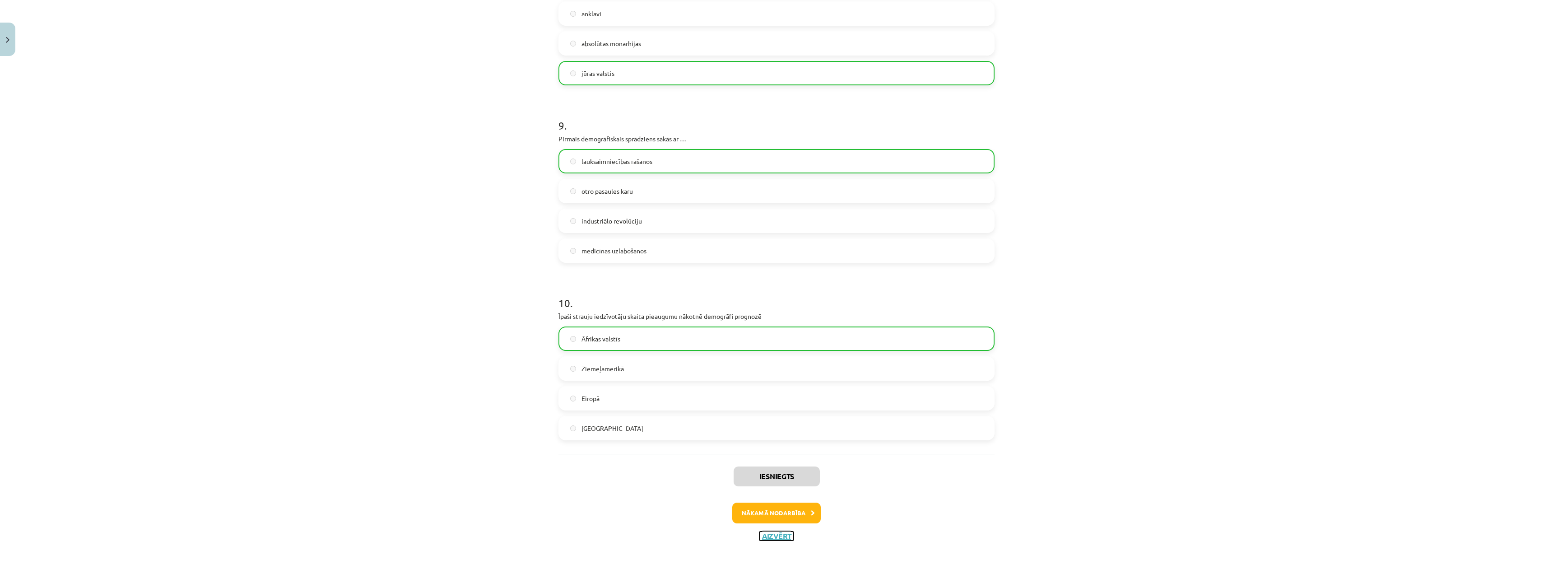
click at [770, 535] on button "Aizvērt" at bounding box center [777, 536] width 34 height 9
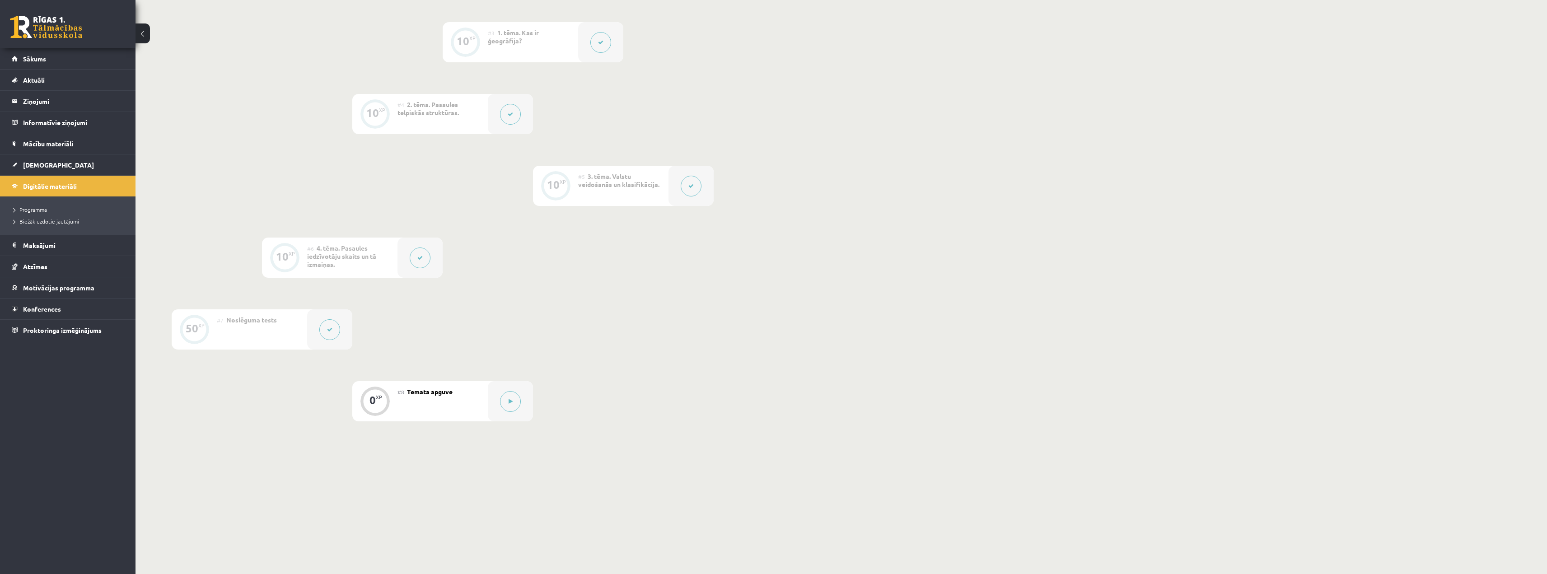
scroll to position [370, 0]
